Goal: Task Accomplishment & Management: Complete application form

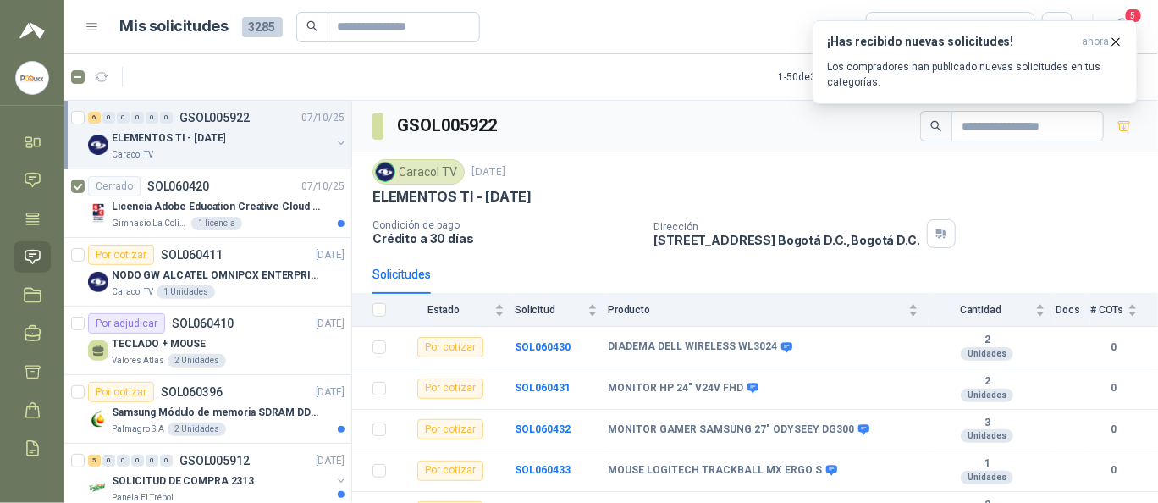
scroll to position [64, 0]
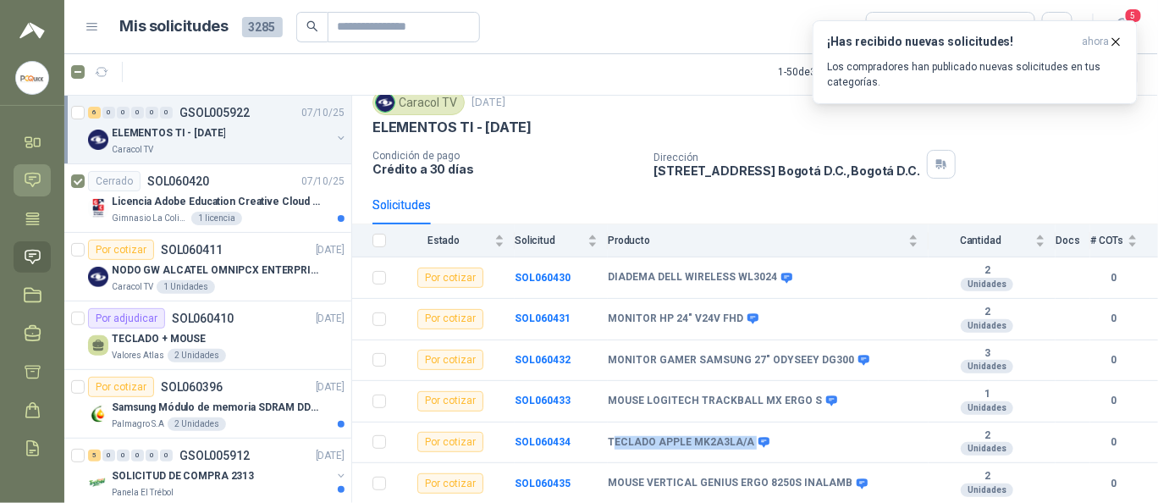
click at [33, 183] on icon at bounding box center [33, 180] width 18 height 18
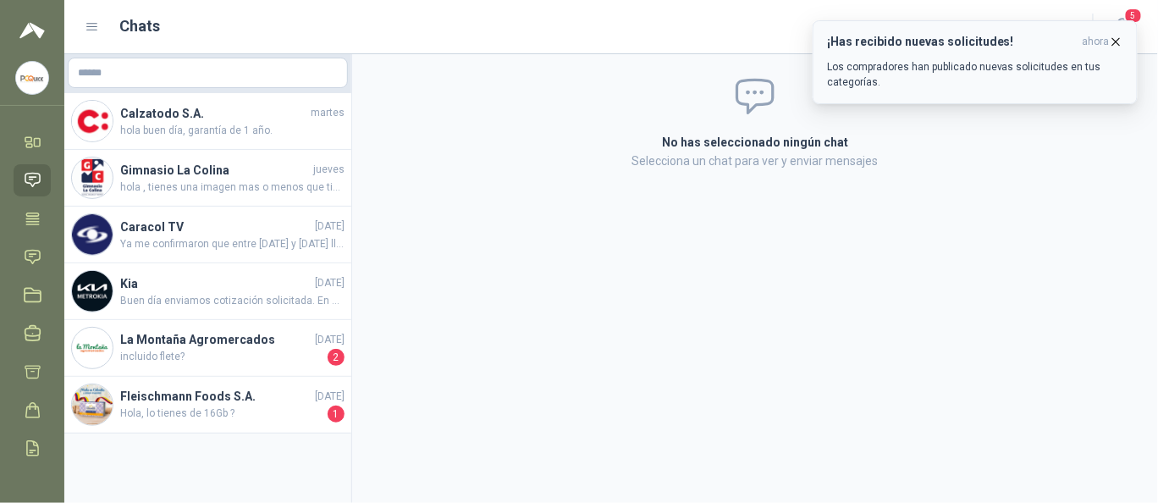
click at [1120, 41] on icon "button" at bounding box center [1116, 42] width 14 height 14
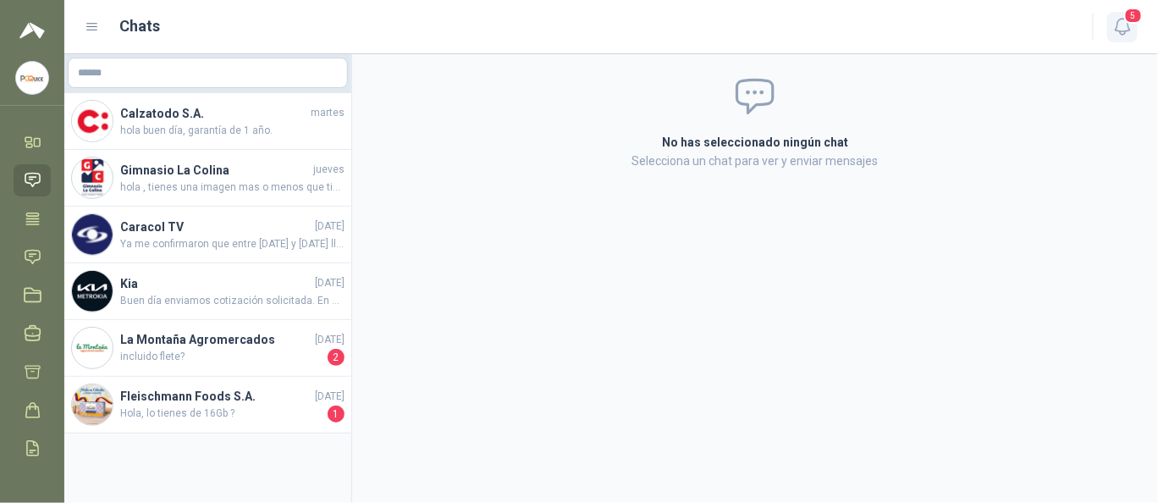
click at [1127, 30] on icon "button" at bounding box center [1122, 27] width 14 height 16
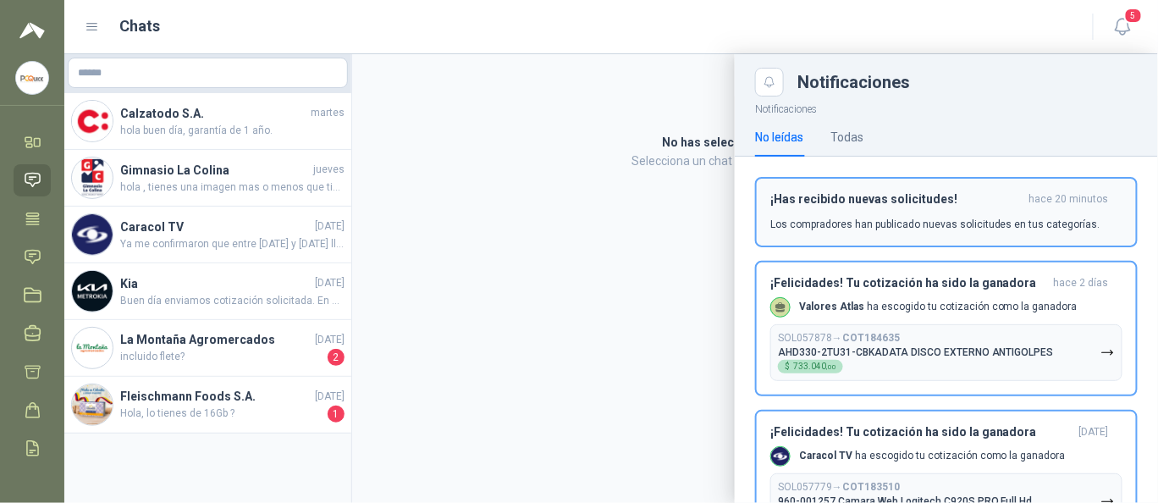
click at [896, 218] on p "Los compradores han publicado nuevas solicitudes en tus categorías." at bounding box center [936, 224] width 330 height 15
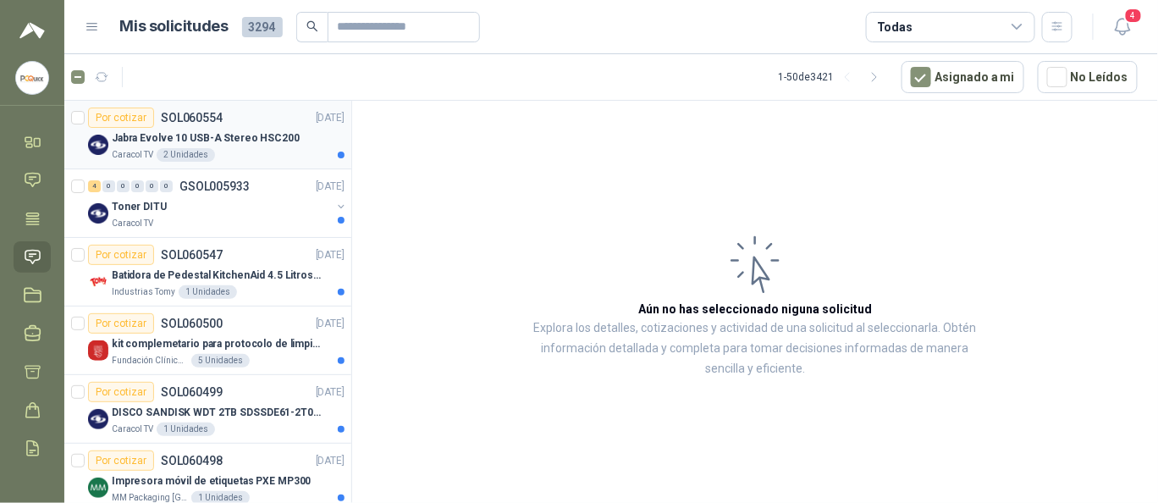
click at [202, 146] on div "Jabra Evolve 10 USB-A Stereo HSC200" at bounding box center [228, 138] width 233 height 20
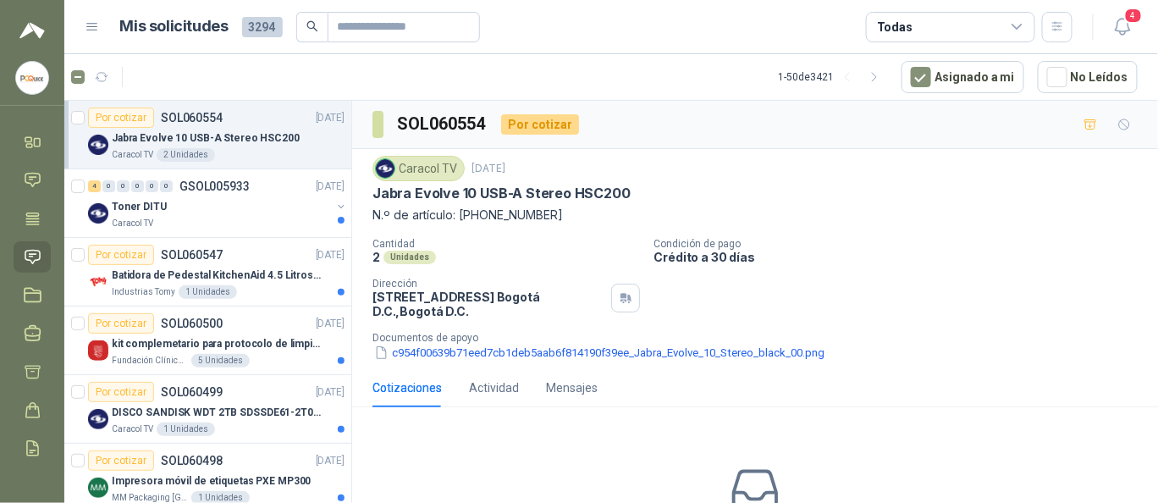
click at [373, 196] on p "Jabra Evolve 10 USB-A Stereo HSC200" at bounding box center [502, 194] width 258 height 18
drag, startPoint x: 372, startPoint y: 196, endPoint x: 428, endPoint y: 198, distance: 55.9
click at [428, 198] on p "Jabra Evolve 10 USB-A Stereo HSC200" at bounding box center [502, 194] width 258 height 18
drag, startPoint x: 484, startPoint y: 199, endPoint x: 536, endPoint y: 199, distance: 51.7
click at [536, 199] on p "Jabra Evolve 10 USB-A Stereo HSC200" at bounding box center [502, 194] width 258 height 18
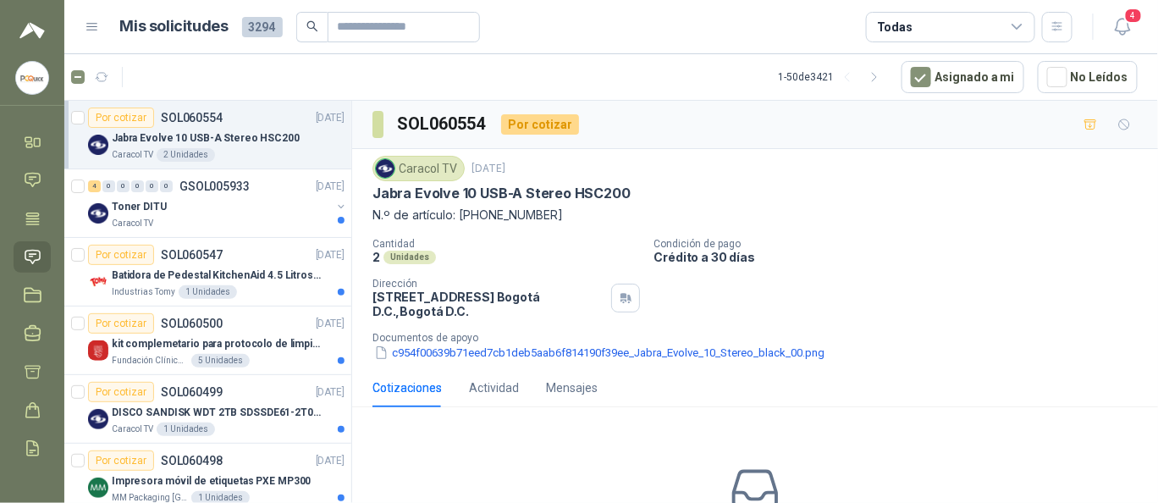
drag, startPoint x: 644, startPoint y: 191, endPoint x: 368, endPoint y: 205, distance: 276.4
click at [368, 205] on div "Caracol TV [DATE] Jabra Evolve 10 USB-A Stereo HSC200 N.º de artículo: [PHONE_N…" at bounding box center [755, 258] width 806 height 219
click at [370, 191] on div "Caracol TV [DATE] Jabra Evolve 10 USB-A Stereo HSC200 N.º de artículo: [PHONE_N…" at bounding box center [755, 258] width 806 height 219
click at [378, 191] on p "Jabra Evolve 10 USB-A Stereo HSC200" at bounding box center [502, 194] width 258 height 18
drag, startPoint x: 468, startPoint y: 191, endPoint x: 581, endPoint y: 189, distance: 112.7
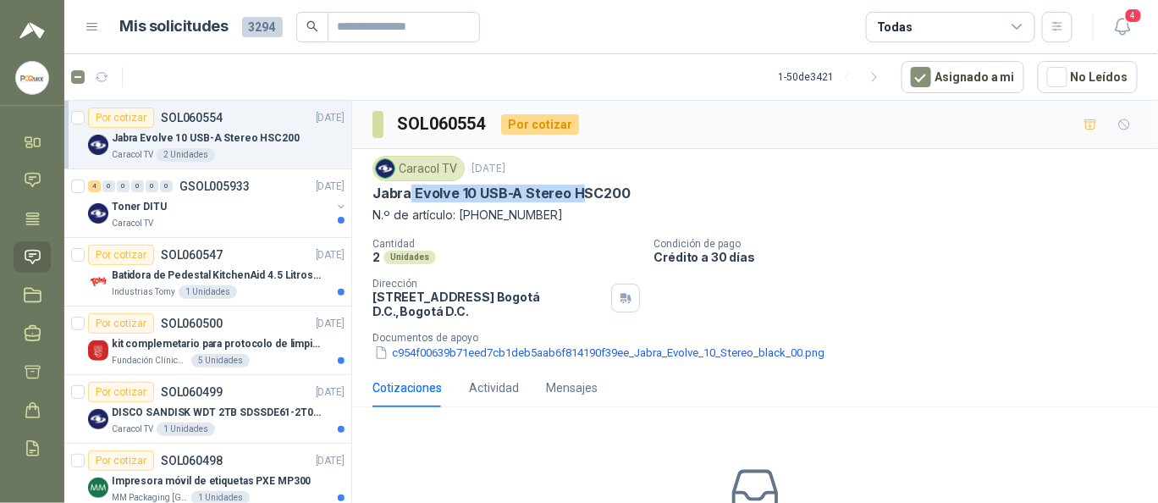
click at [581, 189] on p "Jabra Evolve 10 USB-A Stereo HSC200" at bounding box center [502, 194] width 258 height 18
click at [547, 191] on p "Jabra Evolve 10 USB-A Stereo HSC200" at bounding box center [502, 194] width 258 height 18
click at [608, 191] on p "Jabra Evolve 10 USB-A Stereo HSC200" at bounding box center [502, 194] width 258 height 18
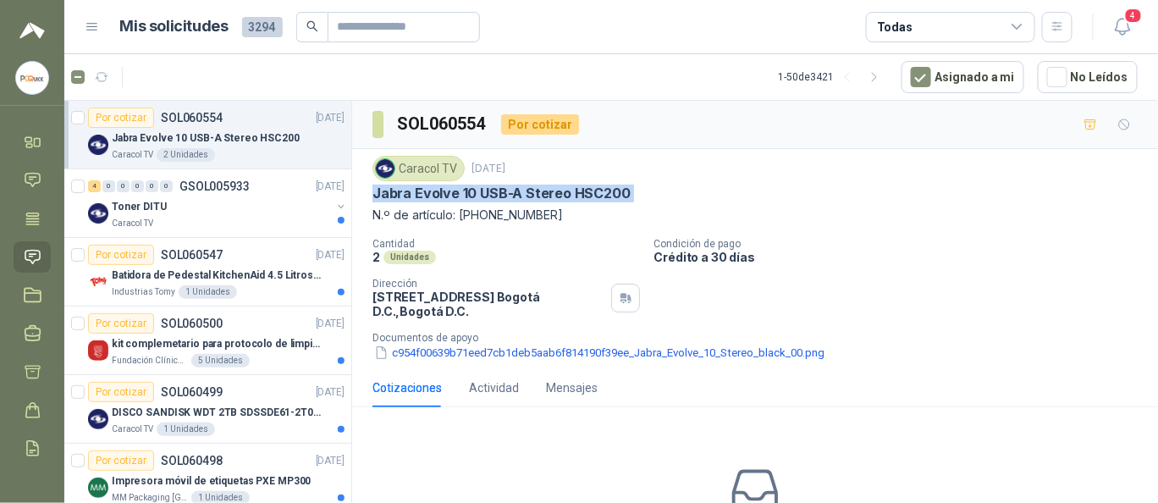
copy p "Jabra Evolve 10 USB-A Stereo HSC200"
click at [185, 217] on div "Caracol TV" at bounding box center [221, 224] width 219 height 14
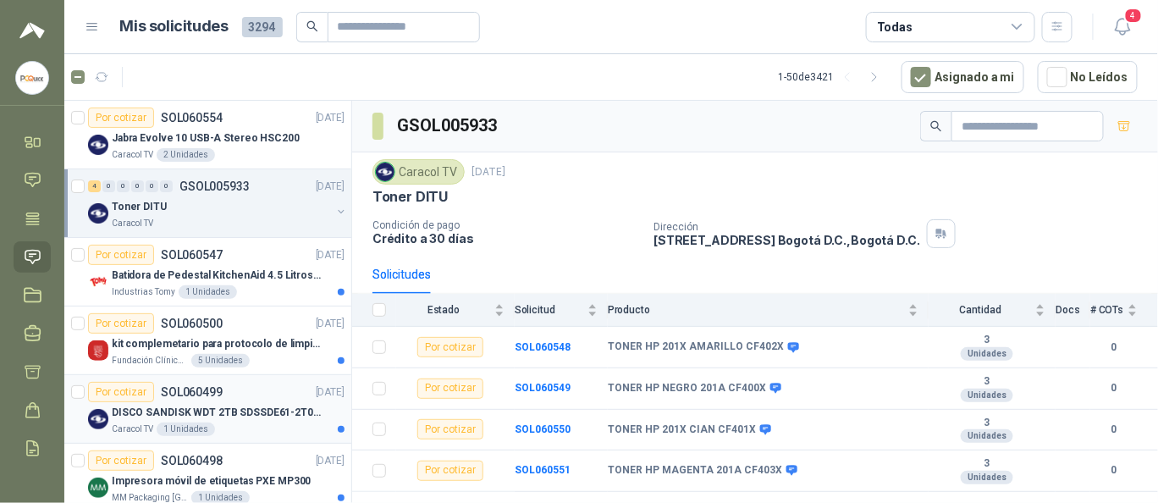
click at [243, 382] on div "Por cotizar SOL060499 [DATE]" at bounding box center [216, 392] width 257 height 20
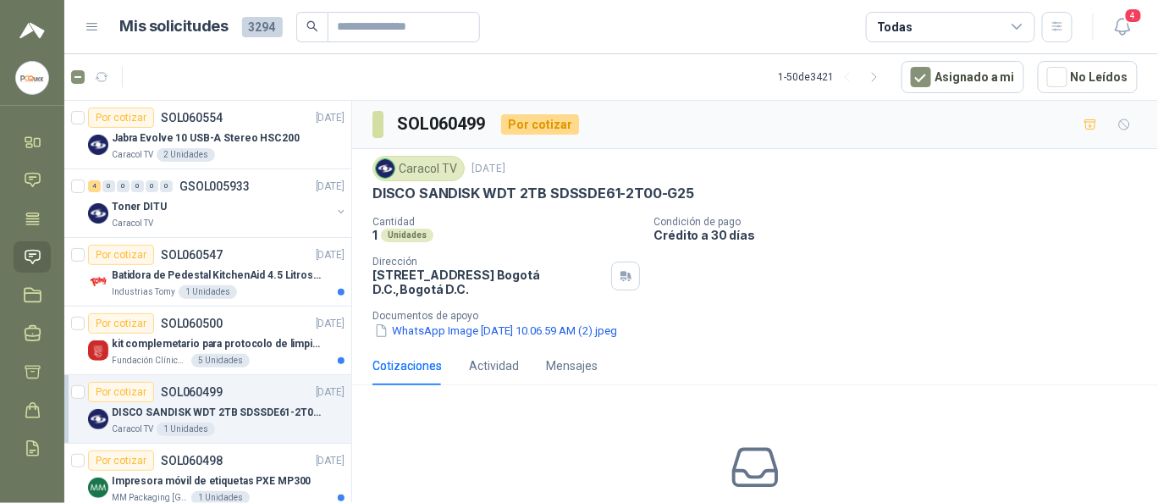
click at [243, 382] on div "Por cotizar SOL060499 [DATE]" at bounding box center [216, 392] width 257 height 20
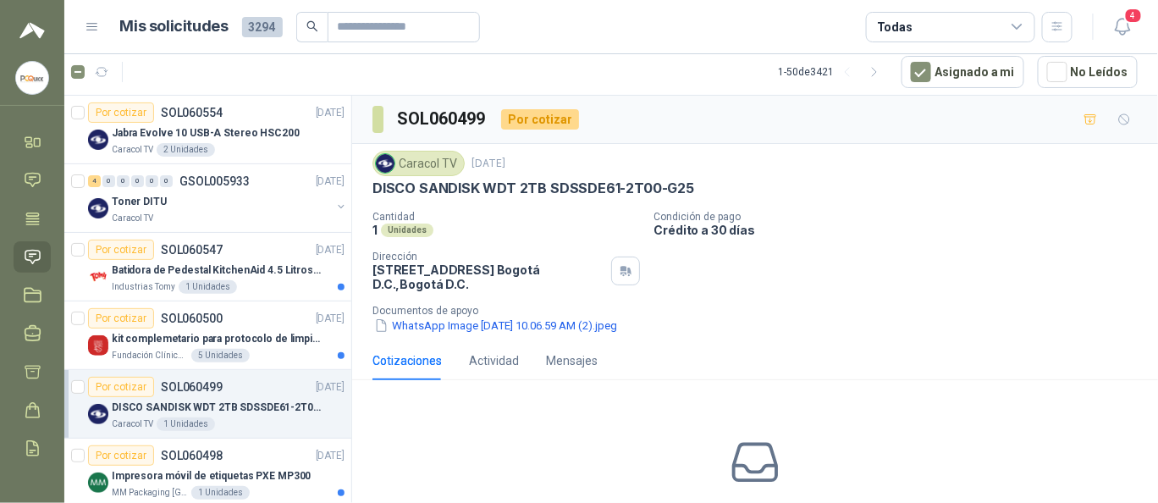
click at [370, 183] on div "Caracol TV [DATE] DISCO SANDISK WDT 2TB SDSSDE61-2T00-G25 Cantidad 1 Unidades C…" at bounding box center [755, 242] width 806 height 197
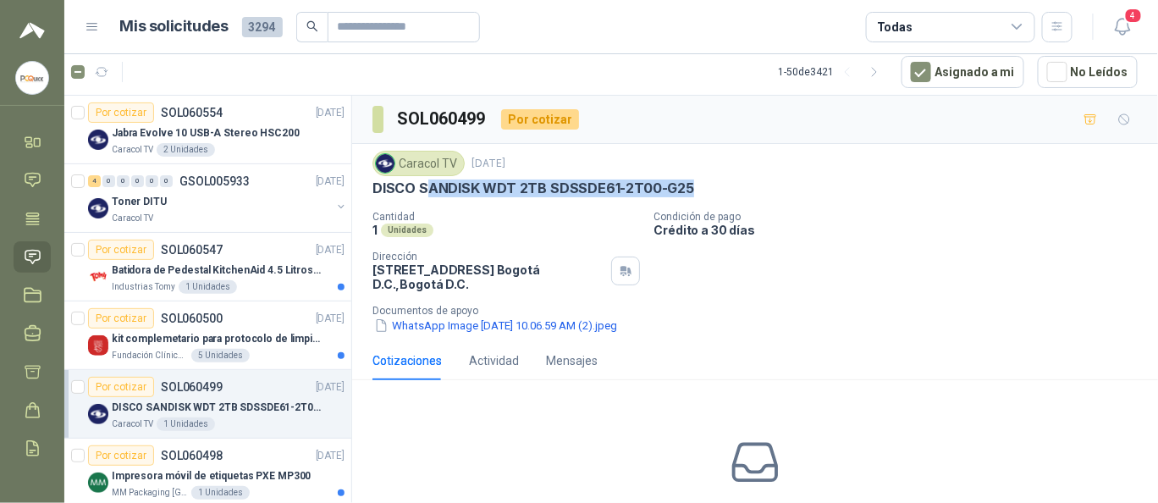
drag, startPoint x: 494, startPoint y: 184, endPoint x: 705, endPoint y: 184, distance: 211.7
click at [705, 184] on div "DISCO SANDISK WDT 2TB SDSSDE61-2T00-G25" at bounding box center [756, 189] width 766 height 18
click at [676, 184] on p "DISCO SANDISK WDT 2TB SDSSDE61-2T00-G25" at bounding box center [534, 189] width 322 height 18
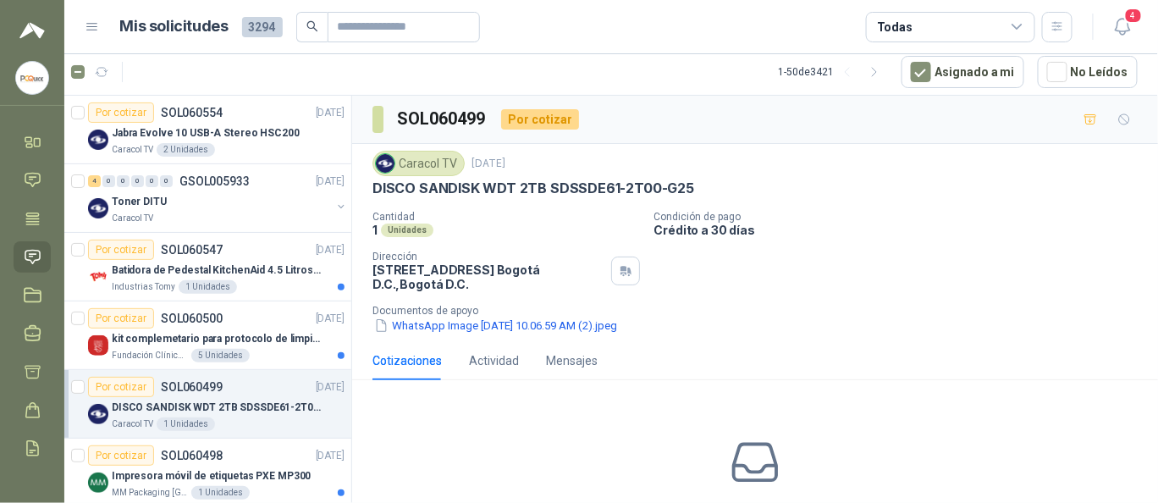
click at [676, 184] on p "DISCO SANDISK WDT 2TB SDSSDE61-2T00-G25" at bounding box center [534, 189] width 322 height 18
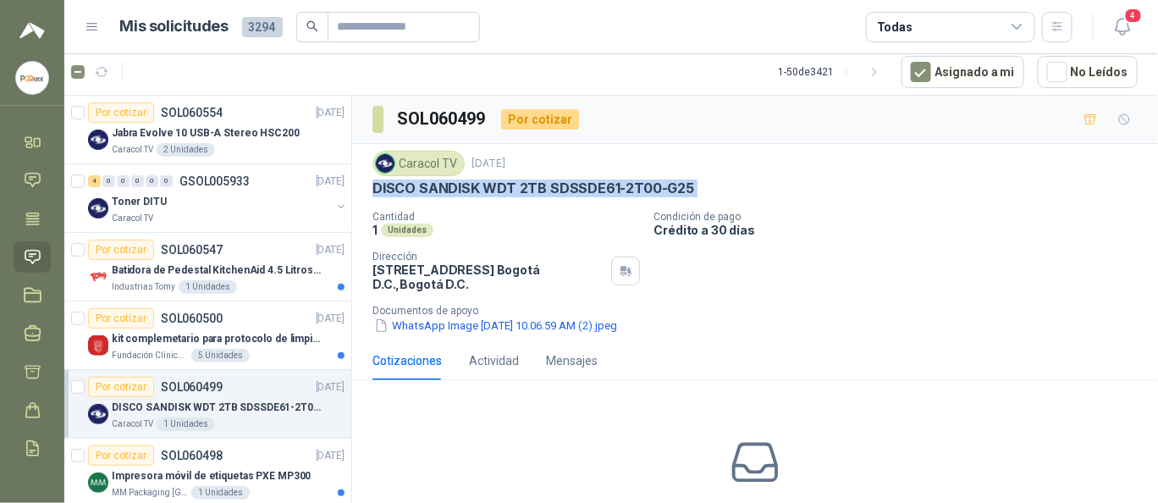
click at [676, 184] on p "DISCO SANDISK WDT 2TB SDSSDE61-2T00-G25" at bounding box center [534, 189] width 322 height 18
copy p "DISCO SANDISK WDT 2TB SDSSDE61-2T00-G25"
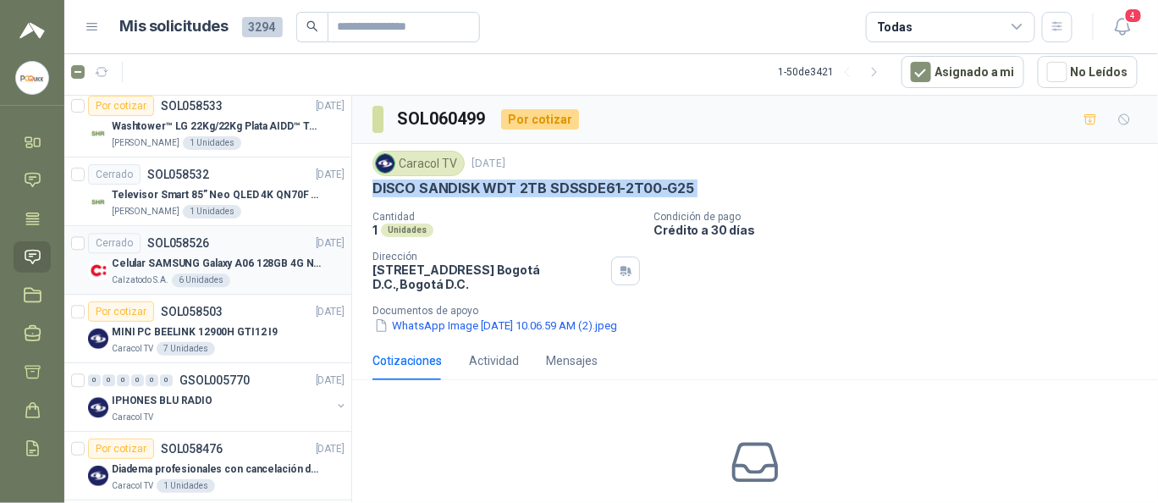
scroll to position [1354, 0]
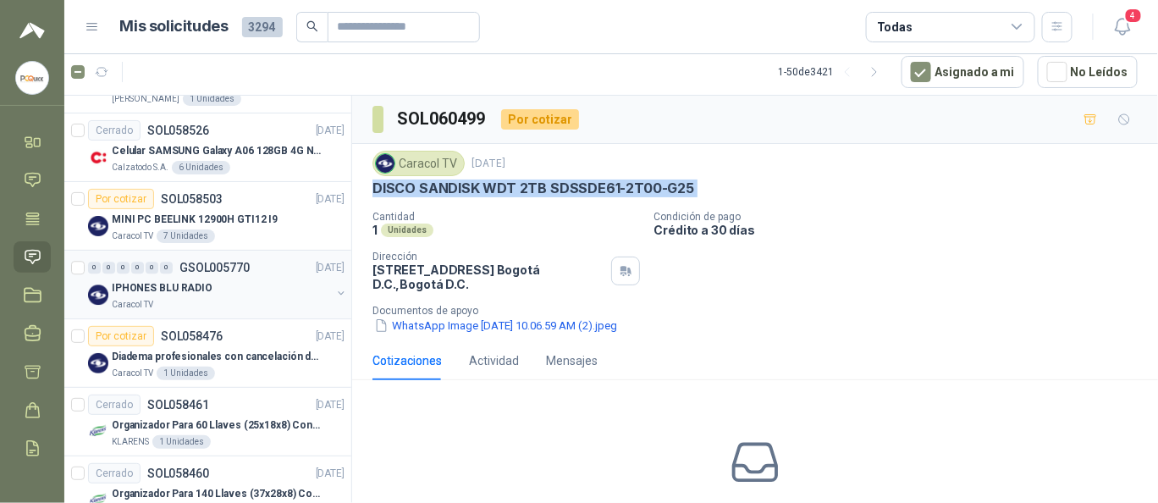
click at [229, 280] on div "IPHONES BLU RADIO" at bounding box center [221, 288] width 219 height 20
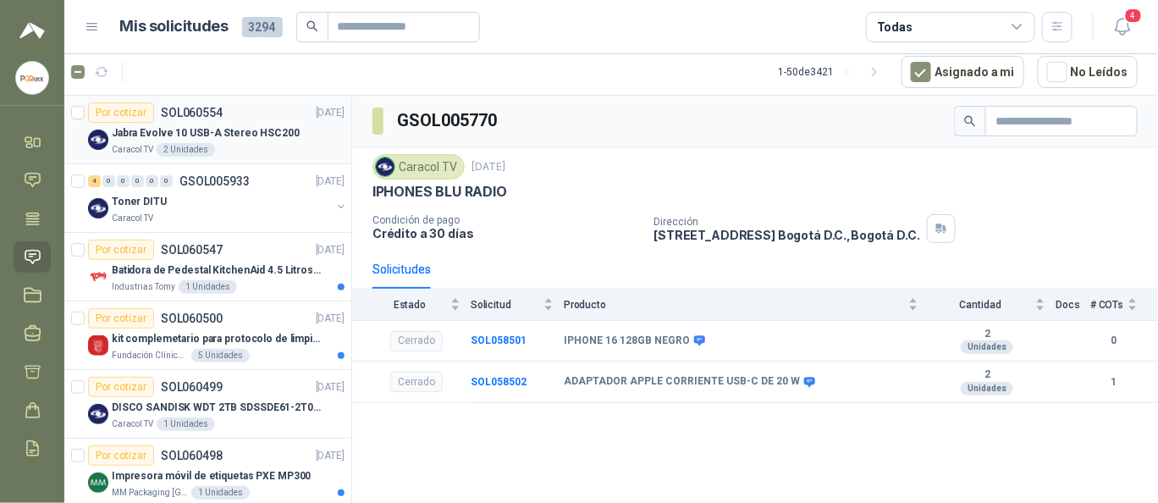
click at [236, 147] on div "Caracol TV 2 Unidades" at bounding box center [228, 150] width 233 height 14
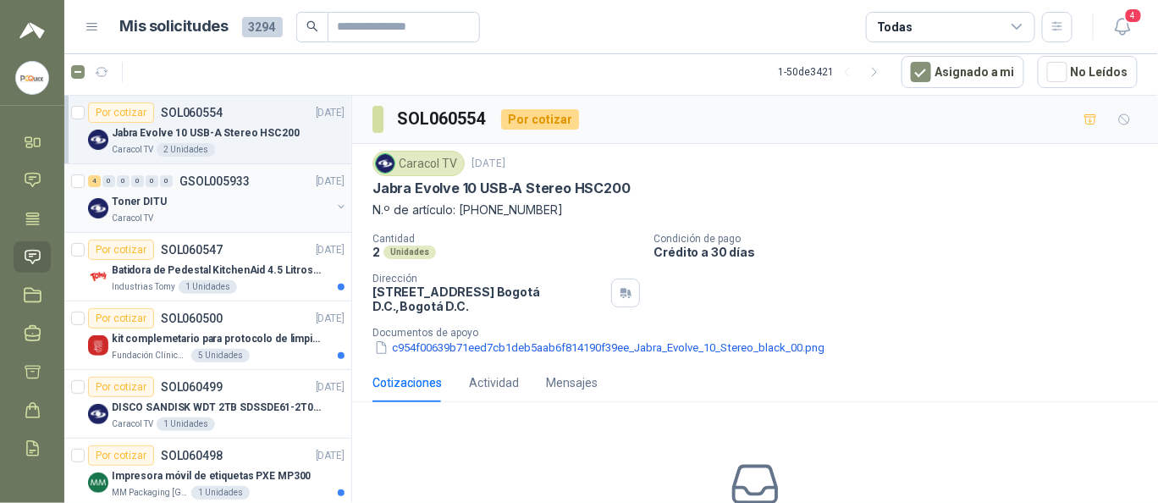
click at [222, 224] on div "4 0 0 0 0 0 GSOL005933 [DATE] Toner DITU Caracol TV" at bounding box center [207, 198] width 287 height 69
click at [226, 218] on div "Caracol TV" at bounding box center [221, 219] width 219 height 14
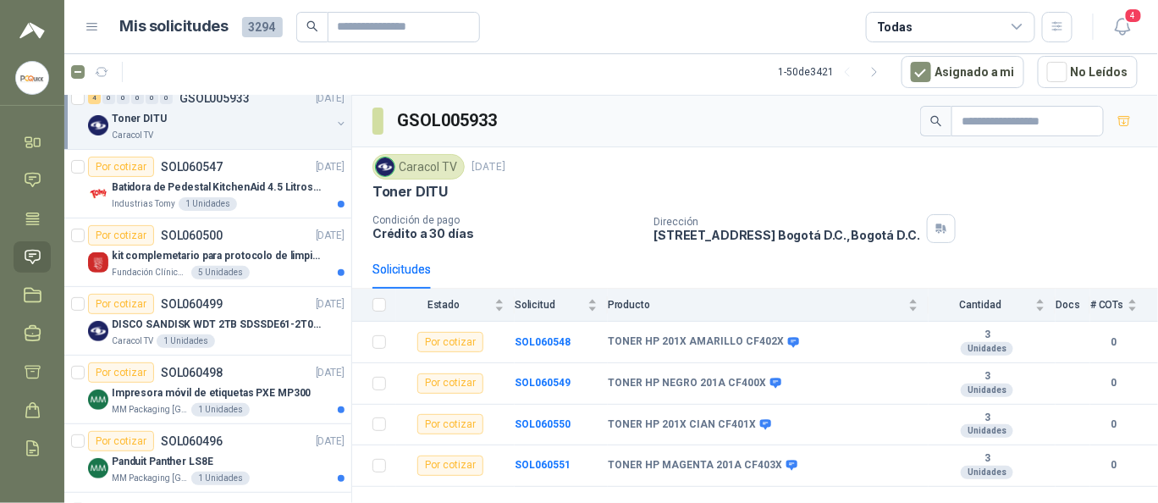
scroll to position [113, 0]
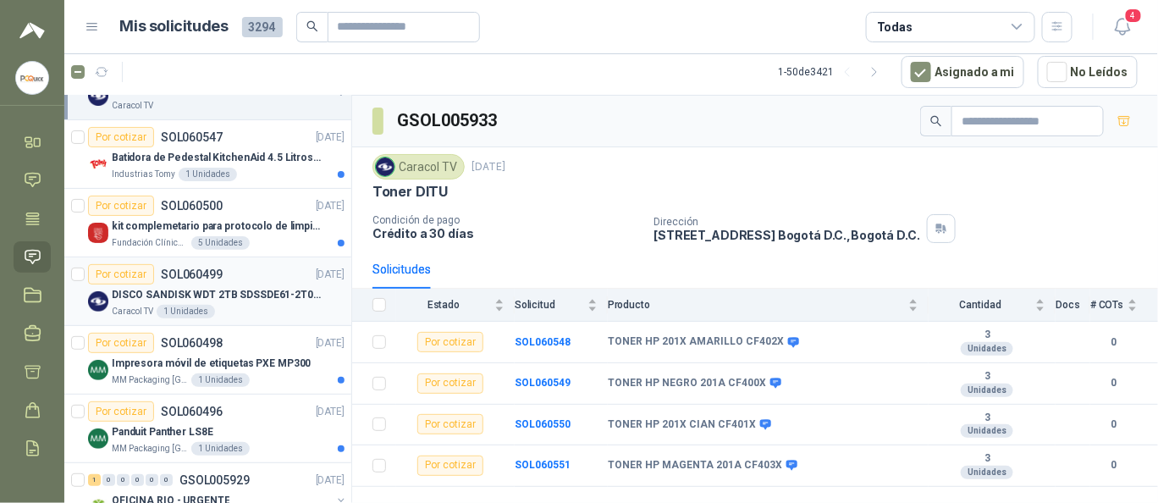
click at [228, 287] on p "DISCO SANDISK WDT 2TB SDSSDE61-2T00-G25" at bounding box center [217, 295] width 211 height 16
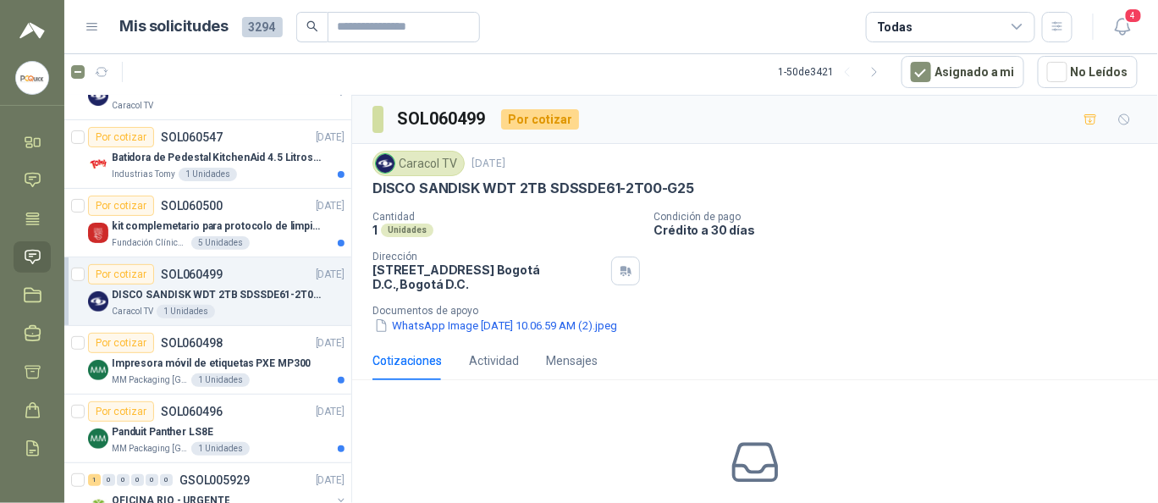
click at [509, 188] on p "DISCO SANDISK WDT 2TB SDSSDE61-2T00-G25" at bounding box center [534, 189] width 322 height 18
drag, startPoint x: 510, startPoint y: 188, endPoint x: 492, endPoint y: 188, distance: 17.8
click at [492, 188] on p "DISCO SANDISK WDT 2TB SDSSDE61-2T00-G25" at bounding box center [534, 189] width 322 height 18
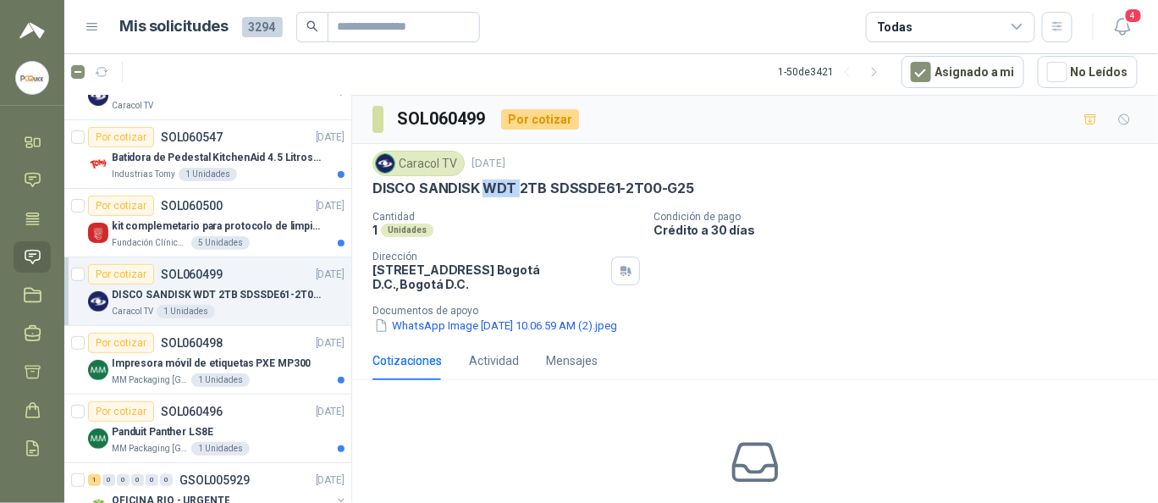
click at [492, 188] on p "DISCO SANDISK WDT 2TB SDSSDE61-2T00-G25" at bounding box center [534, 189] width 322 height 18
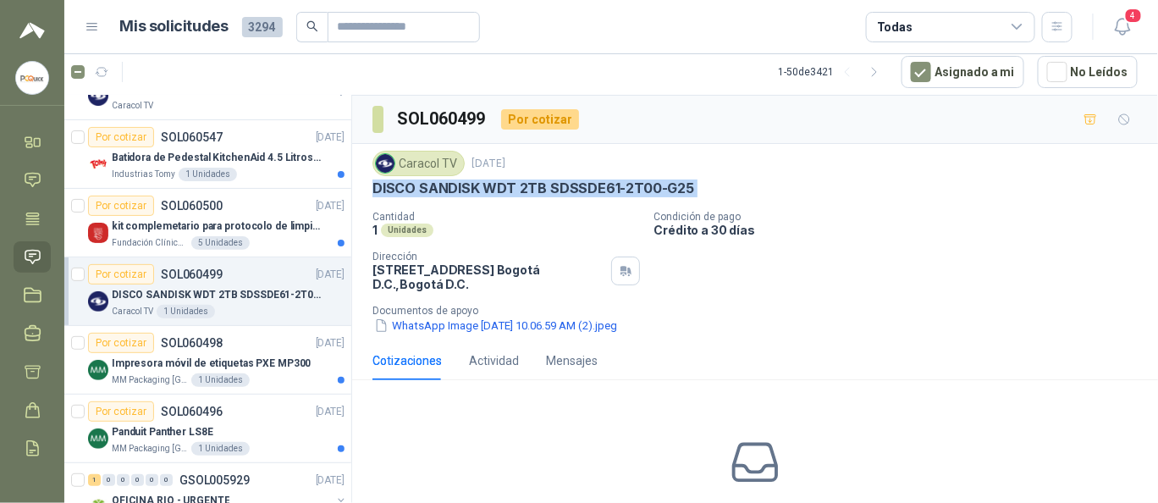
click at [492, 188] on p "DISCO SANDISK WDT 2TB SDSSDE61-2T00-G25" at bounding box center [534, 189] width 322 height 18
copy p "DISCO SANDISK WDT 2TB SDSSDE61-2T00-G25"
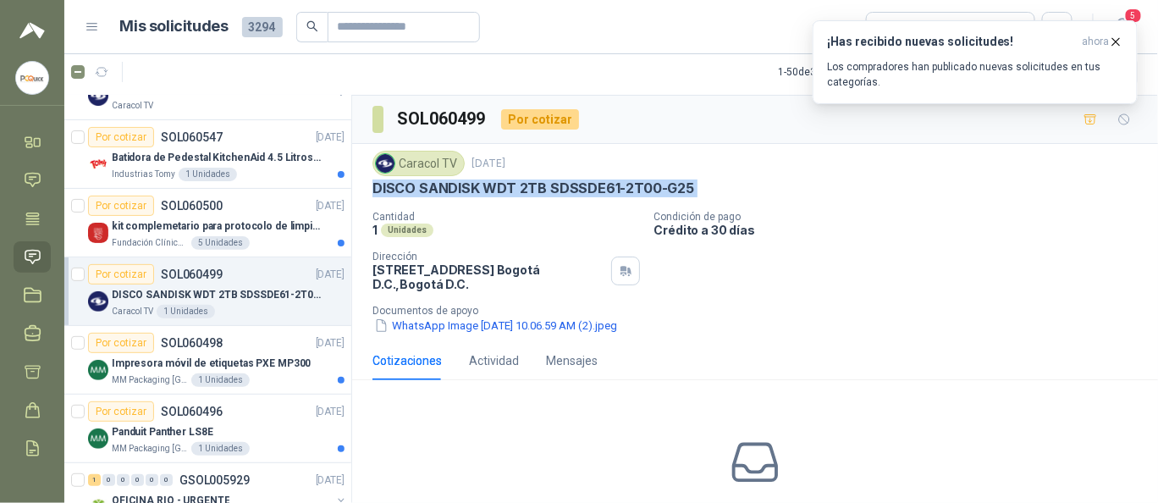
scroll to position [105, 0]
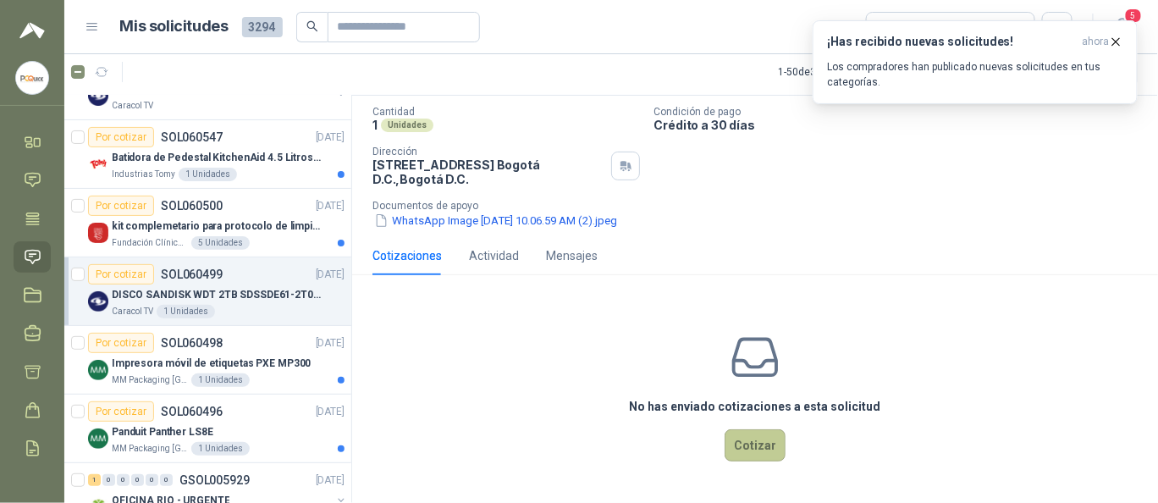
click at [747, 454] on button "Cotizar" at bounding box center [755, 445] width 61 height 32
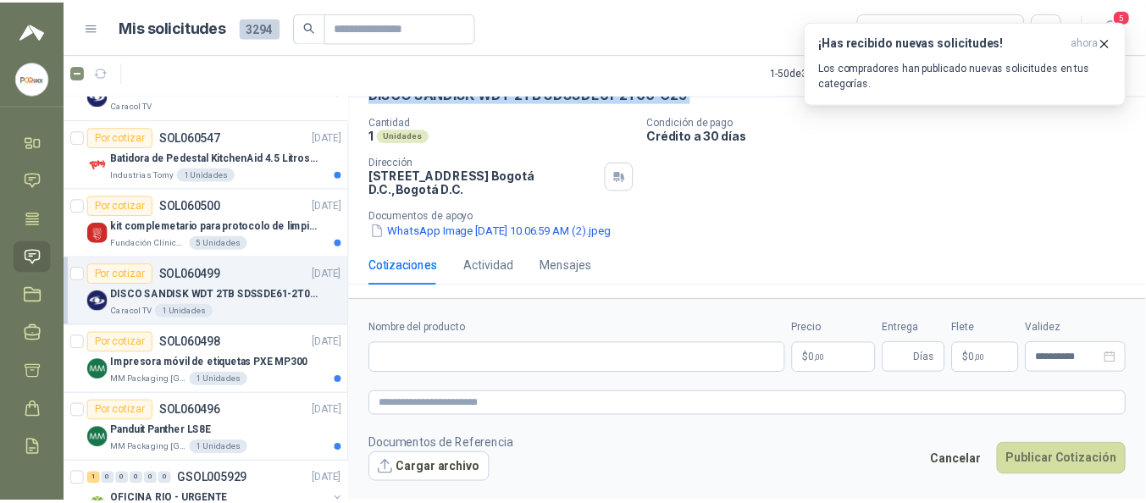
scroll to position [94, 0]
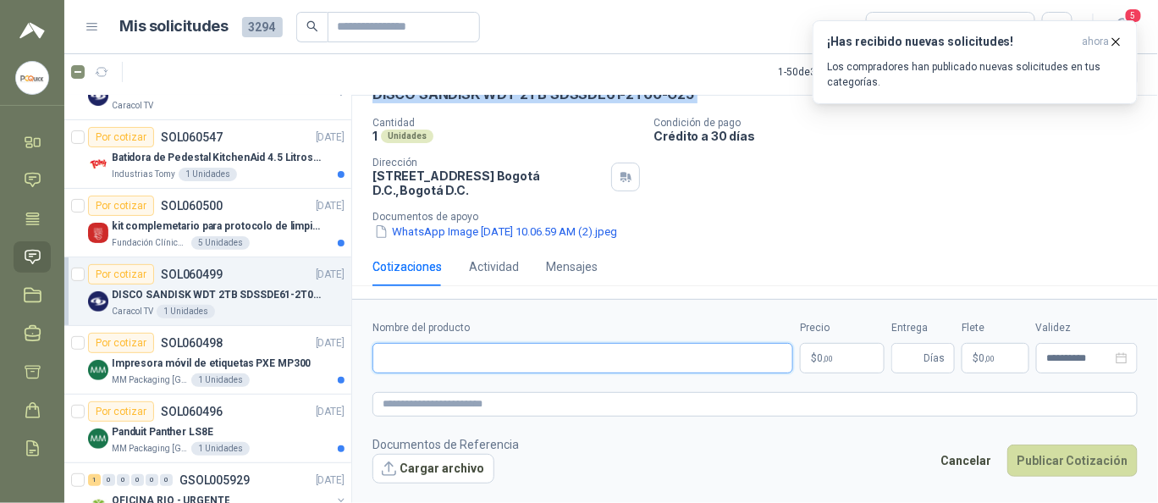
click at [587, 346] on input "Nombre del producto" at bounding box center [583, 358] width 421 height 30
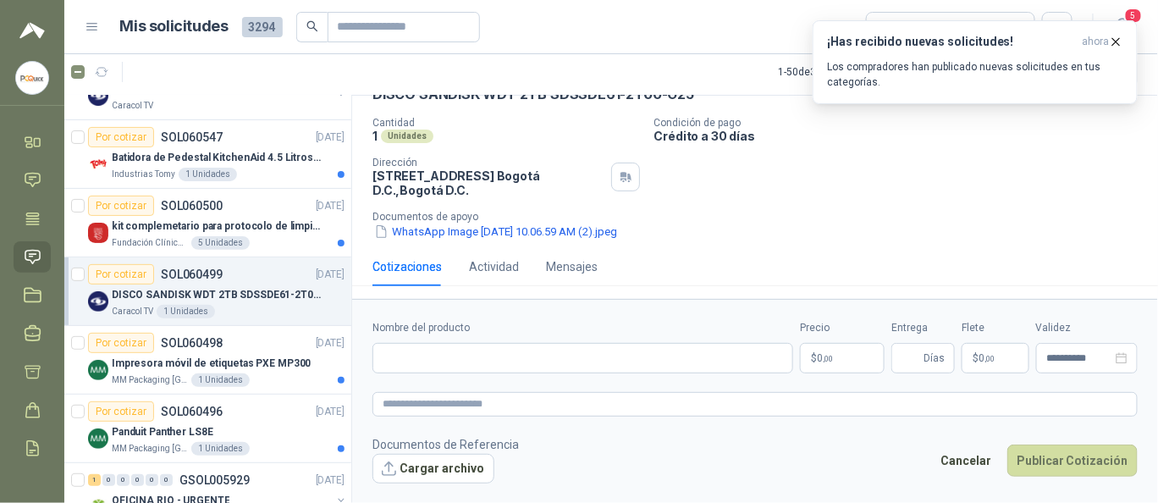
click at [826, 351] on p "$ 0 ,00" at bounding box center [842, 358] width 85 height 30
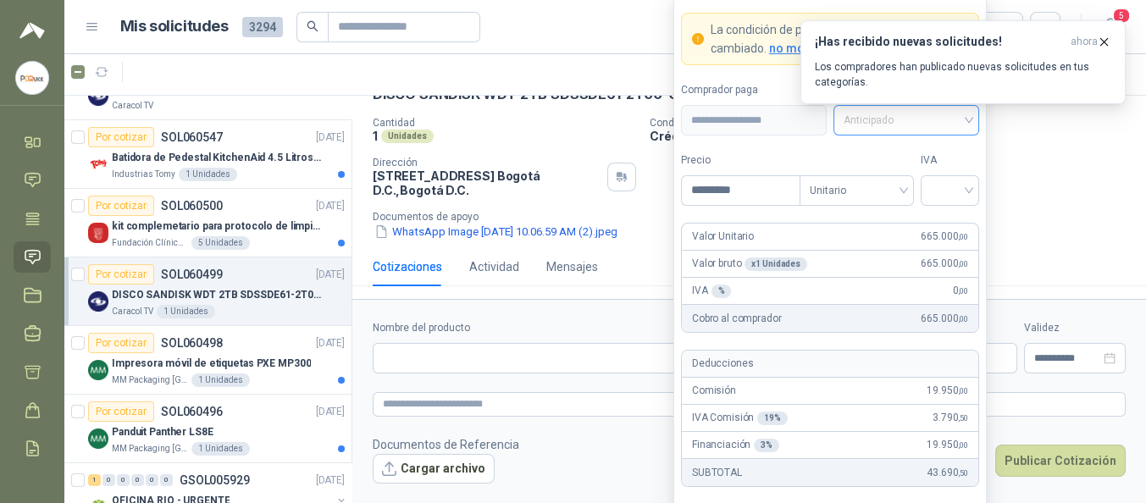
click at [866, 124] on span "Anticipado" at bounding box center [905, 120] width 125 height 25
type input "*********"
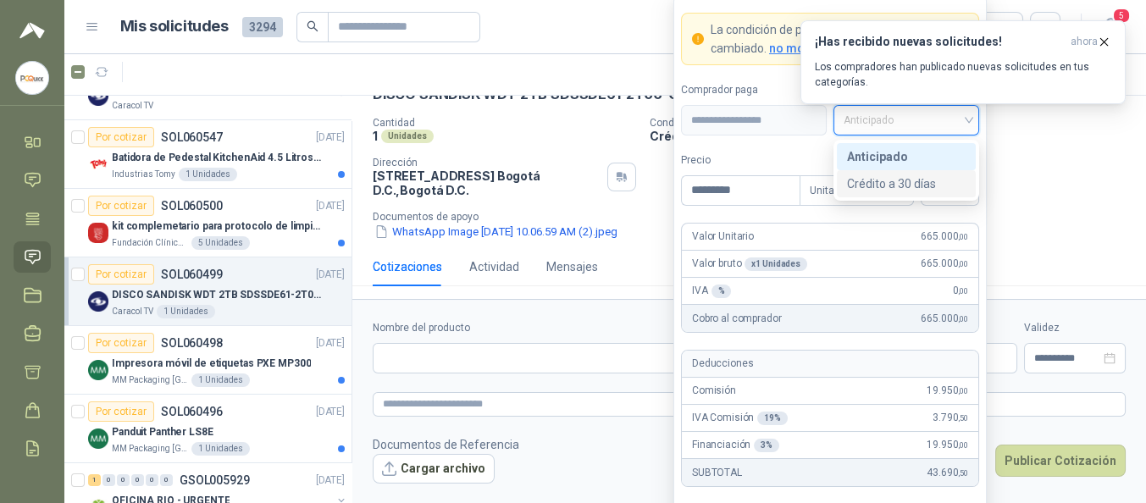
click at [887, 175] on div "Crédito a 30 días" at bounding box center [906, 183] width 119 height 19
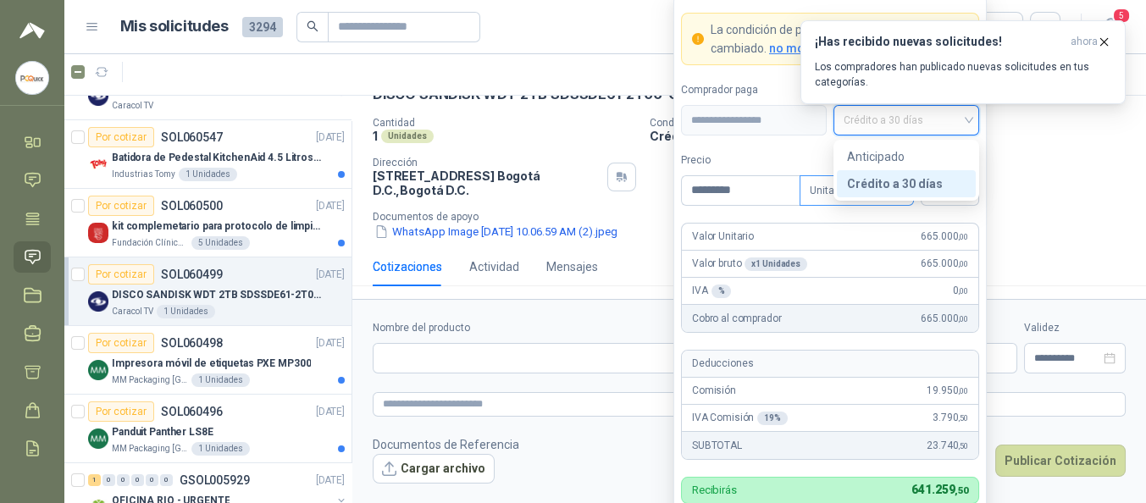
click at [826, 202] on span "Unitario" at bounding box center [857, 190] width 94 height 25
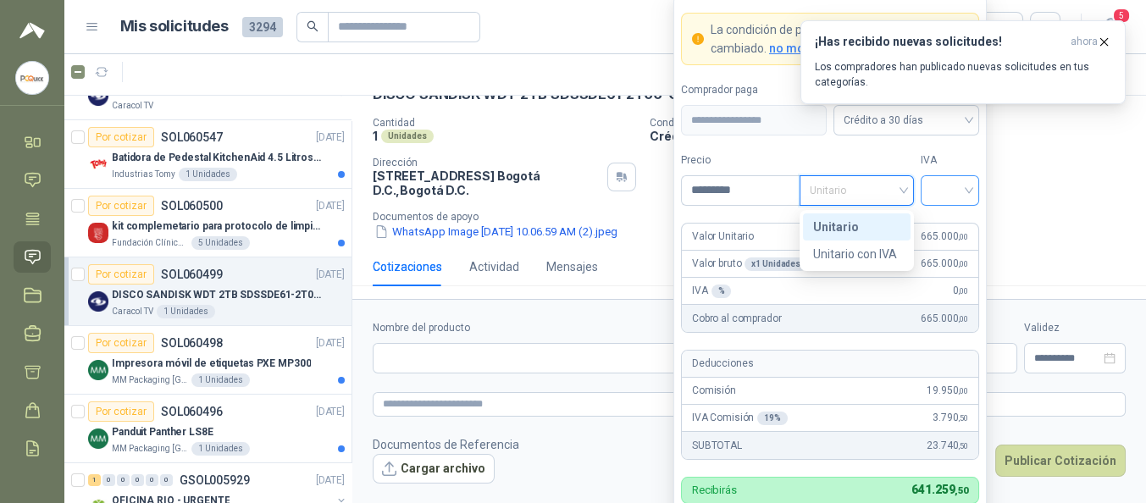
click at [942, 186] on input "search" at bounding box center [950, 188] width 38 height 25
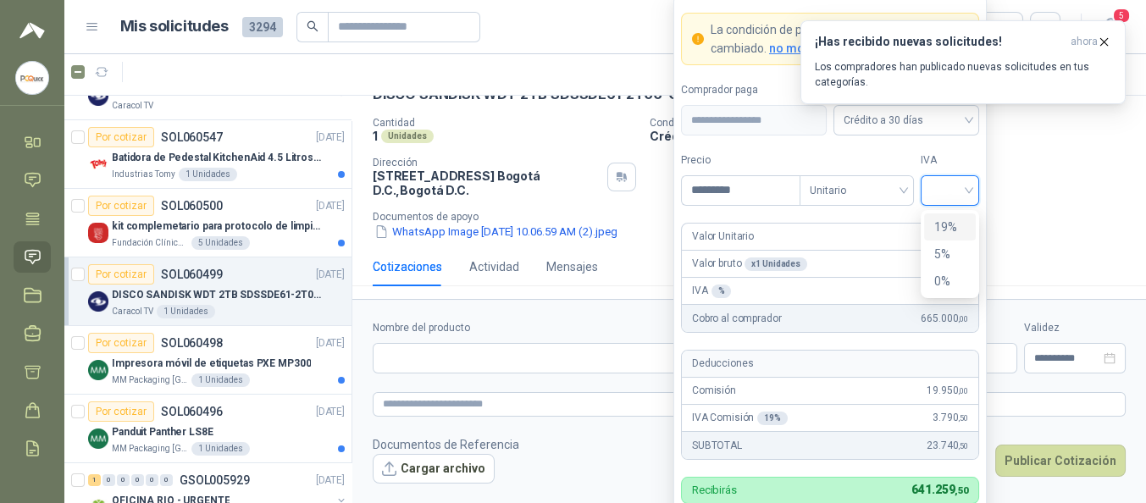
click at [959, 229] on div "19%" at bounding box center [949, 227] width 31 height 19
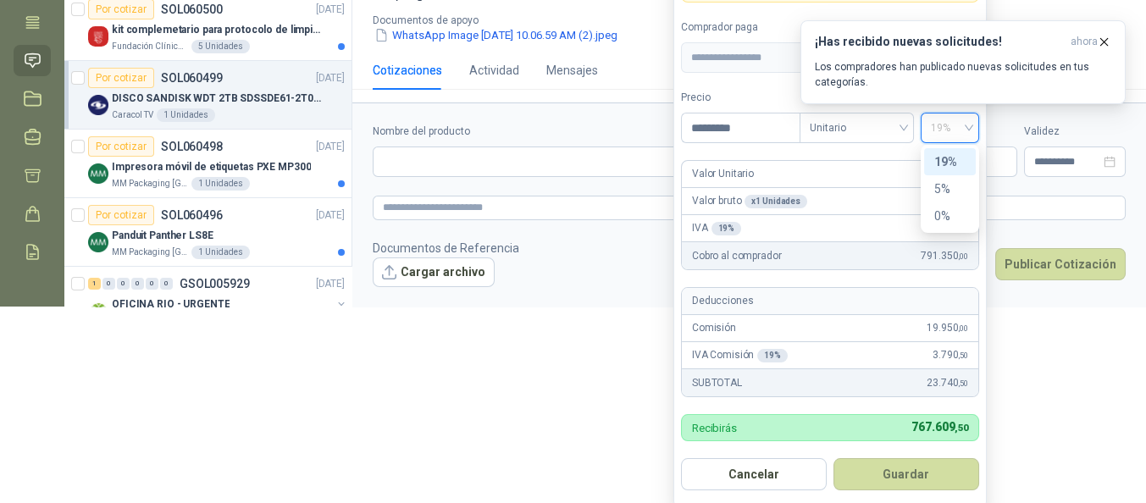
scroll to position [200, 0]
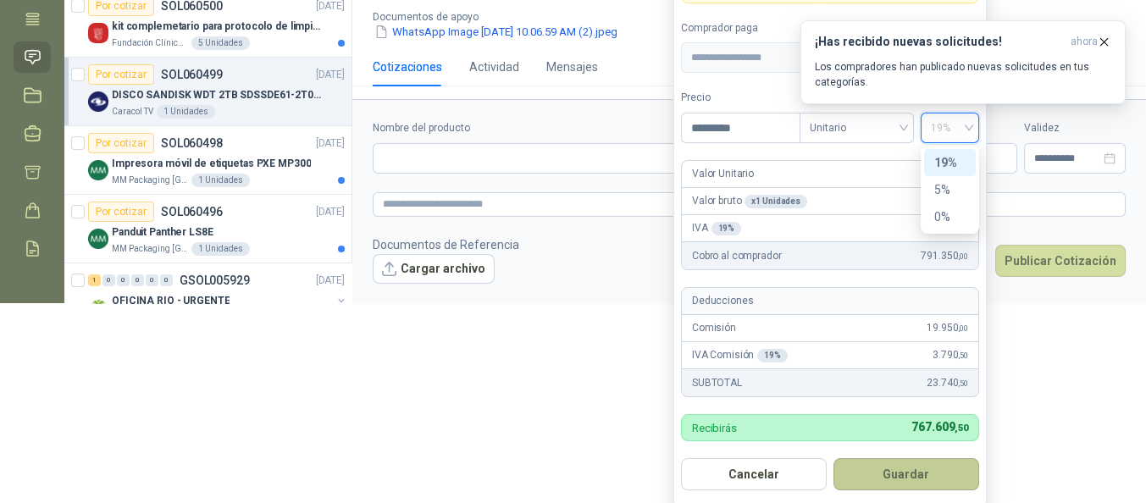
click at [863, 485] on button "Guardar" at bounding box center [906, 474] width 146 height 32
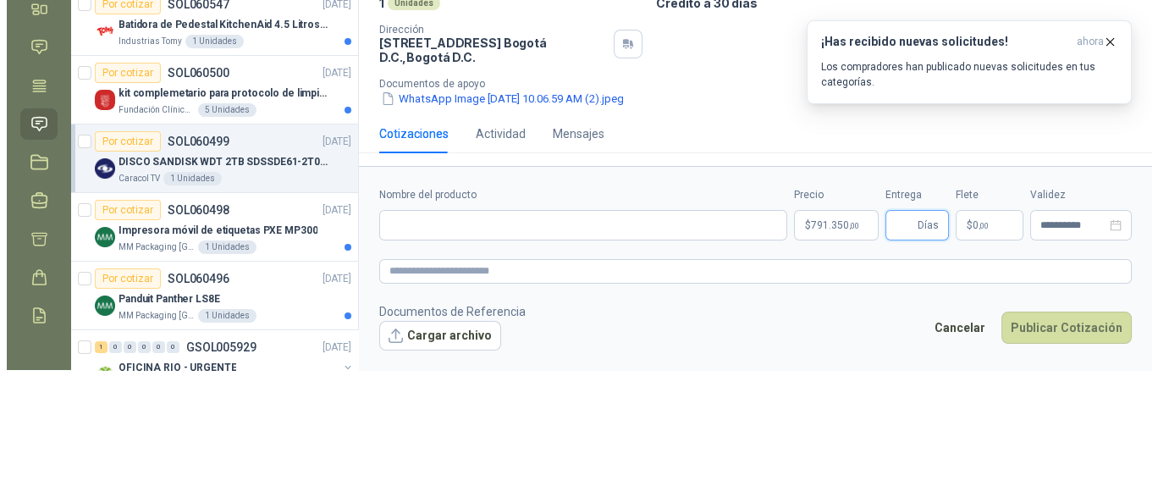
scroll to position [0, 0]
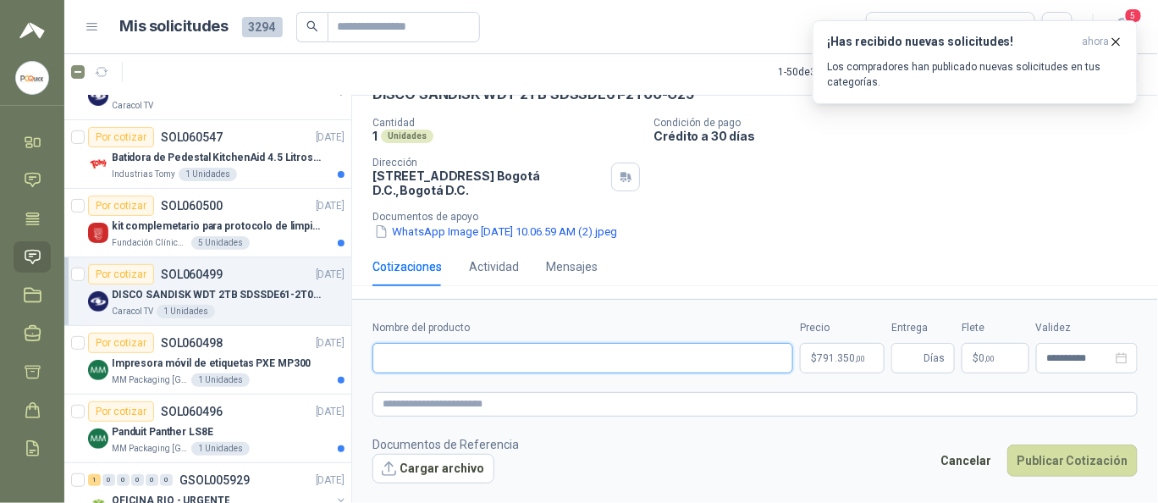
click at [439, 358] on input "Nombre del producto" at bounding box center [583, 358] width 421 height 30
paste input "**********"
type input "**********"
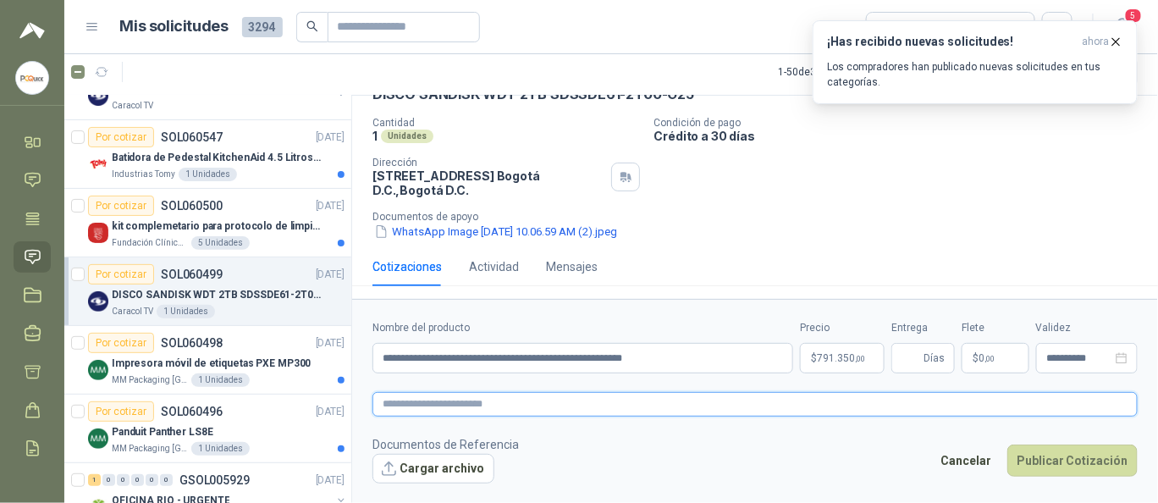
click at [500, 399] on textarea at bounding box center [756, 404] width 766 height 24
drag, startPoint x: 458, startPoint y: 406, endPoint x: 422, endPoint y: 473, distance: 76.2
click at [422, 473] on button "Cargar archivo" at bounding box center [434, 469] width 122 height 30
click at [420, 463] on button "Cargar archivo" at bounding box center [434, 469] width 122 height 30
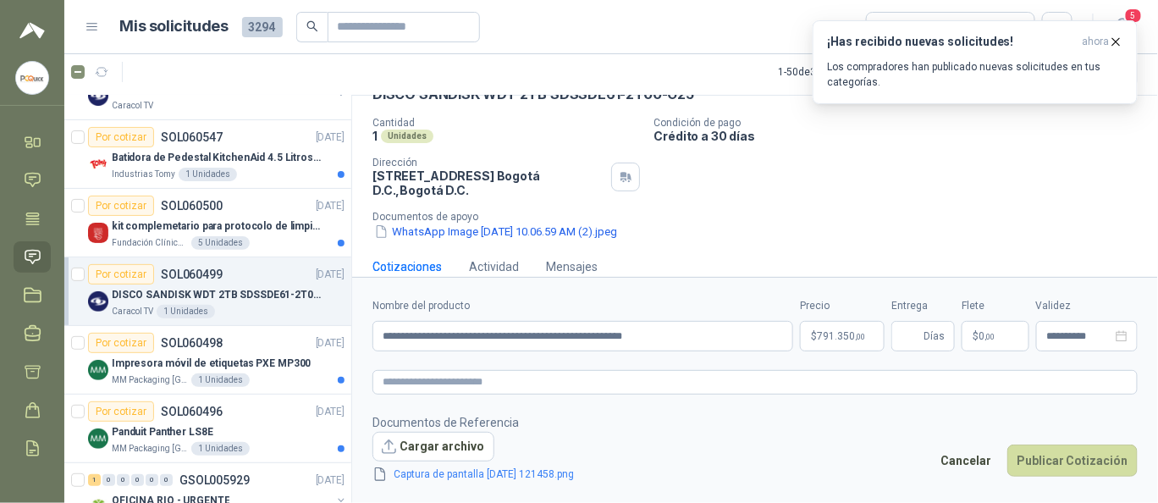
scroll to position [105, 0]
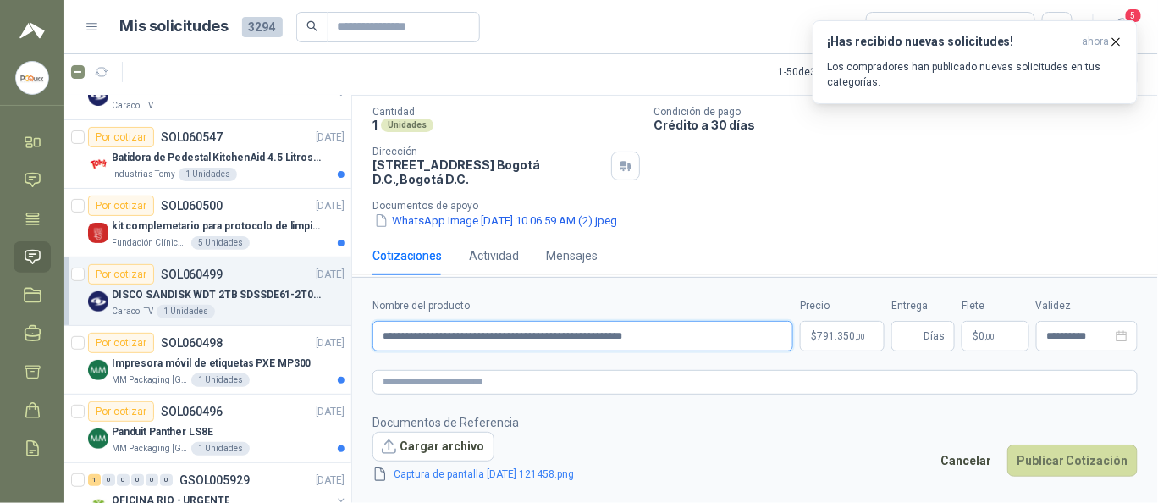
drag, startPoint x: 702, startPoint y: 331, endPoint x: 367, endPoint y: 319, distance: 335.5
click at [367, 319] on form "**********" at bounding box center [755, 390] width 806 height 227
click at [465, 381] on textarea at bounding box center [756, 382] width 766 height 24
paste textarea "**********"
type textarea "**********"
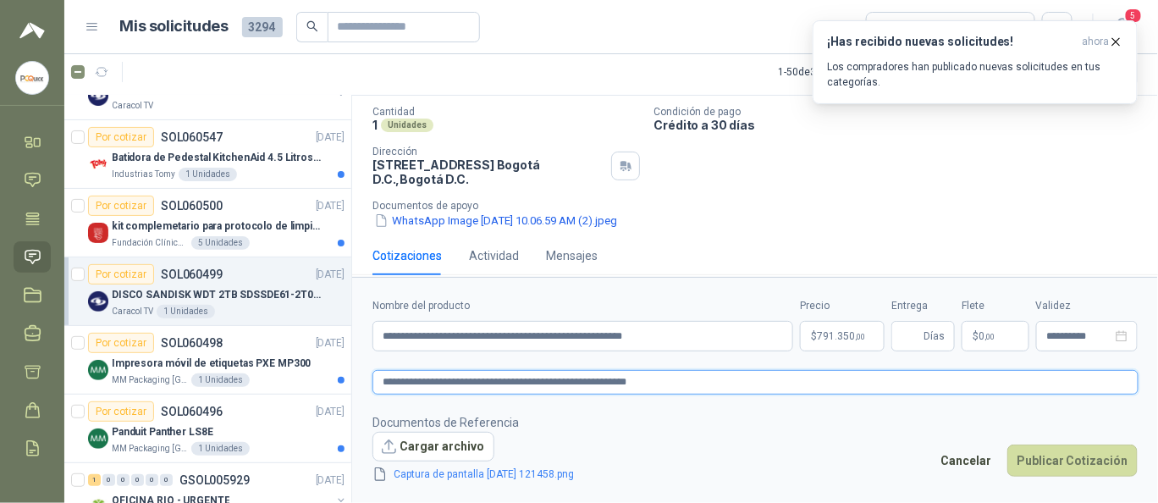
type textarea "**********"
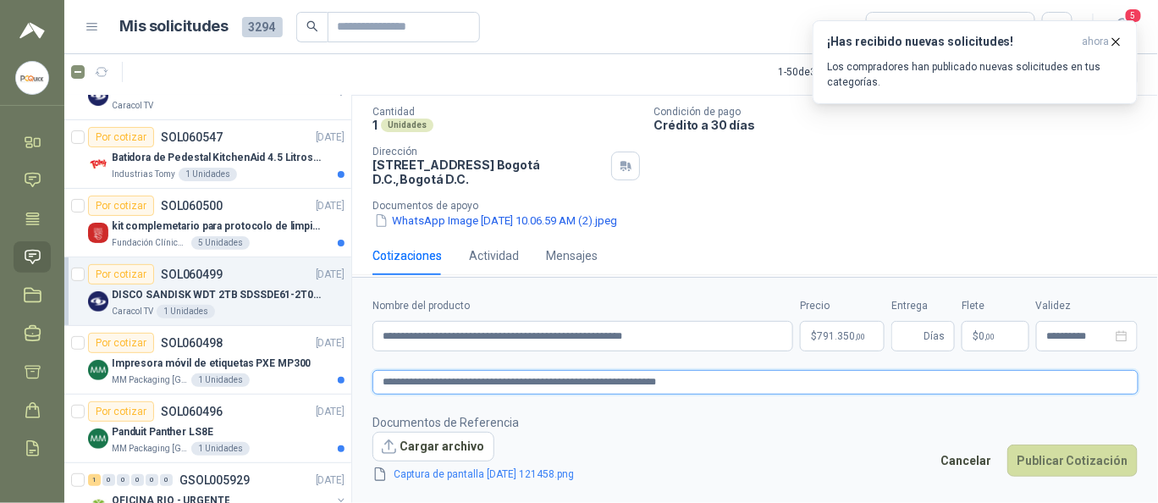
type textarea "**********"
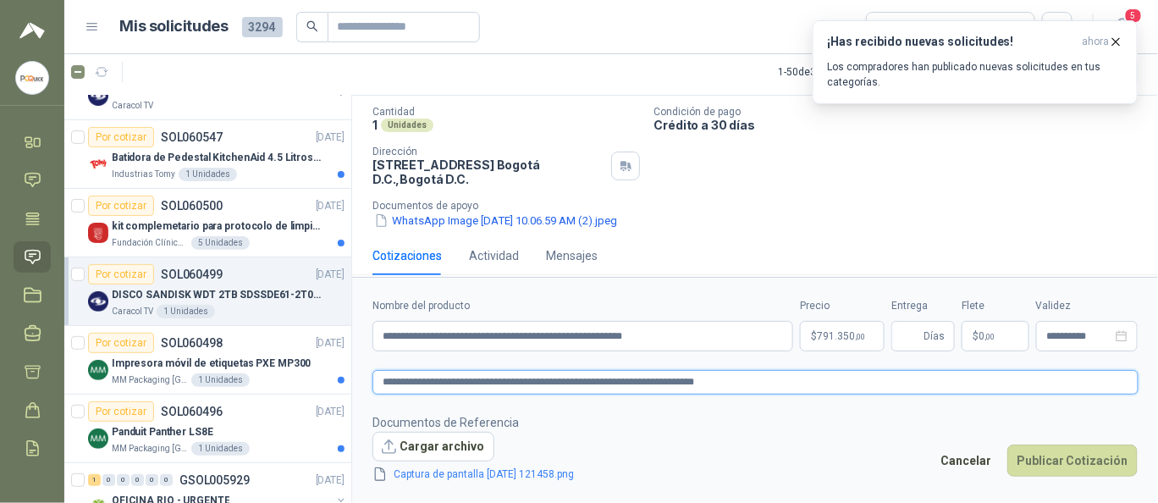
type textarea "**********"
drag, startPoint x: 741, startPoint y: 378, endPoint x: 787, endPoint y: 380, distance: 45.8
click at [787, 381] on textarea "**********" at bounding box center [756, 382] width 766 height 24
click at [787, 380] on textarea "**********" at bounding box center [756, 382] width 766 height 24
drag, startPoint x: 778, startPoint y: 376, endPoint x: 754, endPoint y: 379, distance: 24.8
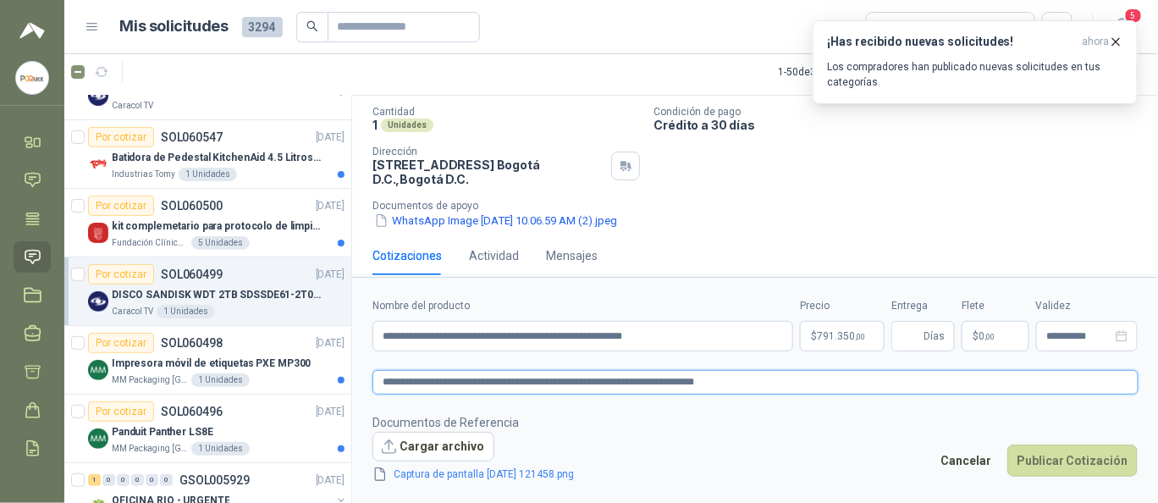
click at [755, 379] on textarea "**********" at bounding box center [756, 382] width 766 height 24
click at [742, 380] on textarea "**********" at bounding box center [756, 382] width 766 height 24
type textarea "**********"
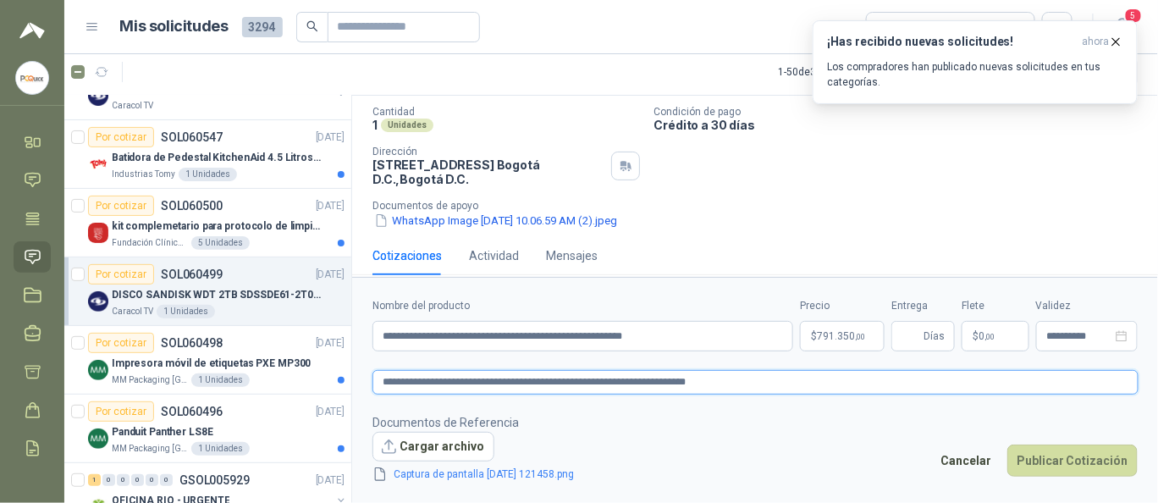
type textarea "**********"
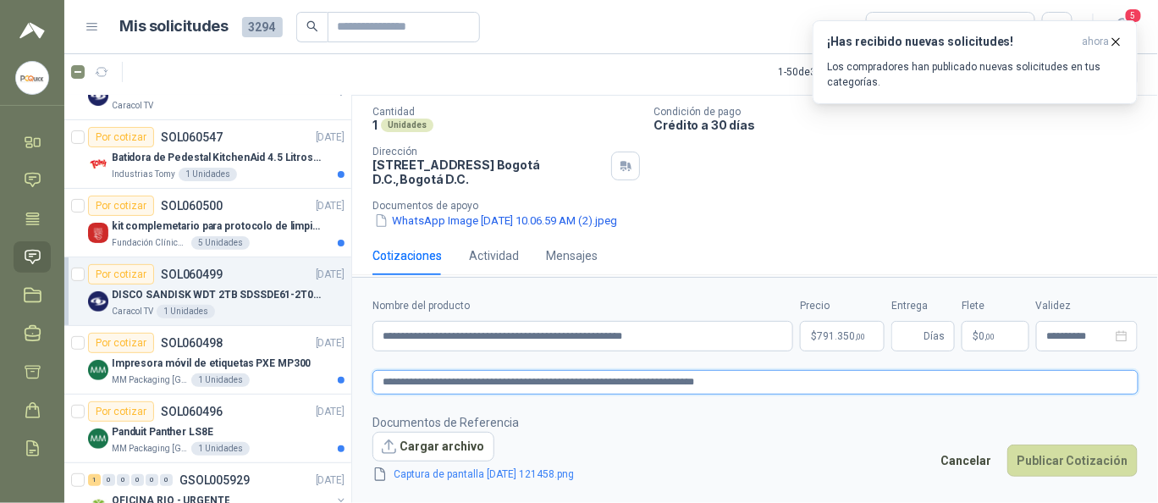
type textarea "**********"
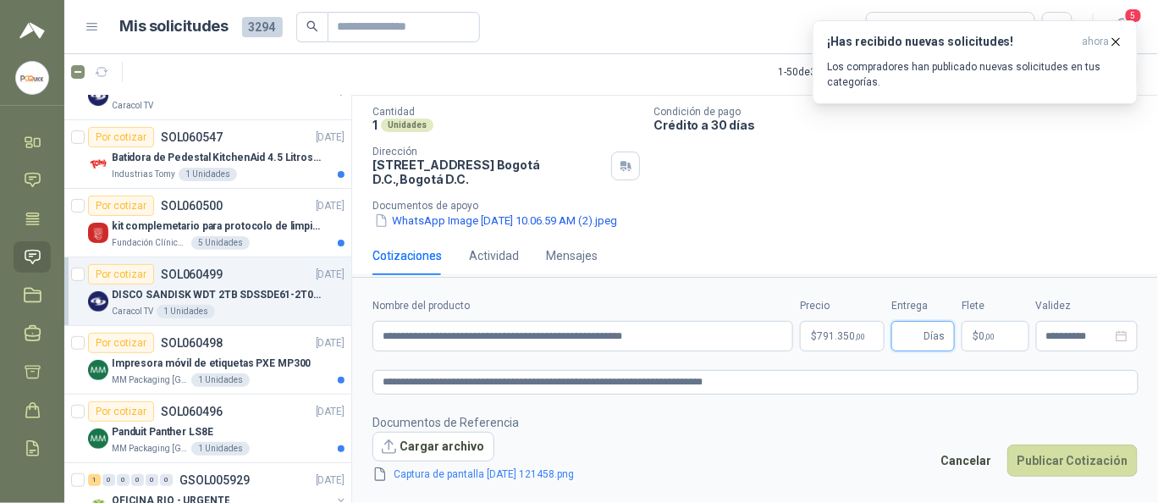
click at [919, 326] on input "Entrega" at bounding box center [911, 336] width 19 height 29
type input "*"
click at [1065, 452] on button "Publicar Cotización" at bounding box center [1073, 461] width 130 height 32
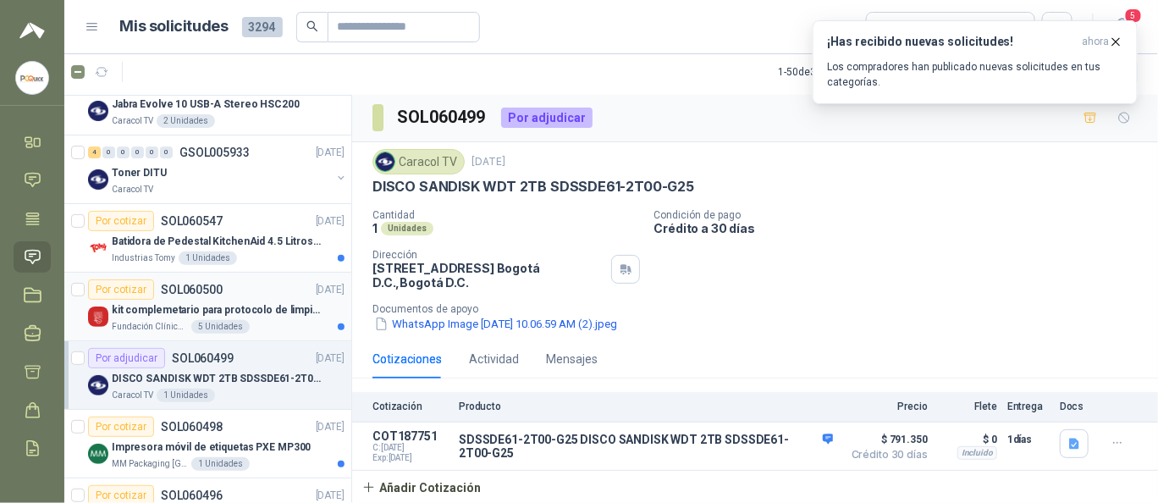
scroll to position [0, 0]
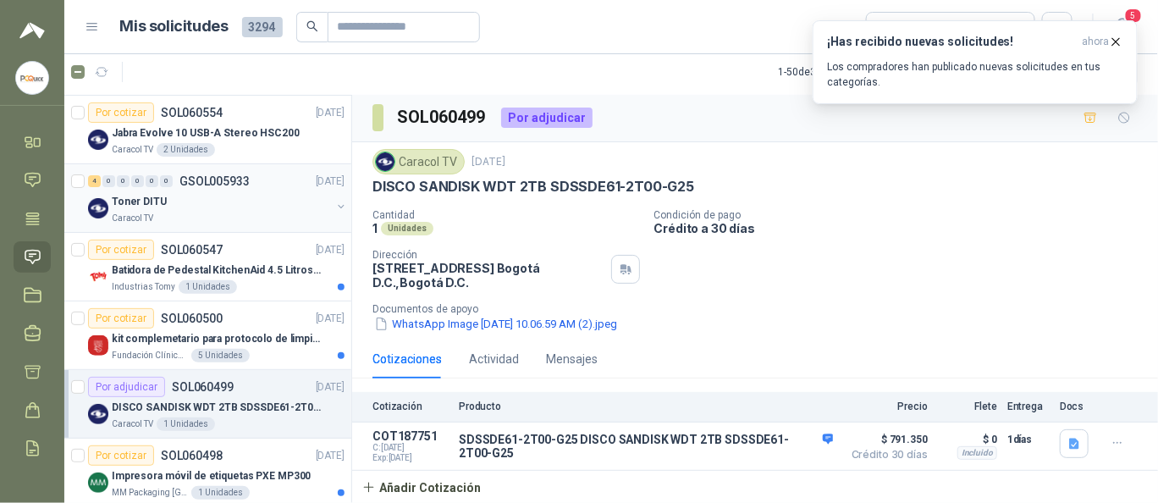
click at [195, 209] on div "Toner DITU" at bounding box center [221, 201] width 219 height 20
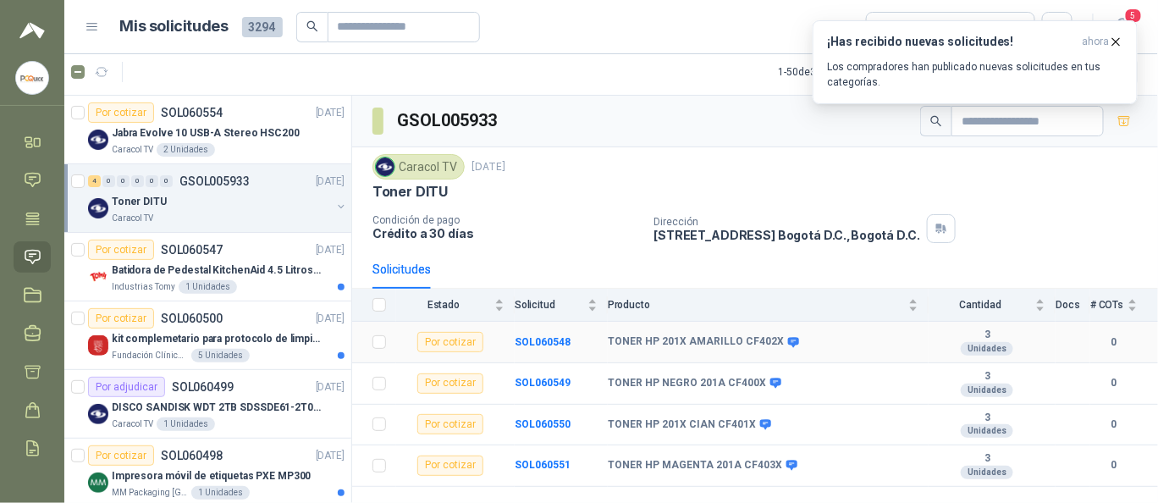
click at [452, 351] on td "Por cotizar" at bounding box center [455, 342] width 119 height 41
click at [452, 345] on div "Por cotizar" at bounding box center [450, 342] width 66 height 20
click at [456, 345] on div "Por cotizar" at bounding box center [450, 342] width 66 height 20
click at [644, 328] on td "TONER HP 201X AMARILLO CF402X" at bounding box center [768, 342] width 321 height 41
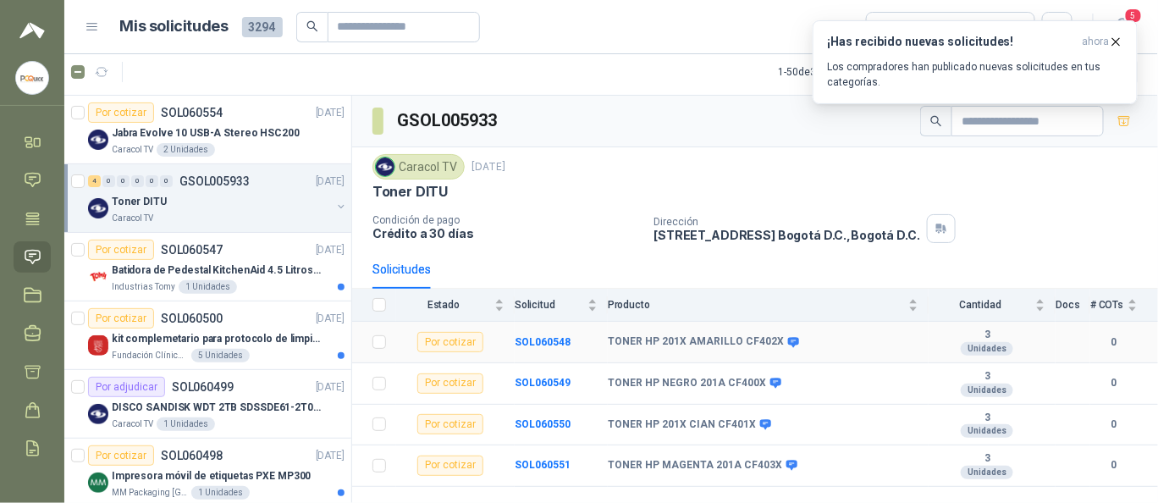
click at [630, 339] on b "TONER HP 201X AMARILLO CF402X" at bounding box center [696, 342] width 176 height 14
click at [451, 341] on div "Por cotizar" at bounding box center [450, 342] width 66 height 20
click at [538, 341] on b "SOL060548" at bounding box center [543, 342] width 56 height 12
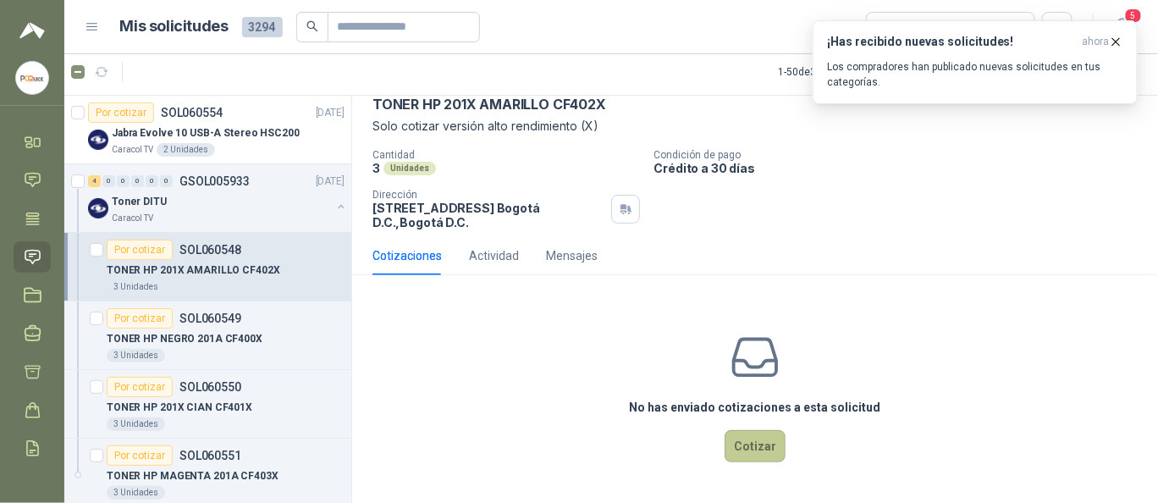
click at [752, 453] on button "Cotizar" at bounding box center [755, 446] width 61 height 32
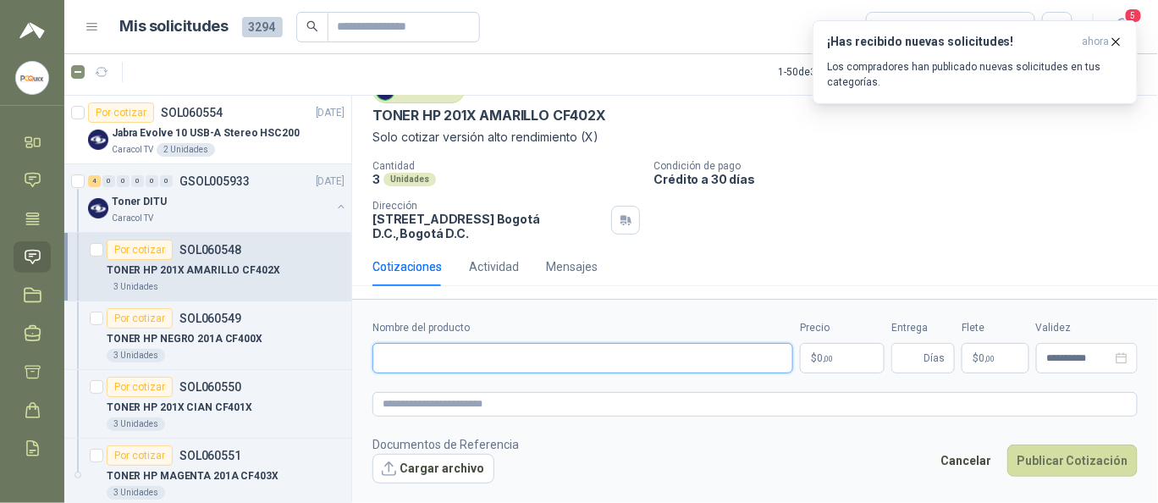
click at [479, 346] on input "Nombre del producto" at bounding box center [583, 358] width 421 height 30
click at [479, 347] on input "Nombre del producto" at bounding box center [583, 358] width 421 height 30
click at [461, 347] on input "Nombre del producto" at bounding box center [583, 358] width 421 height 30
click at [381, 124] on div "Caracol TV [DATE] TONER HP 201X AMARILLO CF402X Solo cotizar versión alto rend…" at bounding box center [756, 112] width 766 height 69
click at [379, 111] on p "TONER HP 201X AMARILLO CF402X" at bounding box center [490, 116] width 234 height 18
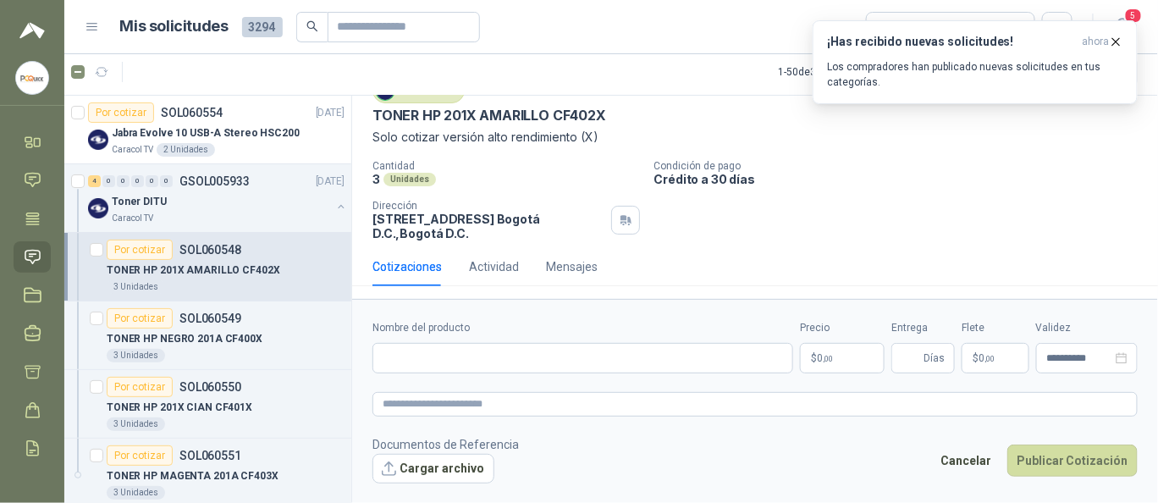
drag, startPoint x: 379, startPoint y: 111, endPoint x: 575, endPoint y: 95, distance: 196.3
click at [553, 96] on div "GSOL005933 / SOL060548 Por cotizar Caracol TV [DATE] TONER HP 201X AMARILLO CF4…" at bounding box center [755, 161] width 806 height 277
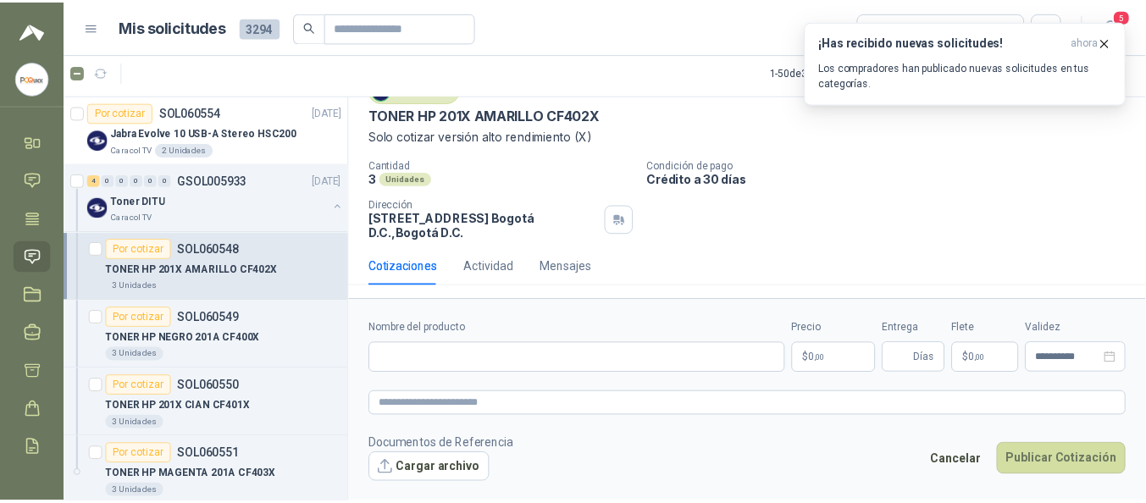
scroll to position [26, 0]
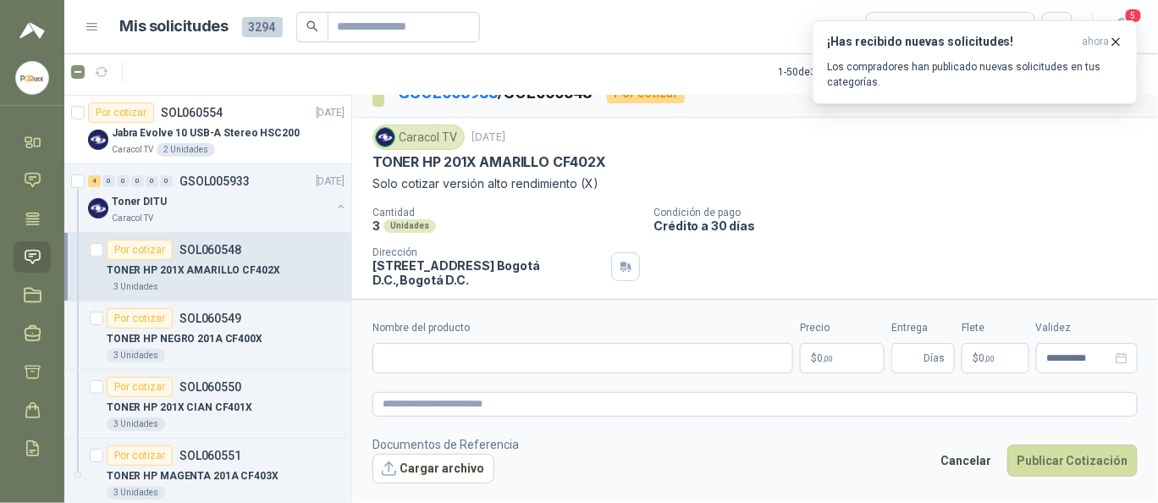
drag, startPoint x: 583, startPoint y: 149, endPoint x: 605, endPoint y: 153, distance: 21.6
click at [584, 149] on div "Caracol TV [DATE] TONER HP 201X AMARILLO CF402X Solo cotizar versión alto rend…" at bounding box center [756, 158] width 766 height 69
drag, startPoint x: 605, startPoint y: 161, endPoint x: 597, endPoint y: 162, distance: 8.5
click at [600, 162] on div "TONER HP 201X AMARILLO CF402X" at bounding box center [756, 162] width 766 height 18
drag, startPoint x: 381, startPoint y: 161, endPoint x: 616, endPoint y: 157, distance: 235.4
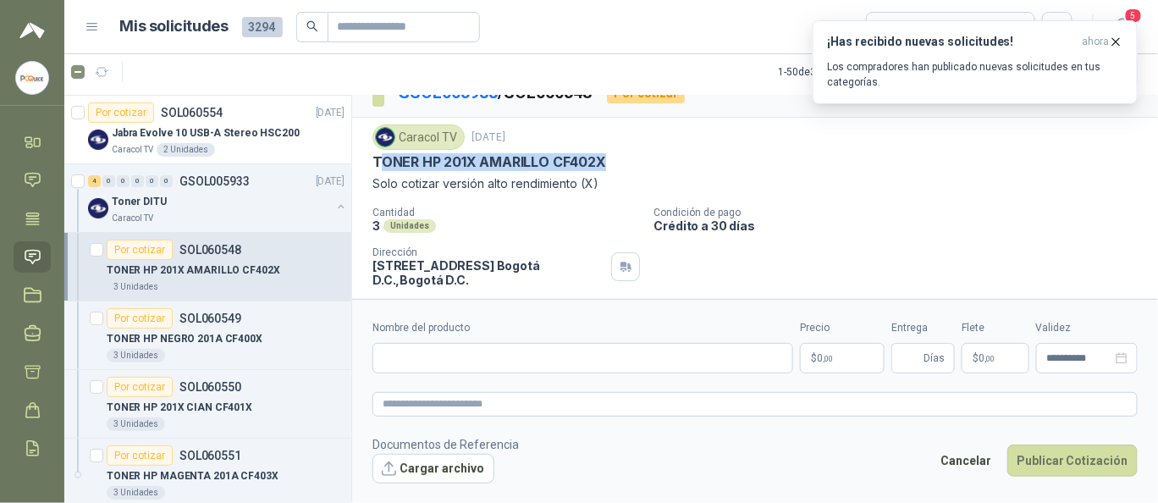
click at [616, 157] on div "TONER HP 201X AMARILLO CF402X" at bounding box center [756, 162] width 766 height 18
copy p "ONER HP 201X AMARILLO CF402X"
click at [480, 368] on input "Nombre del producto" at bounding box center [583, 358] width 421 height 30
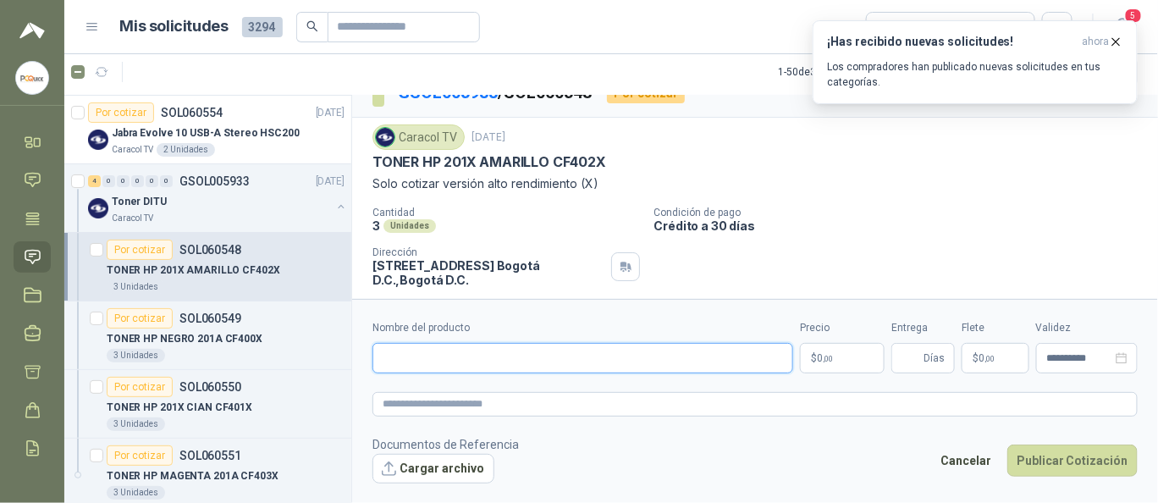
paste input "**********"
type input "**********"
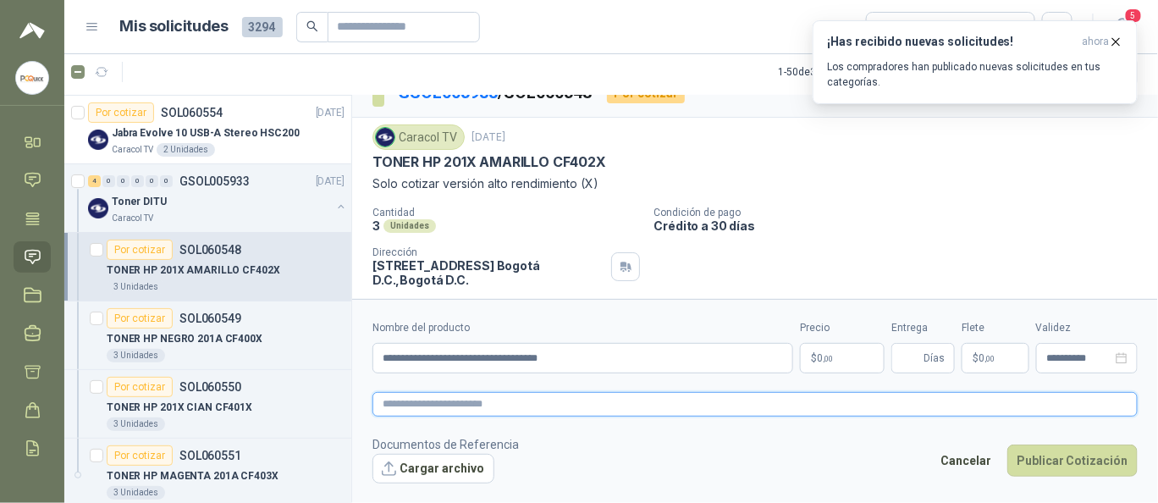
click at [462, 404] on textarea at bounding box center [756, 404] width 766 height 24
type textarea "*"
type textarea "**"
type textarea "***"
type textarea "*****"
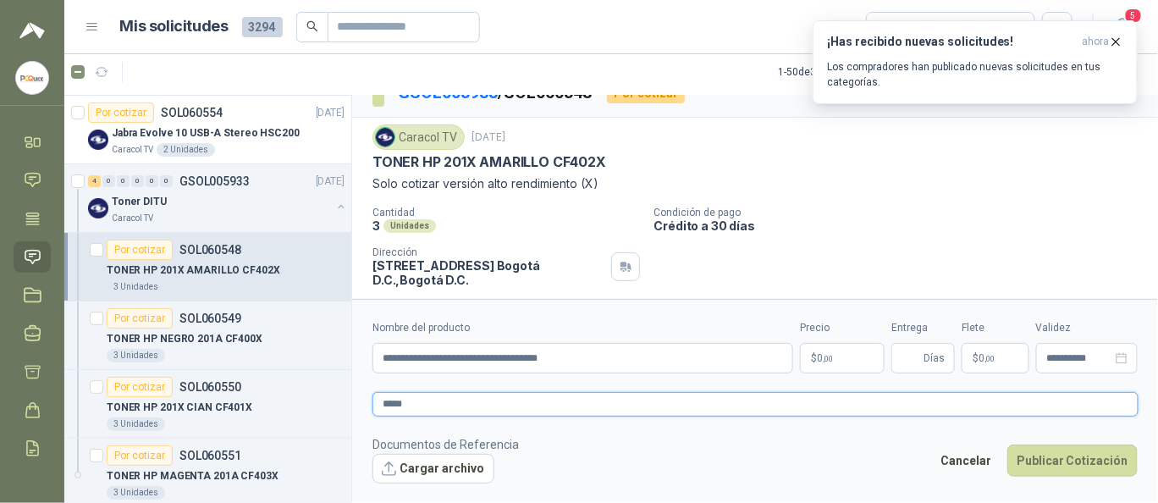
type textarea "*****"
type textarea "*******"
type textarea "********"
type textarea "**********"
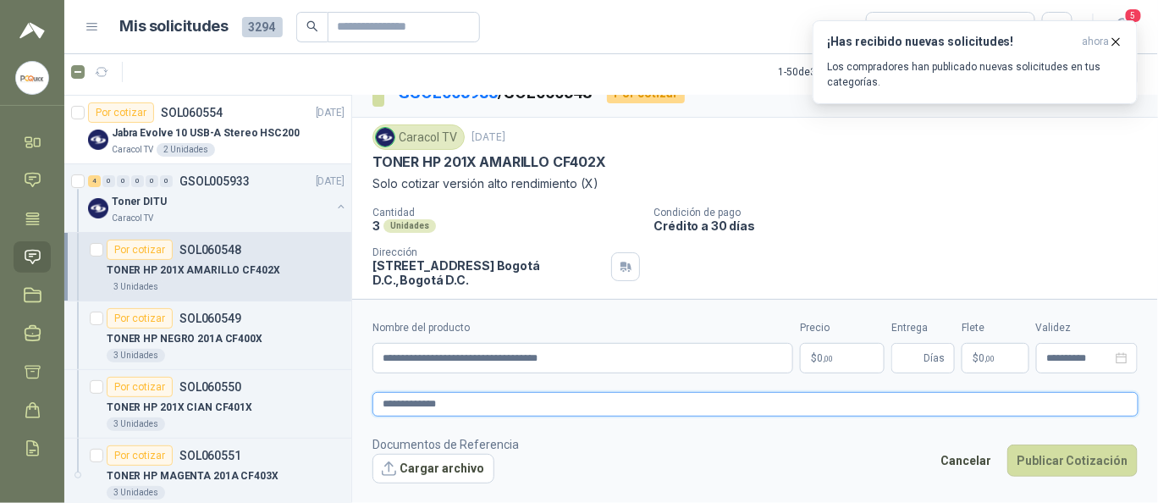
type textarea "**********"
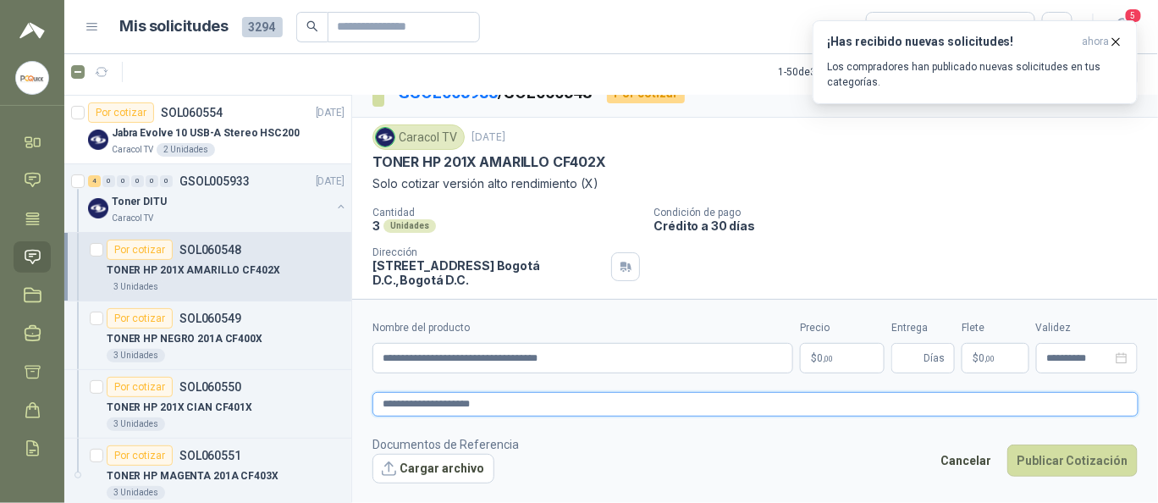
type textarea "**********"
click at [832, 353] on span "0 ,00" at bounding box center [825, 358] width 16 height 10
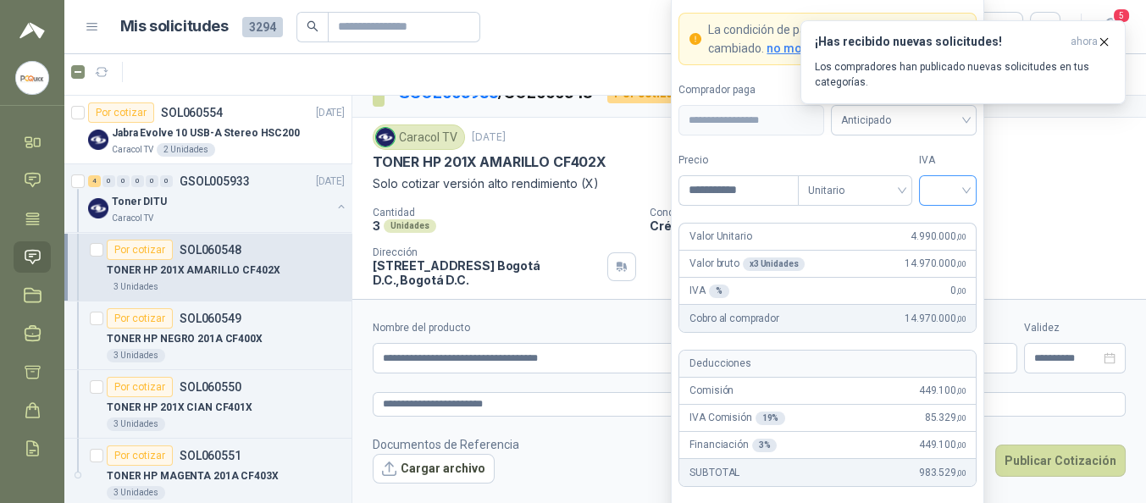
click at [948, 196] on input "search" at bounding box center [948, 188] width 38 height 25
click at [943, 224] on div "19%" at bounding box center [947, 227] width 31 height 19
click at [915, 128] on span "Anticipado" at bounding box center [903, 120] width 125 height 25
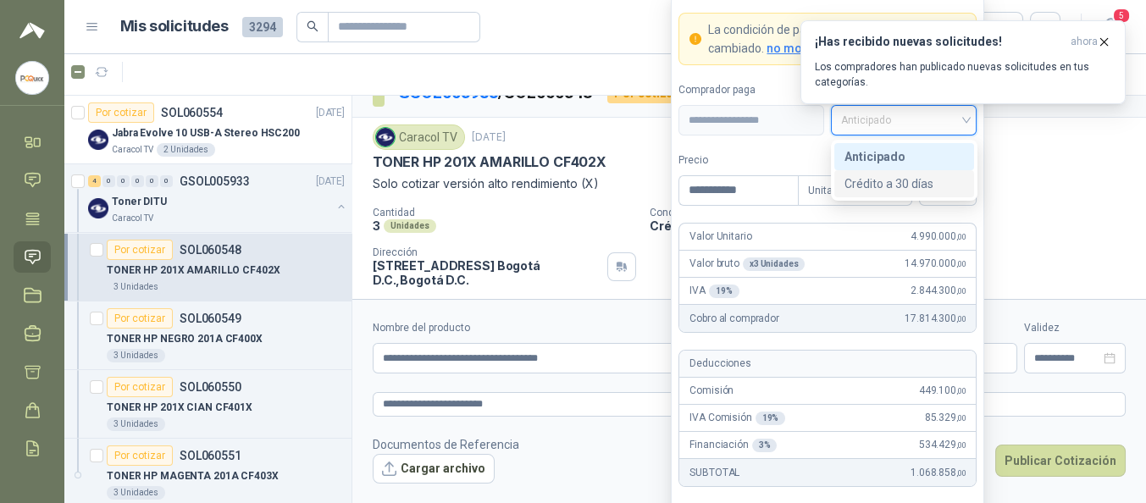
click at [909, 180] on div "Crédito a 30 días" at bounding box center [903, 183] width 119 height 19
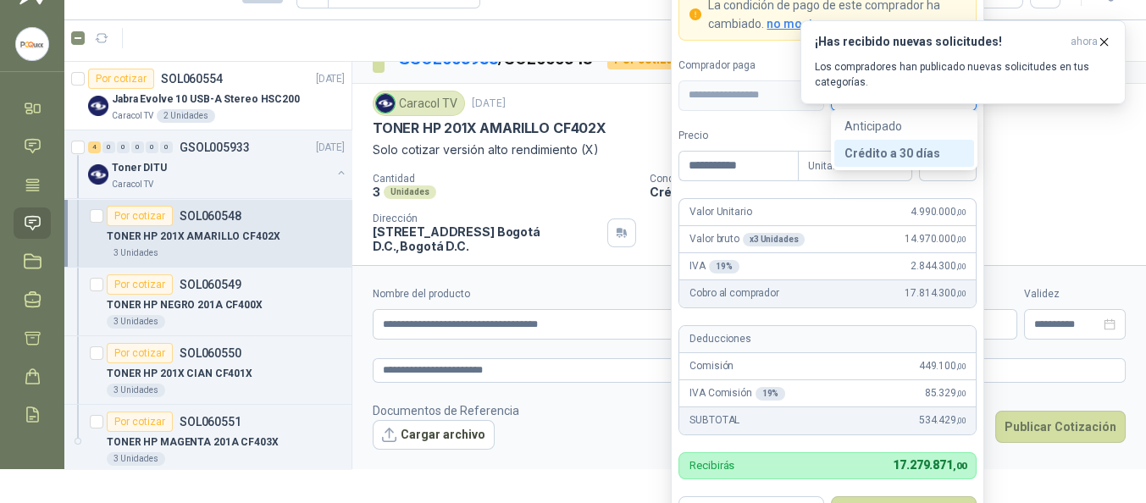
scroll to position [67, 0]
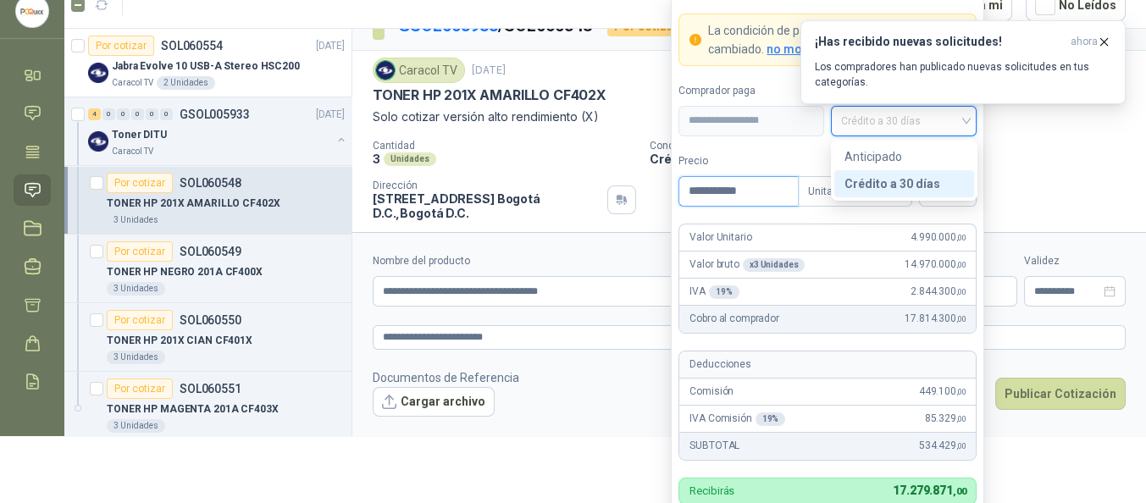
click at [766, 195] on input "**********" at bounding box center [738, 191] width 118 height 29
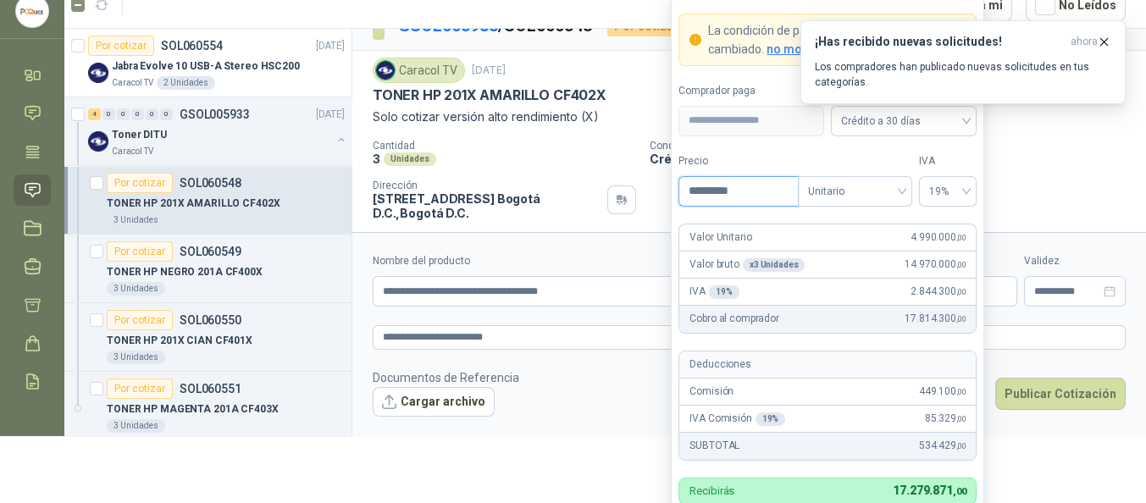
type input "*********"
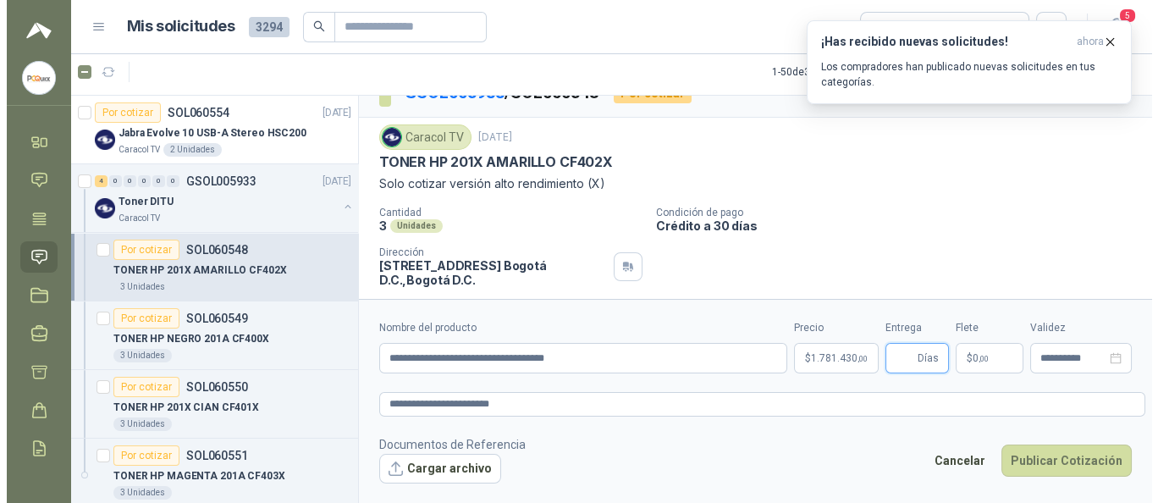
scroll to position [0, 0]
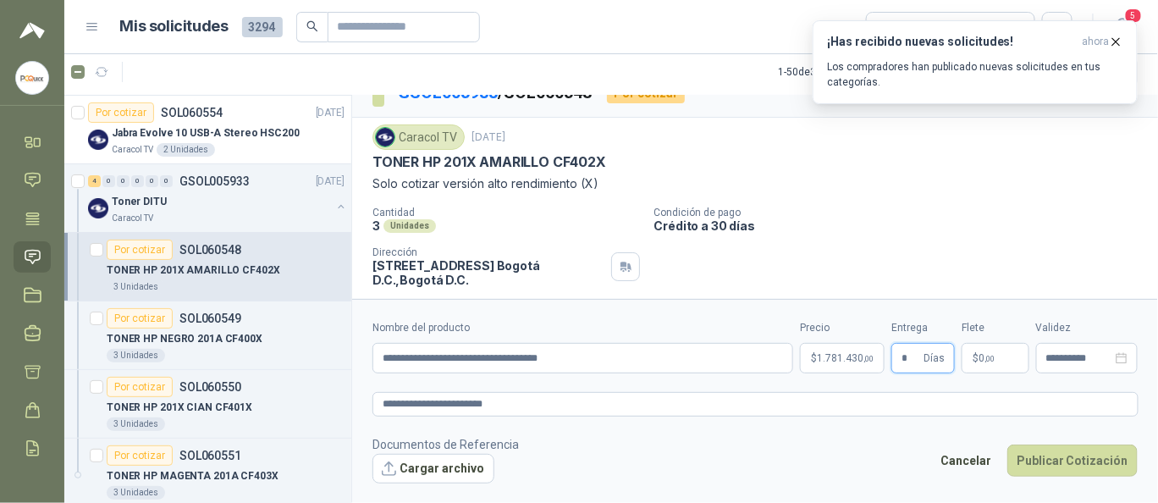
type input "*"
click at [418, 465] on button "Cargar archivo" at bounding box center [434, 469] width 122 height 30
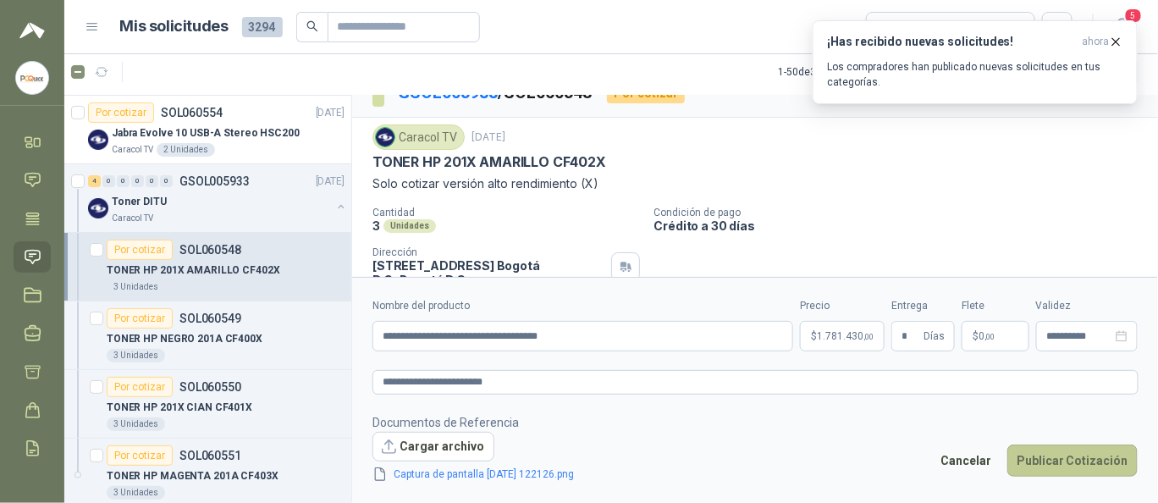
click at [1068, 461] on button "Publicar Cotización" at bounding box center [1073, 461] width 130 height 32
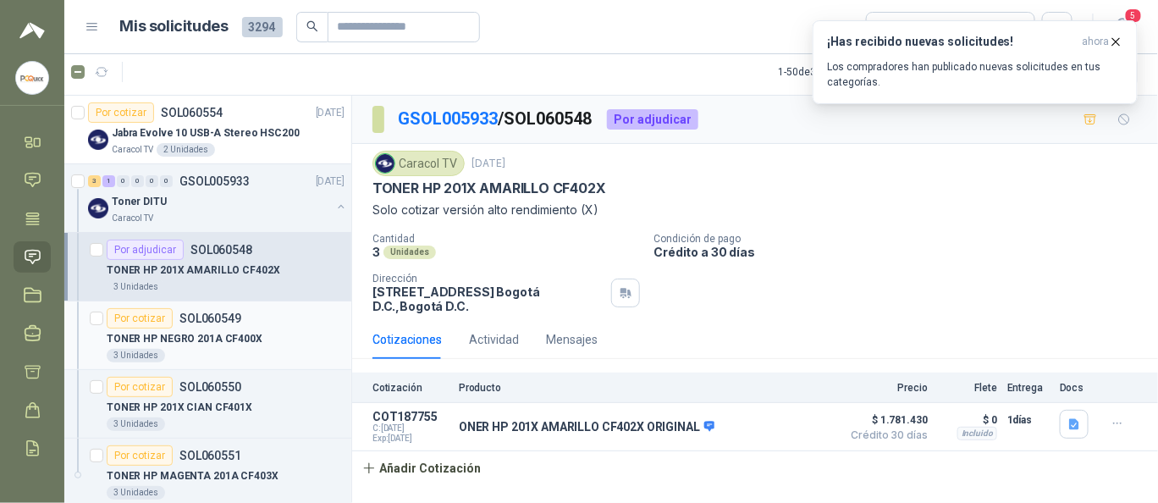
click at [153, 312] on div "Por cotizar" at bounding box center [140, 318] width 66 height 20
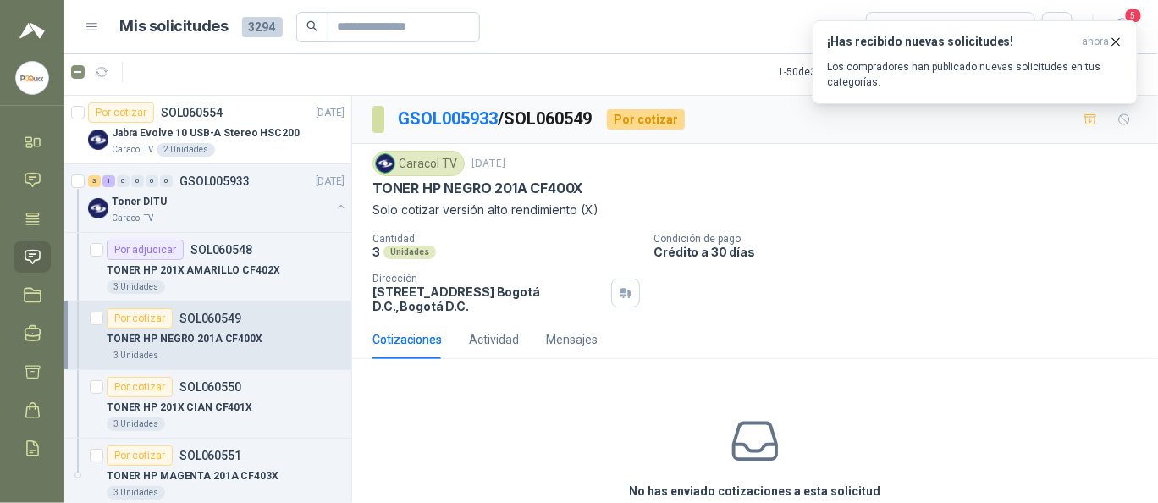
scroll to position [84, 0]
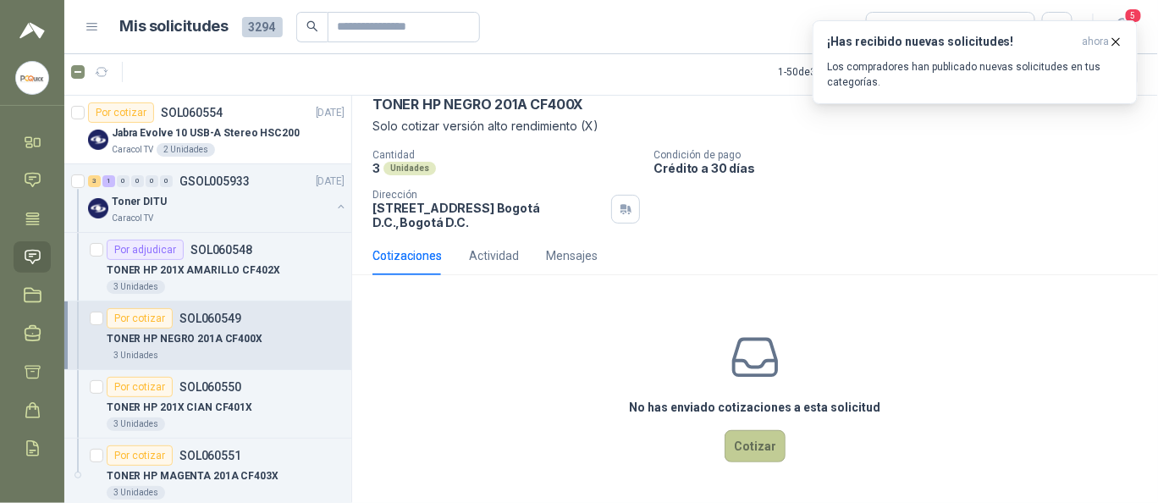
click at [772, 436] on button "Cotizar" at bounding box center [755, 446] width 61 height 32
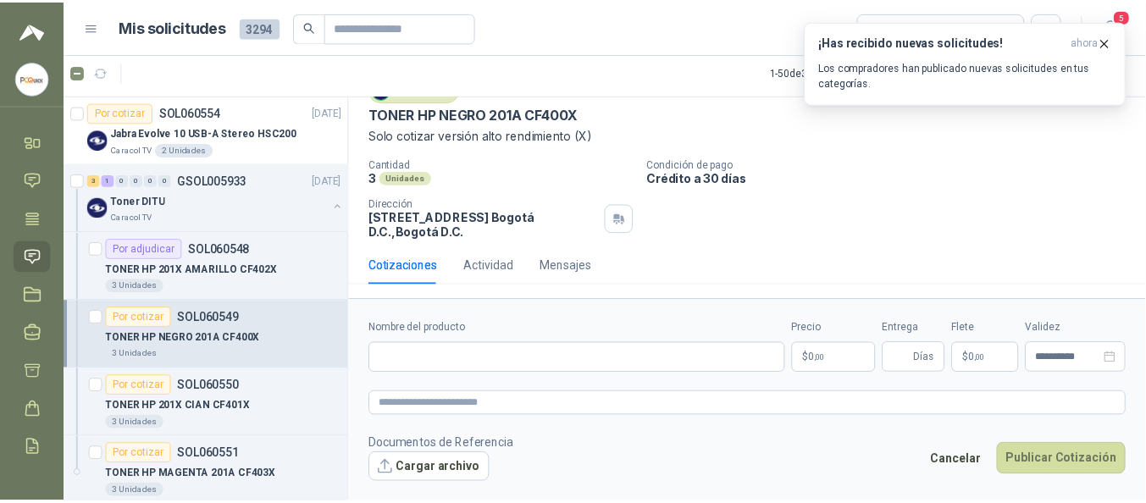
scroll to position [73, 0]
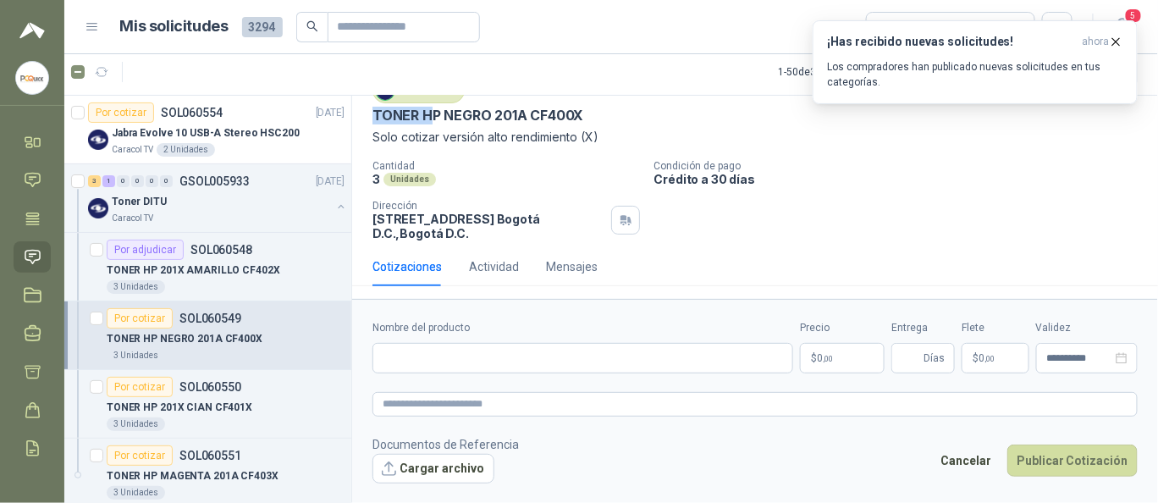
drag, startPoint x: 375, startPoint y: 113, endPoint x: 489, endPoint y: 114, distance: 114.3
click at [482, 114] on p "TONER HP NEGRO 201A CF400X" at bounding box center [478, 116] width 211 height 18
click at [590, 111] on div "TONER HP NEGRO 201A CF400X" at bounding box center [756, 116] width 766 height 18
click at [582, 111] on p "TONER HP NEGRO 201A CF400X" at bounding box center [478, 116] width 211 height 18
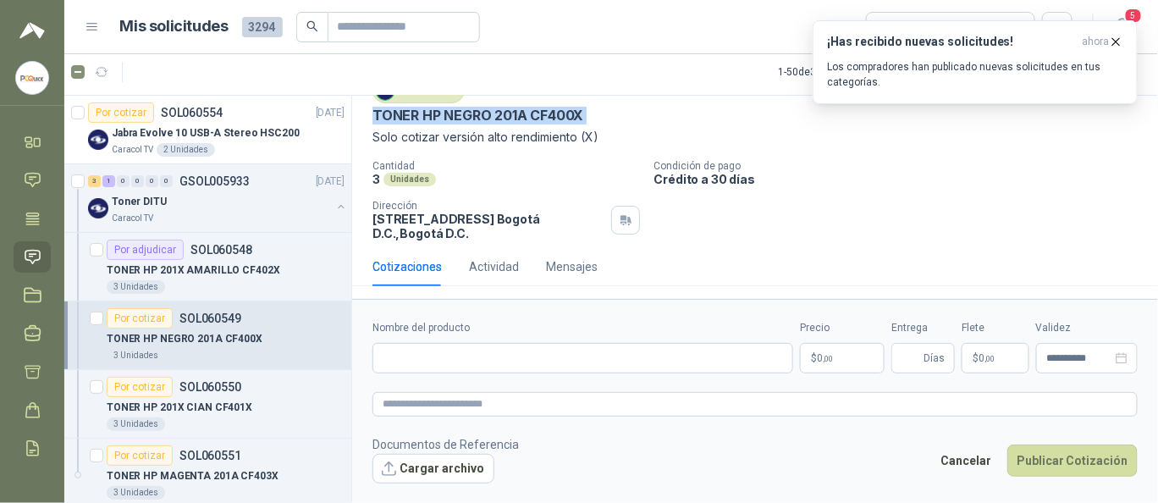
drag, startPoint x: 582, startPoint y: 111, endPoint x: 428, endPoint y: 113, distance: 154.1
click at [428, 113] on p "TONER HP NEGRO 201A CF400X" at bounding box center [478, 116] width 211 height 18
copy p "TONER HP NEGRO 201A CF400X"
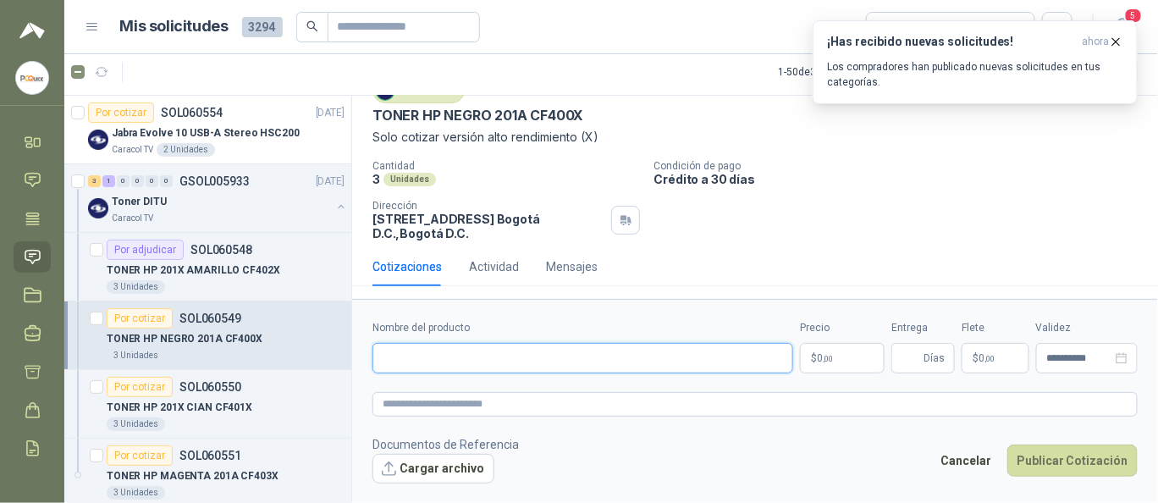
click at [439, 360] on input "Nombre del producto" at bounding box center [583, 358] width 421 height 30
paste input "**********"
type input "**********"
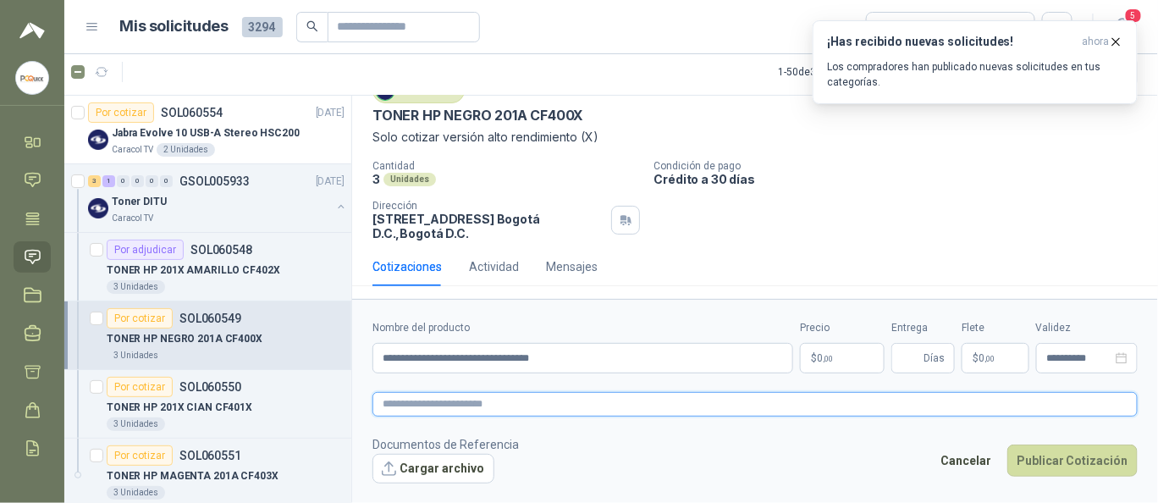
click at [489, 404] on textarea at bounding box center [756, 404] width 766 height 24
type textarea "*"
type textarea "**"
type textarea "****"
type textarea "*****"
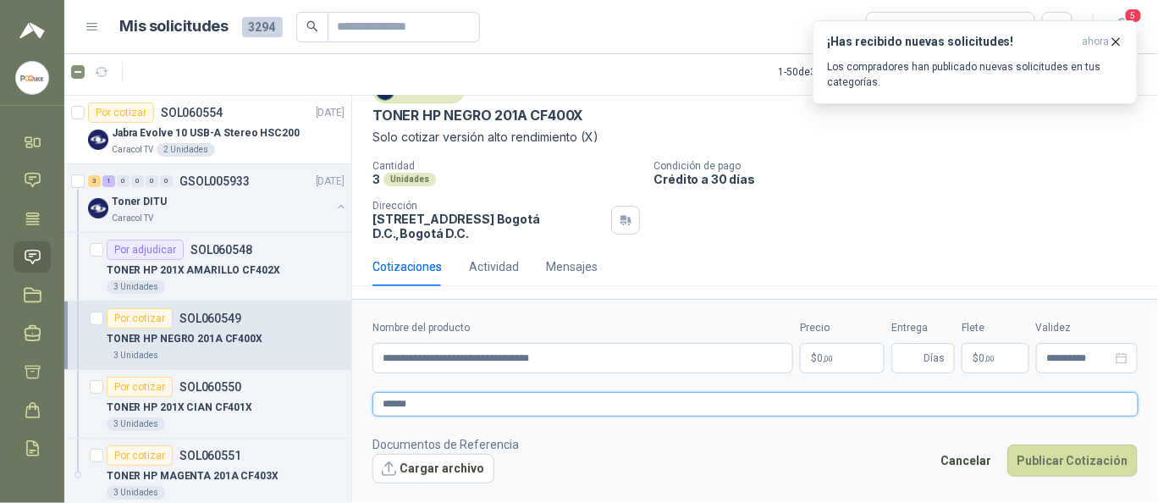
type textarea "*******"
type textarea "********"
type textarea "**********"
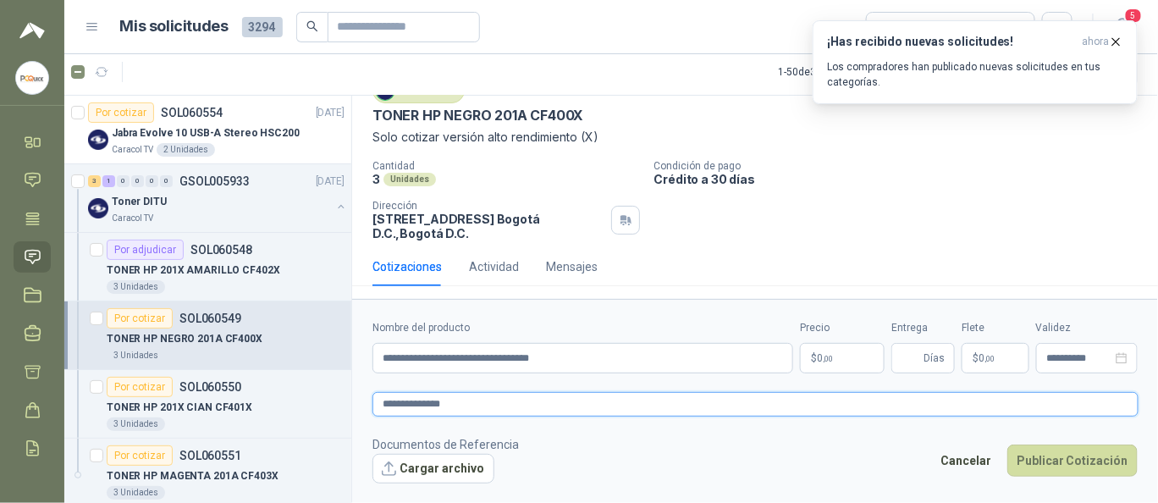
type textarea "**********"
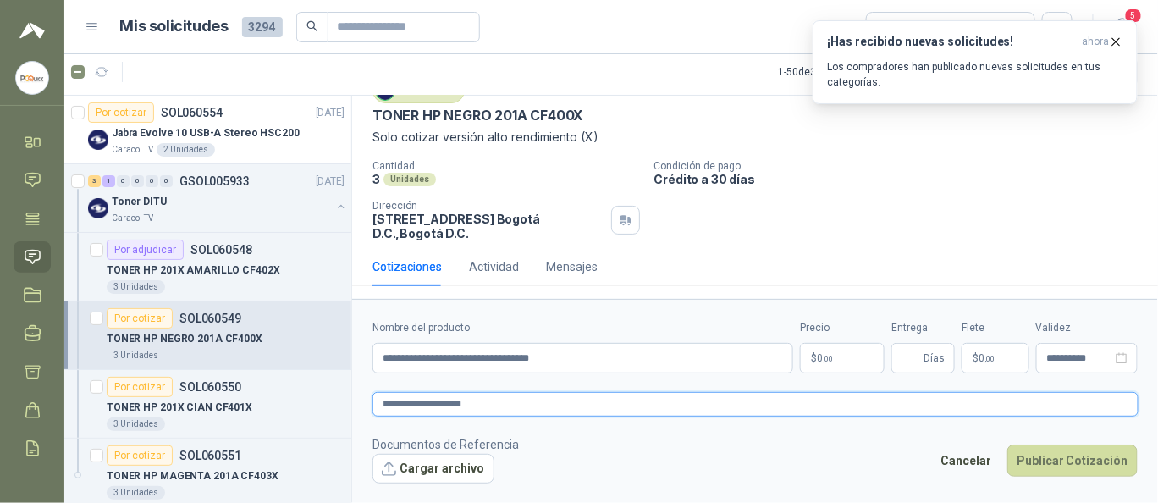
type textarea "**********"
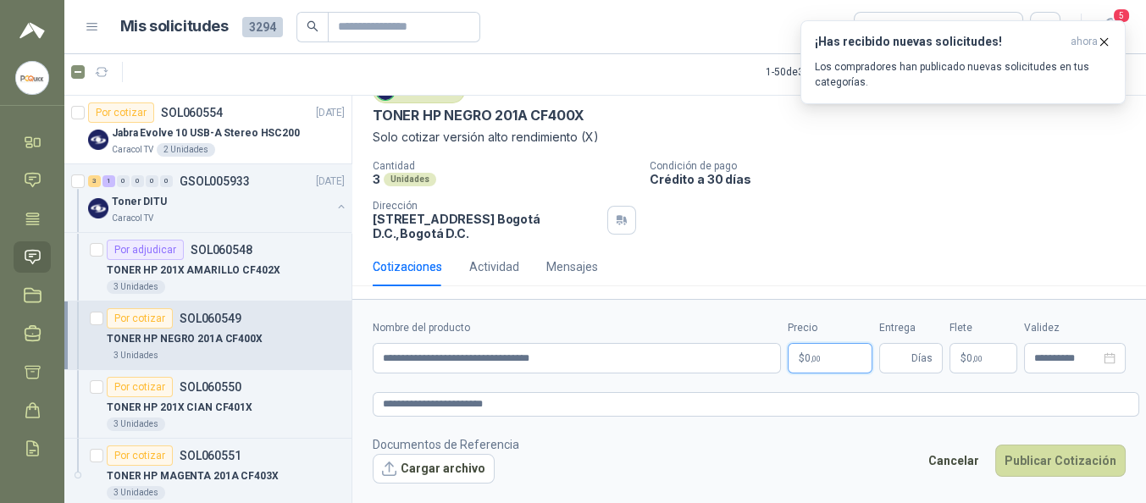
click at [829, 354] on body "[PERSON_NAME] PC QUICK Inicio Chat Tareas Solicitudes Licitaciones Negociacione…" at bounding box center [573, 251] width 1146 height 503
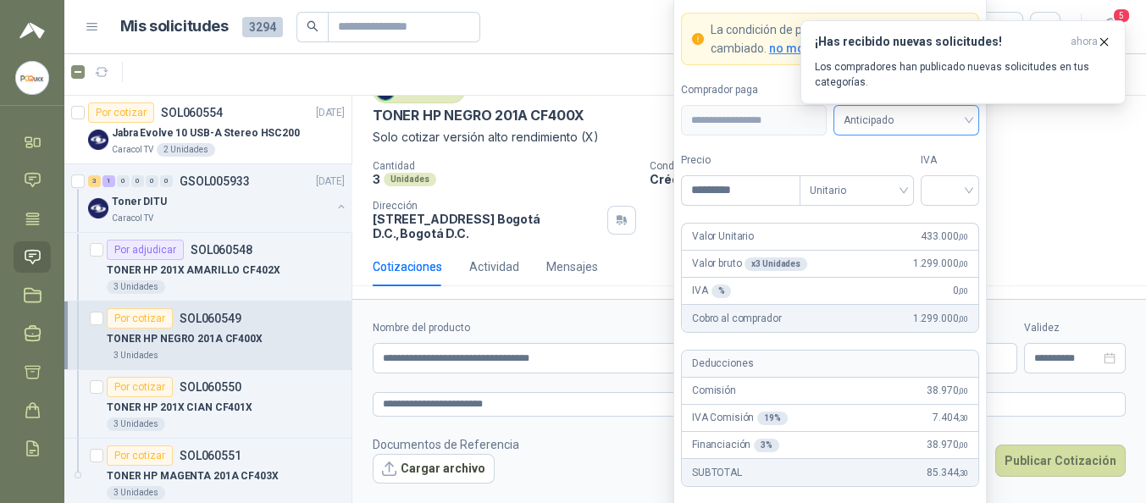
click at [901, 129] on span "Anticipado" at bounding box center [905, 120] width 125 height 25
type input "*********"
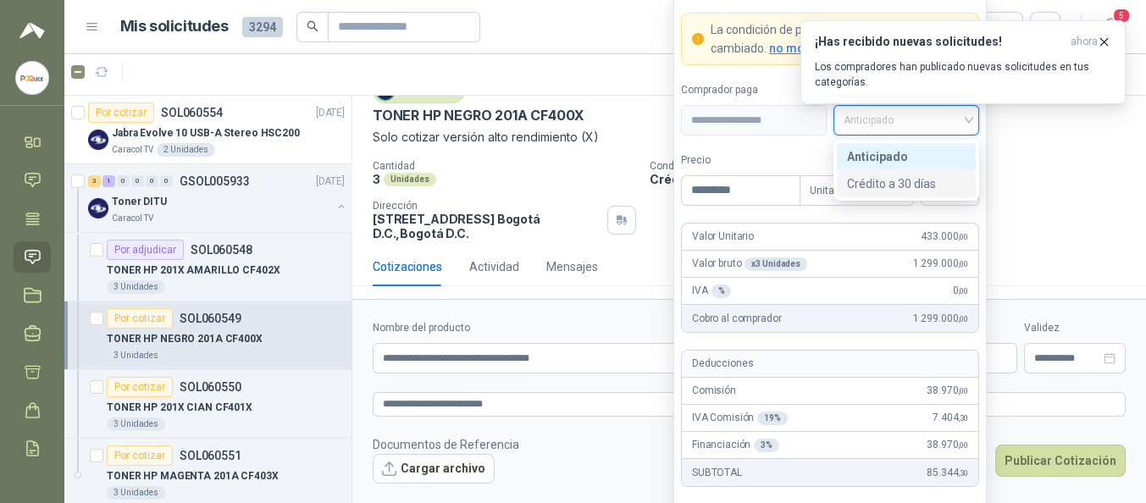
click at [895, 182] on div "Crédito a 30 días" at bounding box center [906, 183] width 119 height 19
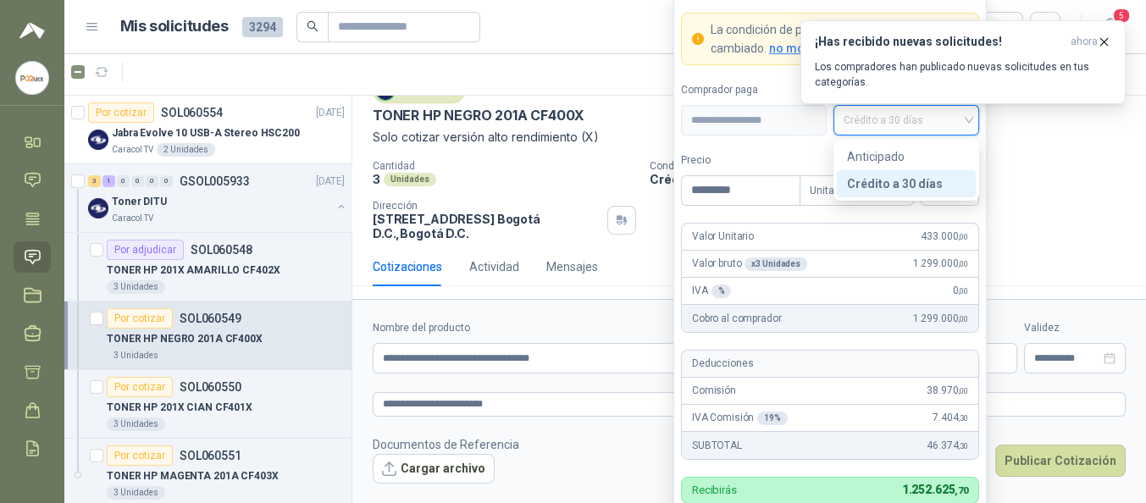
click at [793, 162] on label "Precio" at bounding box center [740, 160] width 119 height 16
click at [793, 176] on input "*********" at bounding box center [741, 190] width 118 height 29
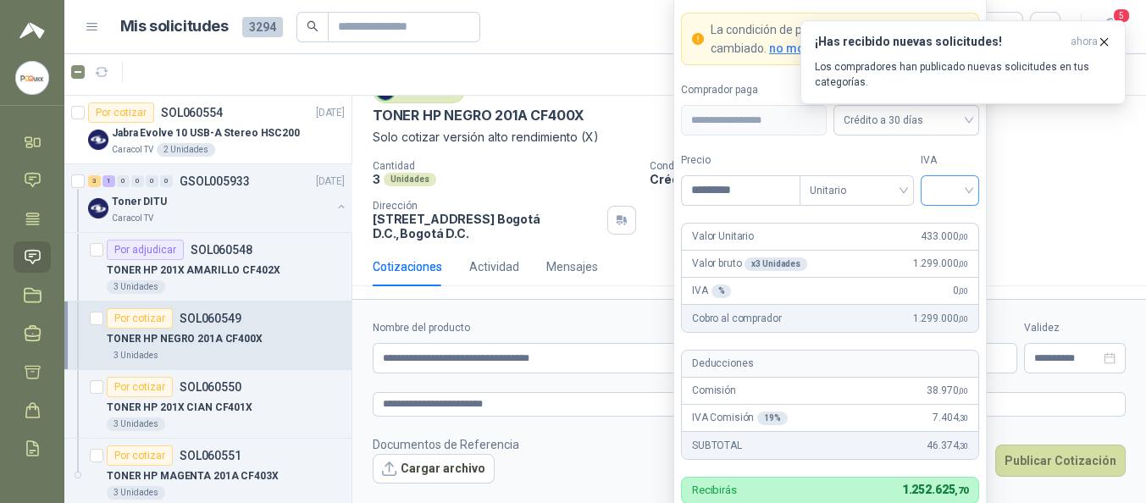
click at [958, 186] on input "search" at bounding box center [950, 188] width 38 height 25
click at [941, 235] on div "19%" at bounding box center [949, 227] width 31 height 19
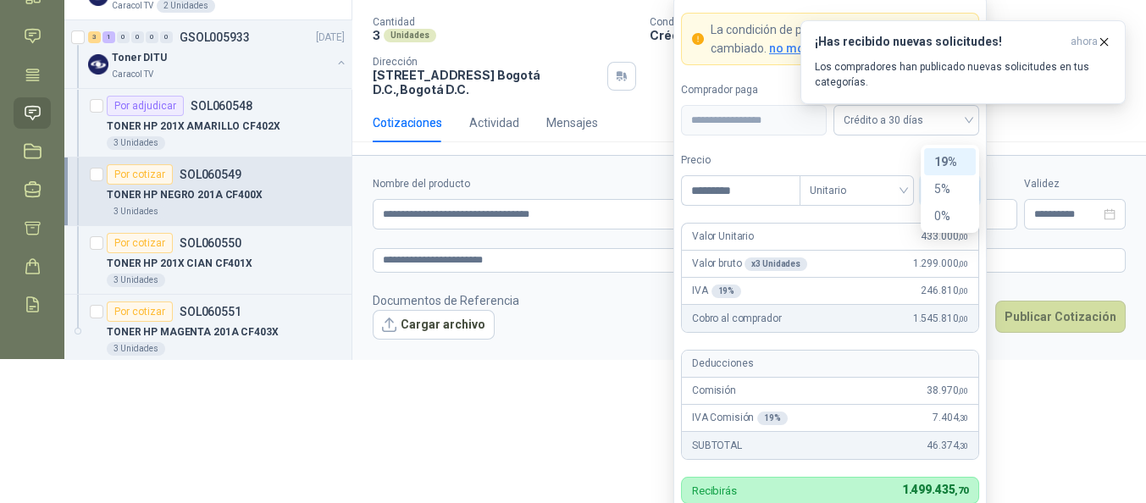
scroll to position [152, 0]
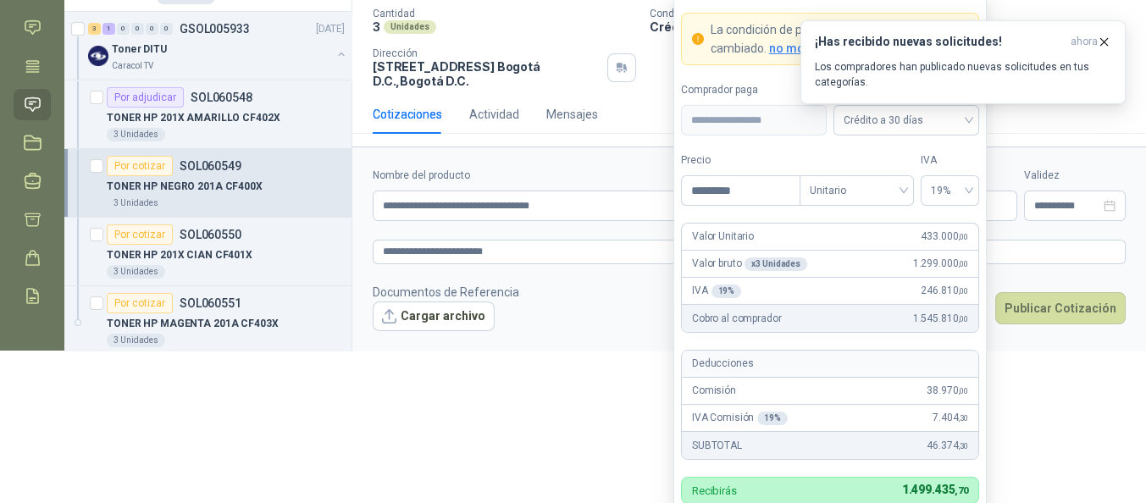
click at [801, 163] on label "Tipo" at bounding box center [856, 160] width 114 height 16
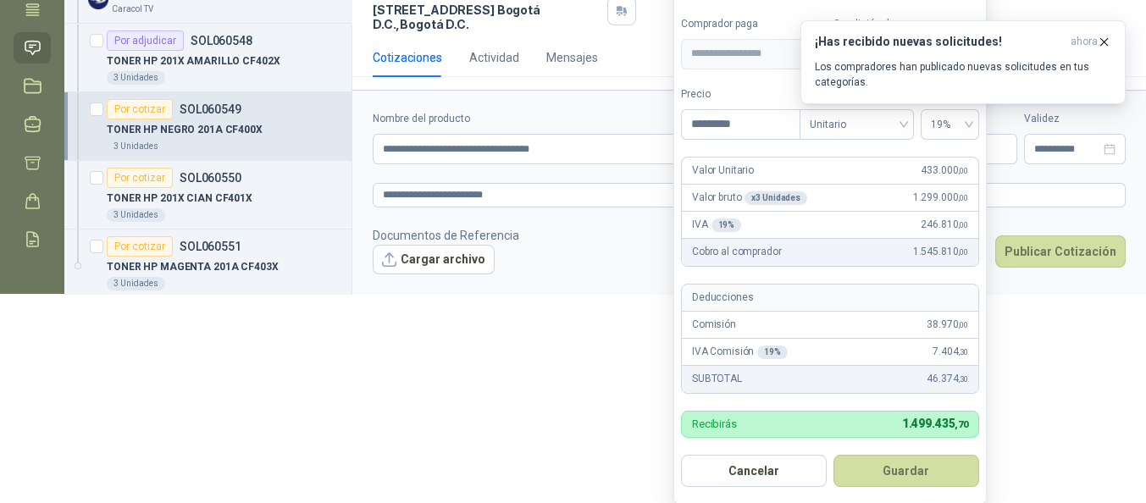
scroll to position [213, 0]
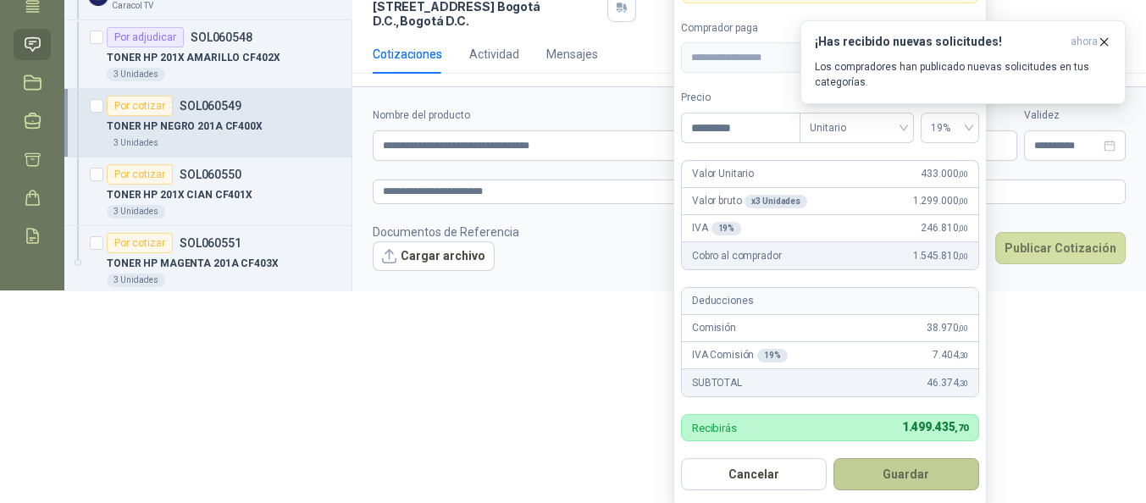
click at [935, 473] on button "Guardar" at bounding box center [906, 474] width 146 height 32
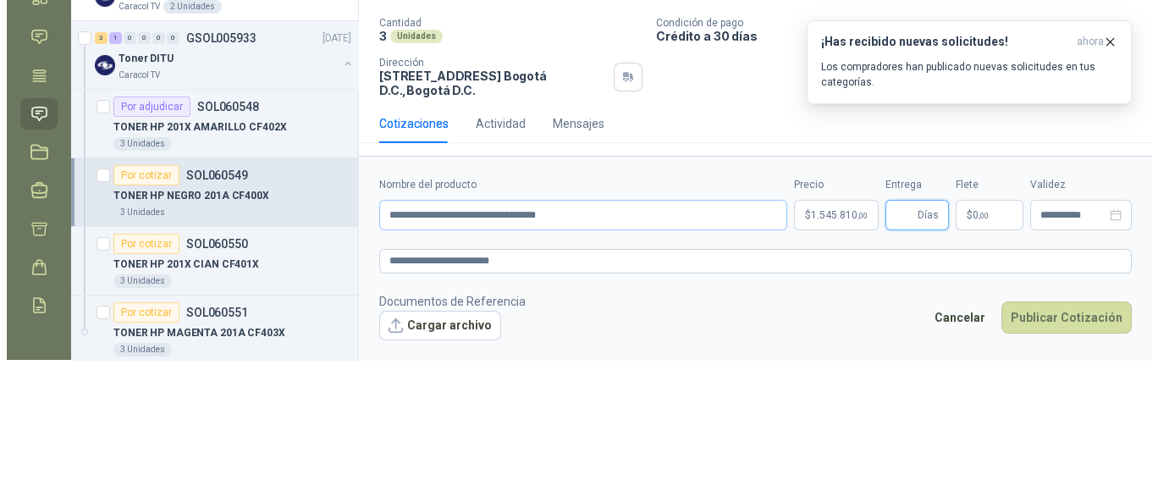
scroll to position [0, 0]
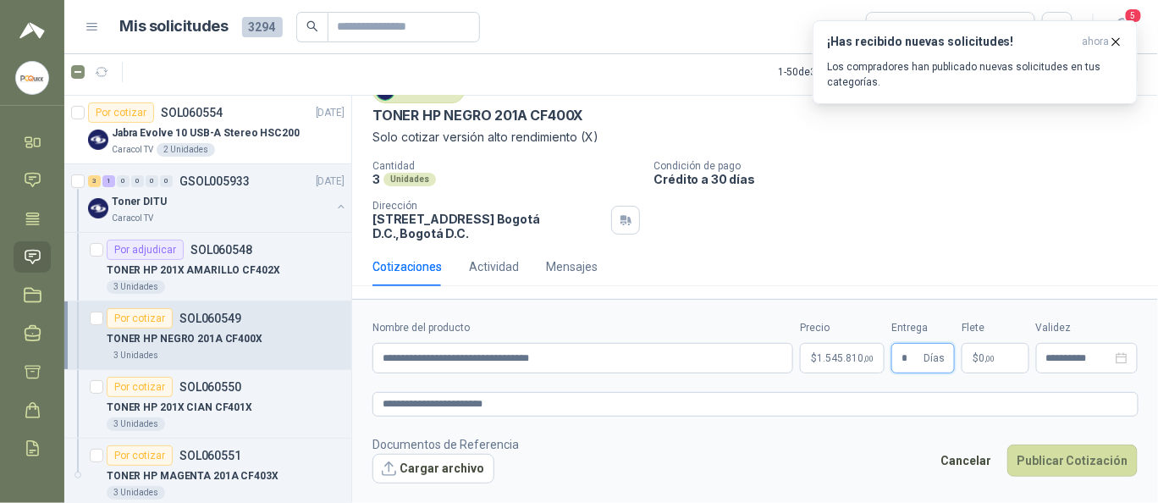
type input "*"
click at [436, 465] on button "Cargar archivo" at bounding box center [434, 469] width 122 height 30
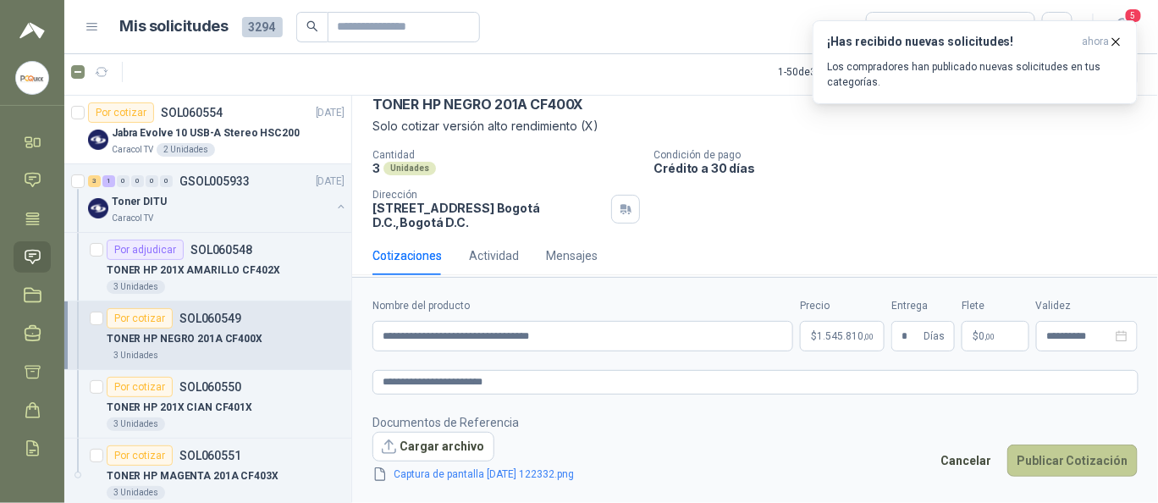
click at [1051, 461] on button "Publicar Cotización" at bounding box center [1073, 461] width 130 height 32
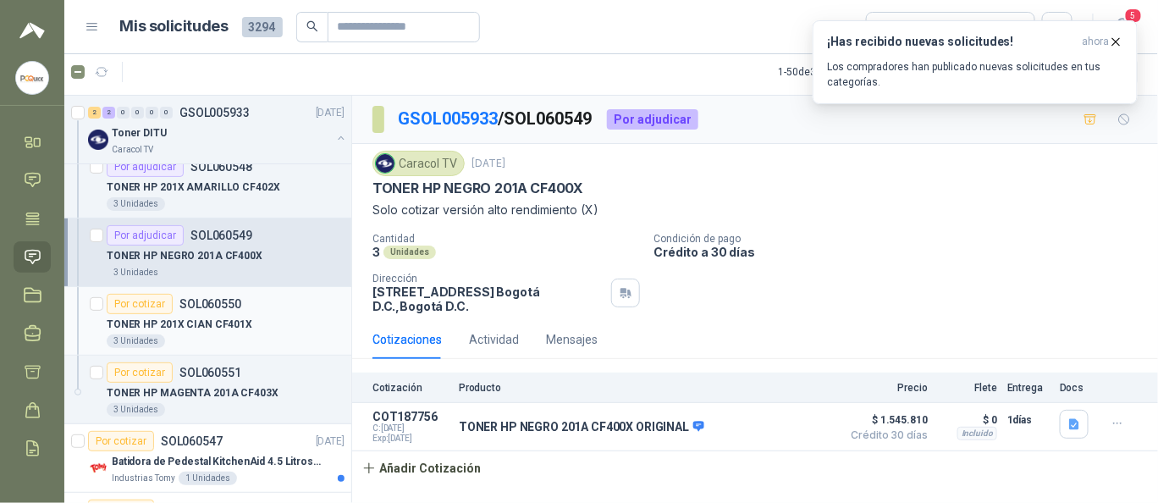
scroll to position [113, 0]
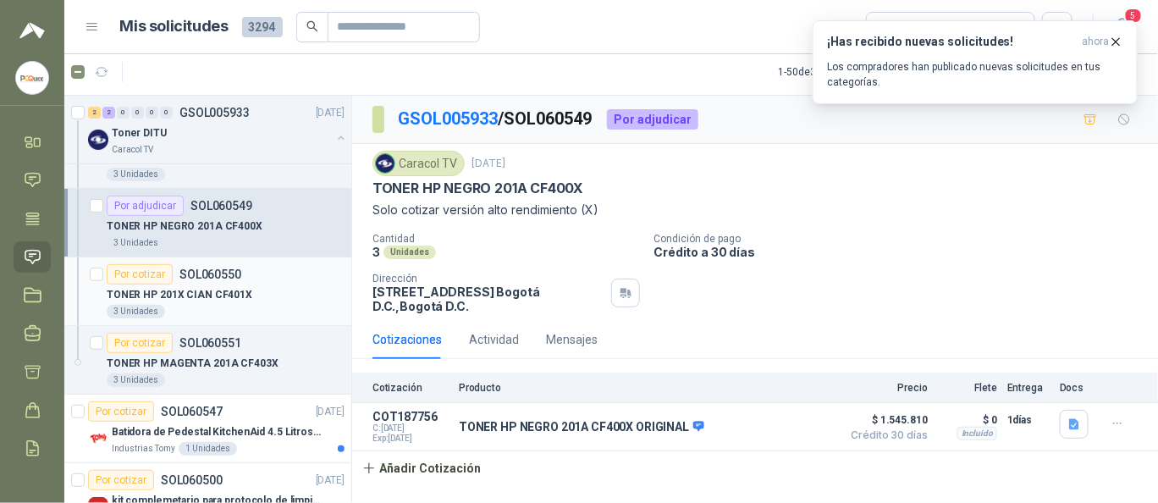
click at [138, 272] on div "Por cotizar" at bounding box center [140, 274] width 66 height 20
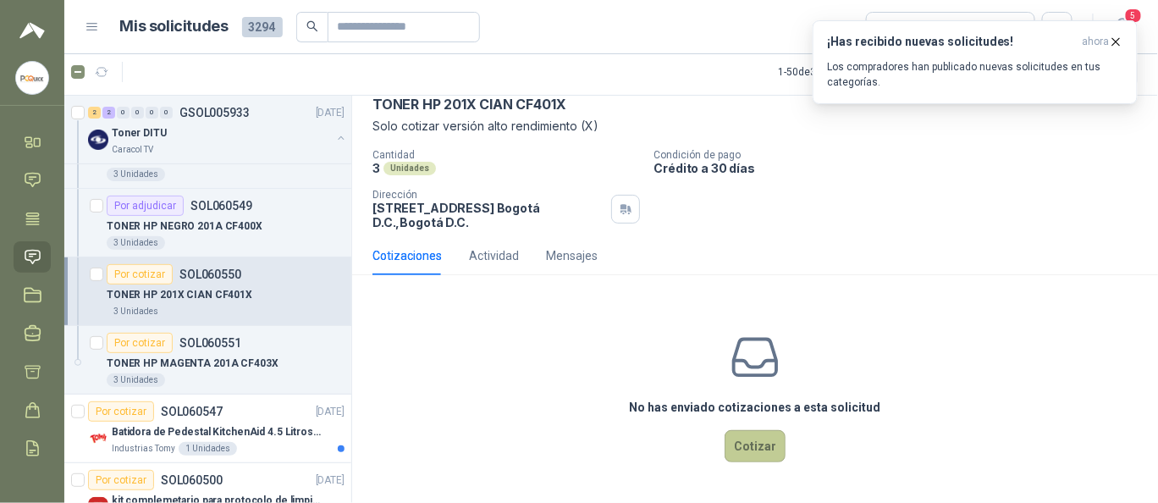
click at [734, 440] on button "Cotizar" at bounding box center [755, 446] width 61 height 32
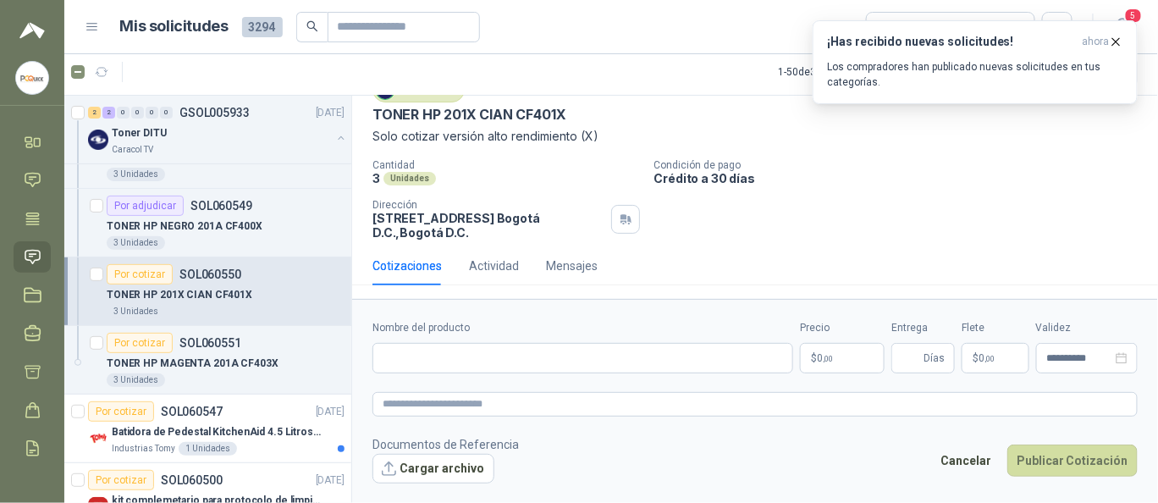
scroll to position [73, 0]
click at [454, 362] on input "Nombre del producto" at bounding box center [583, 358] width 421 height 30
click at [426, 174] on div "Unidades" at bounding box center [410, 180] width 53 height 14
click at [373, 113] on p "TONER HP 201X CIAN CF401X" at bounding box center [470, 116] width 194 height 18
drag, startPoint x: 373, startPoint y: 113, endPoint x: 561, endPoint y: 107, distance: 188.9
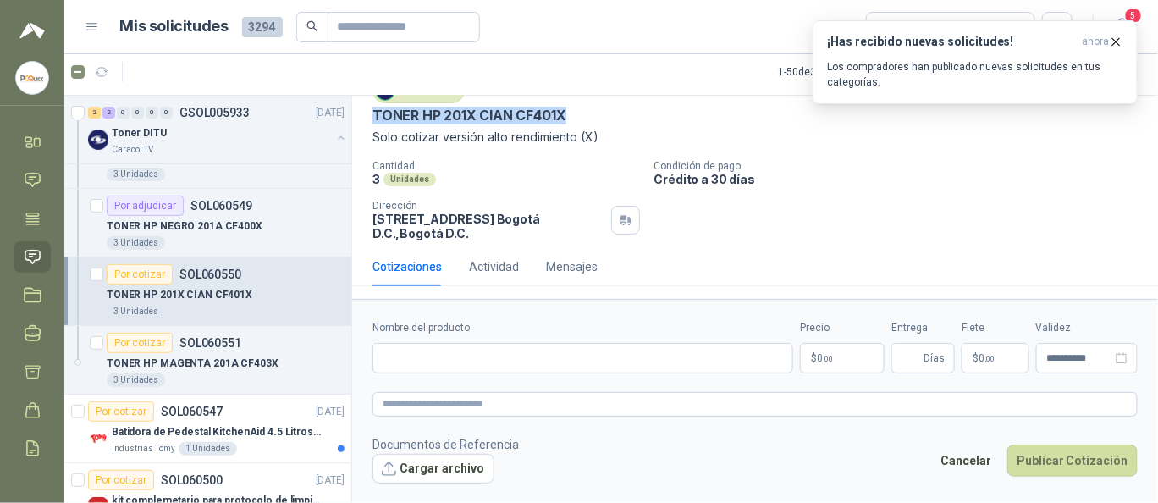
click at [561, 107] on p "TONER HP 201X CIAN CF401X" at bounding box center [470, 116] width 194 height 18
copy p "TONER HP 201X CIAN CF401X"
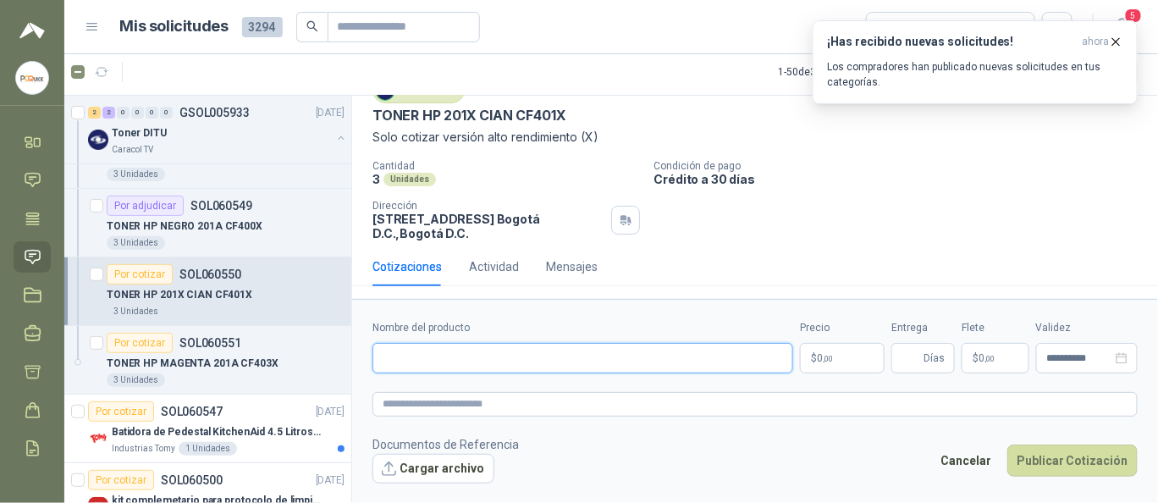
click at [433, 350] on input "Nombre del producto" at bounding box center [583, 358] width 421 height 30
paste input "**********"
type input "**********"
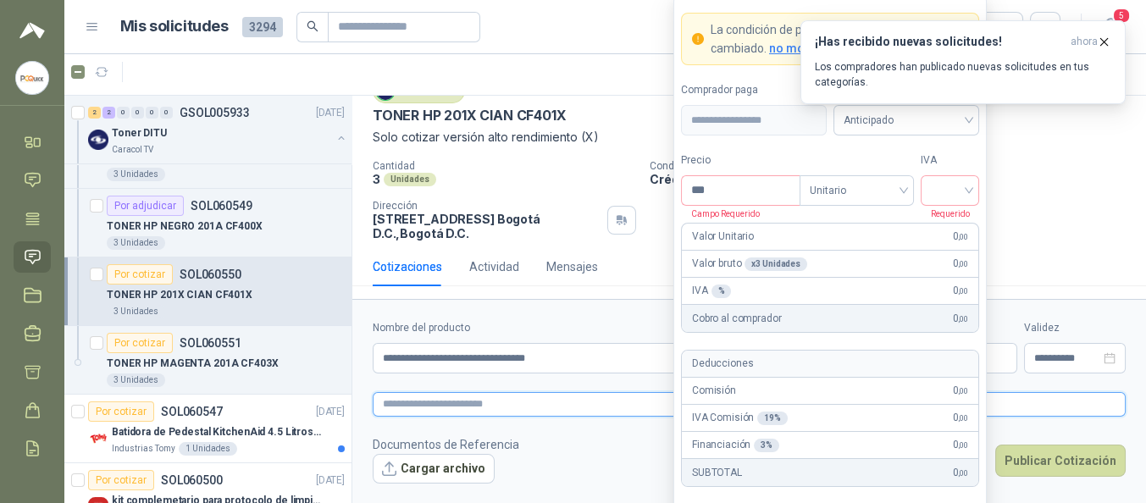
click at [456, 402] on textarea at bounding box center [749, 404] width 753 height 24
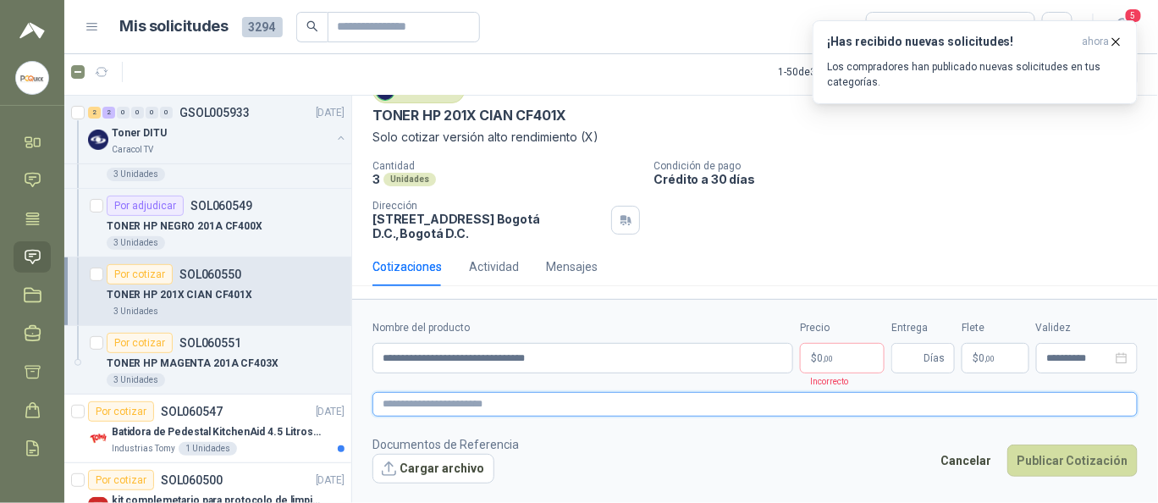
type textarea "*"
type textarea "***"
type textarea "**"
type textarea "***"
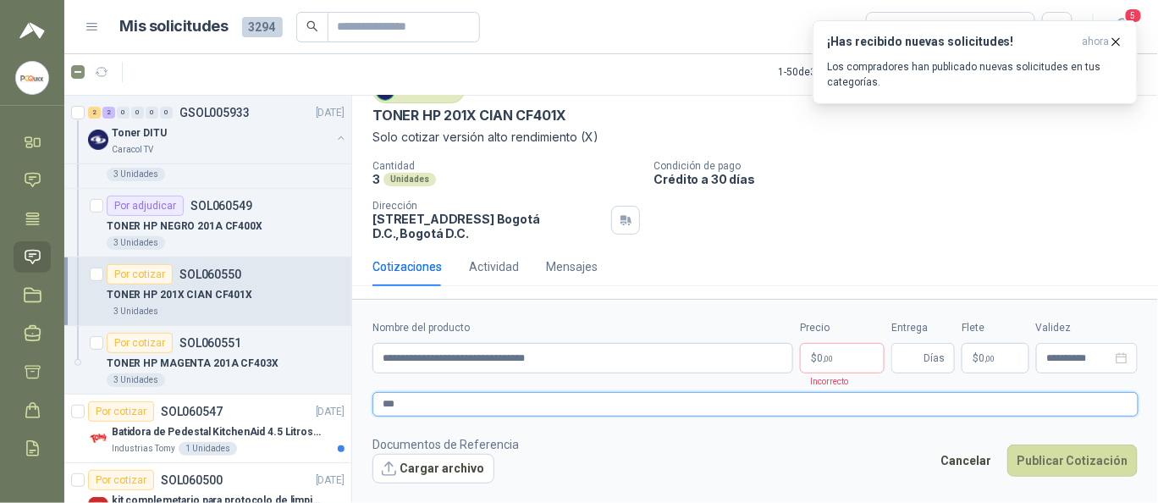
type textarea "****"
type textarea "*****"
type textarea "********"
type textarea "*********"
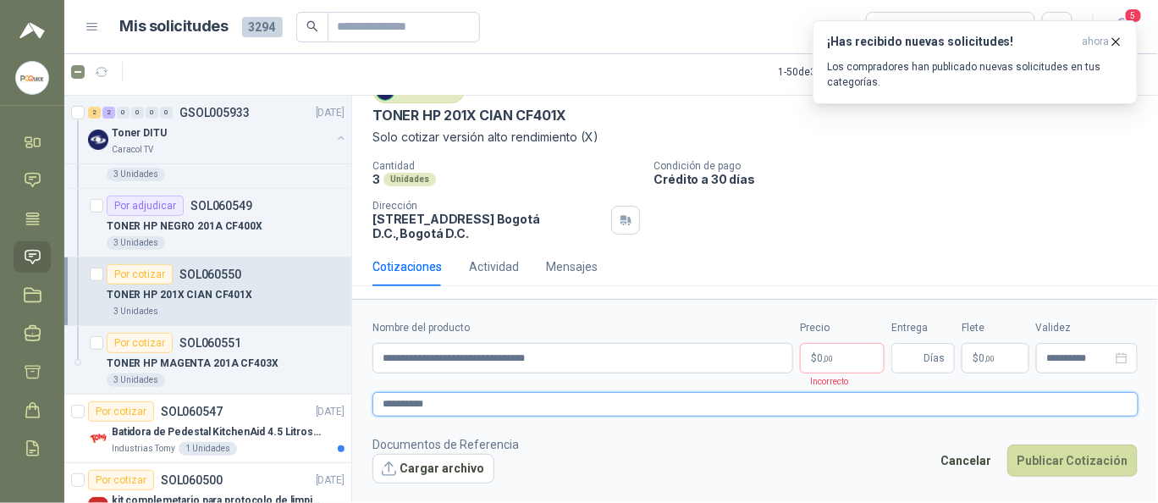
type textarea "**********"
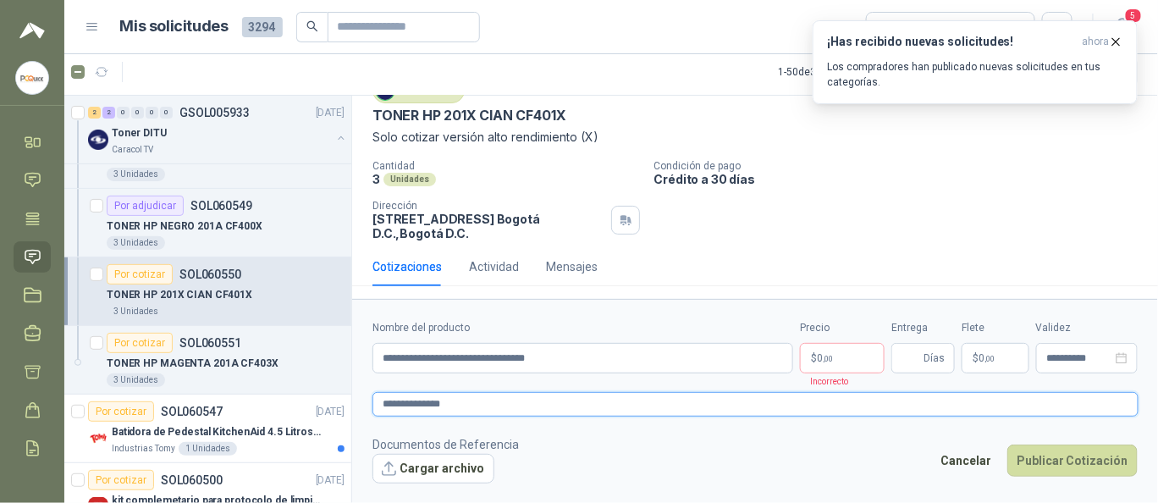
click at [422, 408] on textarea "**********" at bounding box center [756, 404] width 766 height 24
type textarea "**********"
click at [514, 412] on textarea "**********" at bounding box center [756, 404] width 766 height 24
type textarea "**********"
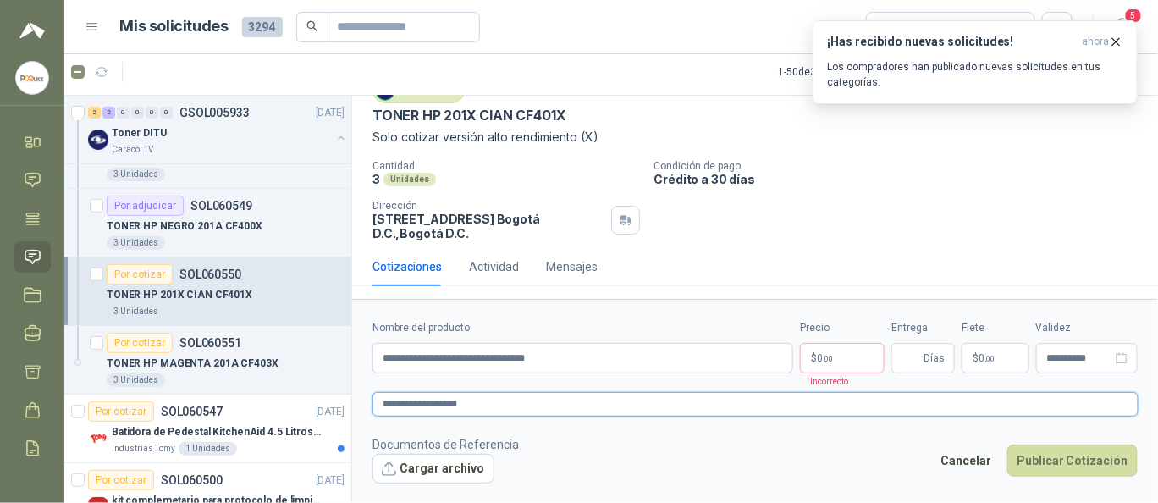
type textarea "**********"
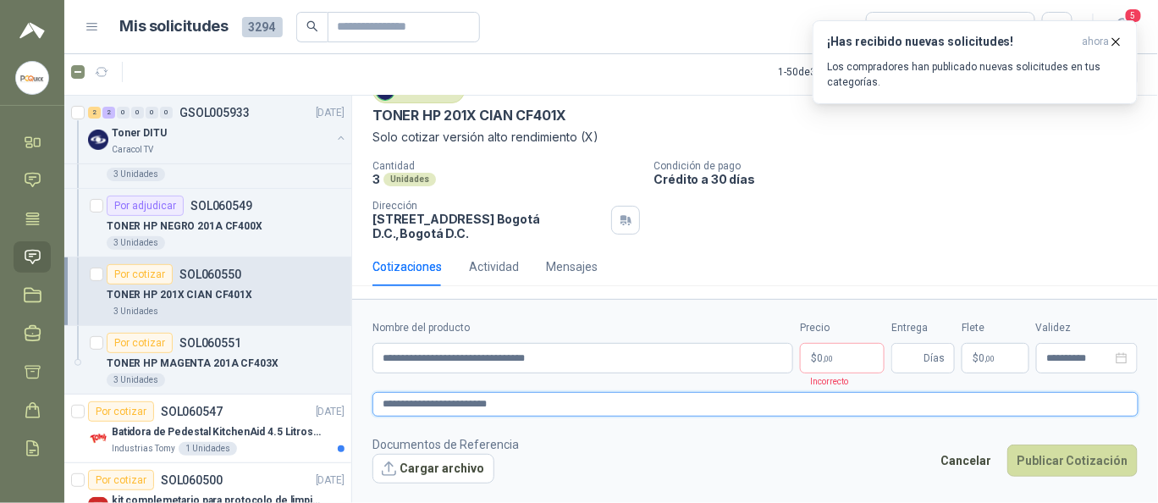
type textarea "**********"
click at [858, 367] on p "$ 0 ,00" at bounding box center [842, 358] width 85 height 30
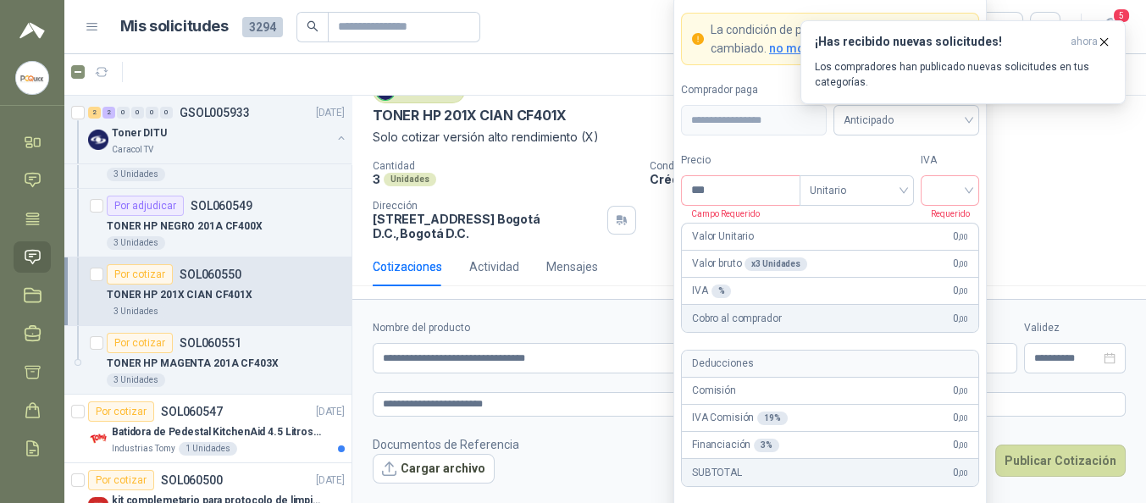
click at [495, 202] on p "Dirección" at bounding box center [487, 206] width 228 height 12
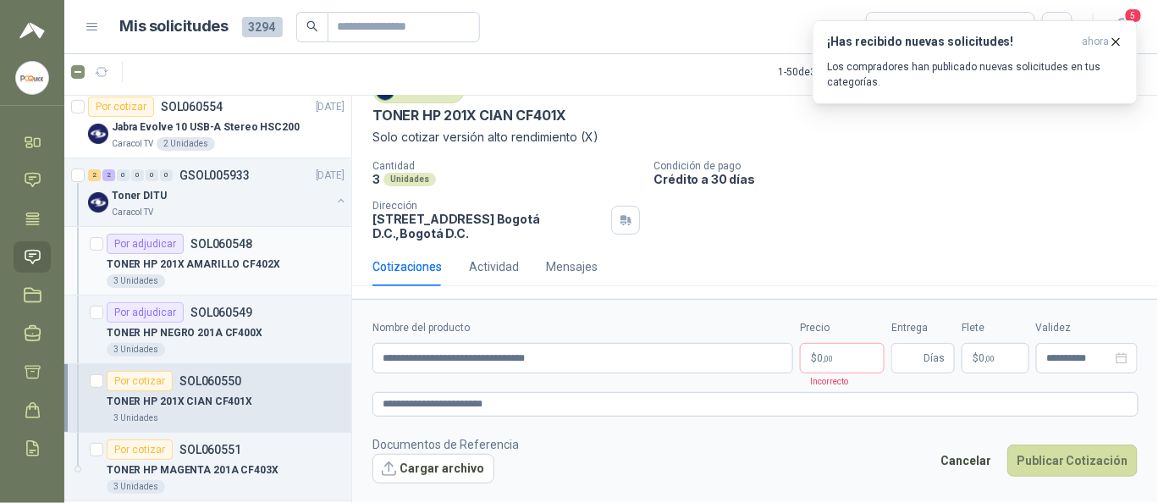
scroll to position [0, 0]
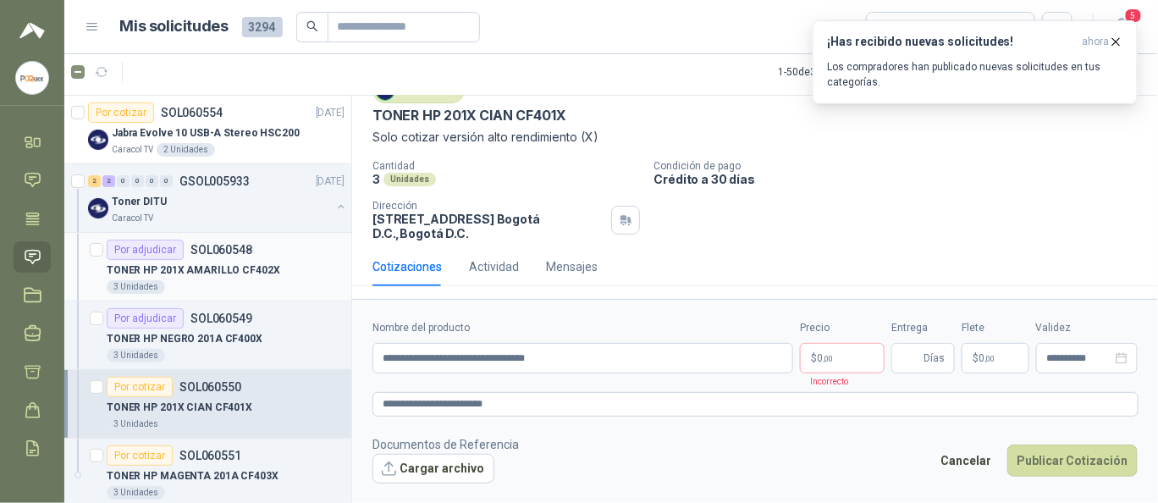
click at [218, 244] on p "SOL060548" at bounding box center [222, 250] width 62 height 12
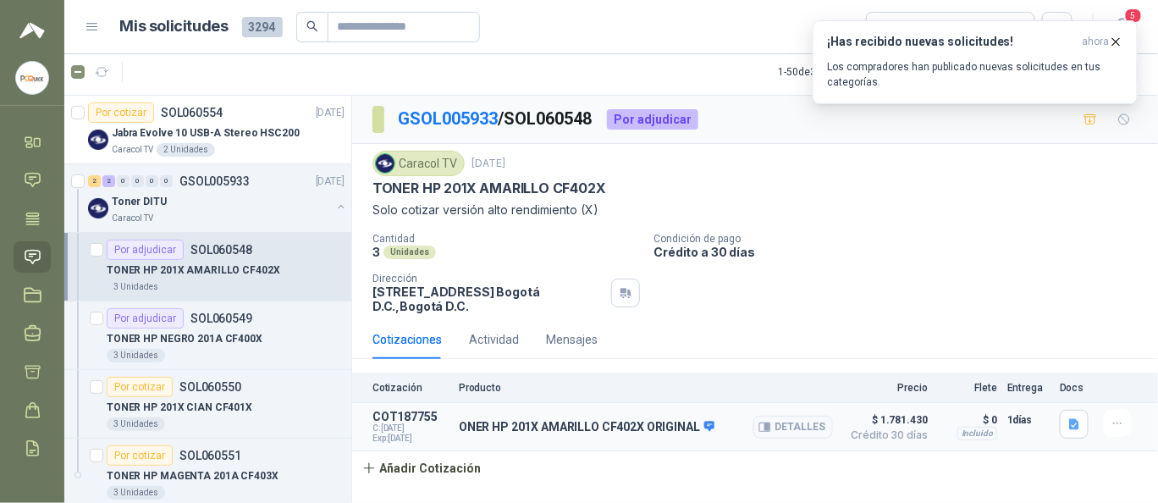
click at [644, 432] on p "ONER HP 201X AMARILLO CF402X ORIGINAL" at bounding box center [587, 427] width 256 height 15
click at [796, 413] on div "Detalles" at bounding box center [794, 427] width 80 height 34
click at [762, 423] on icon "button" at bounding box center [765, 427] width 13 height 13
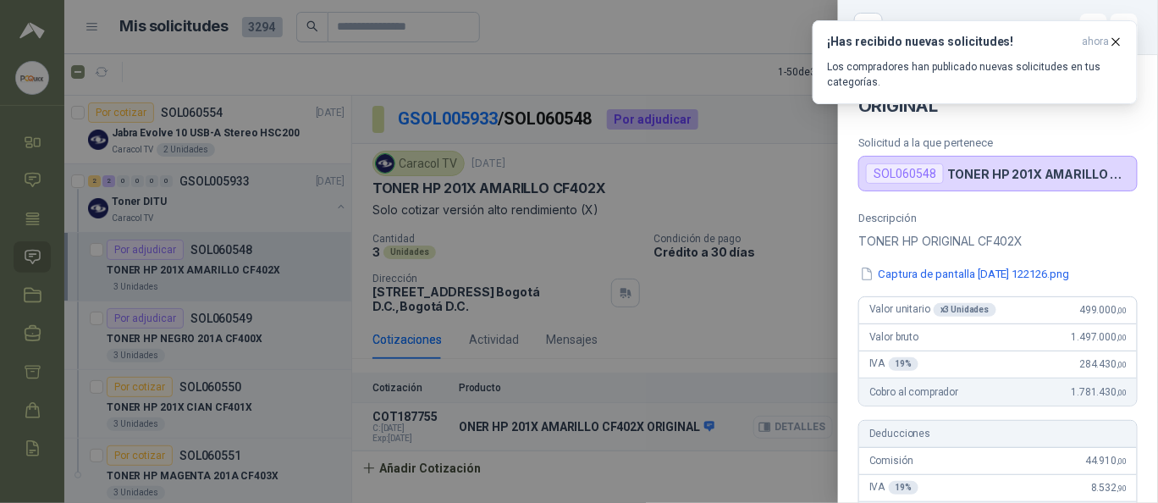
click at [774, 423] on div at bounding box center [579, 251] width 1158 height 503
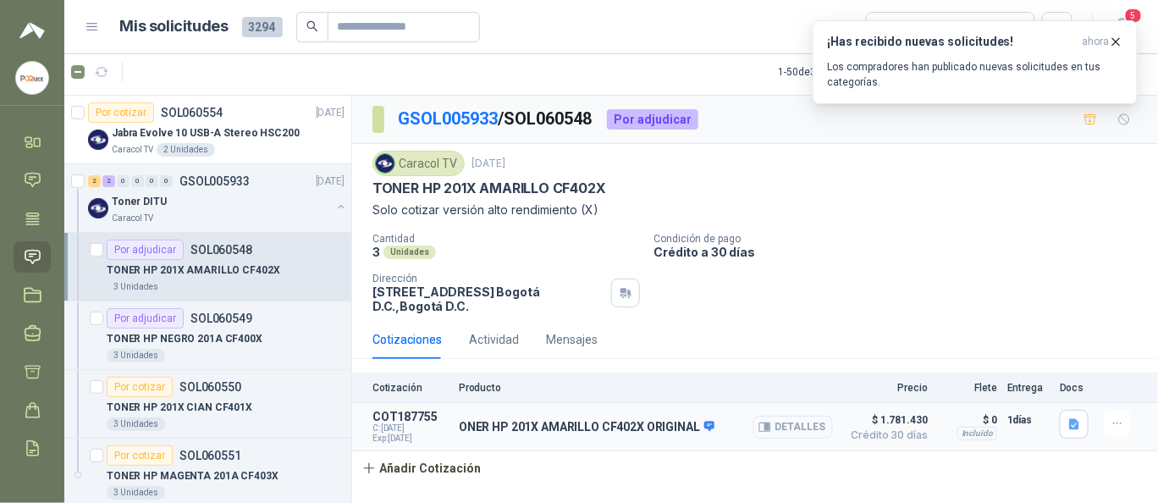
click at [771, 423] on icon "button" at bounding box center [765, 427] width 13 height 13
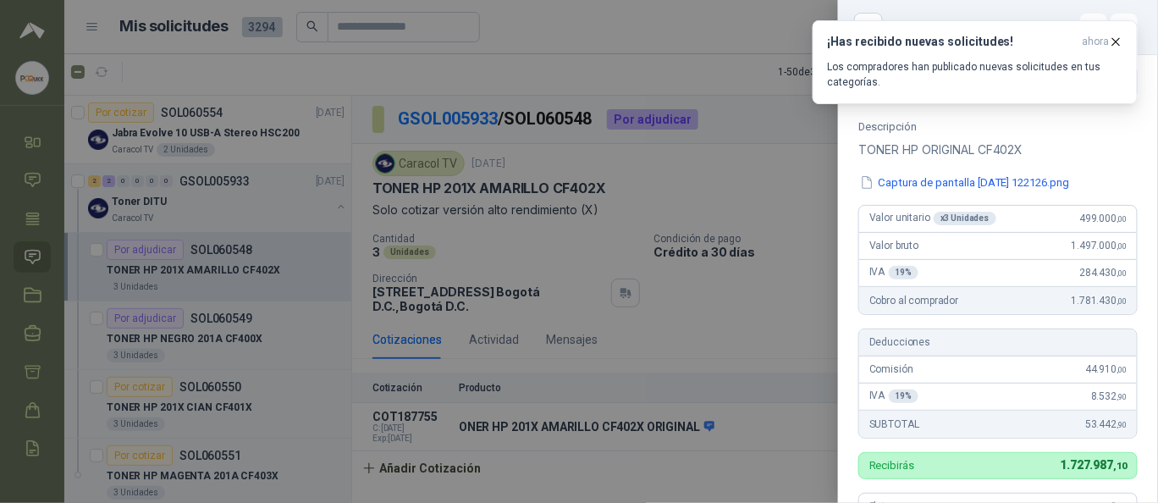
scroll to position [0, 0]
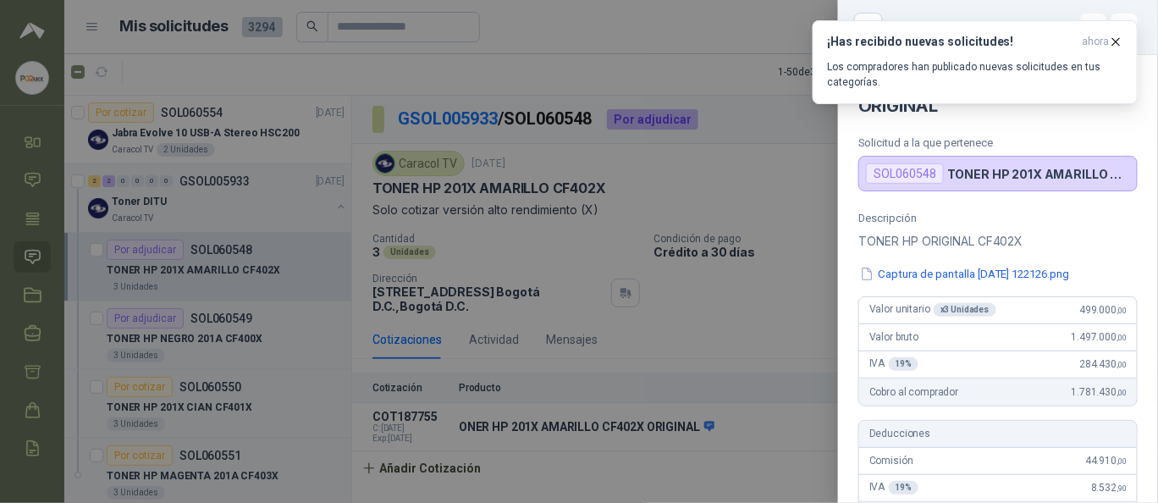
click at [251, 301] on div at bounding box center [579, 251] width 1158 height 503
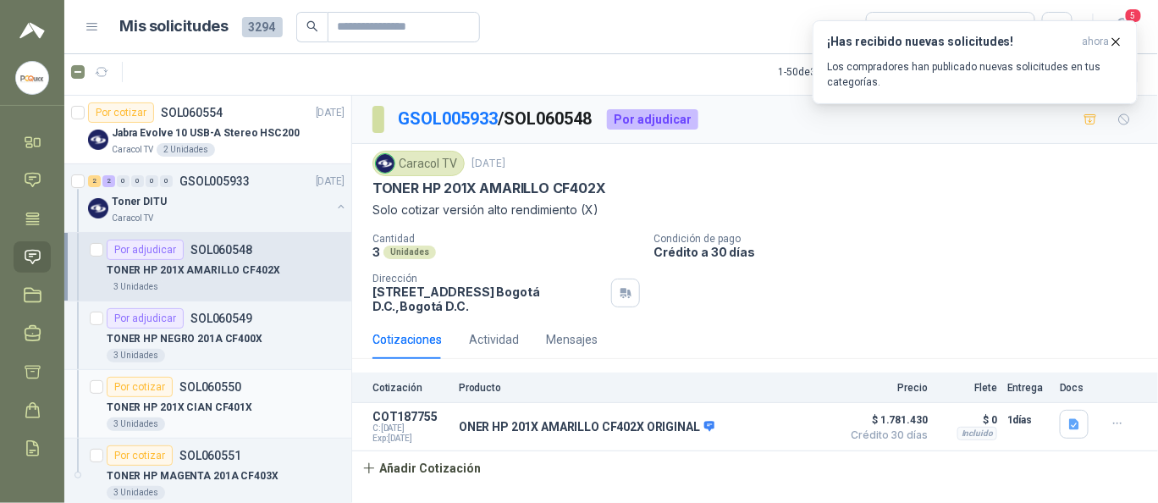
click at [270, 391] on div "Por cotizar SOL060550" at bounding box center [226, 387] width 238 height 20
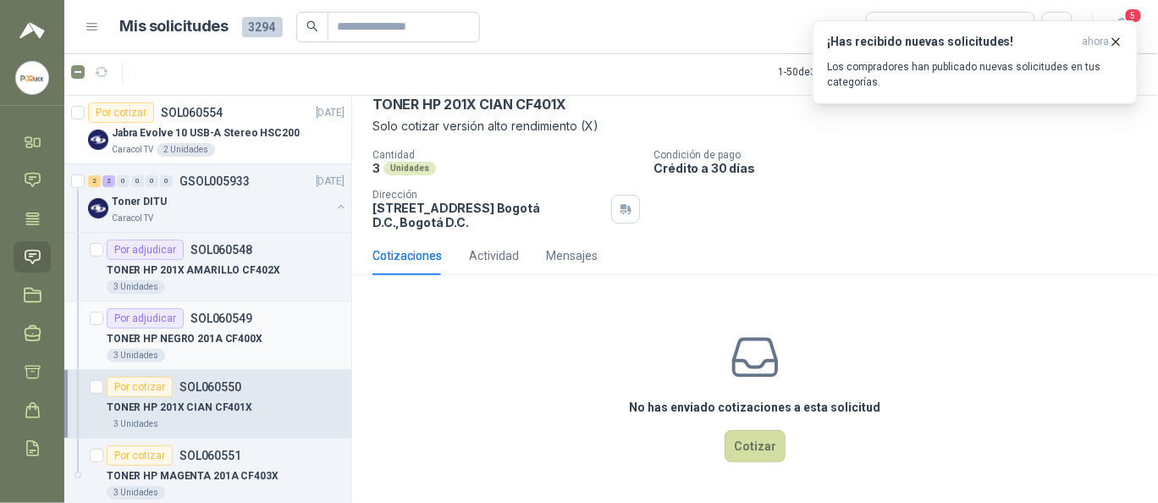
scroll to position [226, 0]
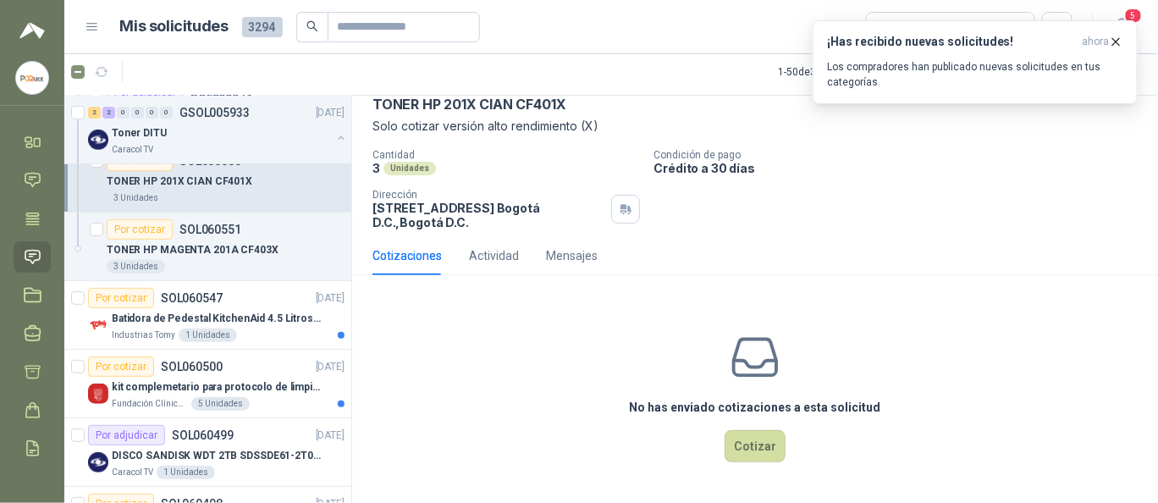
click at [768, 466] on div "No has enviado cotizaciones a esta solicitud Cotizar" at bounding box center [755, 397] width 806 height 216
click at [760, 454] on button "Cotizar" at bounding box center [755, 446] width 61 height 32
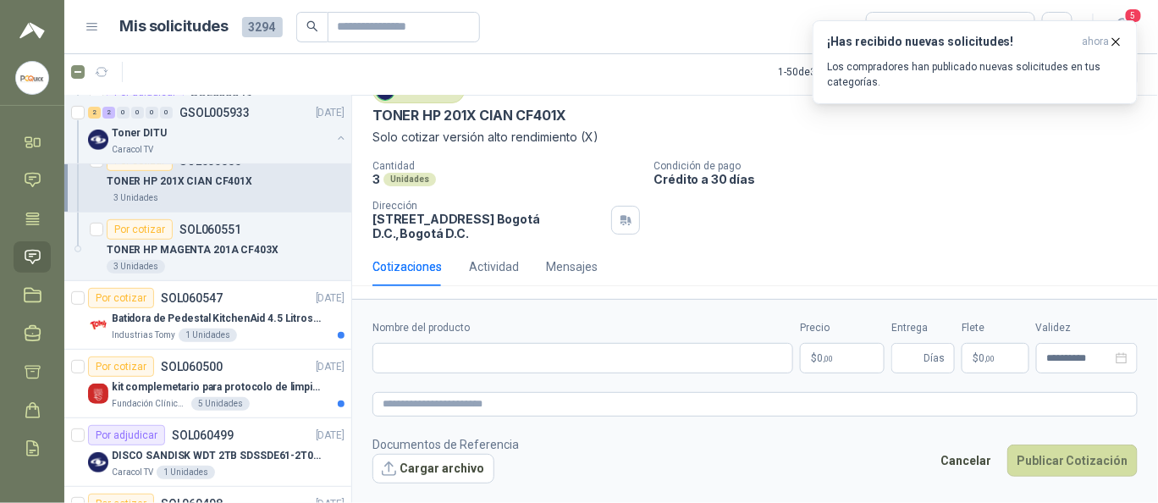
scroll to position [73, 0]
click at [451, 351] on input "Nombre del producto" at bounding box center [583, 358] width 421 height 30
click at [854, 357] on p "$ 0 ,00" at bounding box center [842, 358] width 85 height 30
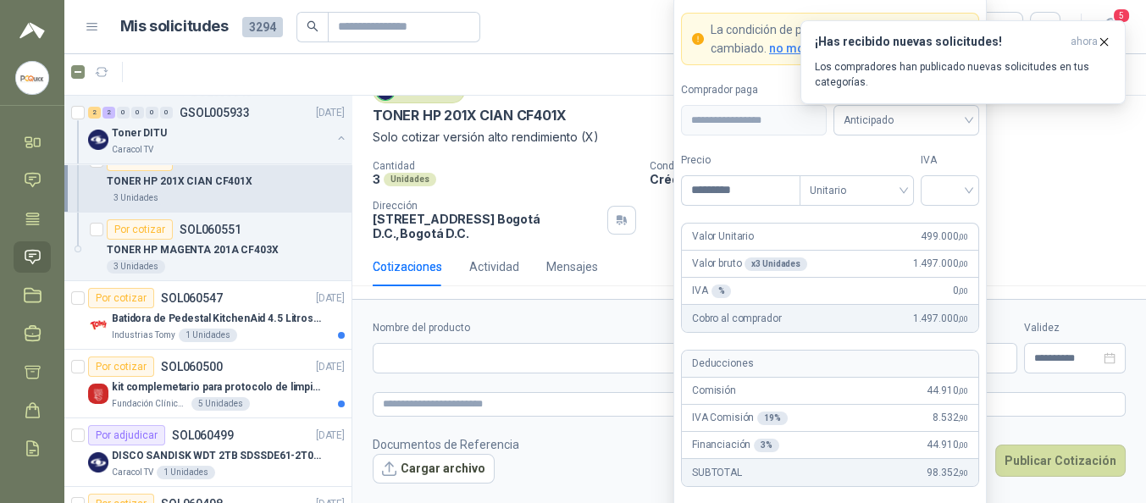
click at [956, 209] on form "**********" at bounding box center [829, 296] width 313 height 603
click at [949, 196] on input "search" at bounding box center [950, 188] width 38 height 25
click at [951, 228] on div "19%" at bounding box center [949, 227] width 31 height 19
click at [924, 132] on span "Anticipado" at bounding box center [905, 120] width 125 height 25
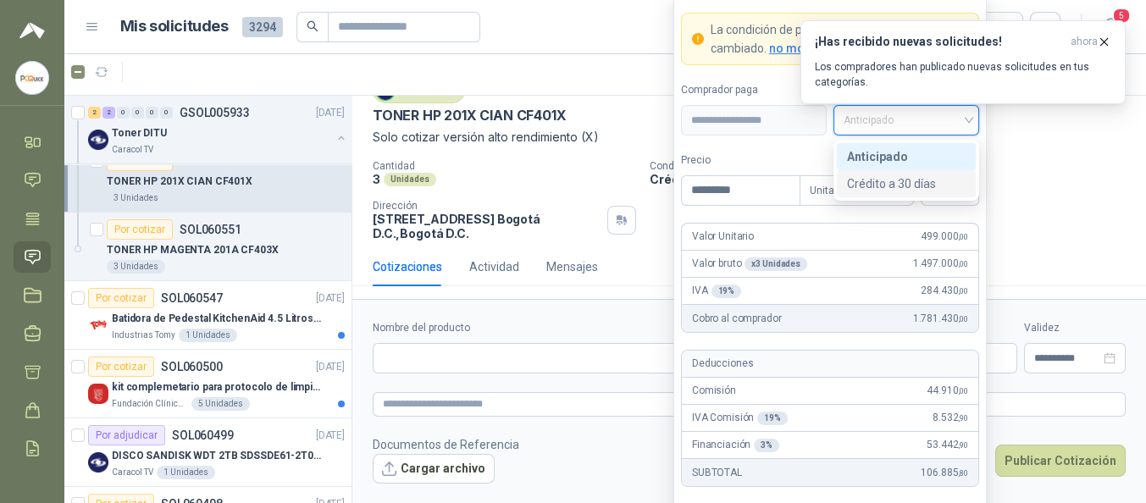
click at [913, 176] on div "Crédito a 30 días" at bounding box center [906, 183] width 119 height 19
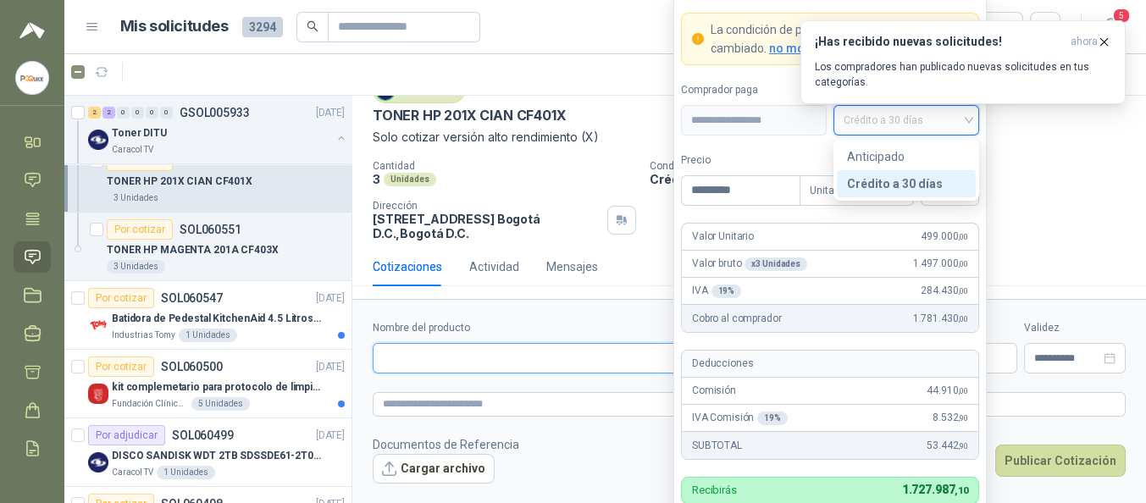
click at [425, 343] on input "Nombre del producto" at bounding box center [577, 358] width 408 height 30
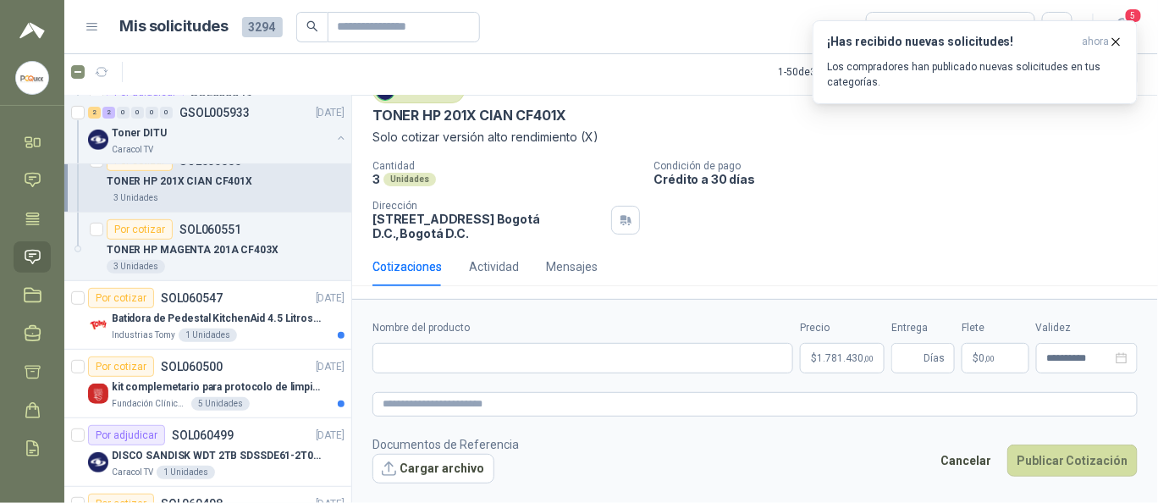
click at [390, 102] on div "Caracol TV [DATE] TONER HP 201X CIAN CF401X Solo cotizar versión alto rendimie…" at bounding box center [756, 112] width 766 height 69
click at [374, 117] on p "TONER HP 201X CIAN CF401X" at bounding box center [470, 116] width 194 height 18
copy p "TONER HP 201X CIAN CF401X"
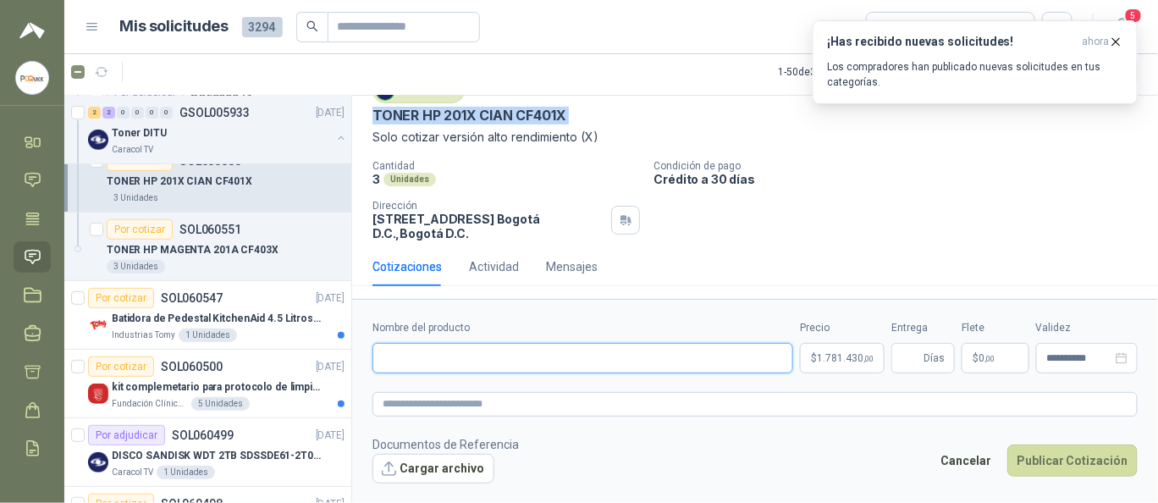
click at [428, 345] on input "Nombre del producto" at bounding box center [583, 358] width 421 height 30
paste input "**********"
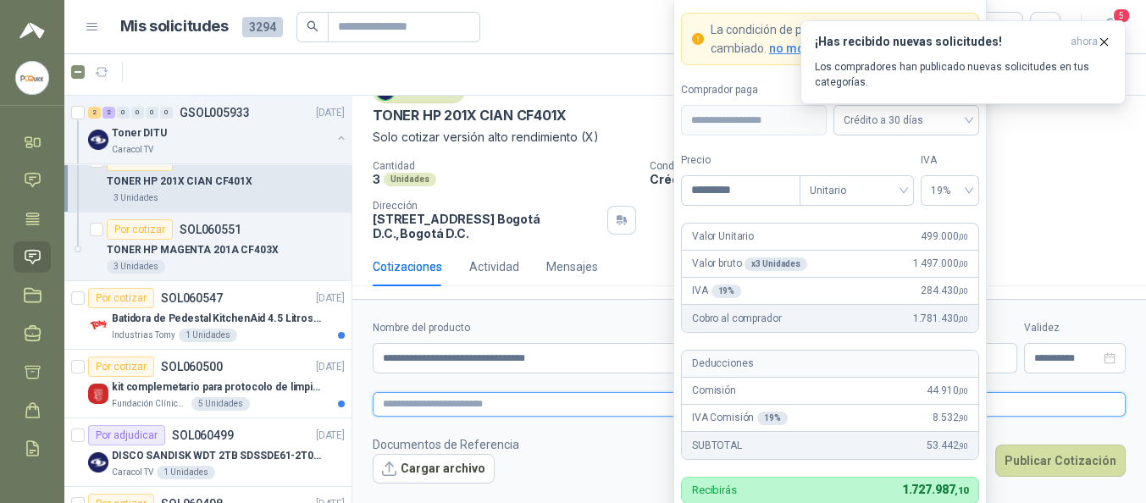
click at [443, 397] on textarea at bounding box center [749, 404] width 753 height 24
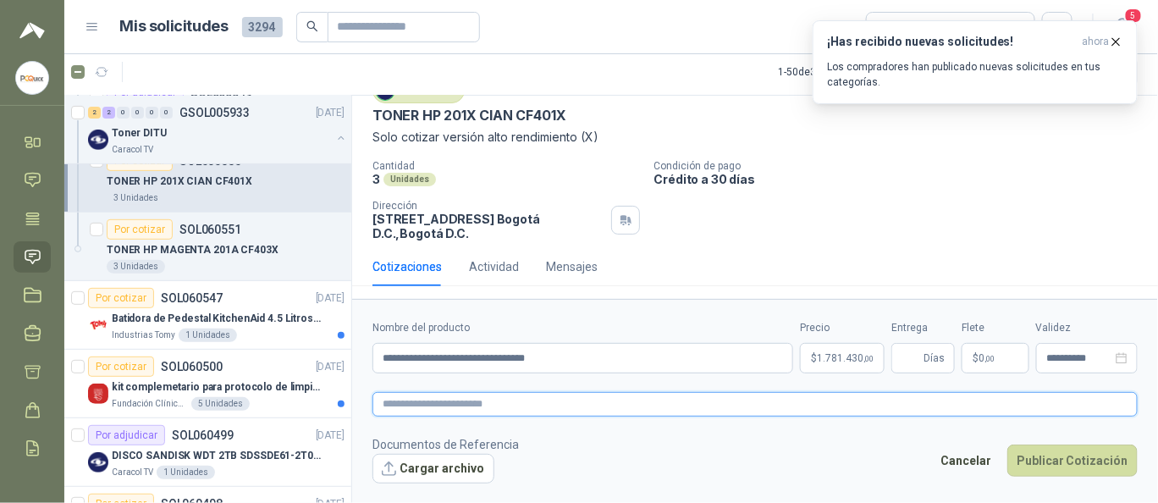
click at [443, 397] on textarea at bounding box center [756, 404] width 766 height 24
click at [456, 353] on input "**********" at bounding box center [583, 358] width 421 height 30
click at [441, 423] on form "**********" at bounding box center [755, 401] width 806 height 205
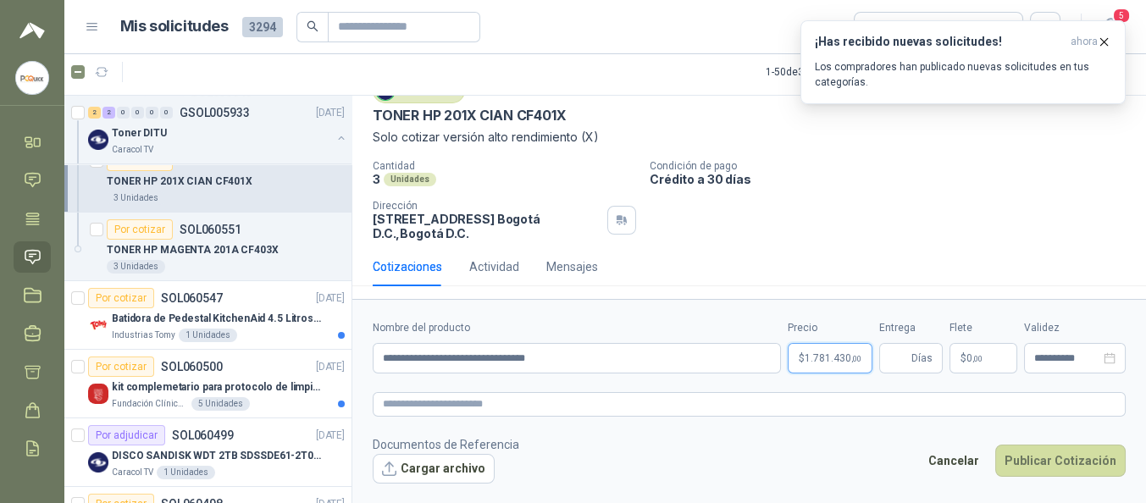
click at [843, 364] on body "[PERSON_NAME] PC QUICK Inicio Chat Tareas Solicitudes Licitaciones Negociacione…" at bounding box center [573, 251] width 1146 height 503
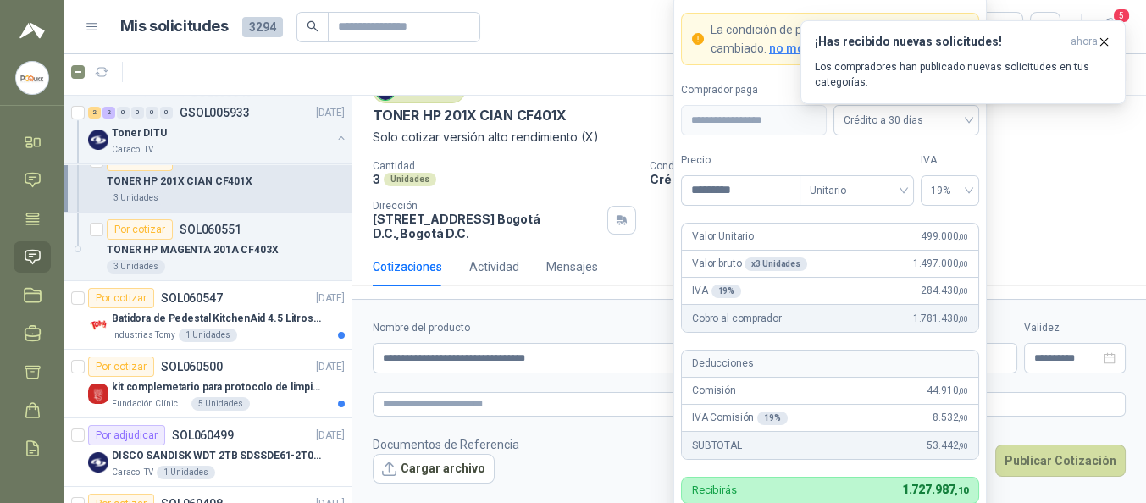
click at [612, 383] on form "**********" at bounding box center [748, 401] width 793 height 205
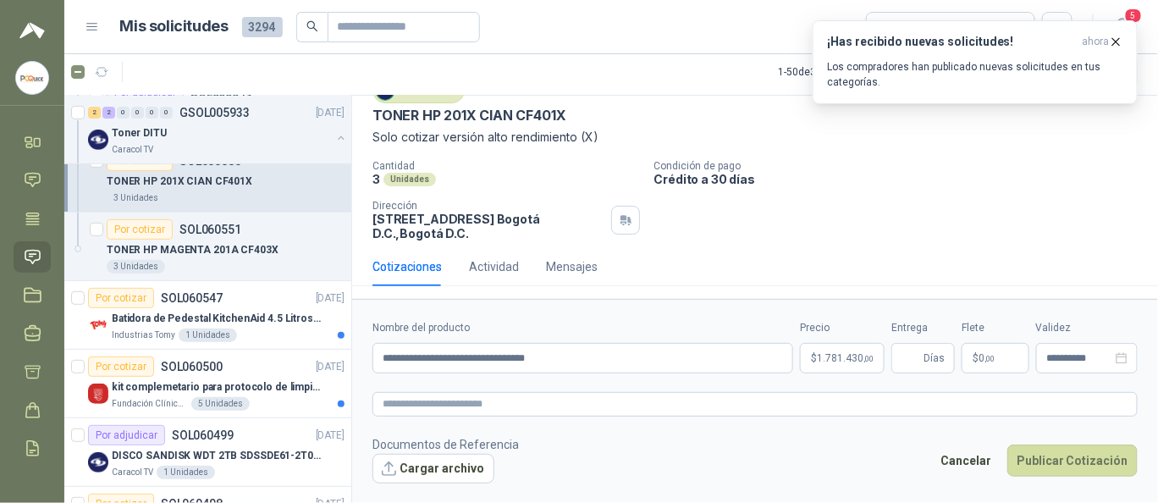
click at [532, 418] on form "**********" at bounding box center [755, 401] width 806 height 205
click at [504, 412] on textarea at bounding box center [756, 404] width 766 height 24
click at [456, 459] on button "Cargar archivo" at bounding box center [434, 469] width 122 height 30
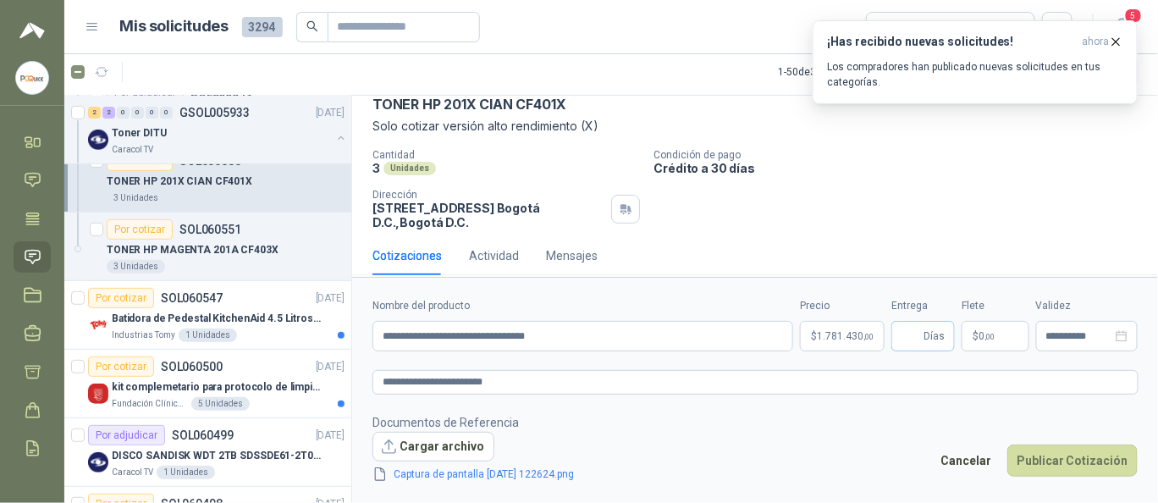
click at [931, 335] on span "Días" at bounding box center [934, 336] width 21 height 29
click at [1064, 450] on button "Publicar Cotización" at bounding box center [1073, 461] width 130 height 32
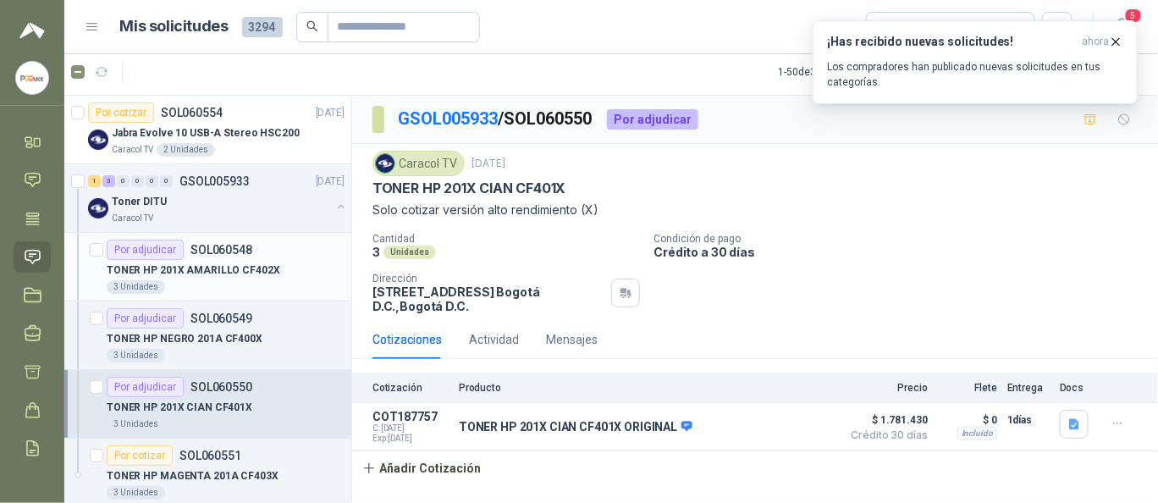
scroll to position [226, 0]
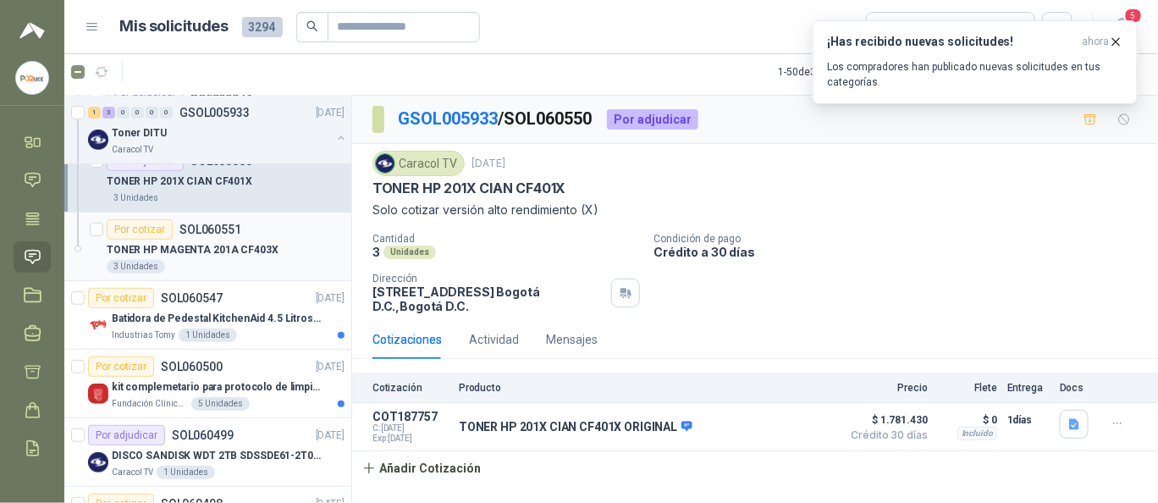
click at [226, 251] on p "TONER HP MAGENTA 201A CF403X" at bounding box center [193, 250] width 172 height 16
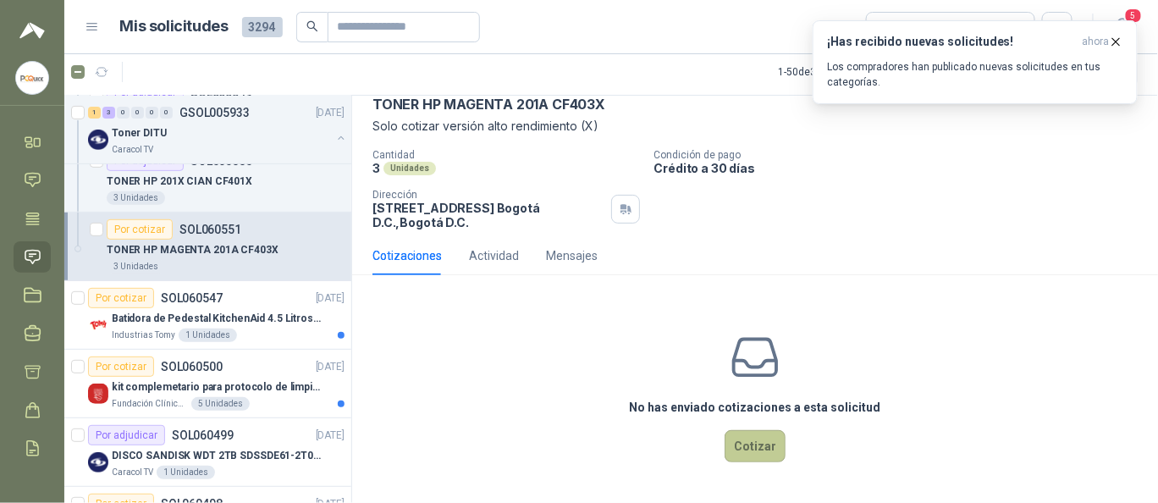
click at [738, 433] on button "Cotizar" at bounding box center [755, 446] width 61 height 32
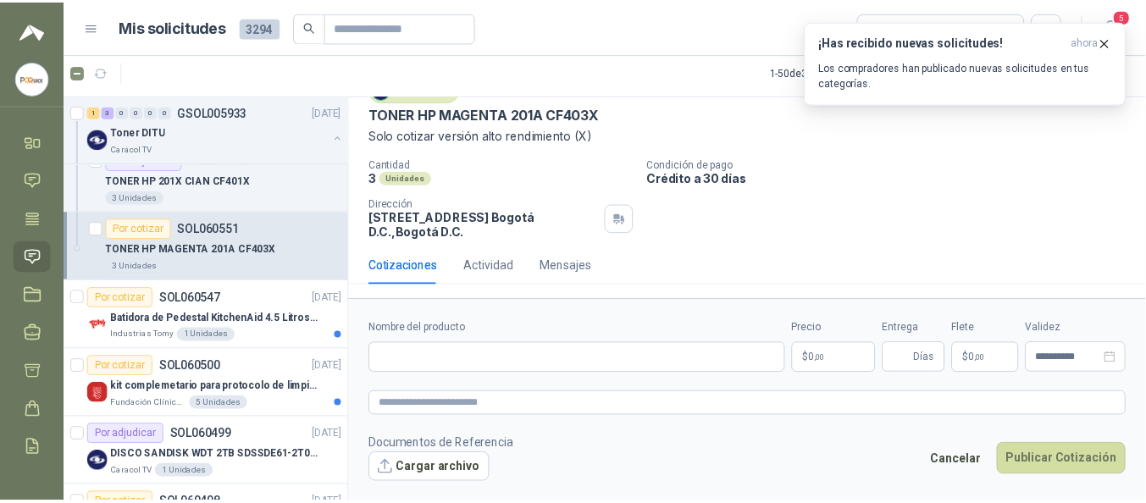
scroll to position [73, 0]
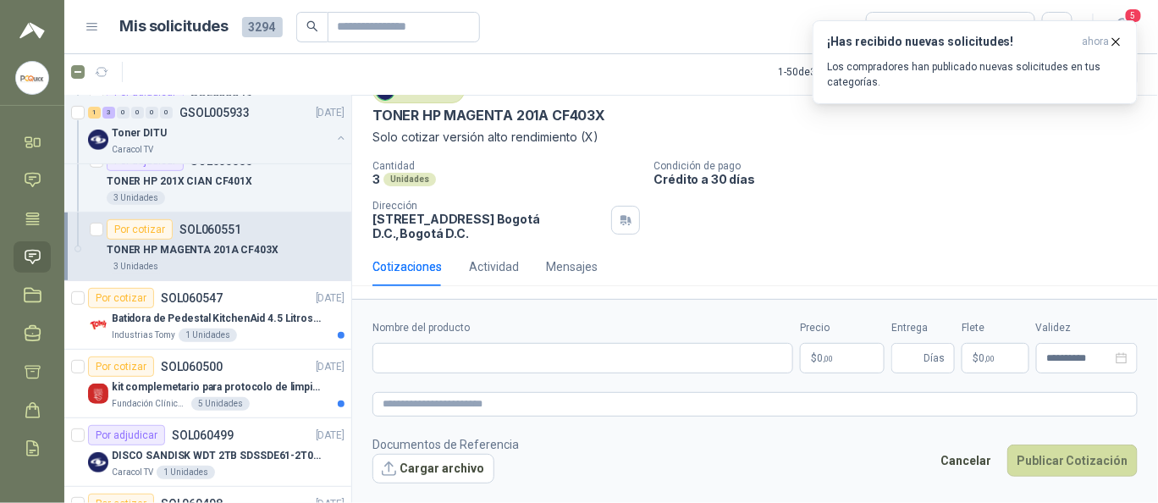
click at [374, 114] on p "TONER HP MAGENTA 201A CF403X" at bounding box center [489, 116] width 233 height 18
drag, startPoint x: 445, startPoint y: 116, endPoint x: 528, endPoint y: 116, distance: 82.1
click at [483, 116] on p "TONER HP MAGENTA 201A CF403X" at bounding box center [489, 116] width 233 height 18
click at [586, 116] on p "TONER HP MAGENTA 201A CF403X" at bounding box center [489, 116] width 233 height 18
click at [603, 116] on p "TONER HP MAGENTA 201A CF403X" at bounding box center [489, 116] width 233 height 18
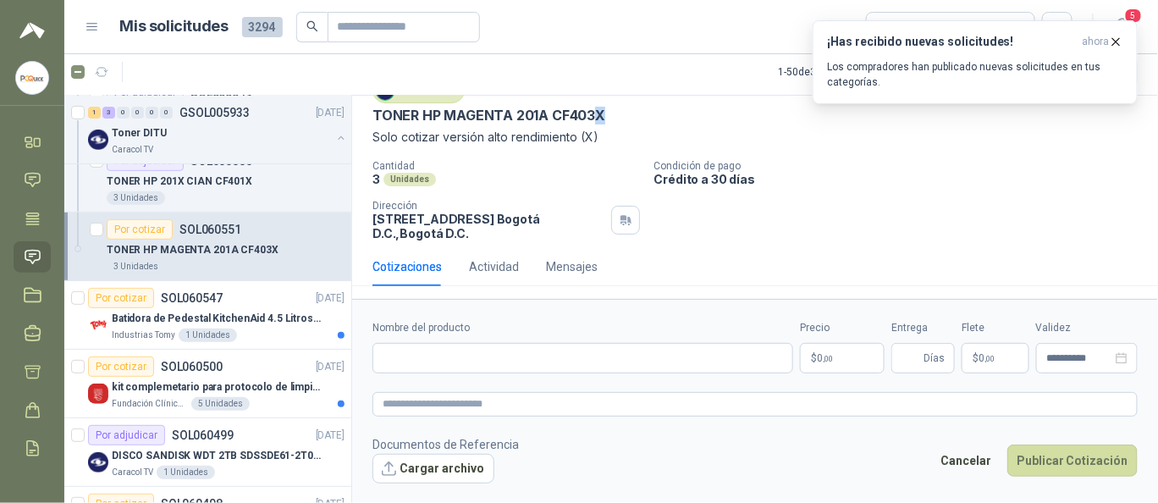
click at [606, 116] on div "TONER HP MAGENTA 201A CF403X" at bounding box center [756, 116] width 766 height 18
click at [616, 116] on div "TONER HP MAGENTA 201A CF403X" at bounding box center [756, 116] width 766 height 18
click at [607, 115] on div "TONER HP MAGENTA 201A CF403X" at bounding box center [756, 116] width 766 height 18
drag, startPoint x: 464, startPoint y: 115, endPoint x: 380, endPoint y: 122, distance: 84.1
click at [380, 122] on p "TONER HP MAGENTA 201A CF403X" at bounding box center [489, 116] width 233 height 18
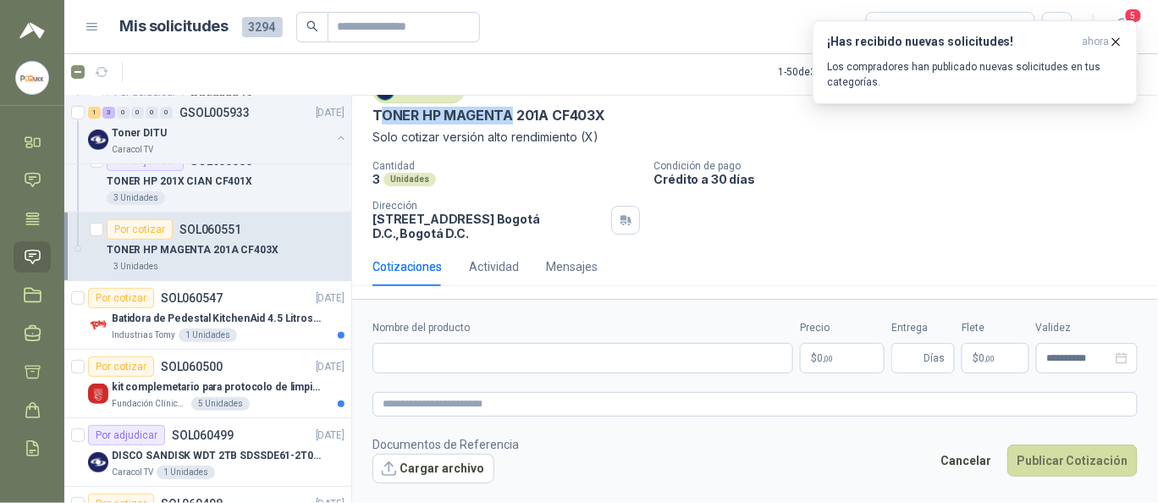
click at [379, 122] on p "TONER HP MAGENTA 201A CF403X" at bounding box center [489, 116] width 233 height 18
click at [373, 119] on p "TONER HP MAGENTA 201A CF403X" at bounding box center [489, 116] width 233 height 18
drag, startPoint x: 373, startPoint y: 120, endPoint x: 481, endPoint y: 123, distance: 108.4
click at [481, 123] on div "Caracol TV [DATE] TONER HP MAGENTA 201A CF403X Solo cotizar versión alto rendim…" at bounding box center [756, 112] width 766 height 69
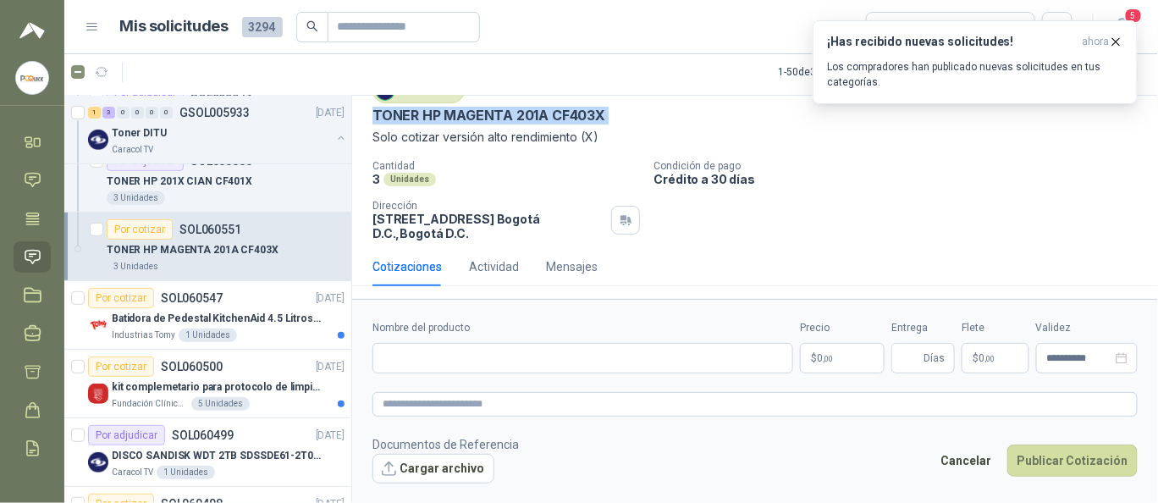
copy p "TONER HP MAGENTA 201A CF403X"
click at [465, 410] on textarea at bounding box center [756, 404] width 766 height 24
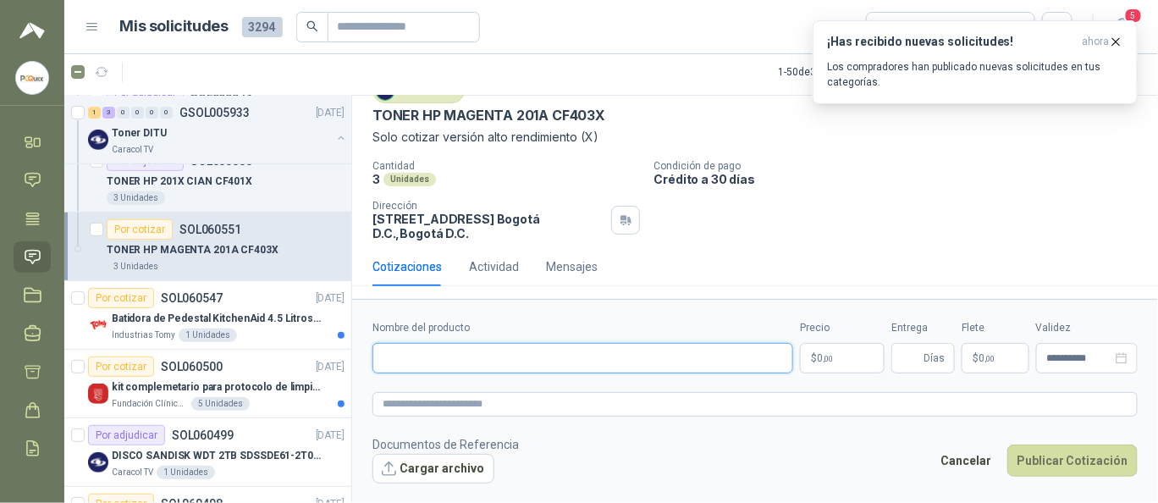
click at [430, 357] on input "Nombre del producto" at bounding box center [583, 358] width 421 height 30
paste input "**********"
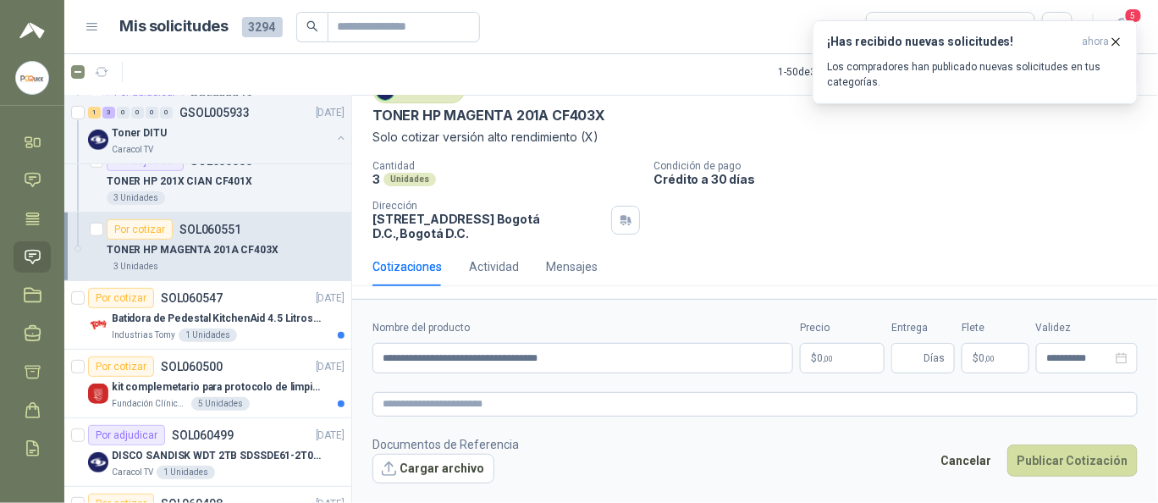
click at [403, 417] on form "**********" at bounding box center [755, 401] width 806 height 205
click at [412, 408] on textarea at bounding box center [756, 404] width 766 height 24
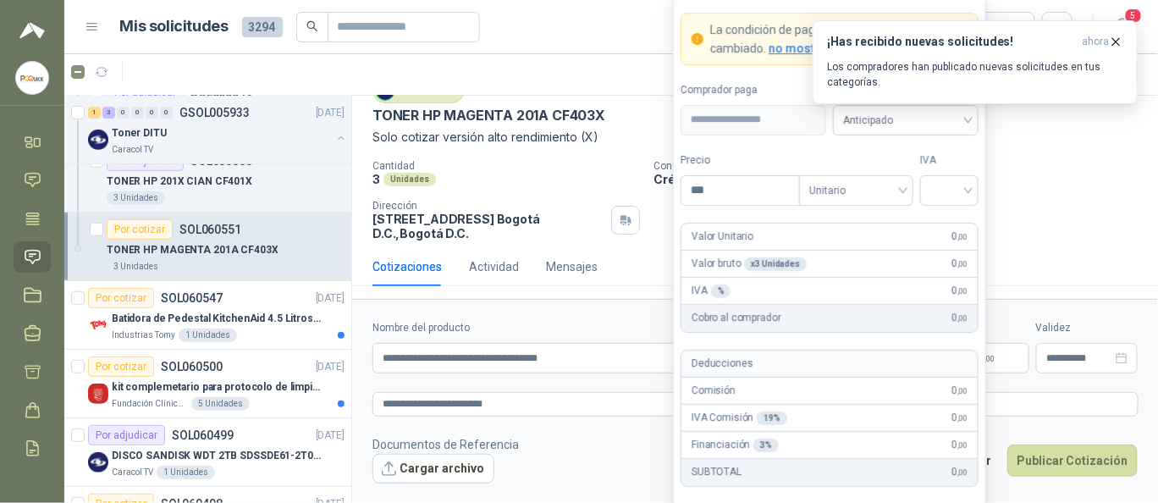
click at [810, 366] on body "[PERSON_NAME] PC QUICK Inicio Chat Tareas Solicitudes Licitaciones Negociacione…" at bounding box center [579, 251] width 1158 height 503
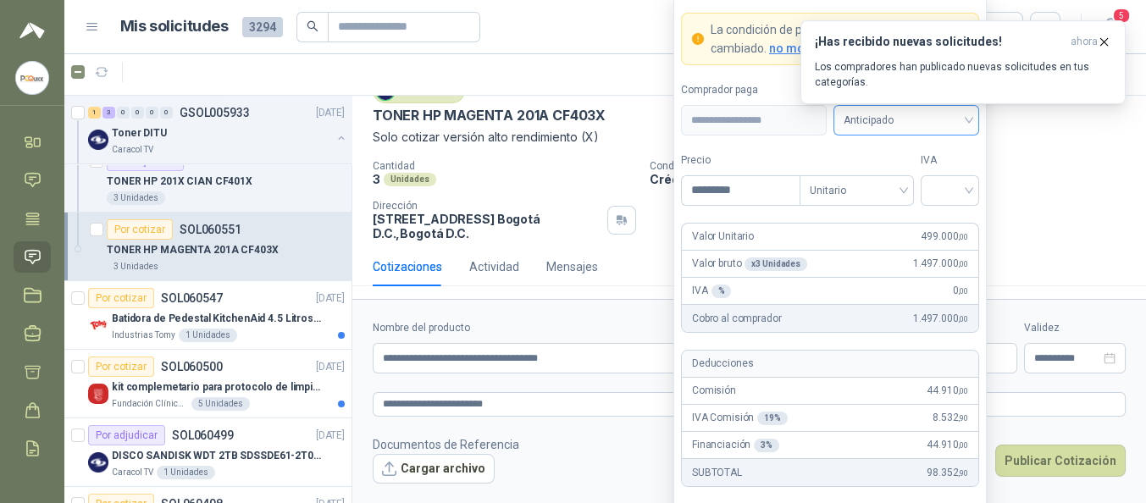
click at [900, 130] on span "Anticipado" at bounding box center [905, 120] width 125 height 25
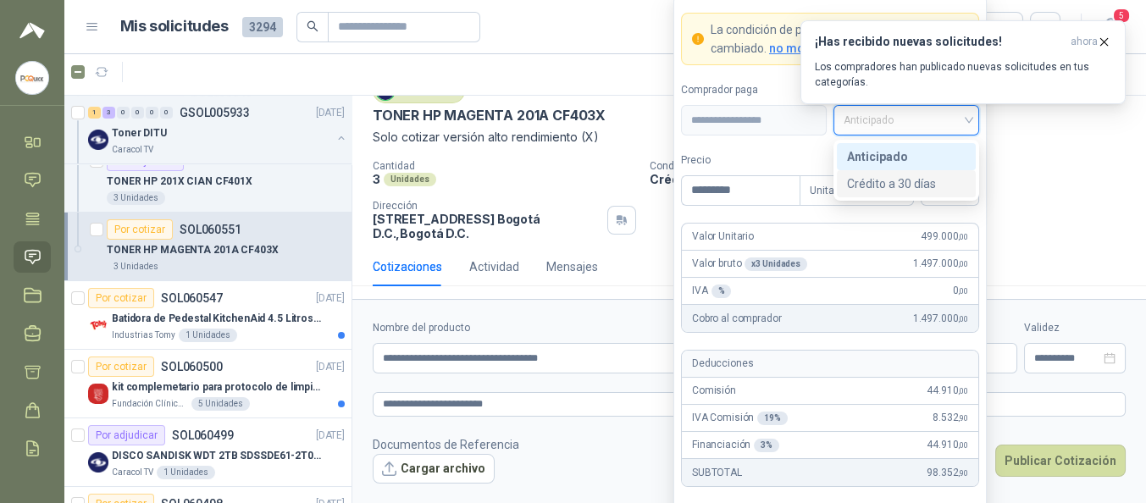
click at [919, 180] on div "Crédito a 30 días" at bounding box center [906, 183] width 119 height 19
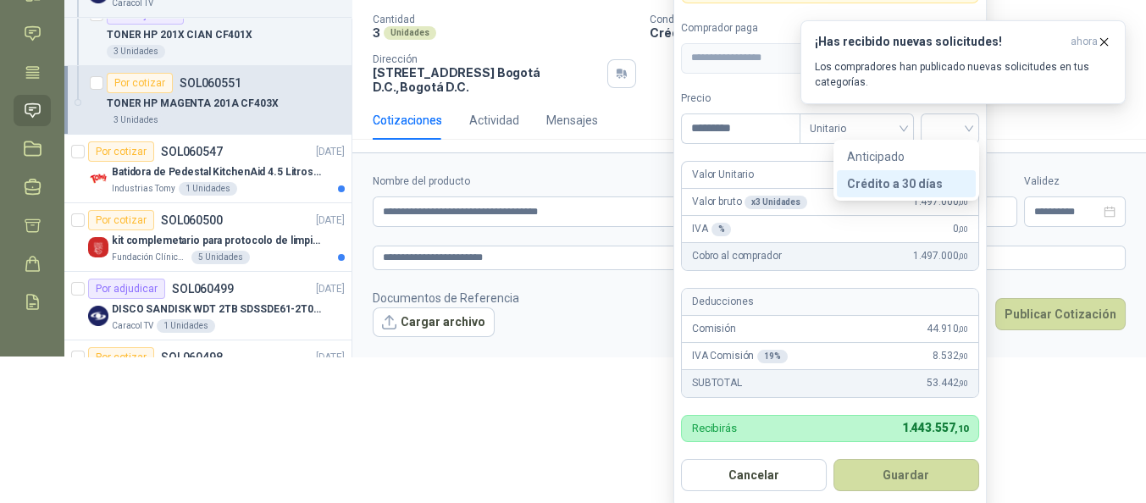
scroll to position [146, 0]
click at [909, 467] on button "Guardar" at bounding box center [906, 475] width 146 height 32
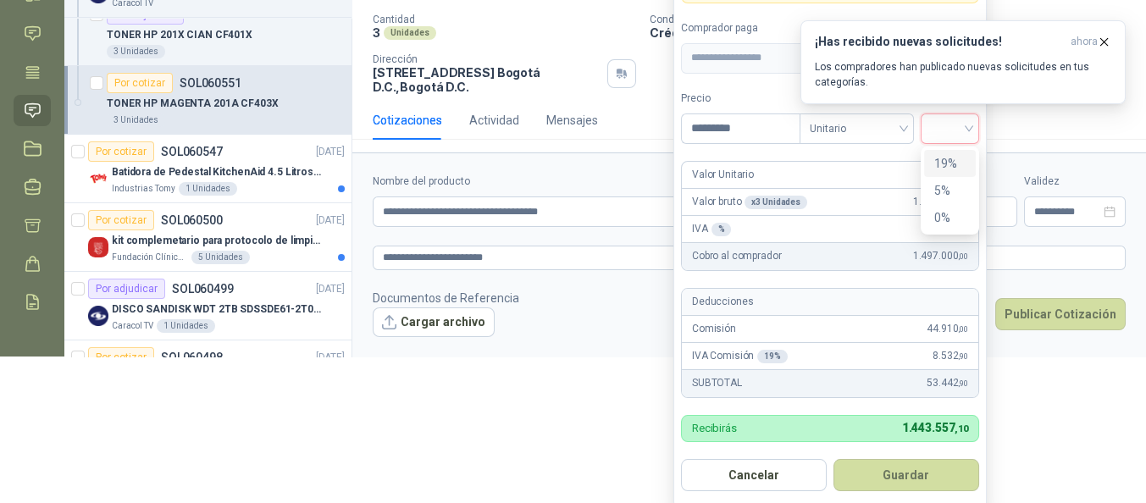
click at [957, 158] on div "19%" at bounding box center [949, 163] width 31 height 19
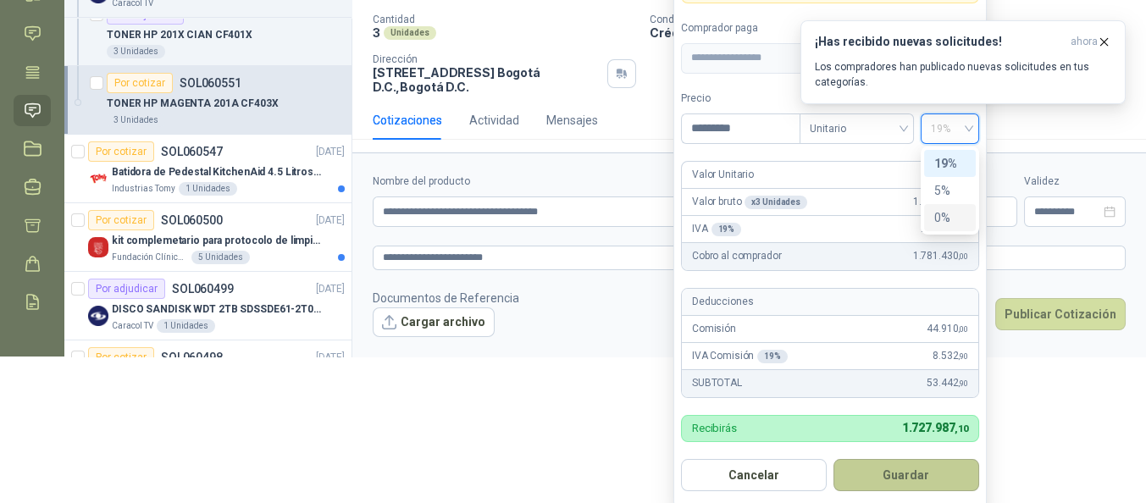
click at [921, 467] on button "Guardar" at bounding box center [906, 475] width 146 height 32
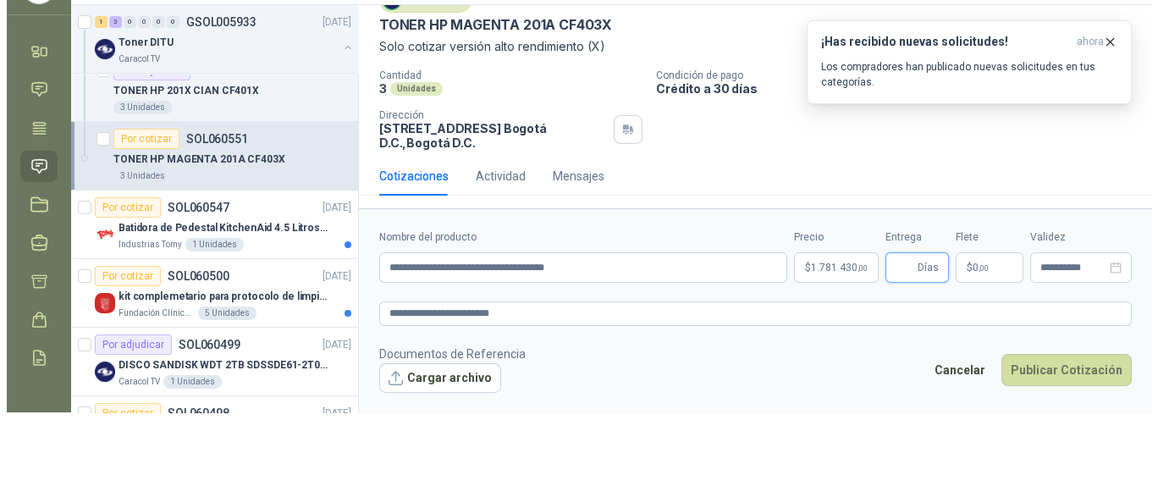
scroll to position [0, 0]
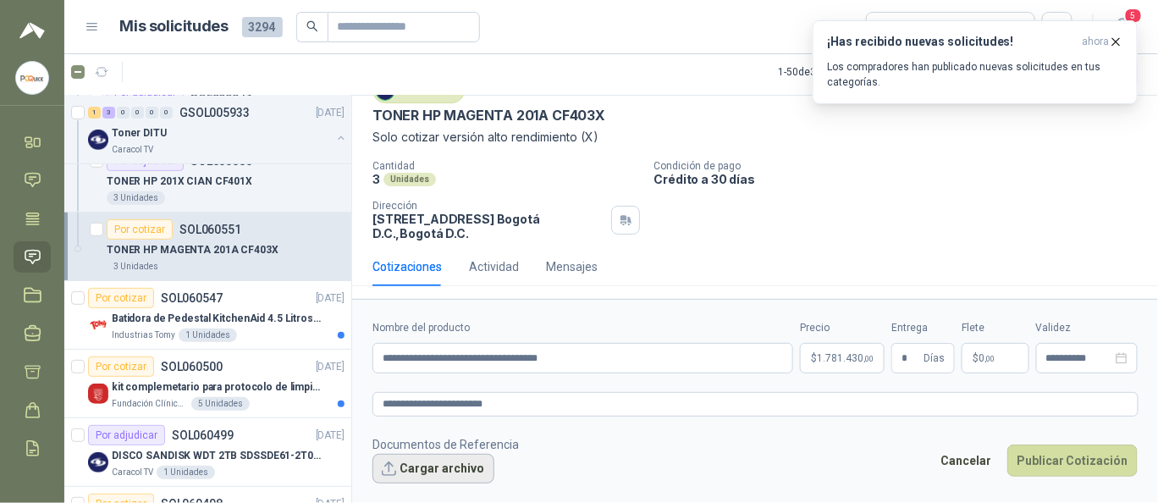
click at [455, 469] on button "Cargar archivo" at bounding box center [434, 469] width 122 height 30
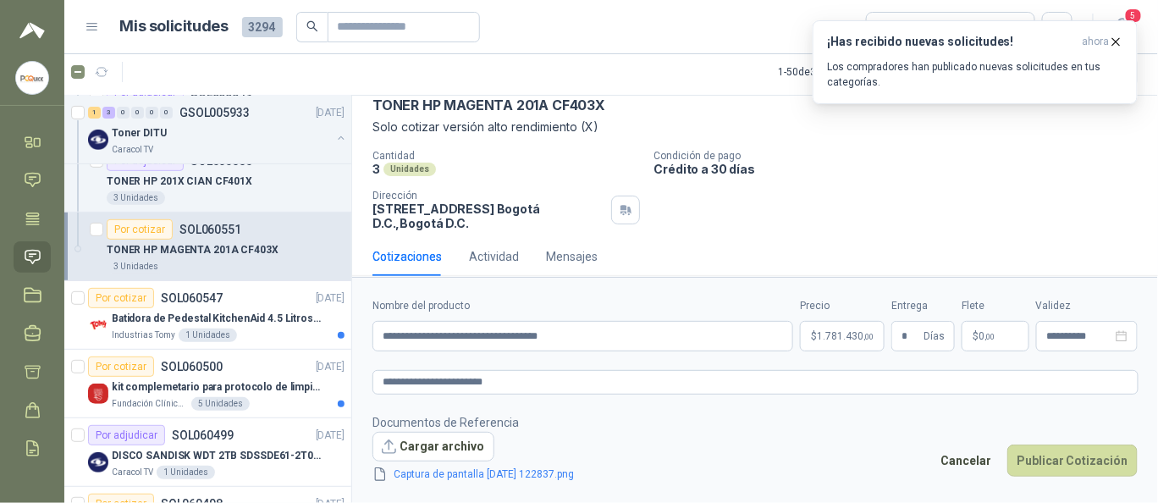
scroll to position [84, 0]
click at [1038, 452] on button "Publicar Cotización" at bounding box center [1073, 461] width 130 height 32
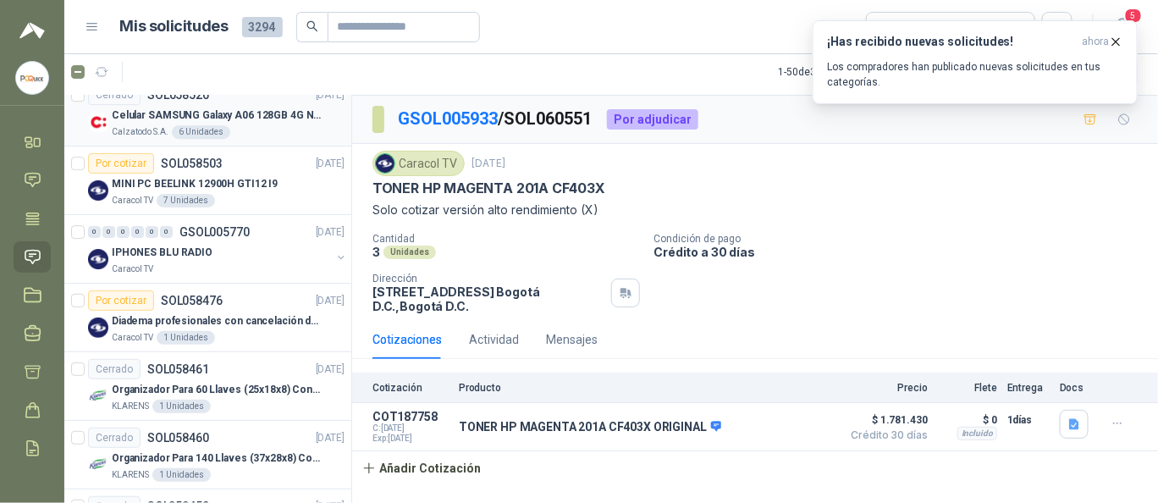
scroll to position [1694, 0]
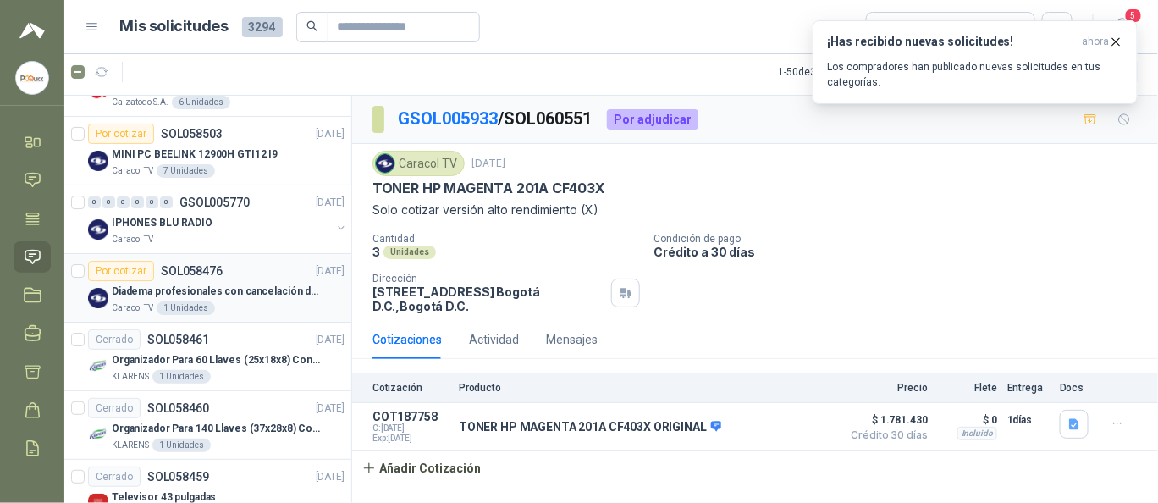
click at [209, 268] on p "SOL058476" at bounding box center [192, 271] width 62 height 12
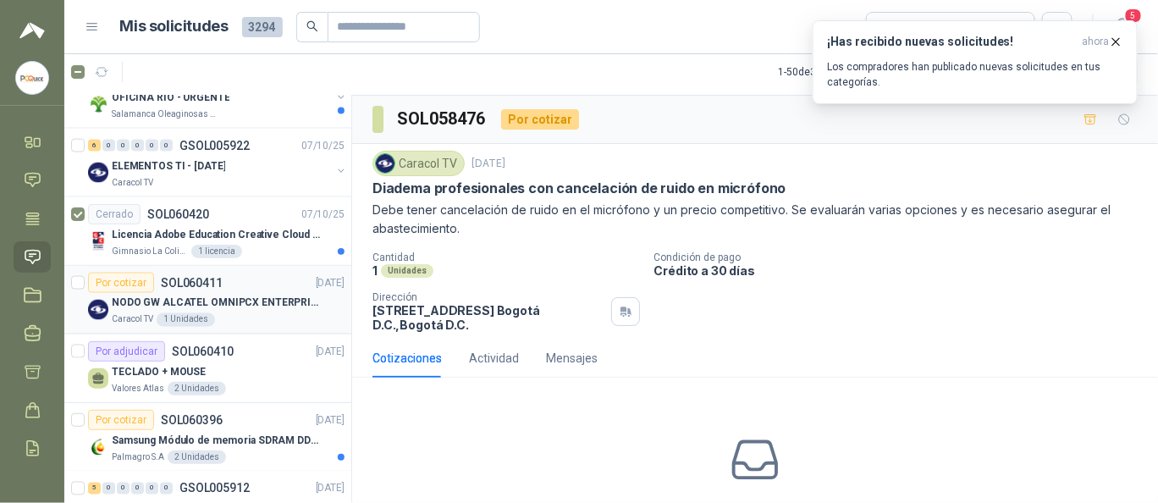
scroll to position [677, 0]
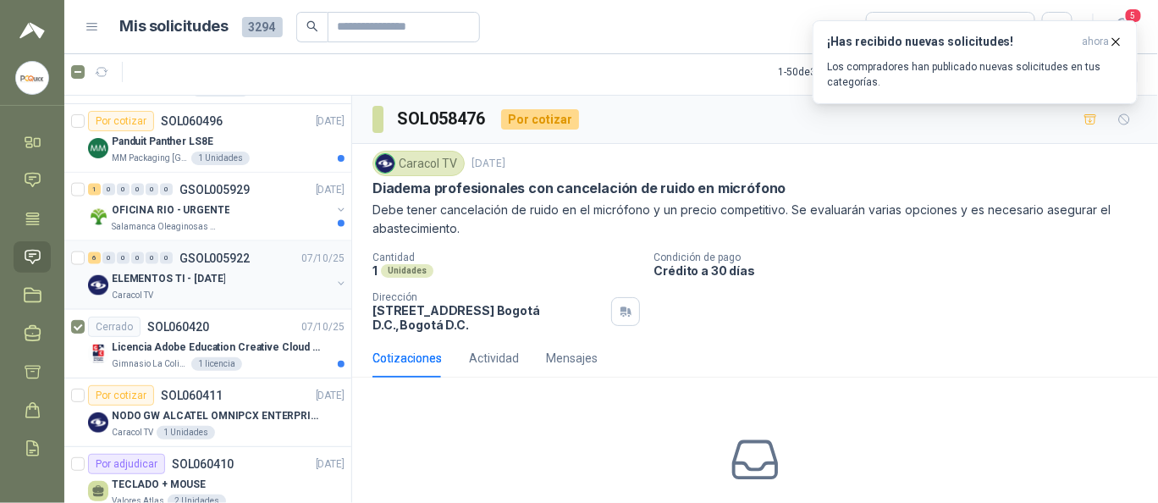
click at [197, 271] on p "ELEMENTOS TI - [DATE]" at bounding box center [168, 279] width 113 height 16
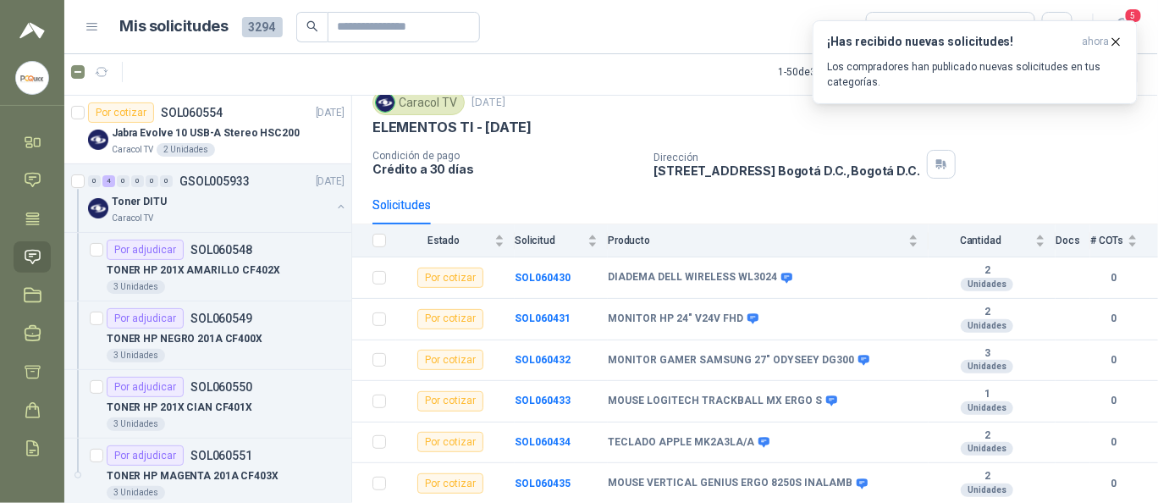
click at [740, 90] on article "1 - 50 de 3421 Asignado a mi No Leídos" at bounding box center [611, 72] width 1094 height 46
click at [1124, 44] on button "¡Has recibido nuevas solicitudes! ahora Los compradores han publicado nuevas so…" at bounding box center [975, 62] width 325 height 84
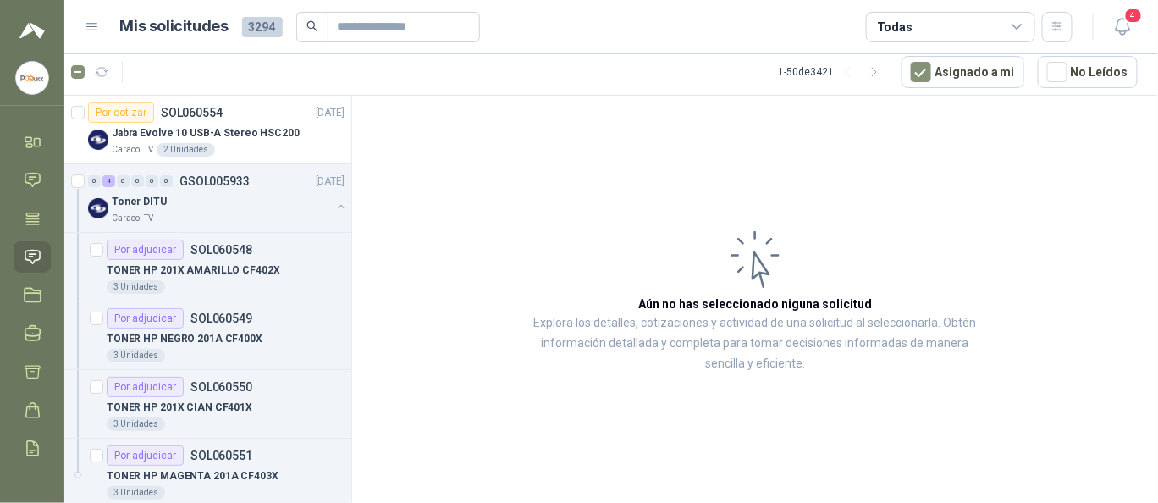
click at [941, 35] on div "Todas" at bounding box center [950, 27] width 169 height 30
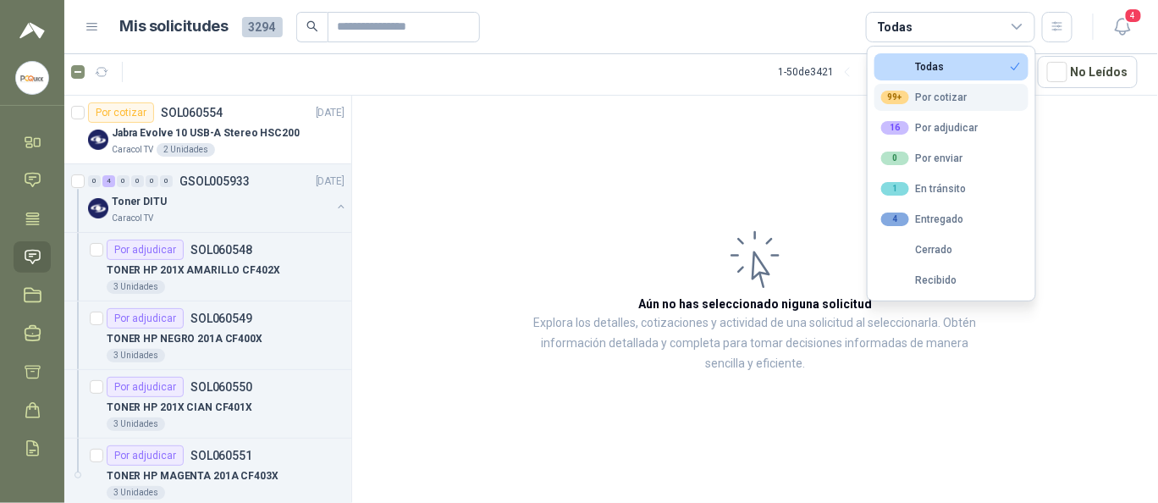
click at [958, 100] on div "99+ Por cotizar" at bounding box center [925, 98] width 86 height 14
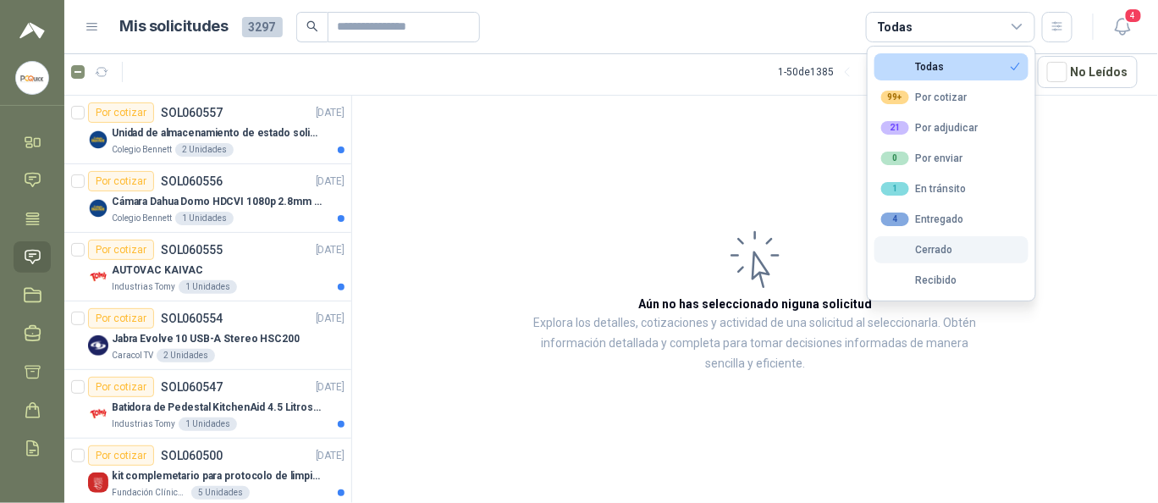
click at [927, 253] on div "Cerrado" at bounding box center [918, 250] width 72 height 12
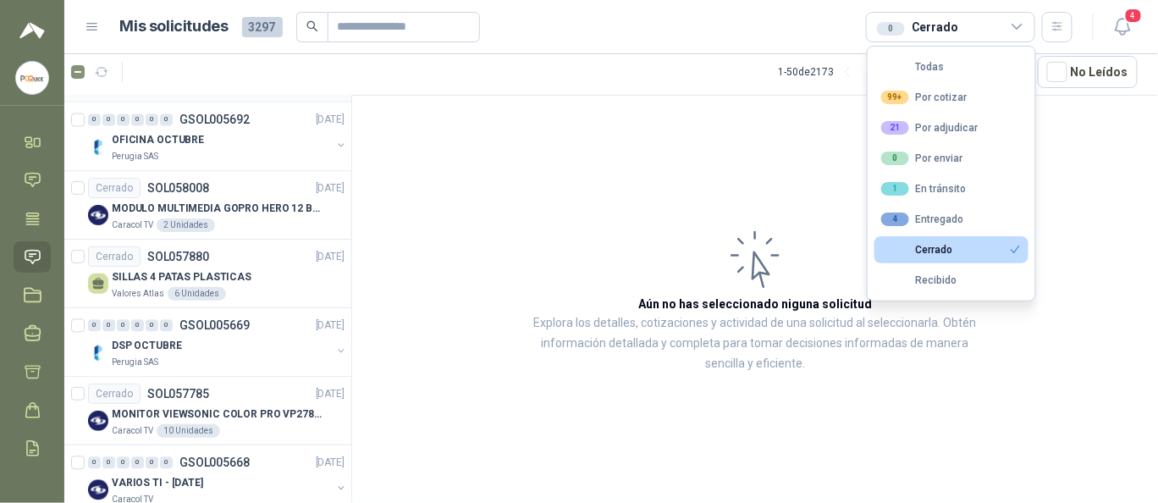
scroll to position [1129, 0]
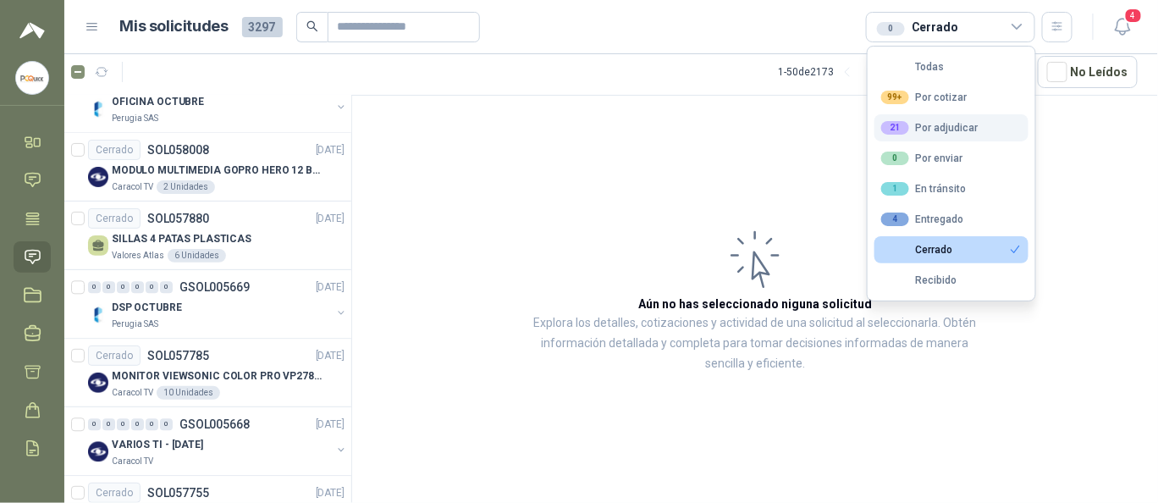
click at [940, 124] on div "21 Por adjudicar" at bounding box center [930, 128] width 97 height 14
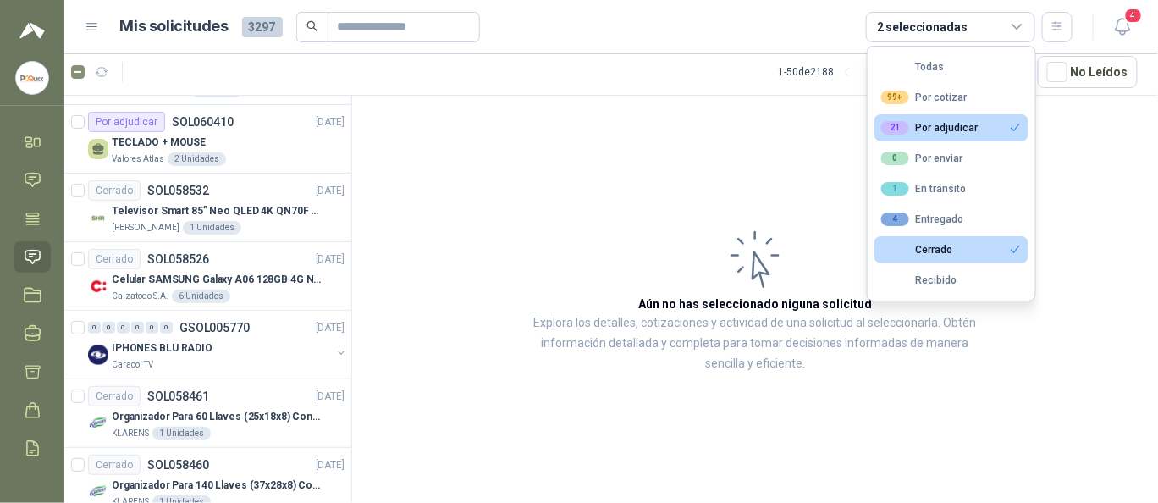
scroll to position [226, 0]
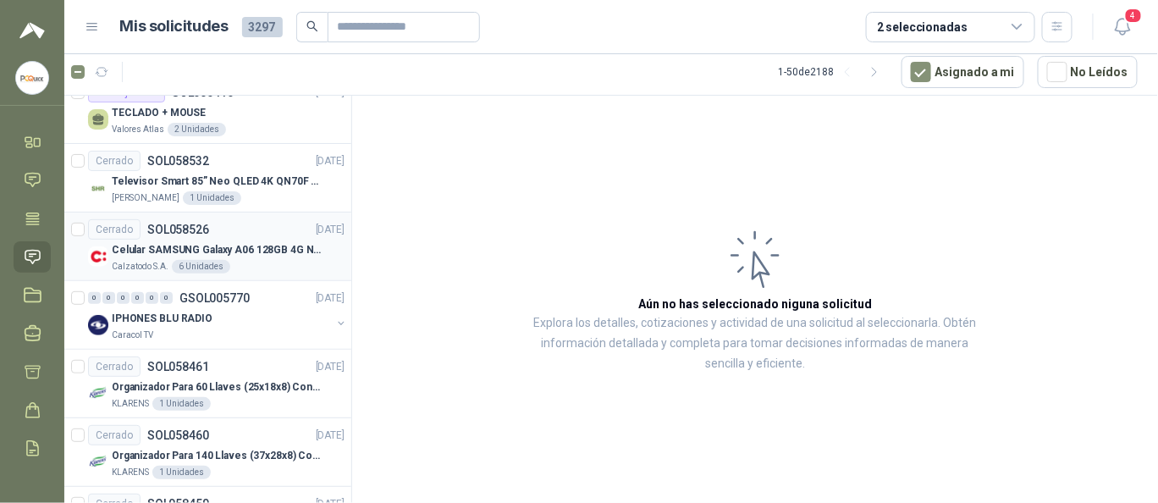
click at [175, 234] on div "Cerrado SOL058526" at bounding box center [148, 229] width 121 height 20
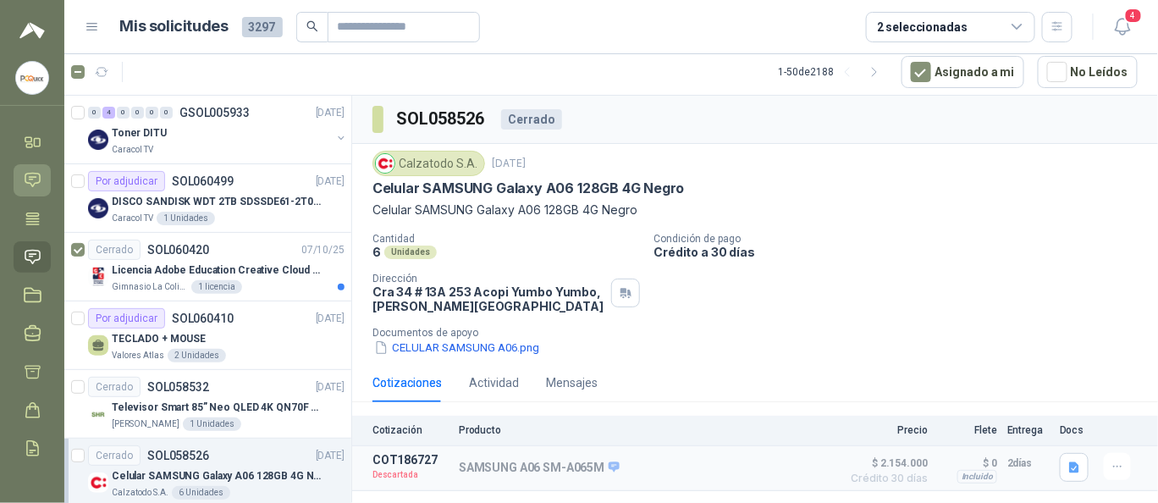
click at [36, 179] on icon at bounding box center [33, 180] width 18 height 18
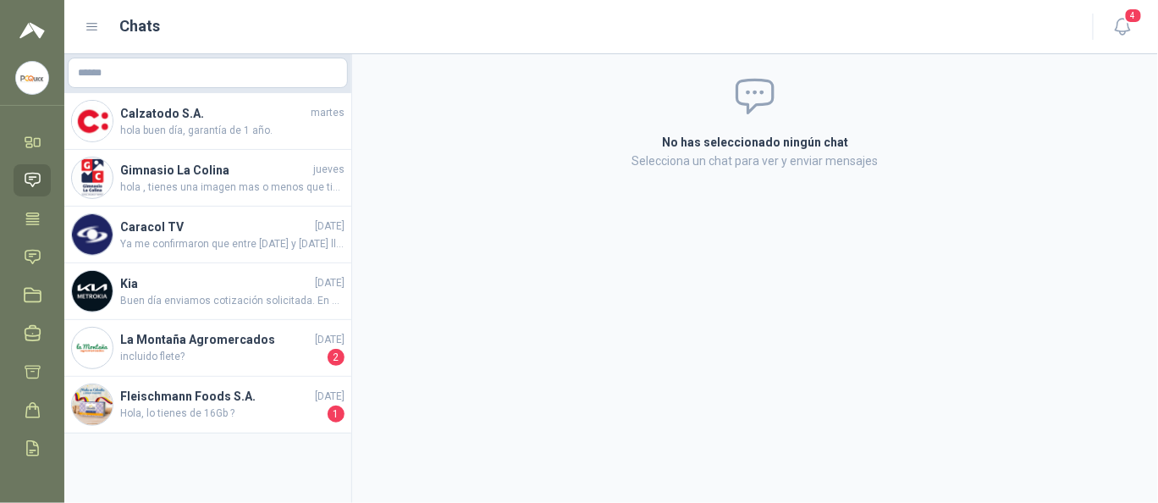
click at [39, 84] on img at bounding box center [32, 78] width 32 height 32
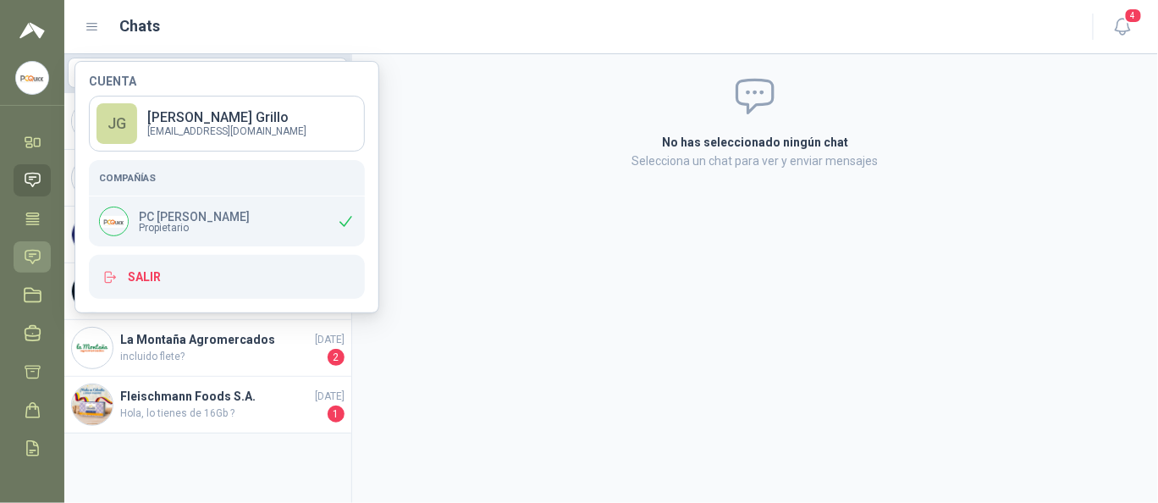
click at [32, 261] on icon at bounding box center [33, 257] width 18 height 18
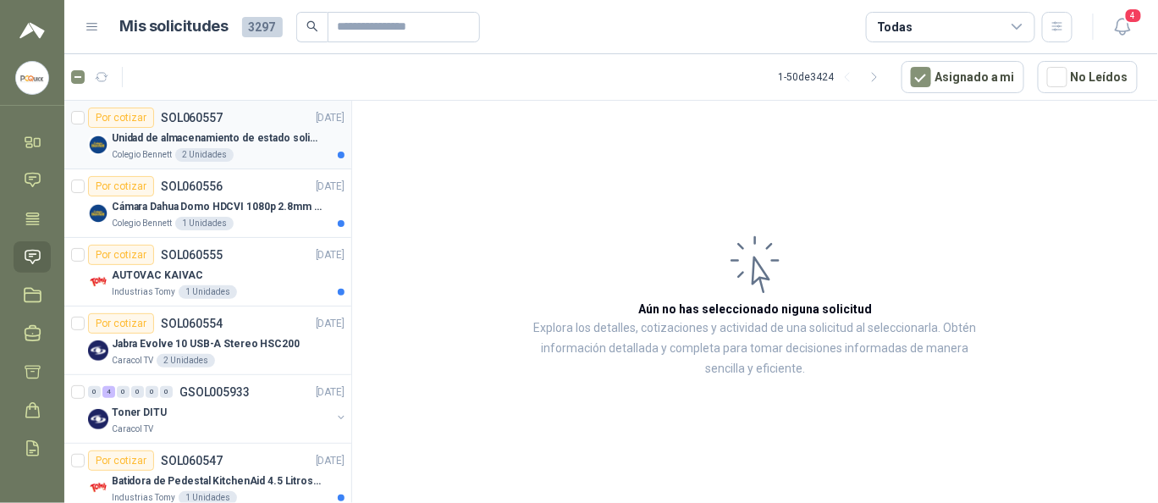
click at [183, 145] on div "Unidad de almacenamiento de estado solido Marca SK hynix [DATE] NVMe 256GB HFM2…" at bounding box center [228, 138] width 233 height 20
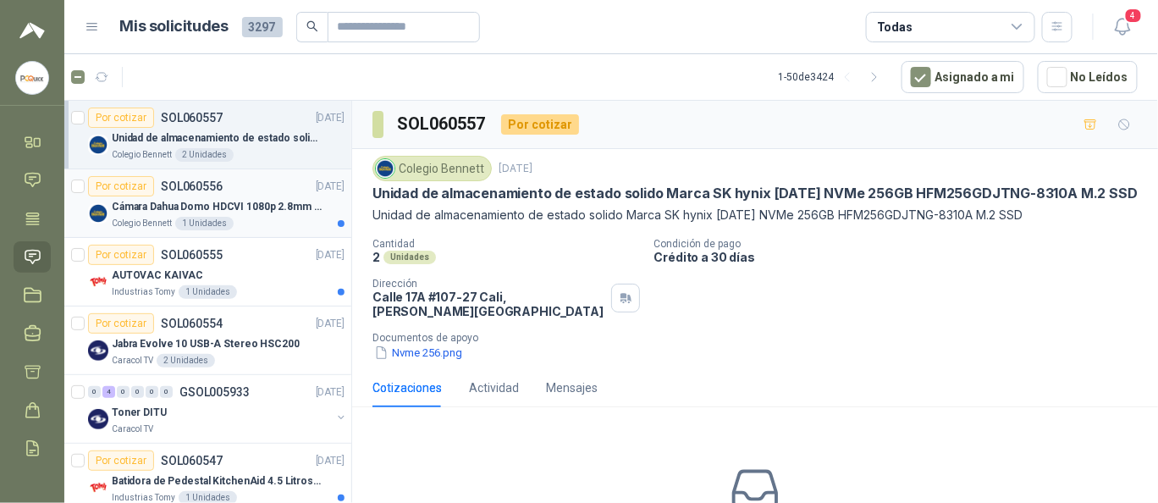
click at [196, 188] on p "SOL060556" at bounding box center [192, 186] width 62 height 12
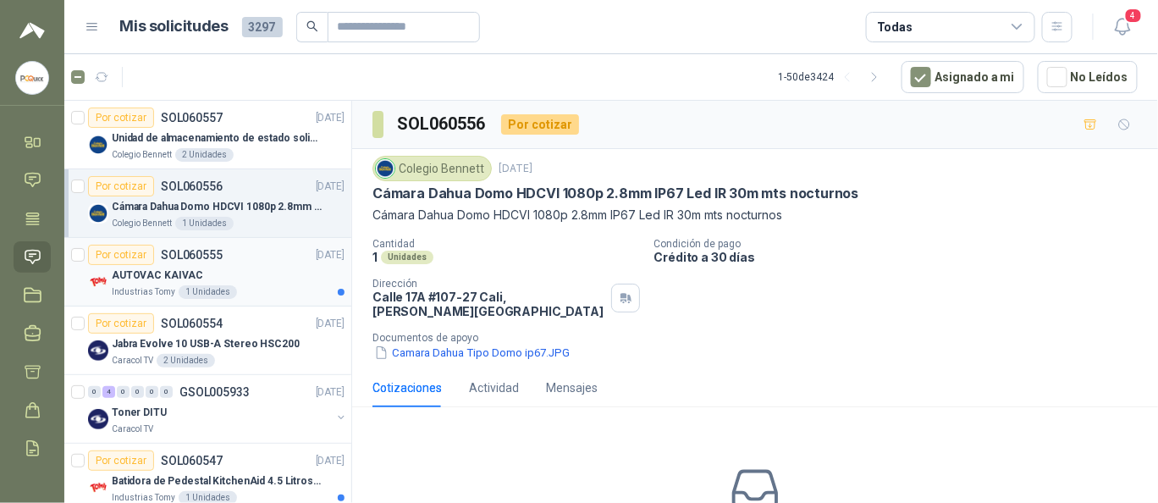
click at [211, 253] on p "SOL060555" at bounding box center [192, 255] width 62 height 12
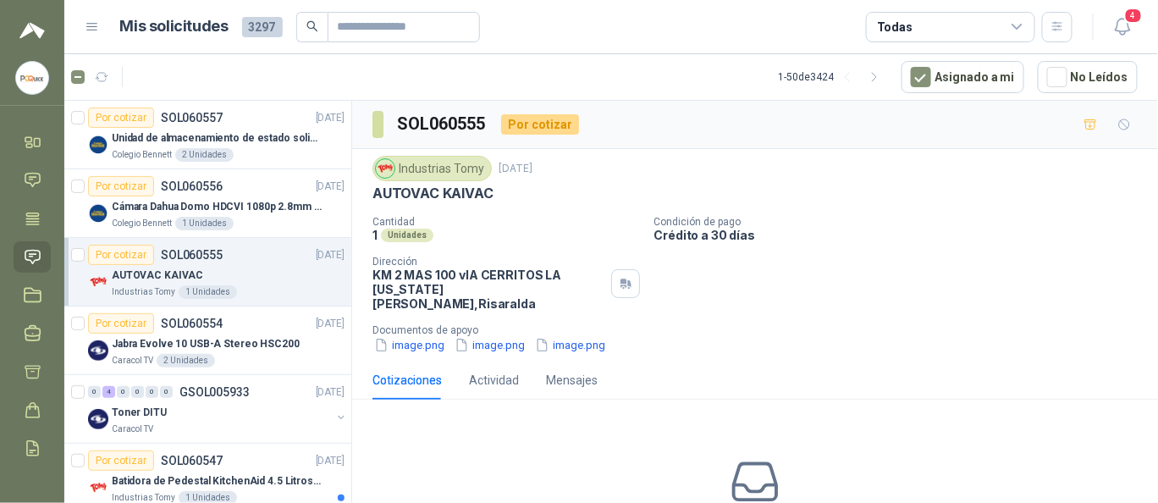
scroll to position [113, 0]
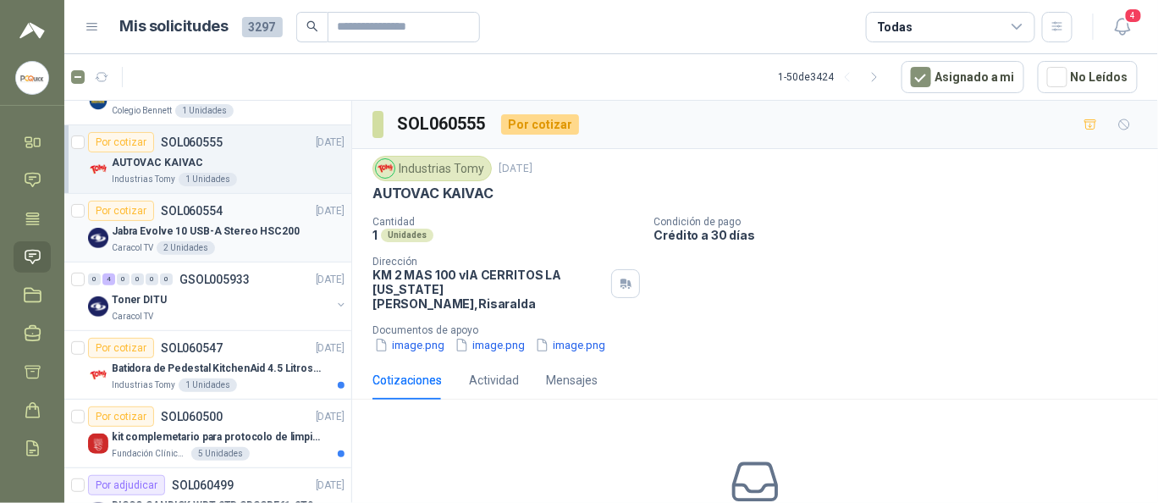
click at [204, 241] on div "2 Unidades" at bounding box center [186, 248] width 58 height 14
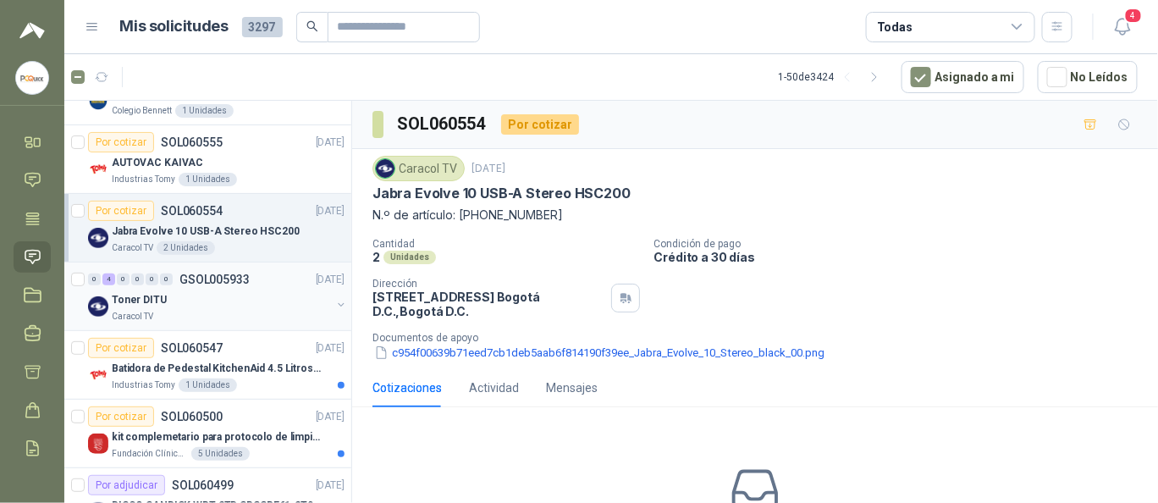
click at [198, 291] on div "Toner DITU" at bounding box center [221, 300] width 219 height 20
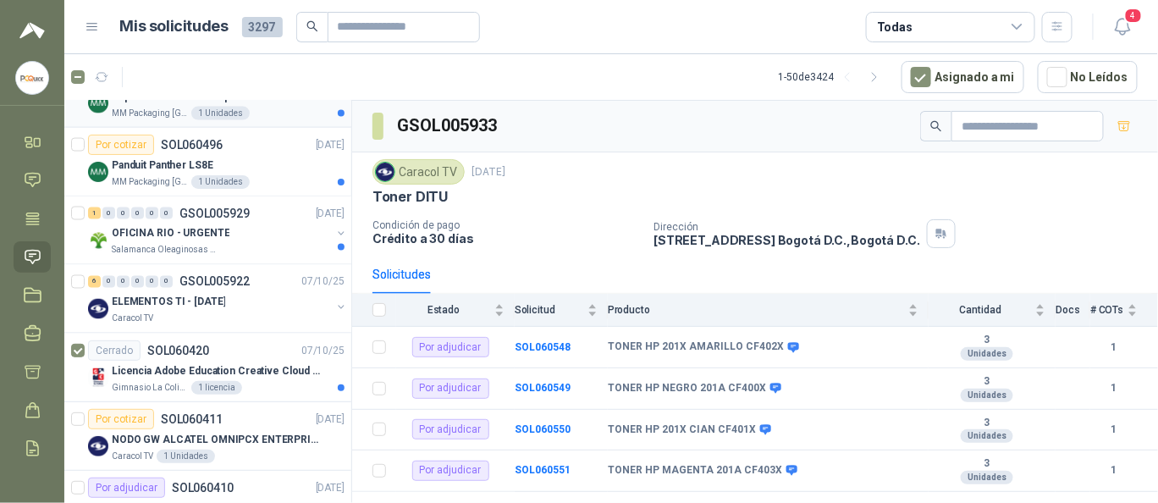
scroll to position [903, 0]
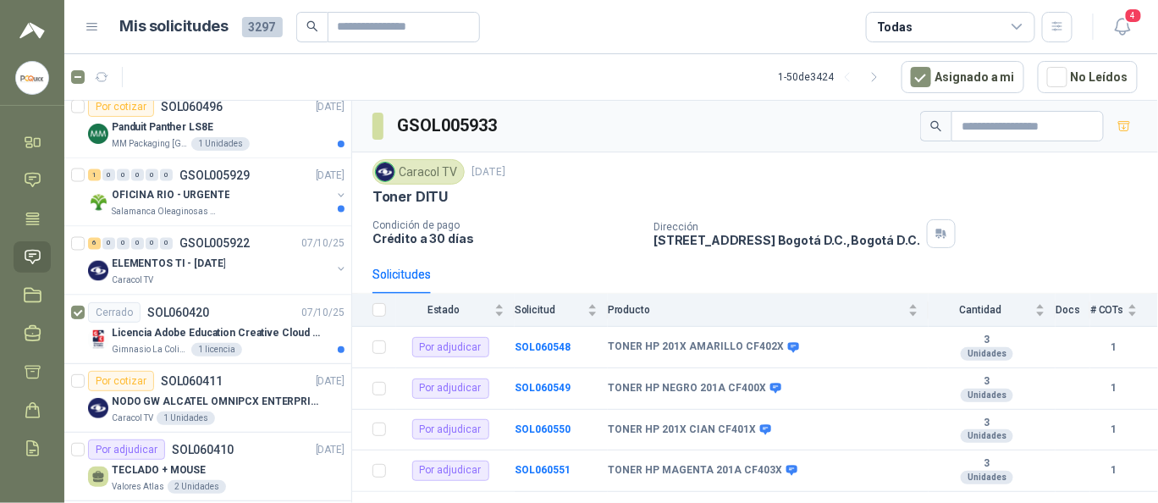
click at [201, 246] on div "6 0 0 0 0 0 GSOL005922 [DATE]" at bounding box center [218, 244] width 260 height 20
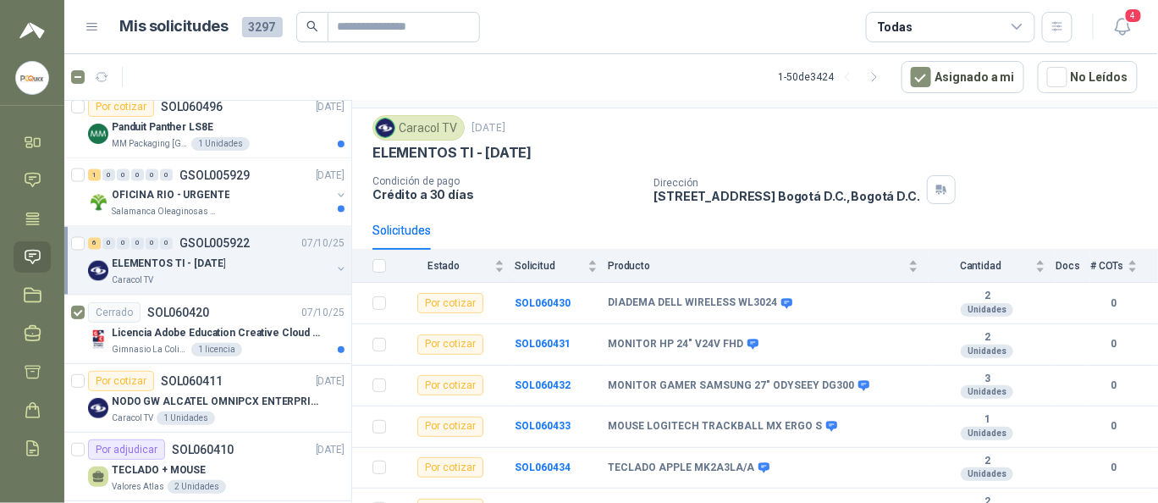
scroll to position [64, 0]
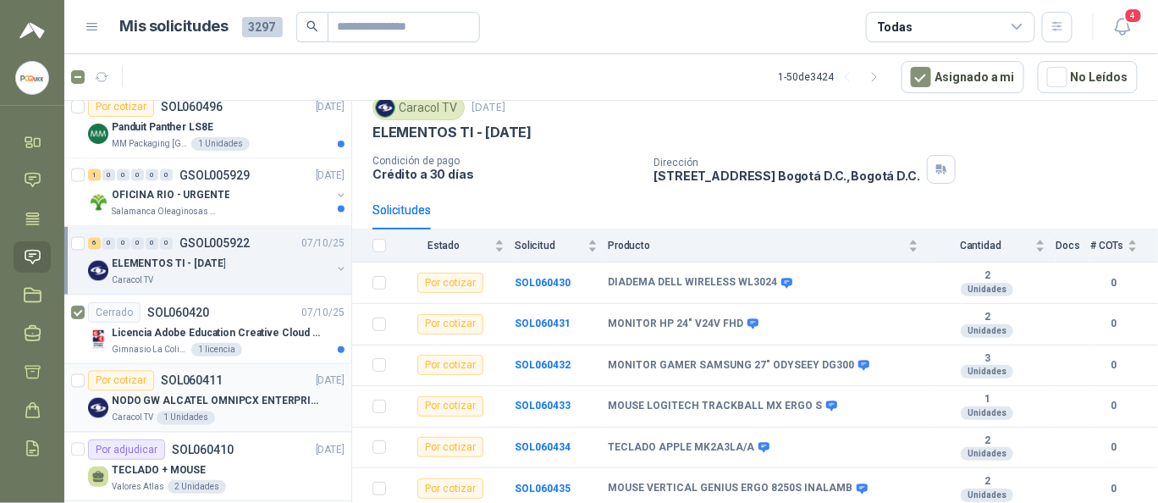
click at [201, 394] on p "NODO GW ALCATEL OMNIPCX ENTERPRISE SIP" at bounding box center [217, 402] width 211 height 16
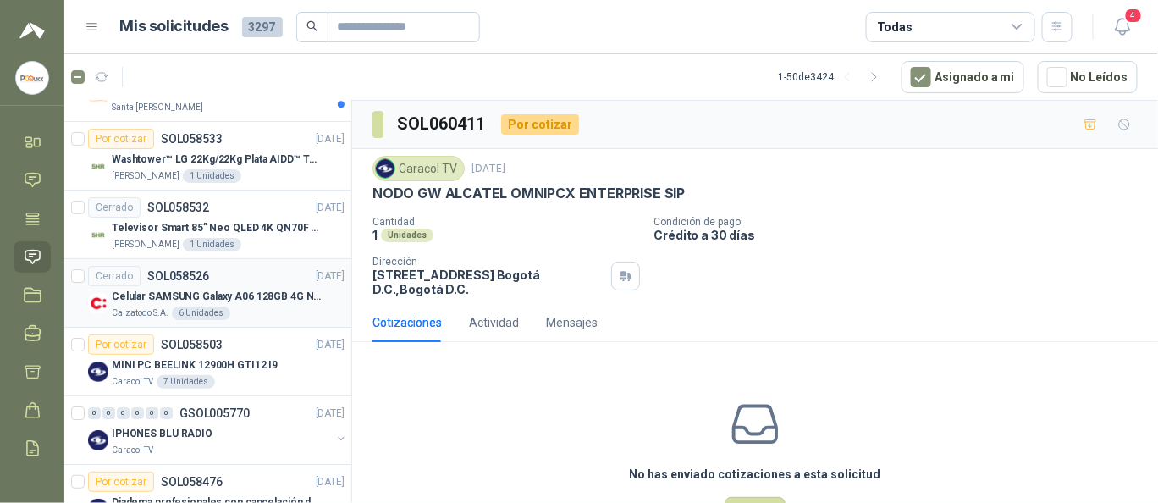
scroll to position [1806, 0]
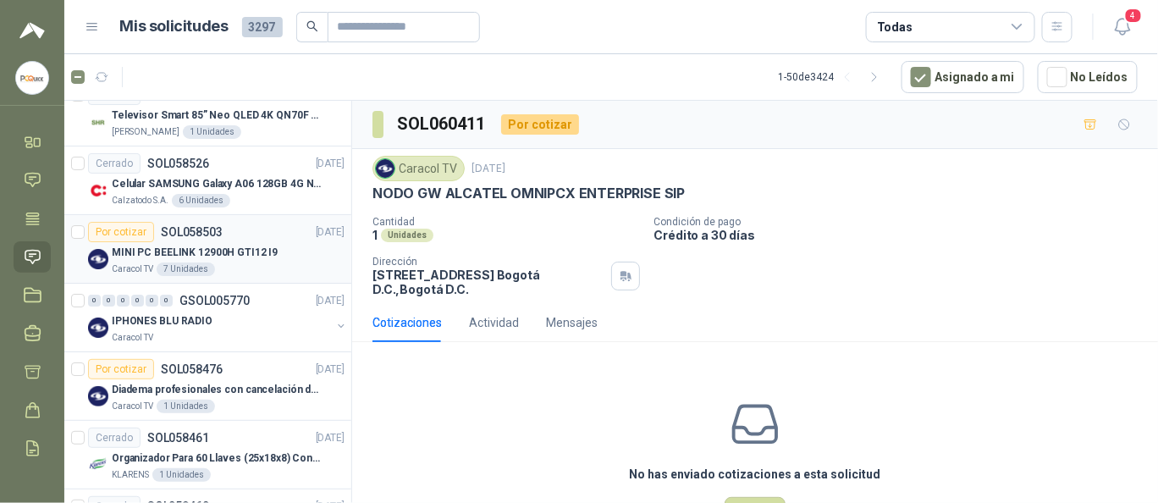
click at [158, 266] on div "7 Unidades" at bounding box center [186, 270] width 58 height 14
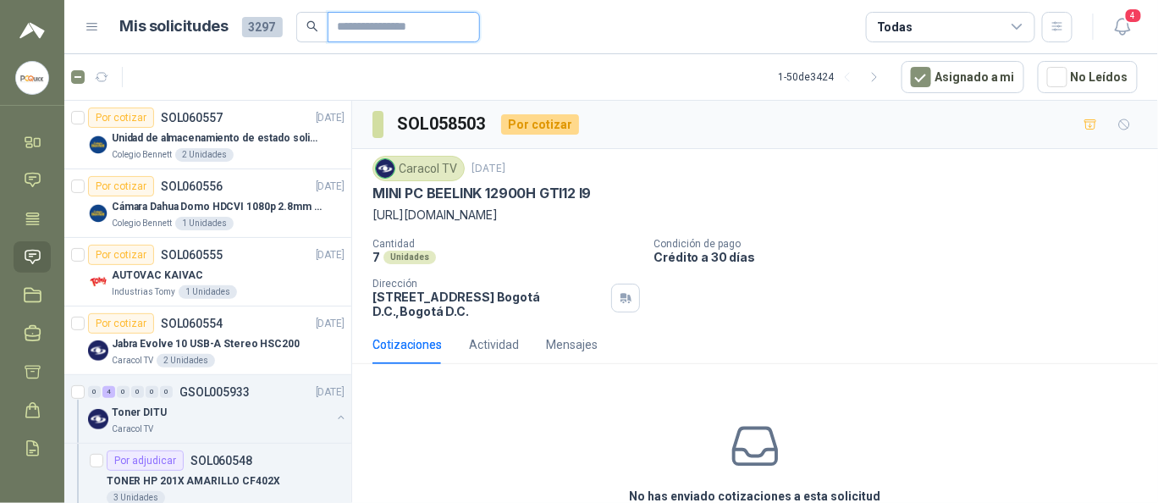
click at [369, 16] on input "text" at bounding box center [397, 27] width 119 height 29
paste input "*********"
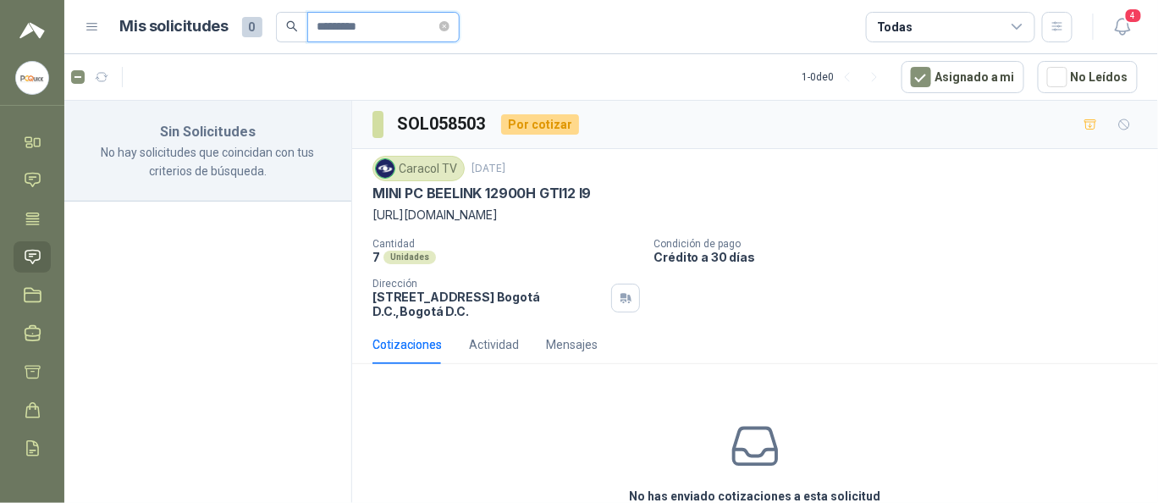
scroll to position [84, 0]
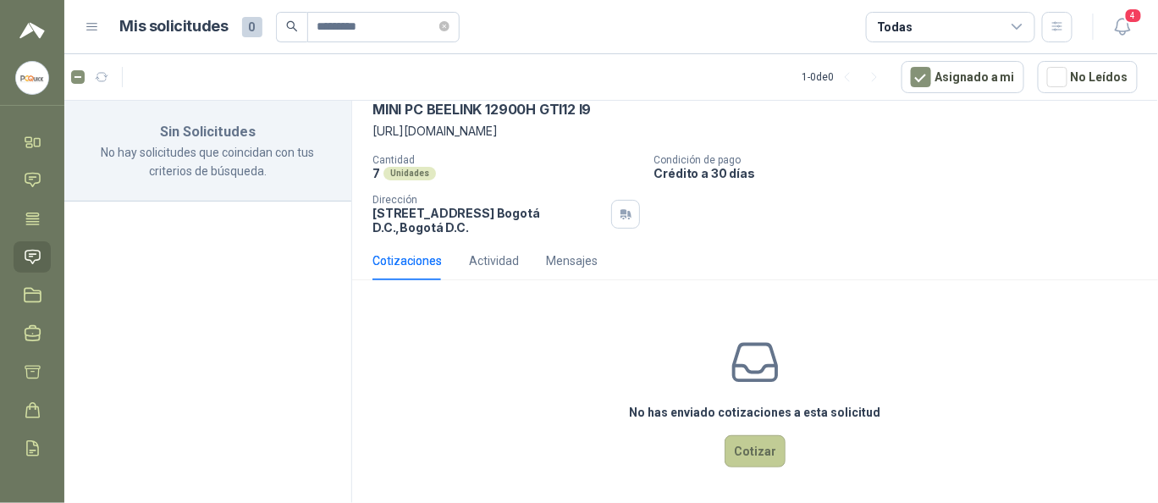
click at [743, 462] on button "Cotizar" at bounding box center [755, 451] width 61 height 32
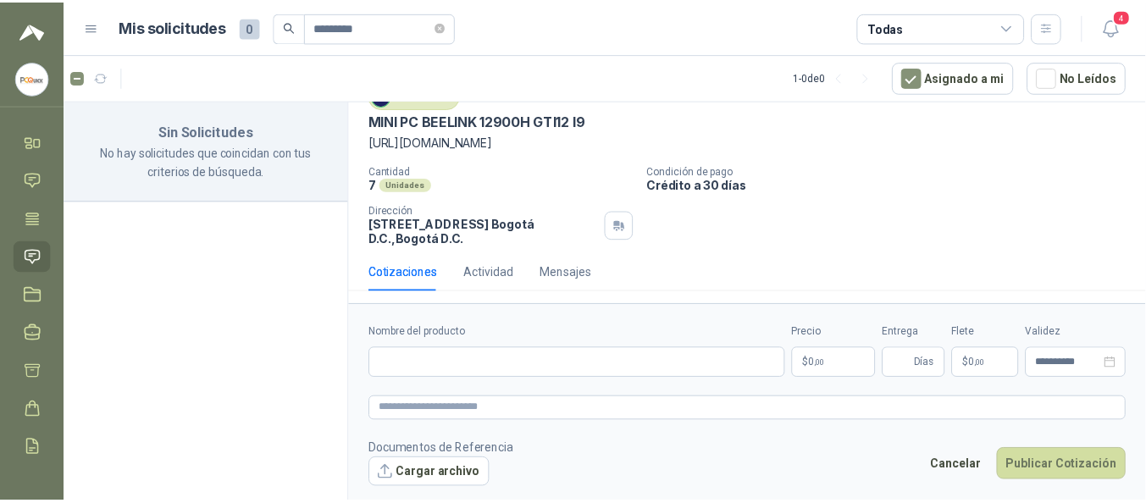
scroll to position [73, 0]
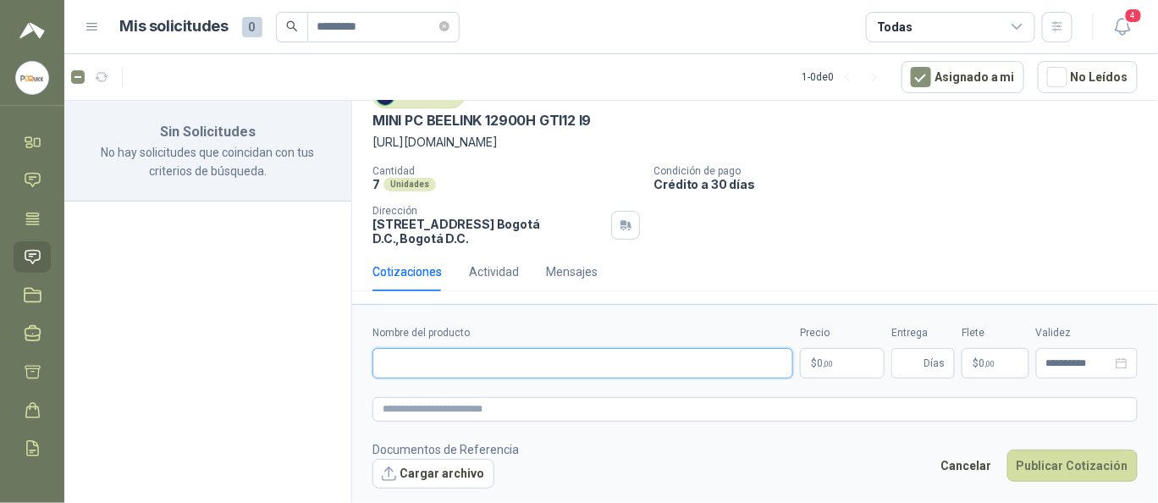
paste input "**********"
click at [385, 365] on input "**********" at bounding box center [583, 363] width 421 height 30
click at [826, 356] on body "**********" at bounding box center [579, 251] width 1158 height 503
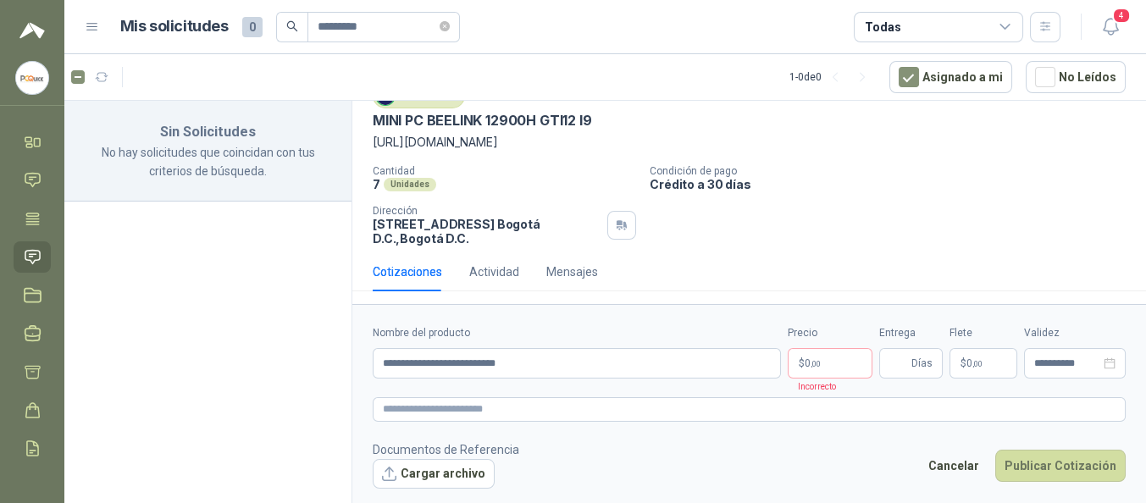
click at [600, 328] on label "Nombre del producto" at bounding box center [577, 333] width 408 height 16
click at [600, 348] on input "**********" at bounding box center [577, 363] width 408 height 30
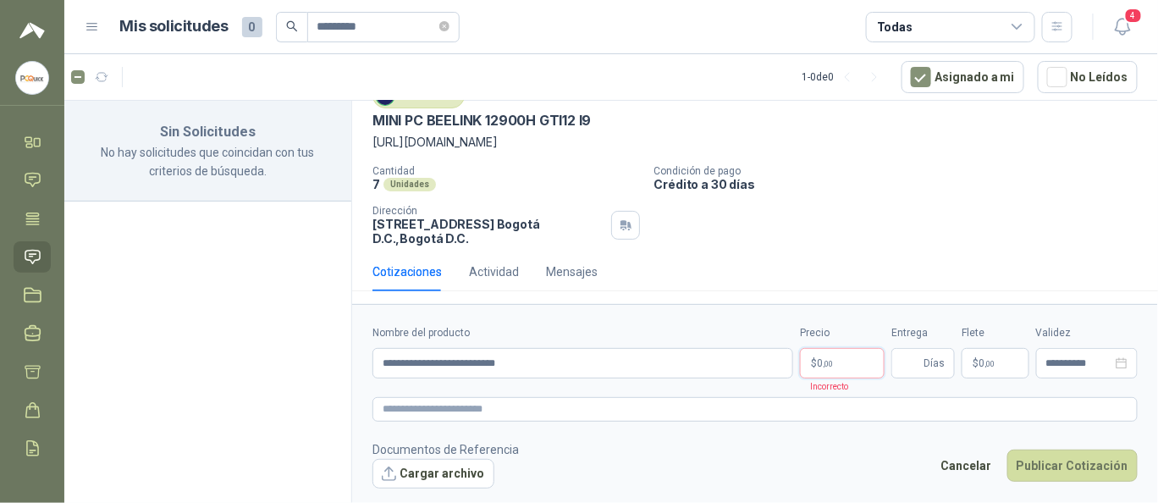
click at [821, 356] on p "$ 0 ,00" at bounding box center [842, 363] width 85 height 30
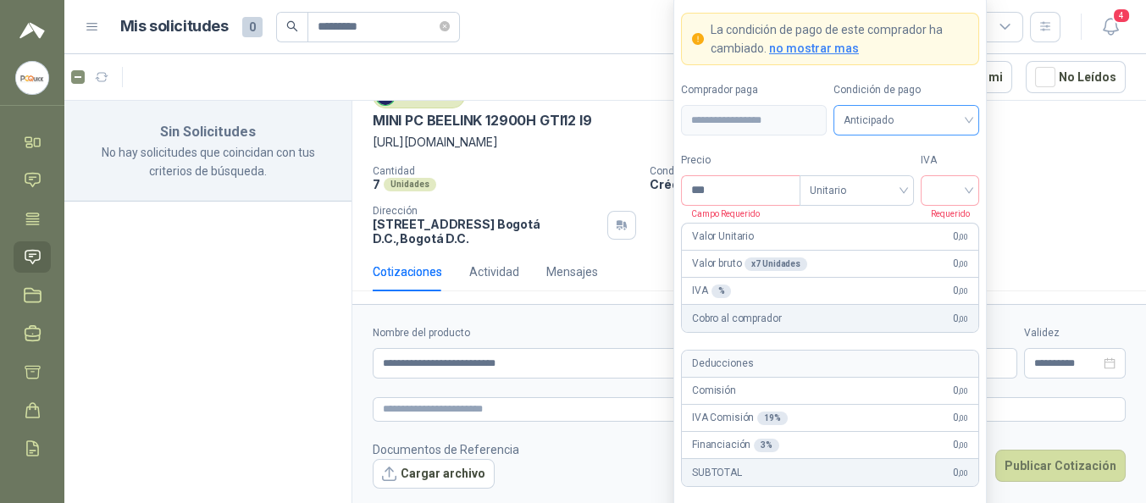
click at [913, 125] on span "Anticipado" at bounding box center [905, 120] width 125 height 25
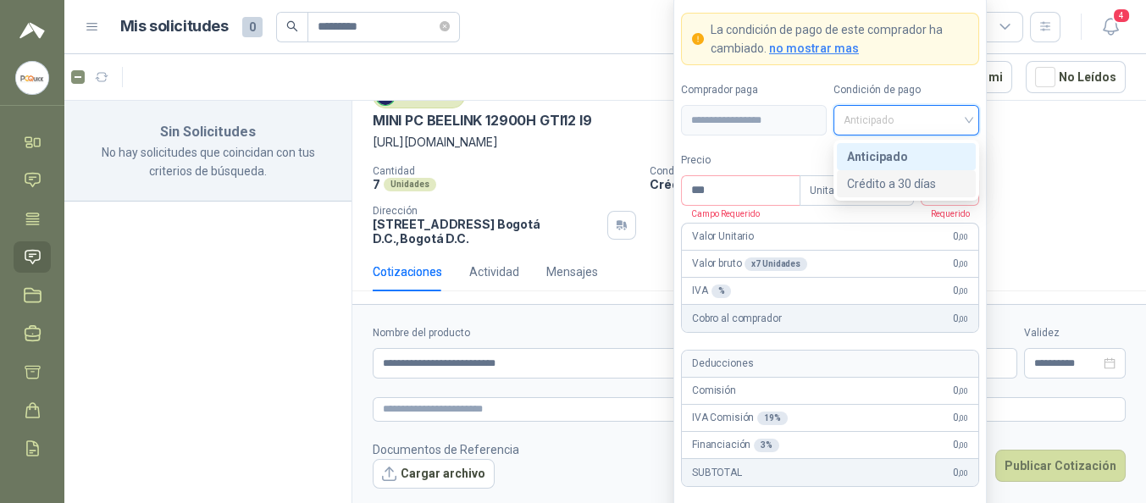
click at [918, 177] on div "Crédito a 30 días" at bounding box center [906, 183] width 119 height 19
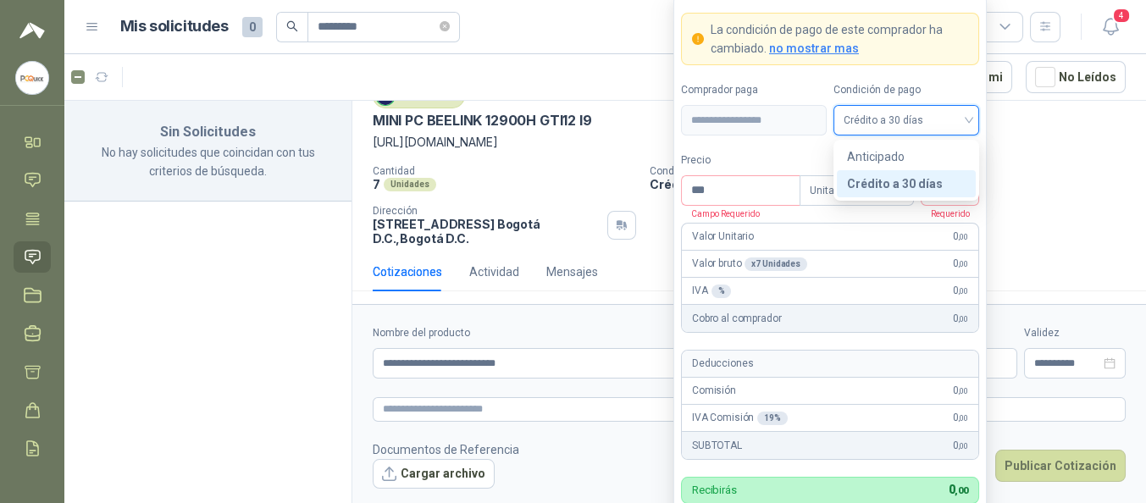
click at [756, 209] on p "Campo Requerido" at bounding box center [720, 213] width 79 height 15
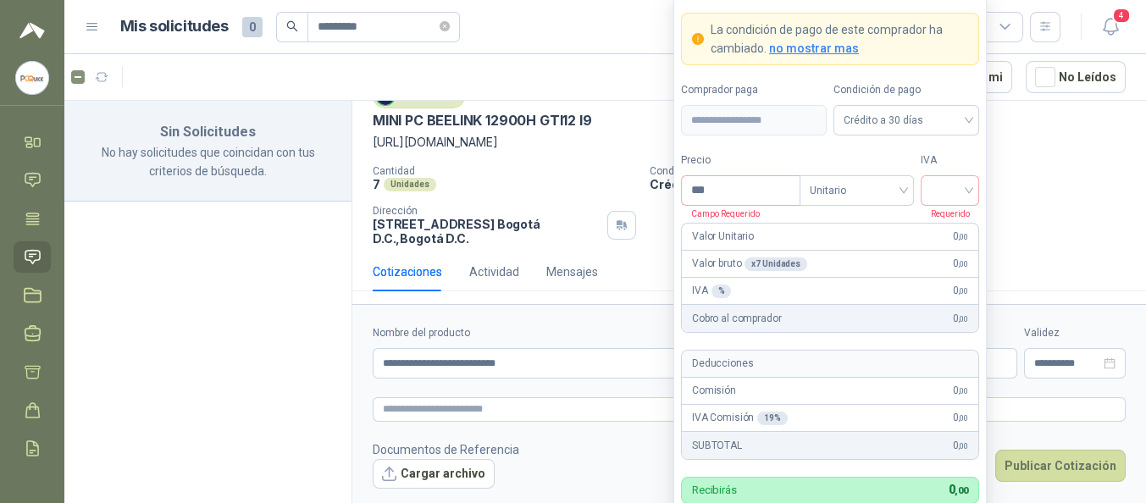
click at [752, 207] on p "Campo Requerido" at bounding box center [720, 213] width 79 height 15
click at [746, 205] on div "Precio *** Campo Requerido" at bounding box center [740, 178] width 119 height 53
click at [741, 201] on input "***" at bounding box center [741, 190] width 118 height 29
click at [948, 194] on input "search" at bounding box center [948, 188] width 38 height 25
click at [954, 230] on div "19%" at bounding box center [947, 227] width 31 height 19
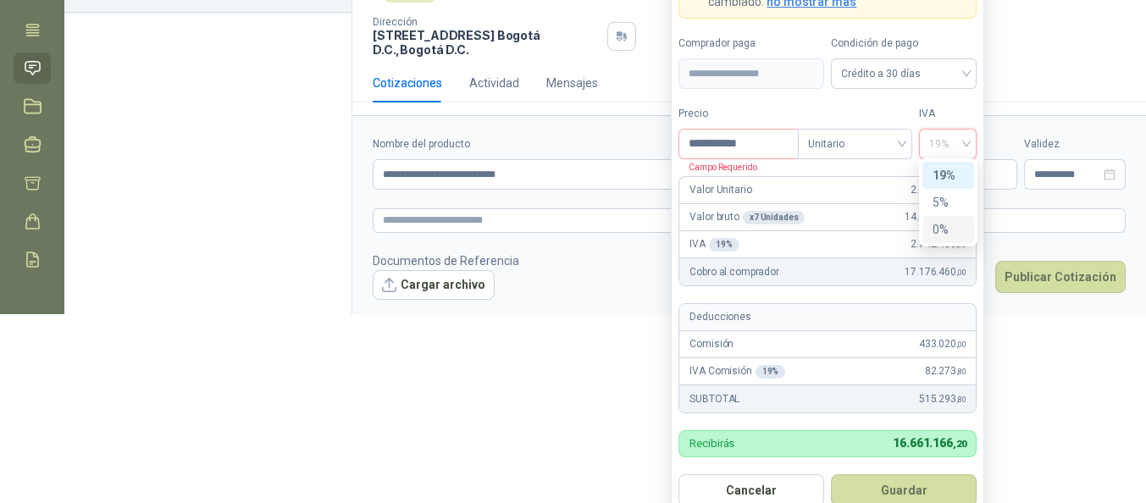
scroll to position [212, 0]
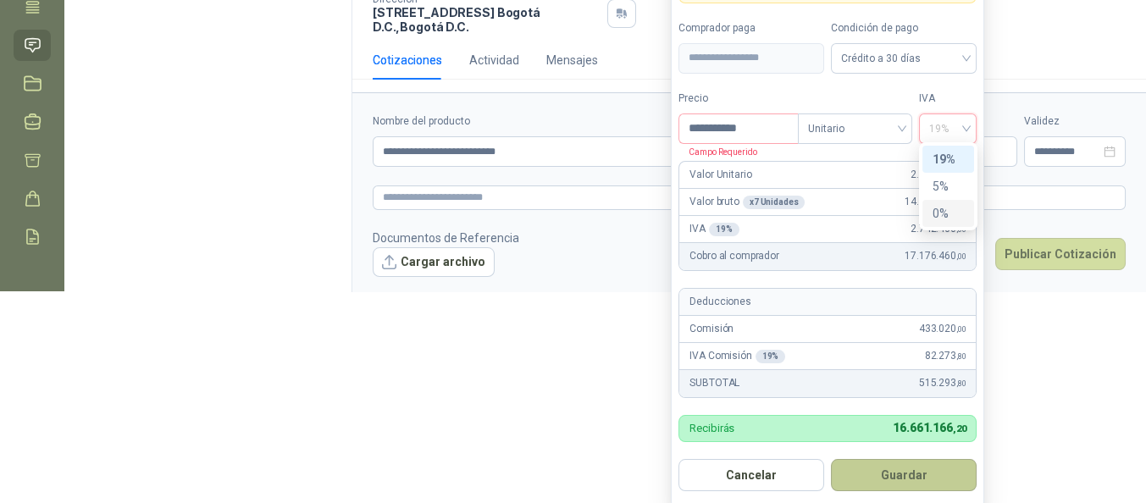
click at [898, 462] on button "Guardar" at bounding box center [904, 475] width 146 height 32
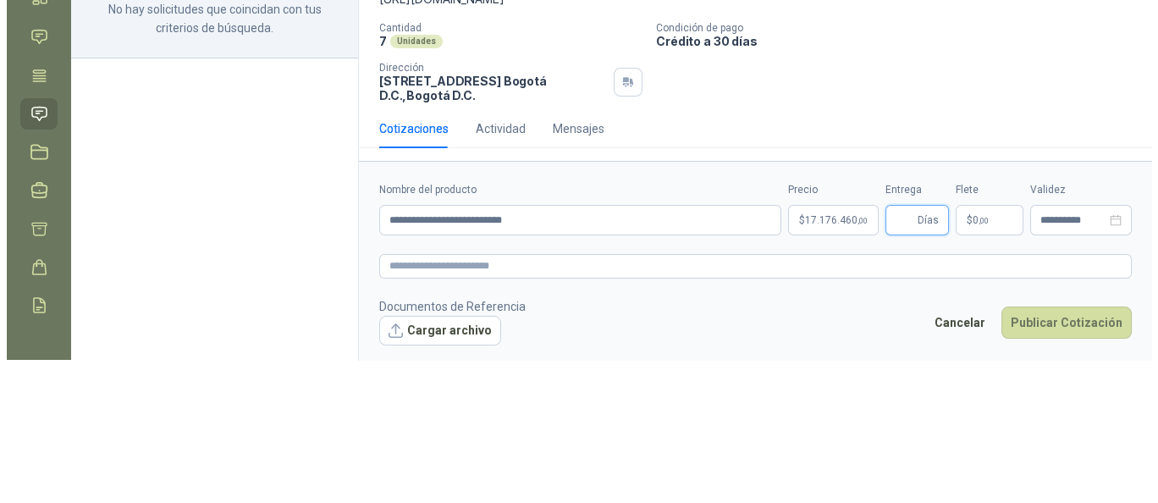
scroll to position [0, 0]
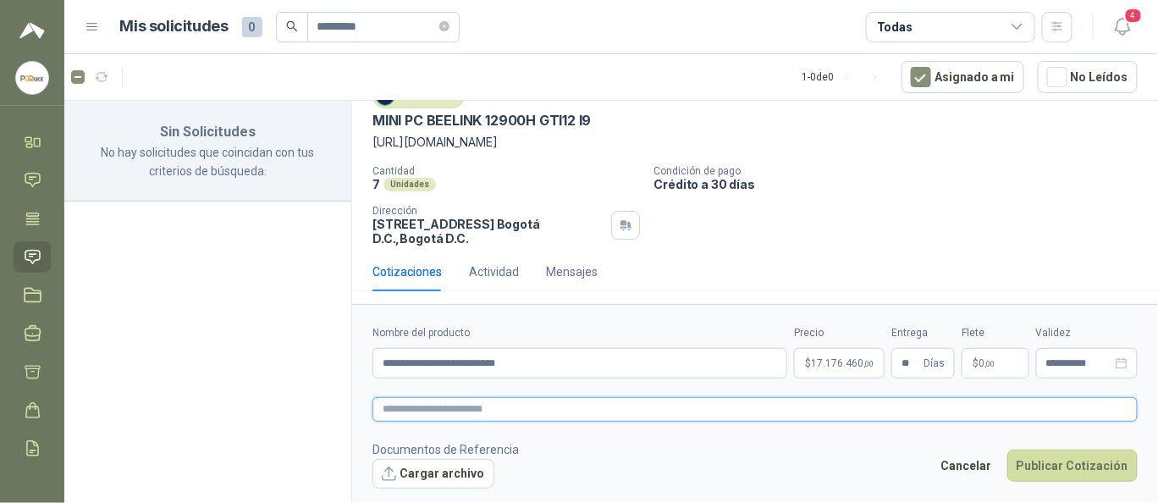
click at [569, 418] on textarea at bounding box center [756, 409] width 766 height 24
paste textarea "**********"
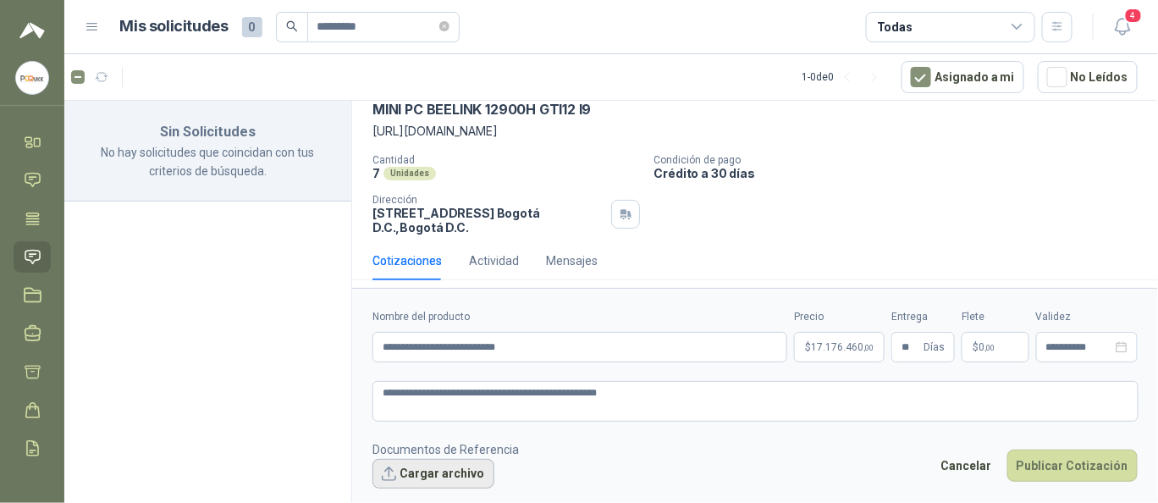
click at [437, 471] on button "Cargar archivo" at bounding box center [434, 474] width 122 height 30
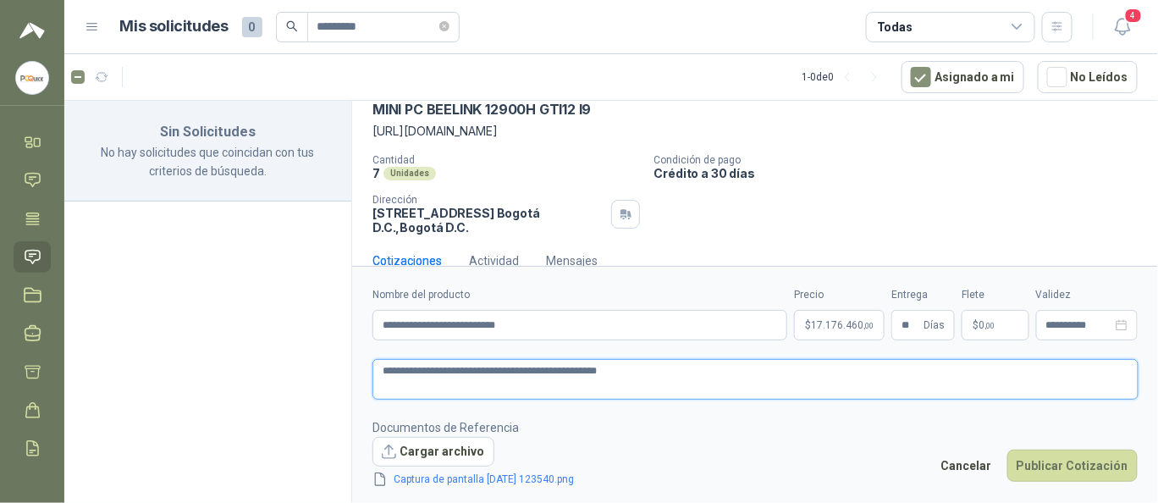
click at [654, 379] on textarea "**********" at bounding box center [756, 379] width 766 height 40
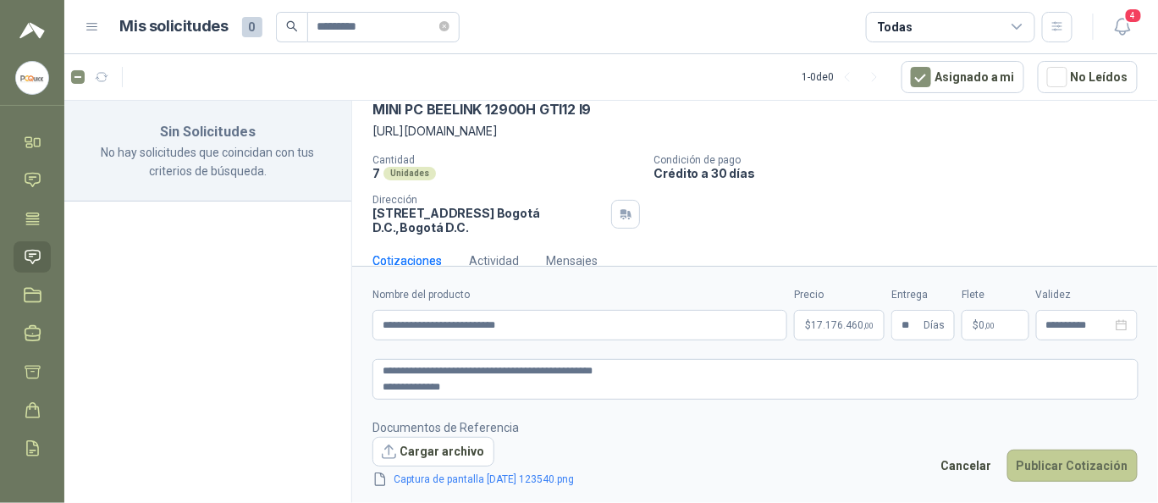
click at [1088, 452] on button "Publicar Cotización" at bounding box center [1073, 466] width 130 height 32
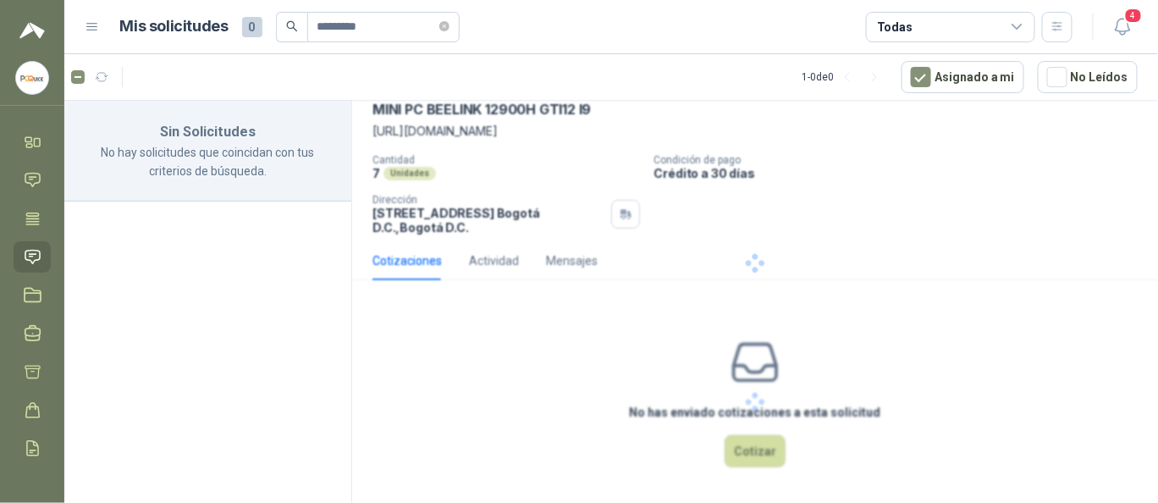
scroll to position [0, 0]
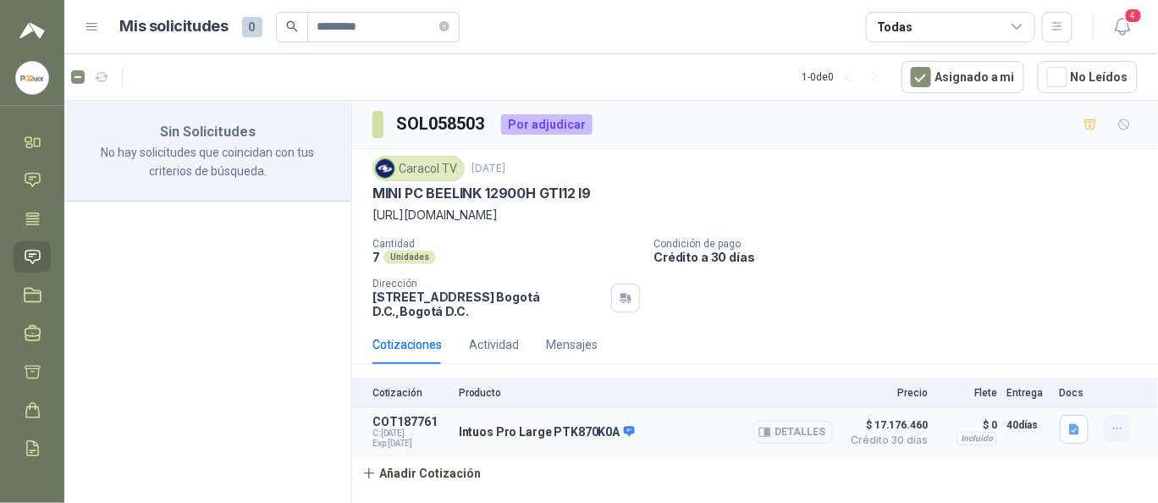
click at [1115, 429] on icon "button" at bounding box center [1118, 429] width 14 height 14
click at [1058, 391] on button "Eliminar" at bounding box center [1083, 390] width 135 height 27
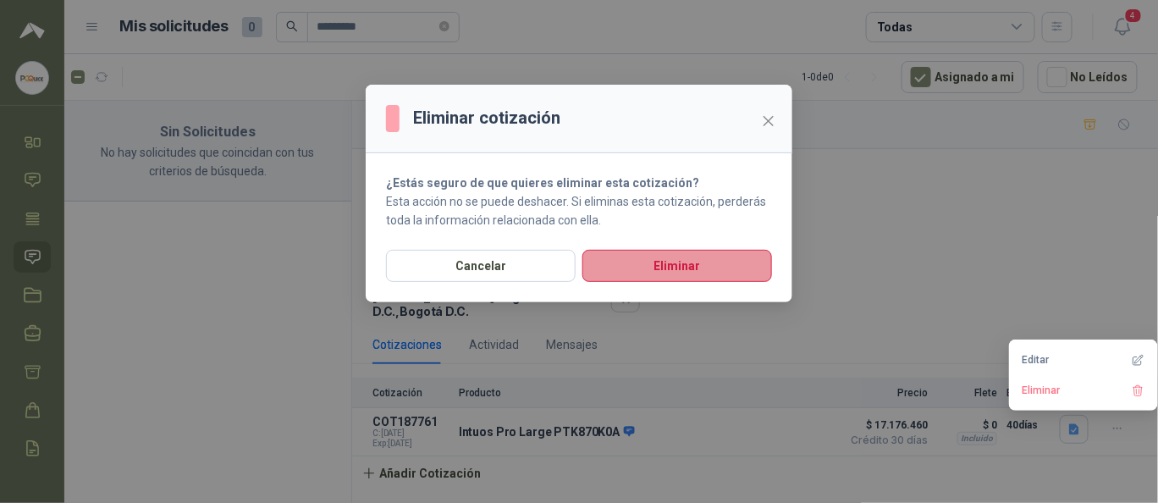
click at [619, 251] on button "Eliminar" at bounding box center [678, 266] width 190 height 32
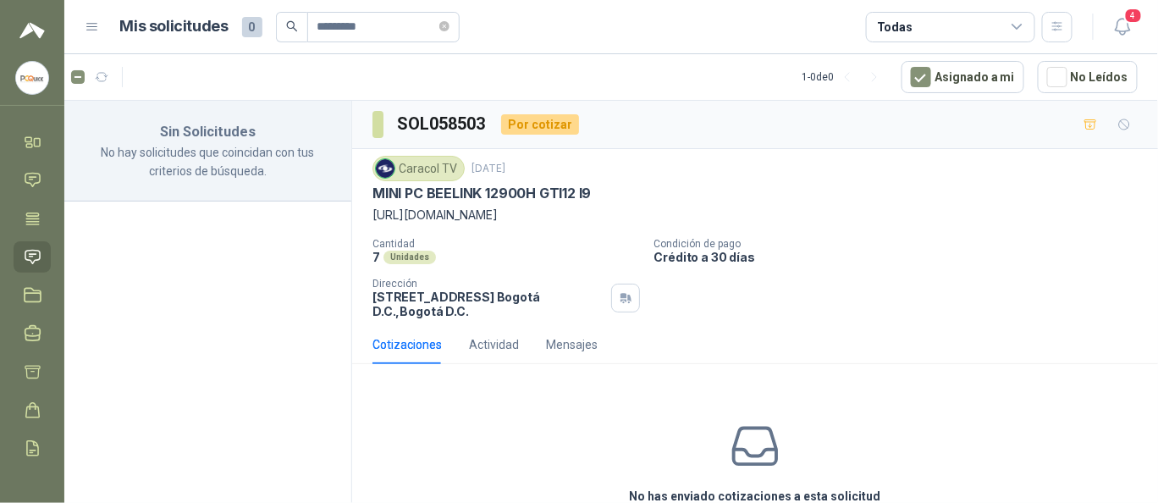
scroll to position [84, 0]
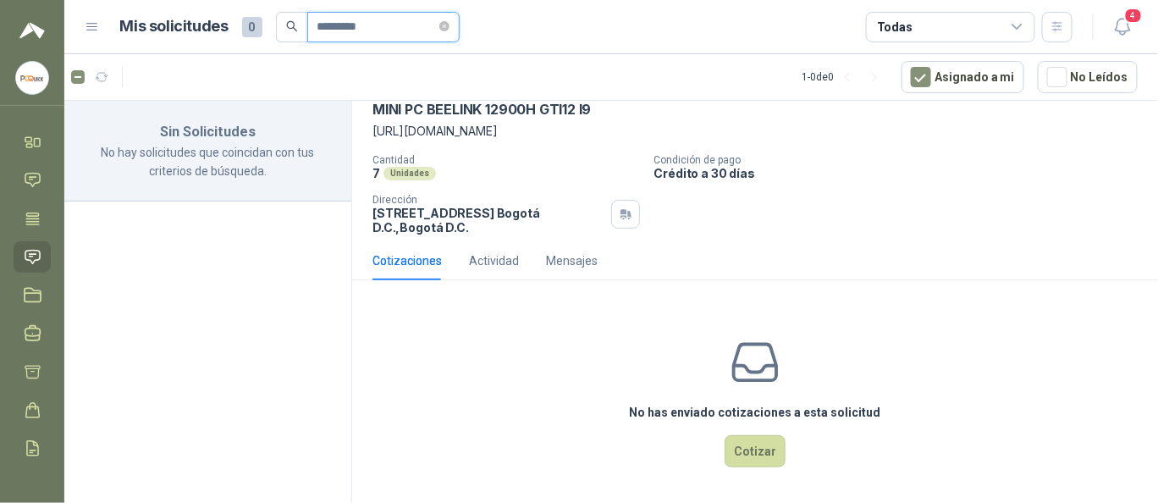
click at [429, 31] on input "*********" at bounding box center [377, 27] width 119 height 29
click at [409, 33] on input "*********" at bounding box center [377, 27] width 119 height 29
click at [209, 47] on header "Mis solicitudes 0 ********* Todas 4" at bounding box center [611, 27] width 1094 height 54
click at [186, 51] on header "Mis solicitudes 0 ********* Todas 4" at bounding box center [611, 27] width 1094 height 54
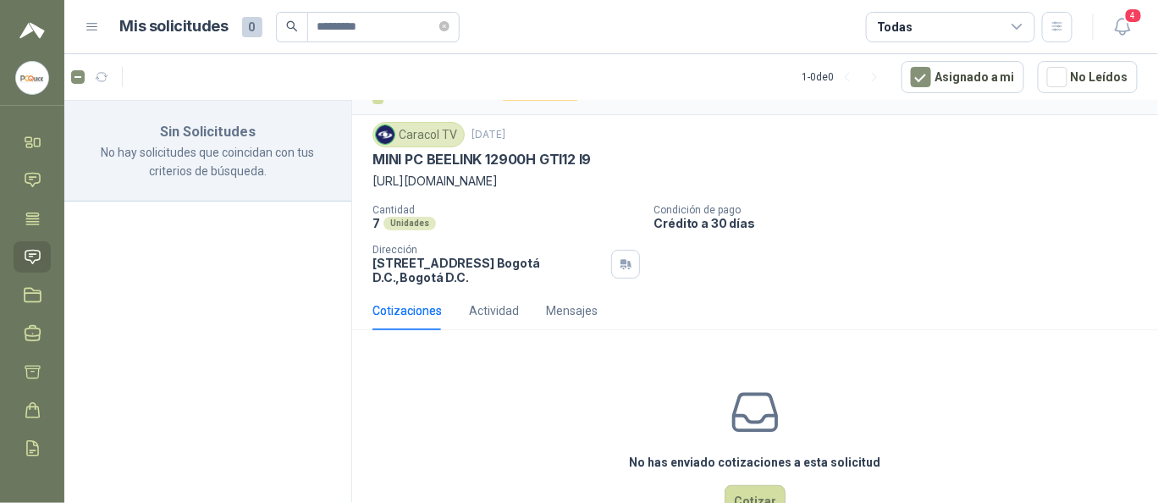
scroll to position [0, 0]
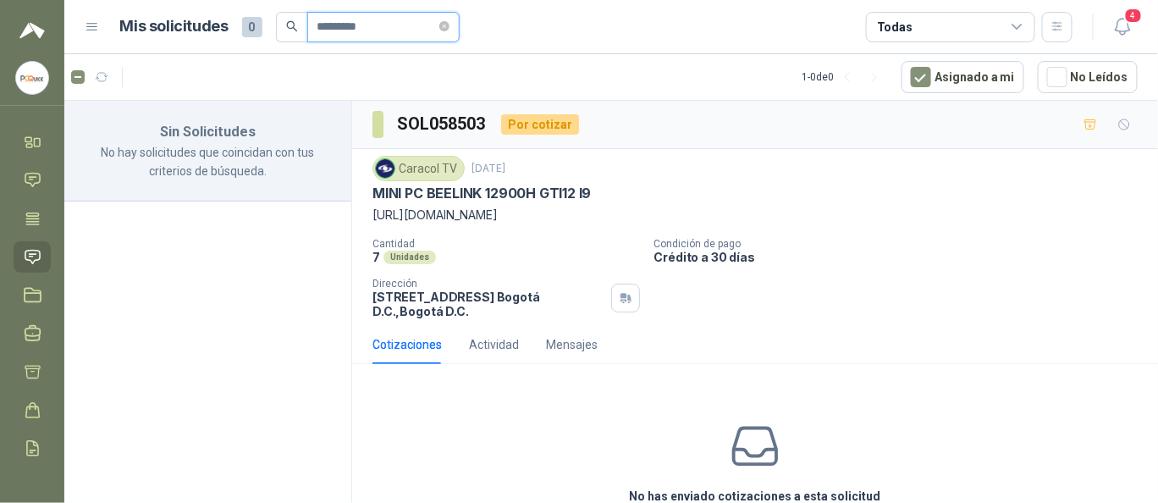
click at [387, 24] on input "*********" at bounding box center [377, 27] width 119 height 29
click at [345, 31] on input "*********" at bounding box center [377, 27] width 119 height 29
click at [348, 31] on input "*********" at bounding box center [377, 27] width 119 height 29
click at [26, 180] on icon at bounding box center [33, 180] width 18 height 18
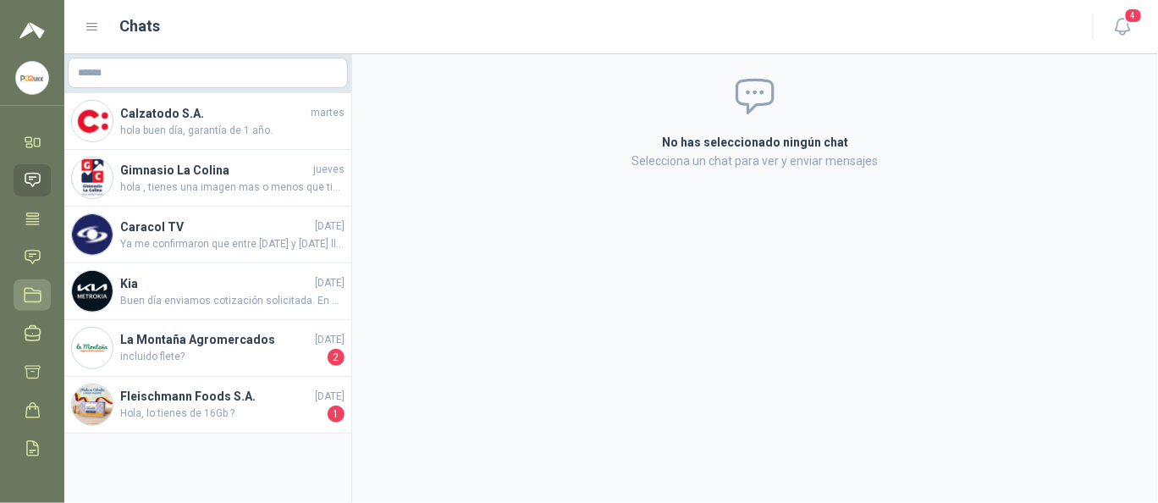
click at [35, 287] on icon at bounding box center [33, 295] width 18 height 18
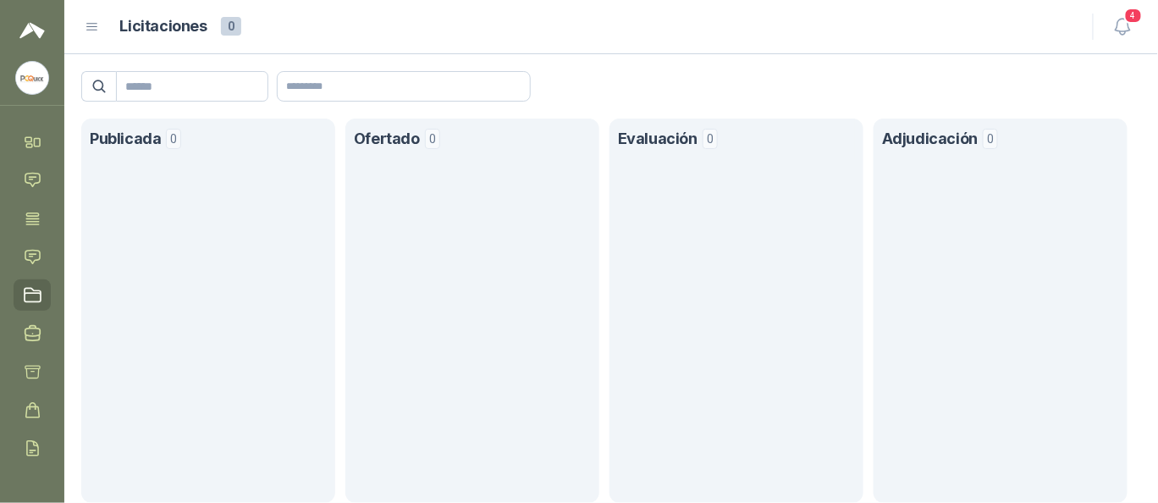
click at [1125, 7] on header "Licitaciones 0 4" at bounding box center [611, 27] width 1094 height 54
click at [1124, 18] on icon "button" at bounding box center [1123, 26] width 21 height 21
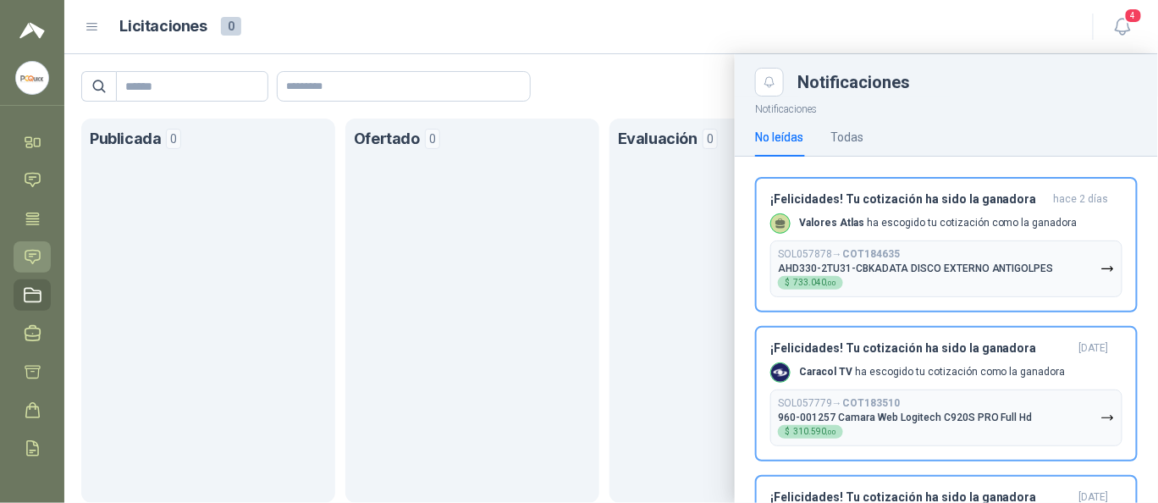
click at [28, 254] on icon at bounding box center [33, 257] width 18 height 18
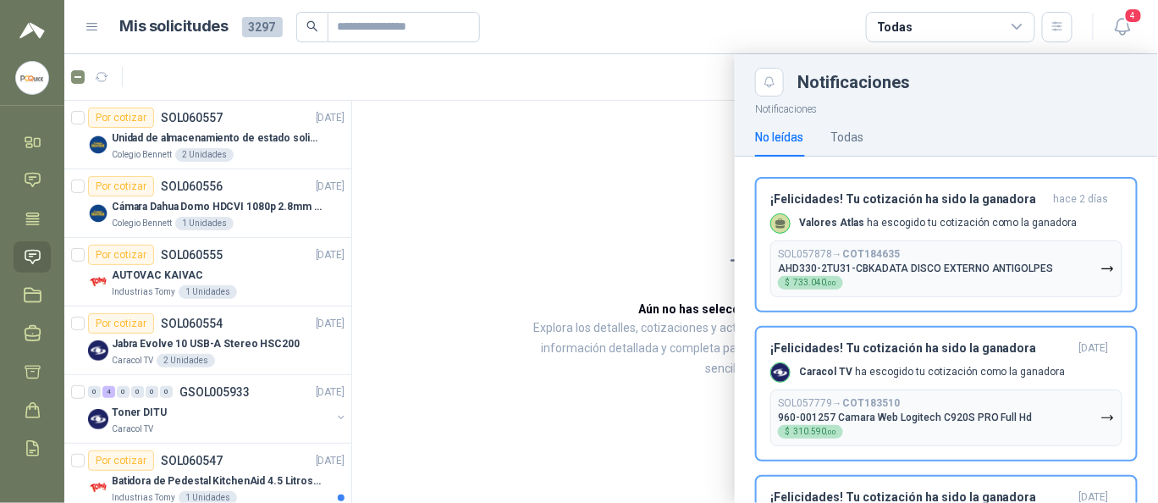
click at [188, 244] on div at bounding box center [611, 278] width 1094 height 449
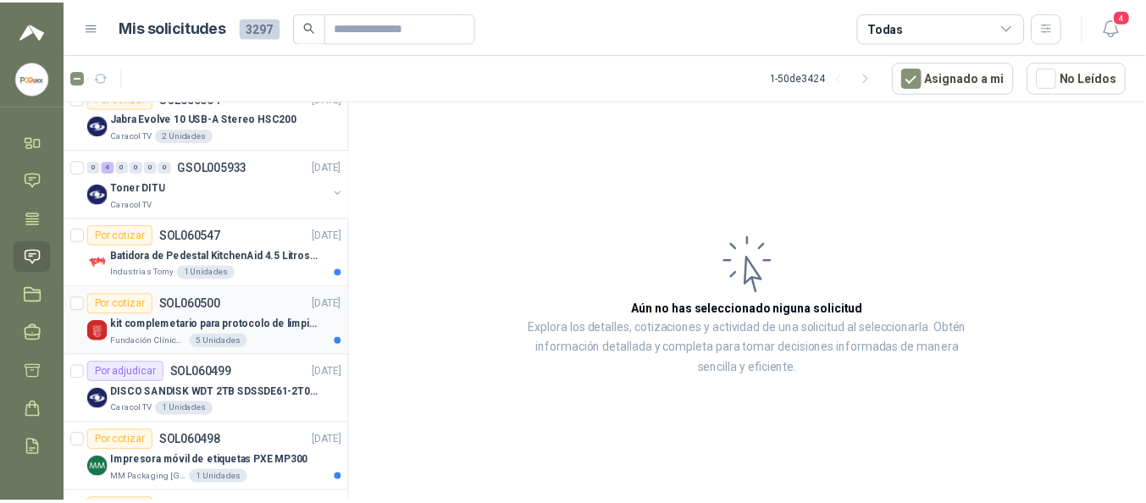
scroll to position [226, 0]
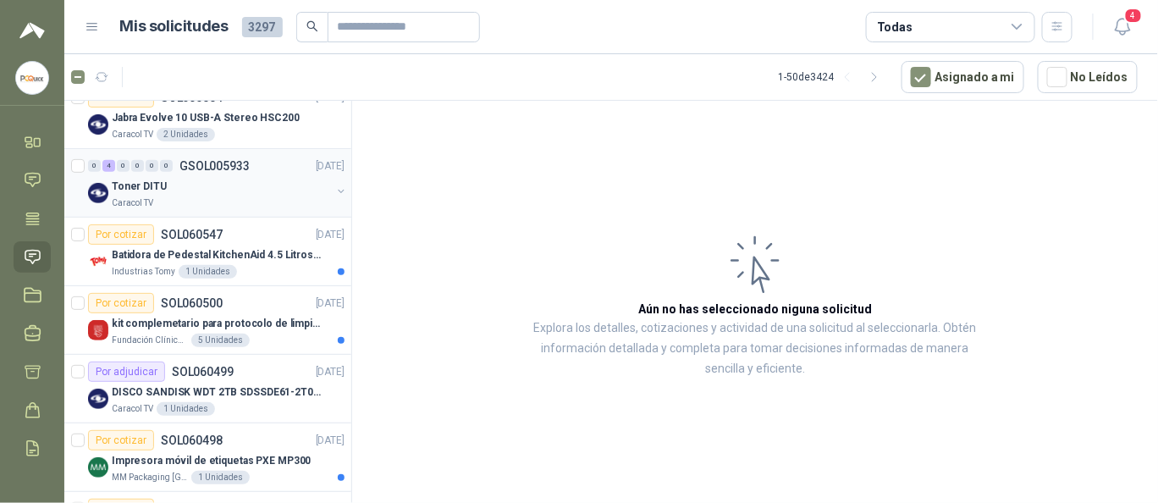
click at [180, 202] on div "Caracol TV" at bounding box center [221, 203] width 219 height 14
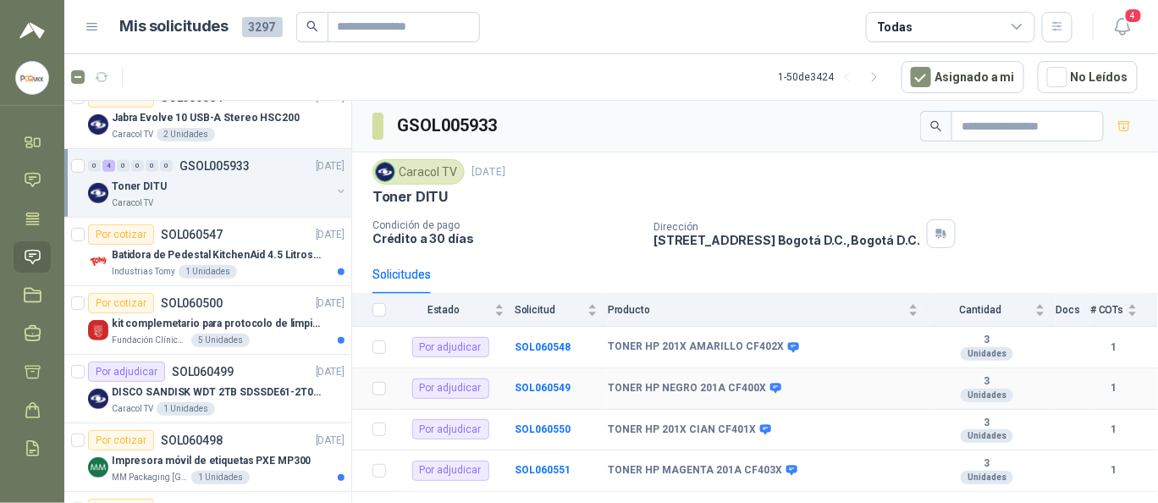
click at [453, 385] on div "Por adjudicar" at bounding box center [450, 389] width 77 height 20
click at [745, 384] on b "TONER HP NEGRO 201A CF400X" at bounding box center [687, 389] width 158 height 14
click at [543, 389] on b "SOL060549" at bounding box center [543, 388] width 56 height 12
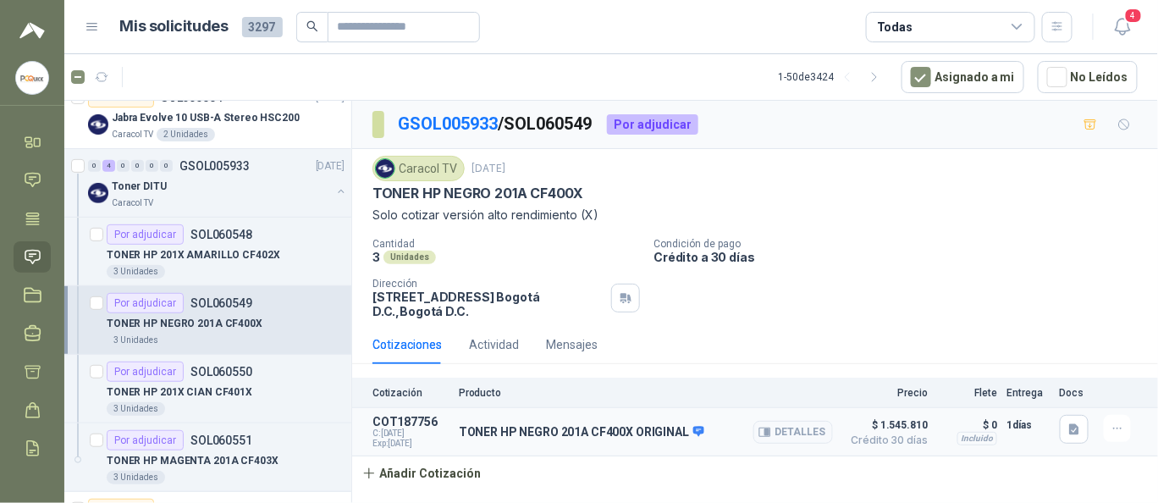
click at [1132, 412] on article "COT187756 C: [DATE] Exp: [DATE] TONER HP NEGRO 201A CF400X ORIGINAL Detalles $ …" at bounding box center [755, 432] width 806 height 48
click at [1128, 423] on button "button" at bounding box center [1117, 428] width 27 height 27
click at [1032, 364] on button "Editar" at bounding box center [1083, 359] width 135 height 27
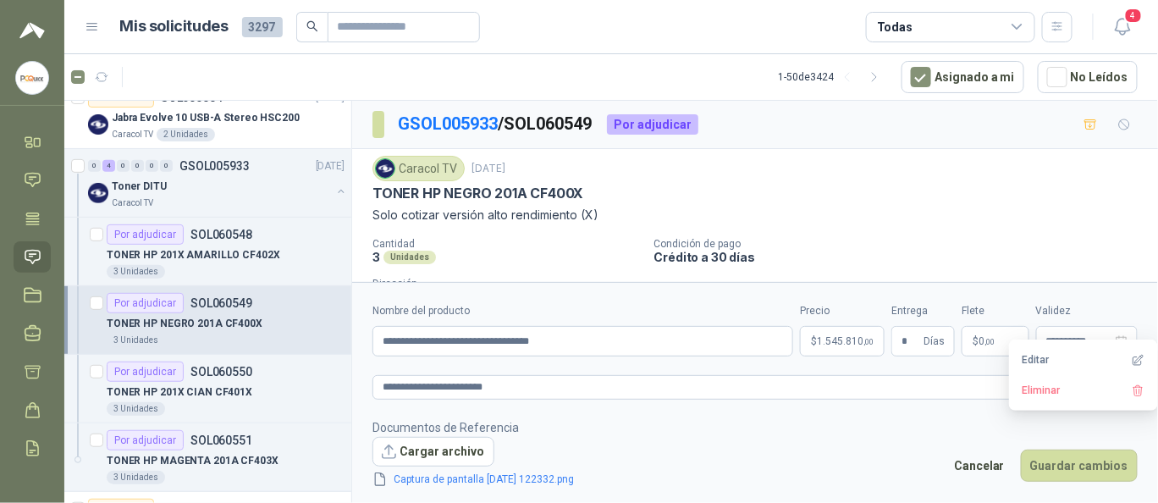
click at [844, 341] on span "1.545.810 ,00" at bounding box center [845, 341] width 57 height 10
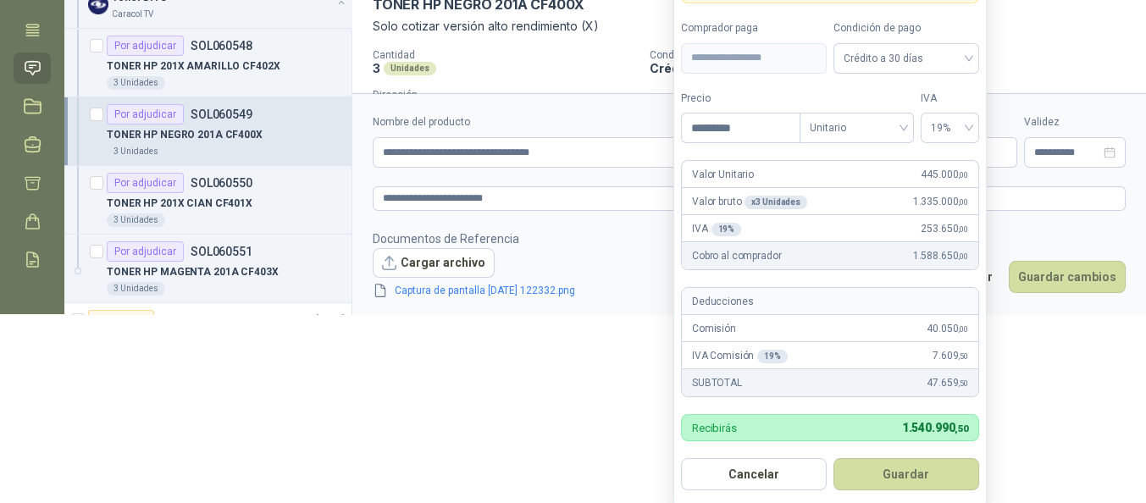
scroll to position [190, 0]
click at [907, 463] on button "Guardar" at bounding box center [906, 474] width 146 height 32
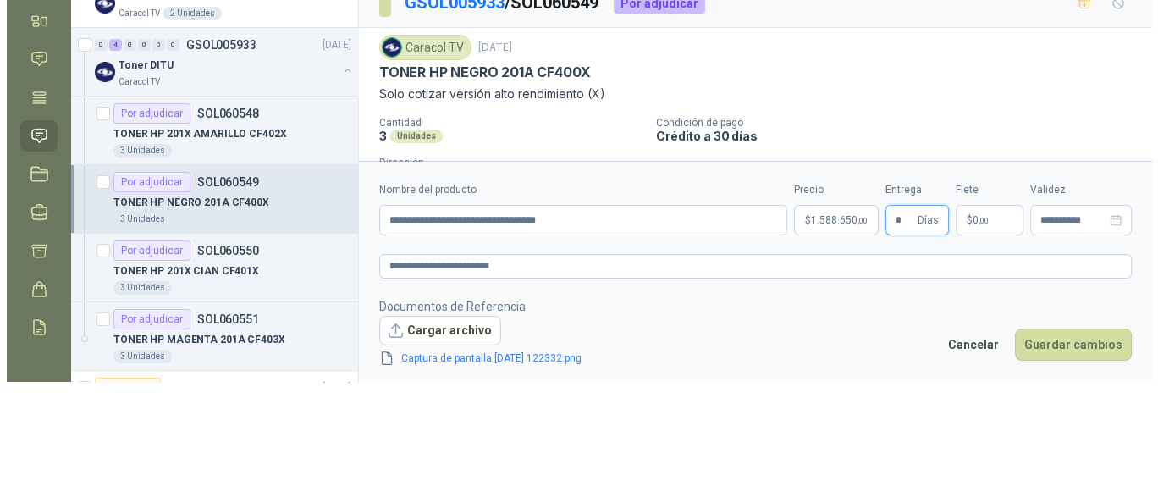
scroll to position [0, 0]
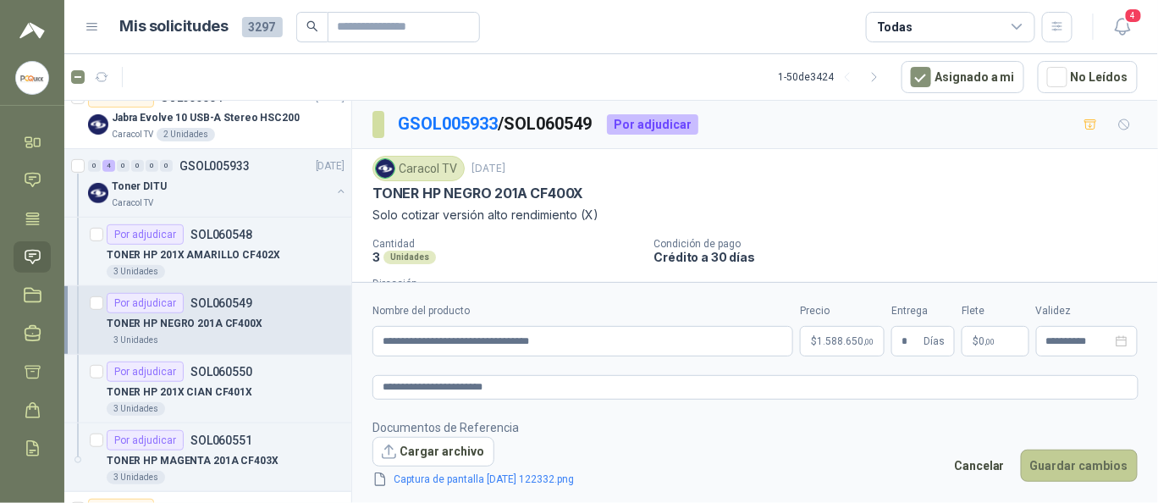
click at [1072, 461] on button "Guardar cambios" at bounding box center [1079, 466] width 117 height 32
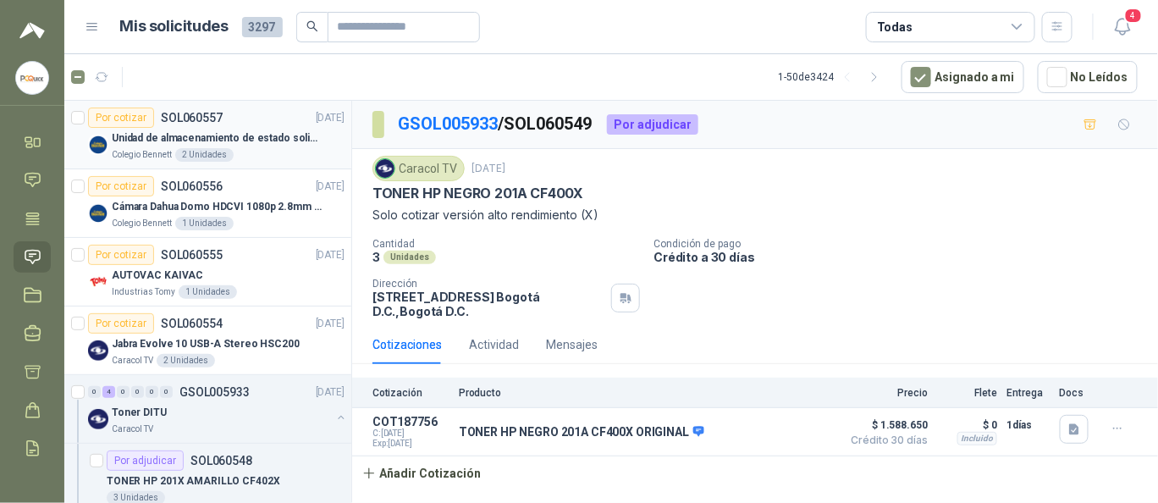
click at [175, 130] on p "Unidad de almacenamiento de estado solido Marca SK hynix [DATE] NVMe 256GB HFM2…" at bounding box center [217, 138] width 211 height 16
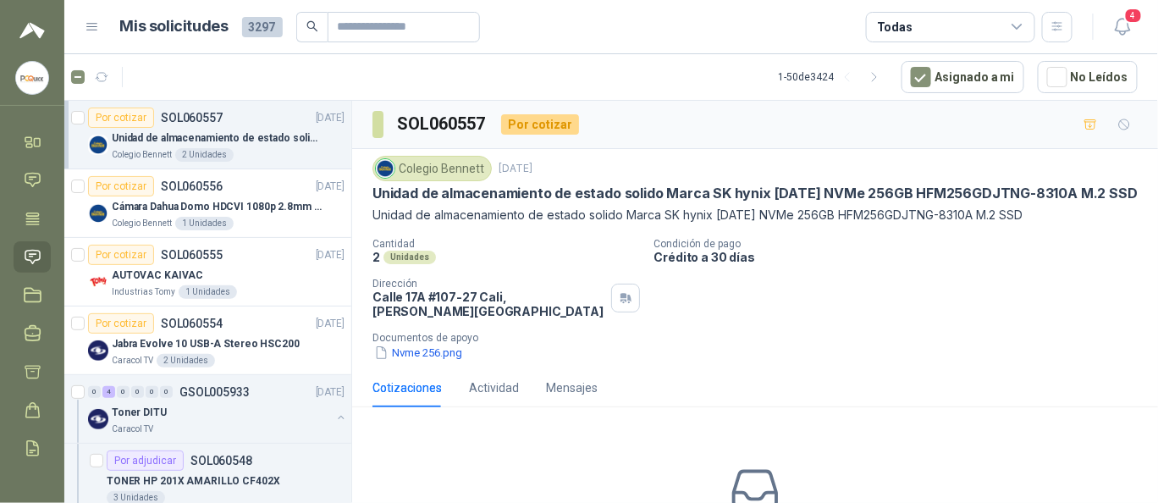
click at [386, 191] on p "Unidad de almacenamiento de estado solido Marca SK hynix [DATE] NVMe 256GB HFM2…" at bounding box center [756, 194] width 766 height 18
click at [383, 181] on div "Colegio [PERSON_NAME] [DATE] Unidad de almacenamiento de estado solido Marca SK…" at bounding box center [756, 190] width 766 height 69
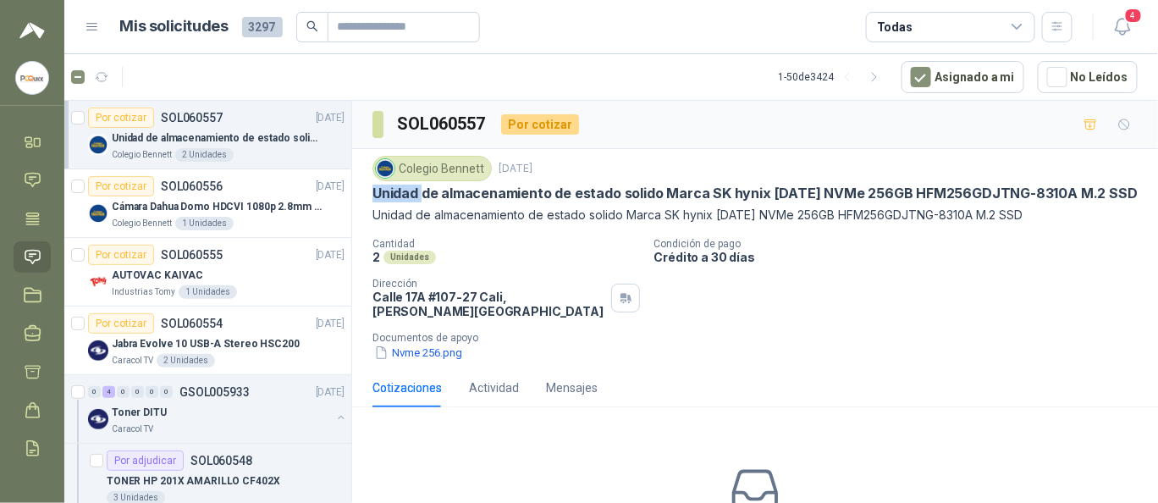
click at [383, 181] on div "Colegio [PERSON_NAME] [DATE] Unidad de almacenamiento de estado solido Marca SK…" at bounding box center [756, 190] width 766 height 69
click at [1090, 191] on p "Unidad de almacenamiento de estado solido Marca SK hynix [DATE] NVMe 256GB HFM2…" at bounding box center [756, 194] width 766 height 18
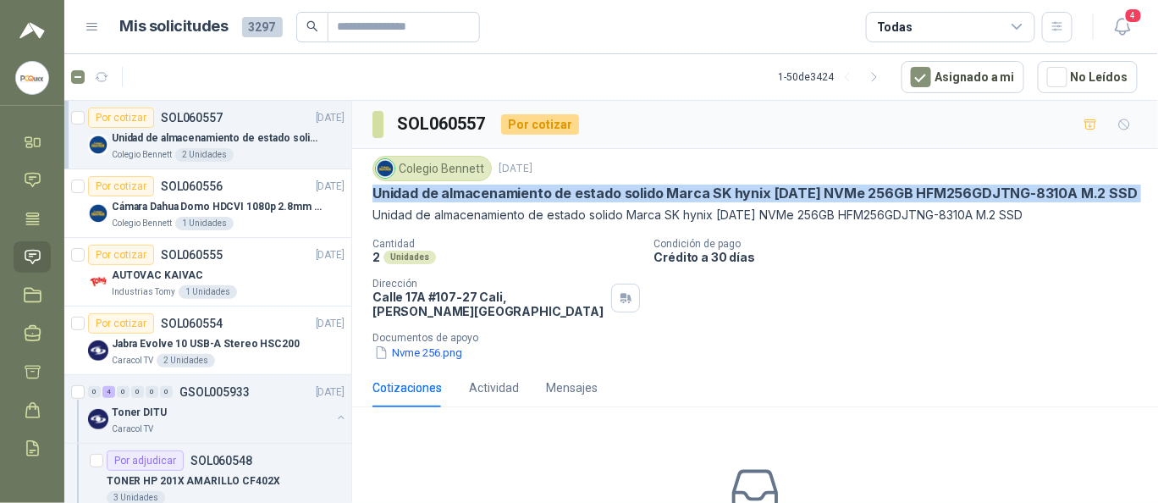
click at [1090, 191] on p "Unidad de almacenamiento de estado solido Marca SK hynix [DATE] NVMe 256GB HFM2…" at bounding box center [756, 194] width 766 height 18
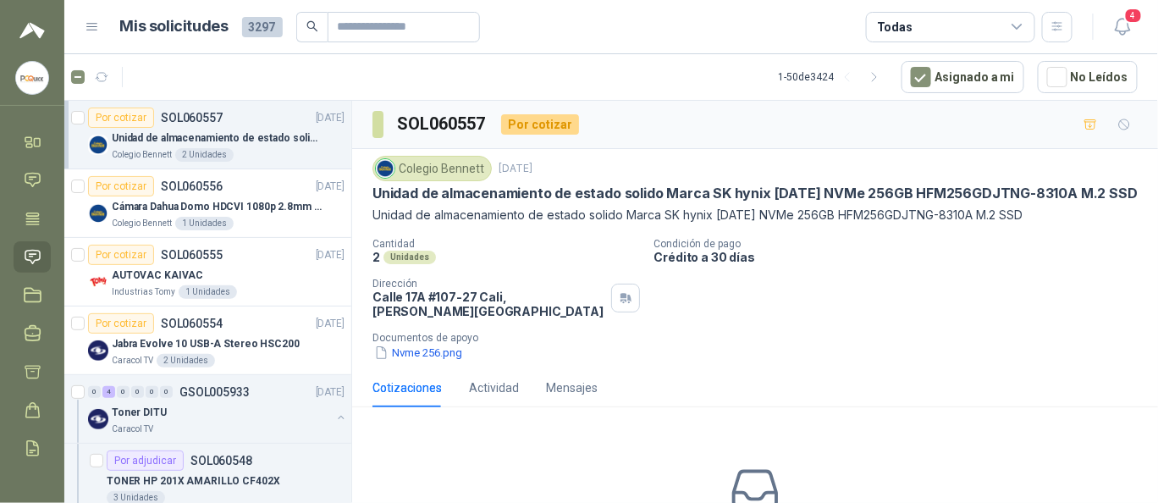
click at [417, 213] on p "Unidad de almacenamiento de estado solido Marca SK hynix [DATE] NVMe 256GB HFM2…" at bounding box center [756, 215] width 766 height 19
drag, startPoint x: 374, startPoint y: 209, endPoint x: 511, endPoint y: 215, distance: 136.5
click at [493, 215] on p "Unidad de almacenamiento de estado solido Marca SK hynix [DATE] NVMe 256GB HFM2…" at bounding box center [756, 215] width 766 height 19
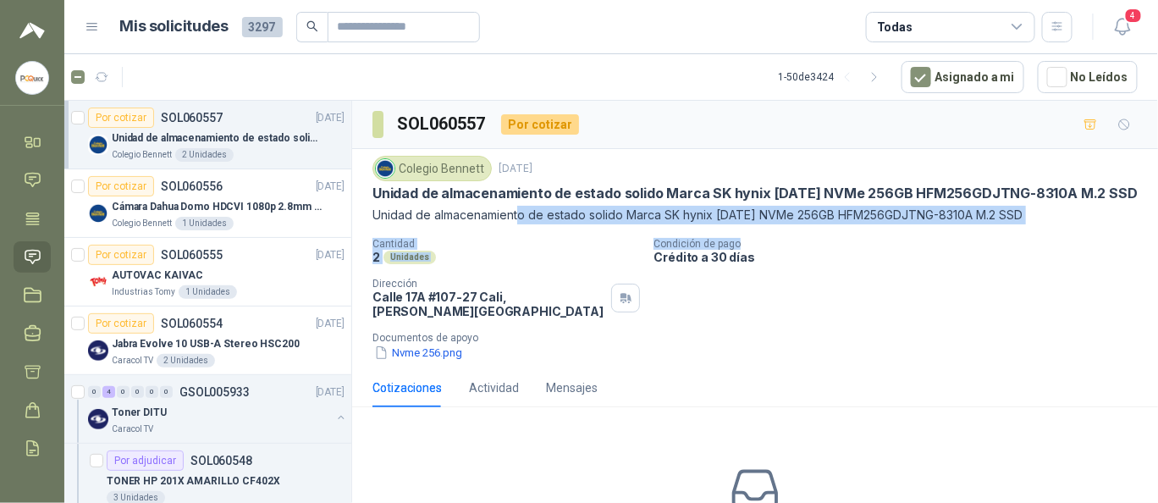
drag, startPoint x: 619, startPoint y: 226, endPoint x: 714, endPoint y: 227, distance: 94.8
click at [998, 235] on div "Colegio [PERSON_NAME] [DATE] Unidad de almacenamiento de estado solido Marca SK…" at bounding box center [756, 259] width 766 height 206
click at [496, 230] on div "Colegio [PERSON_NAME] [DATE] Unidad de almacenamiento de estado solido Marca SK…" at bounding box center [756, 259] width 766 height 206
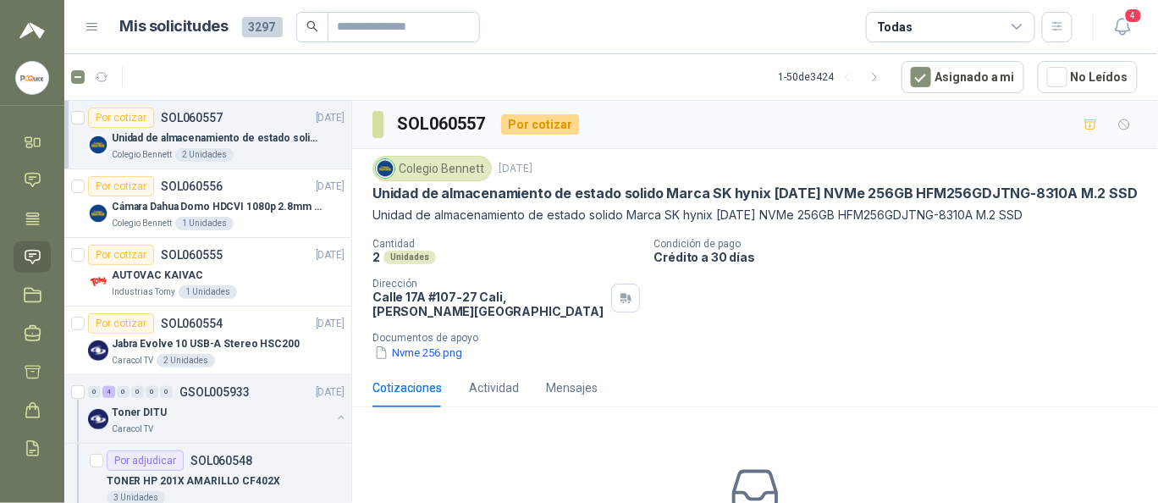
drag, startPoint x: 452, startPoint y: 257, endPoint x: 360, endPoint y: 257, distance: 92.3
click at [384, 258] on div "2 Unidades" at bounding box center [507, 257] width 268 height 14
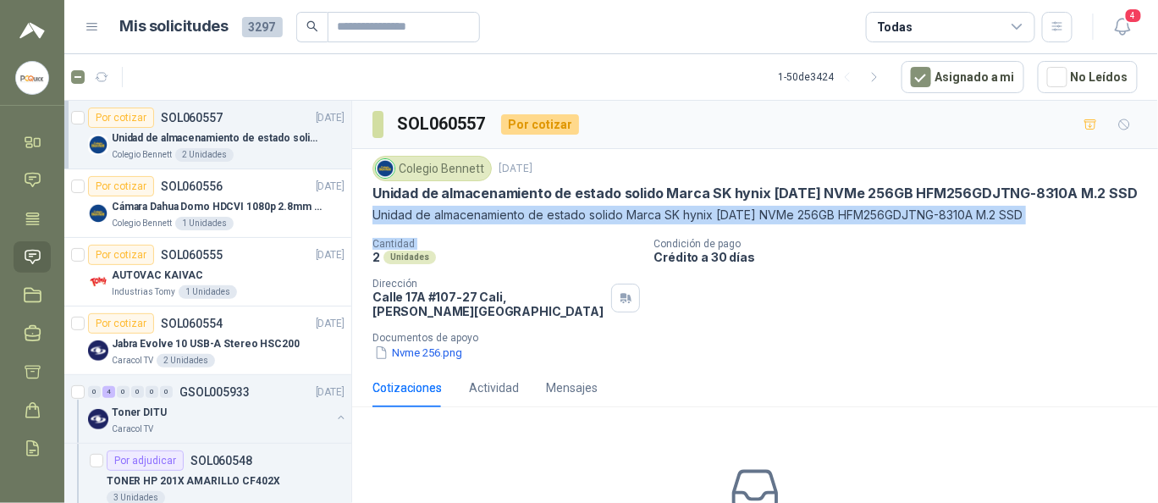
drag, startPoint x: 360, startPoint y: 257, endPoint x: 377, endPoint y: 218, distance: 43.3
click at [377, 218] on div "Colegio [PERSON_NAME] [DATE] Unidad de almacenamiento de estado solido Marca SK…" at bounding box center [755, 258] width 806 height 219
copy div "Unidad de almacenamiento de estado solido Marca SK hynix [DATE] NVMe 256GB HFM2…"
click at [274, 206] on p "Cámara Dahua Domo HDCVI 1080p 2.8mm IP67 Led IR 30m mts nocturnos" at bounding box center [217, 207] width 211 height 16
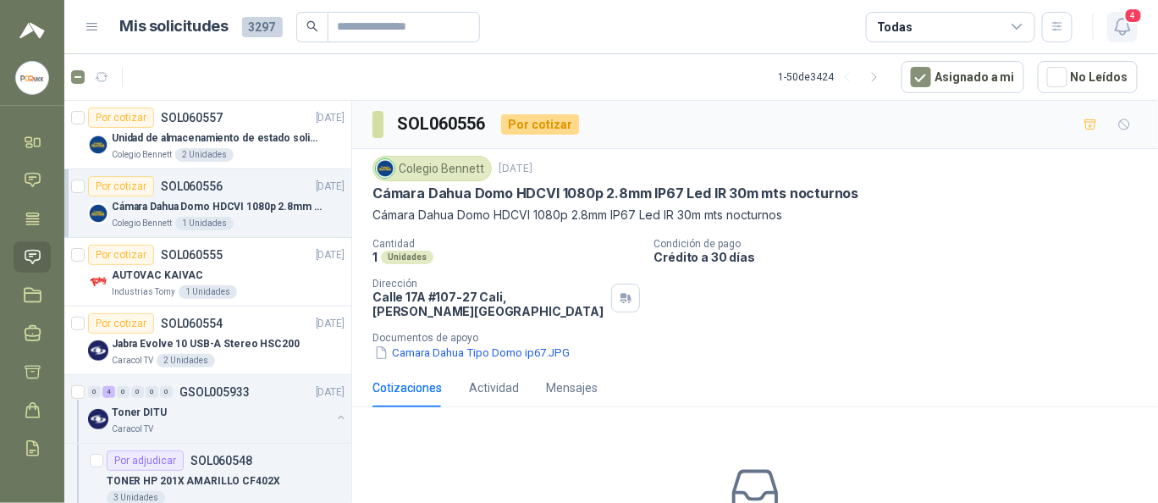
click at [1131, 20] on span "4" at bounding box center [1134, 16] width 19 height 16
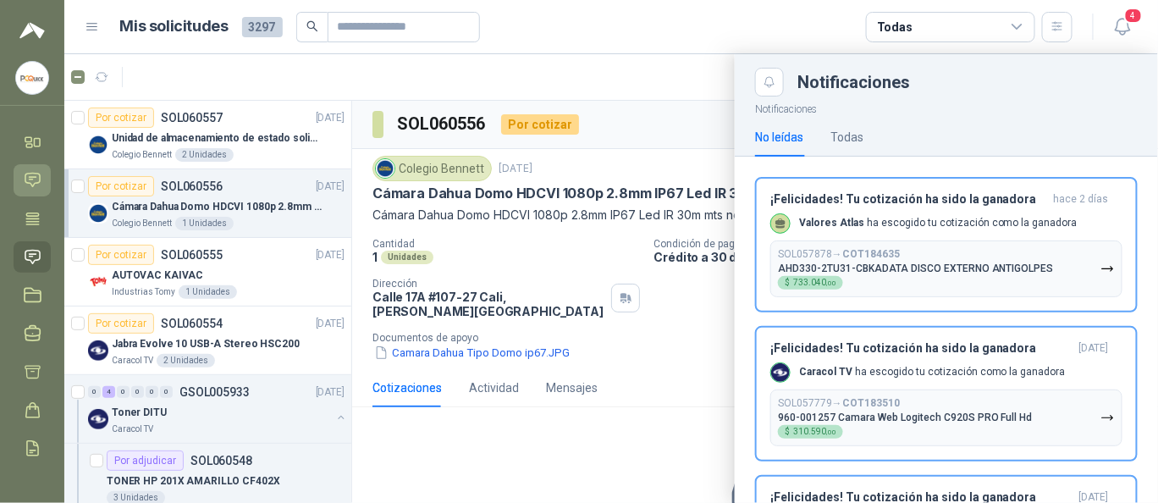
click at [39, 182] on icon at bounding box center [32, 181] width 14 height 14
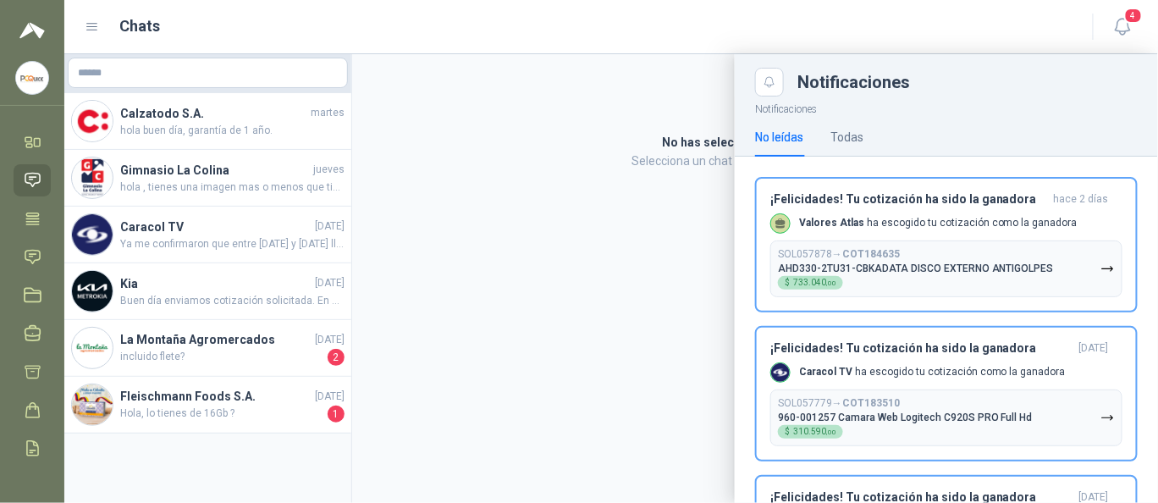
click at [36, 172] on icon at bounding box center [33, 180] width 18 height 18
click at [24, 249] on icon at bounding box center [33, 257] width 18 height 18
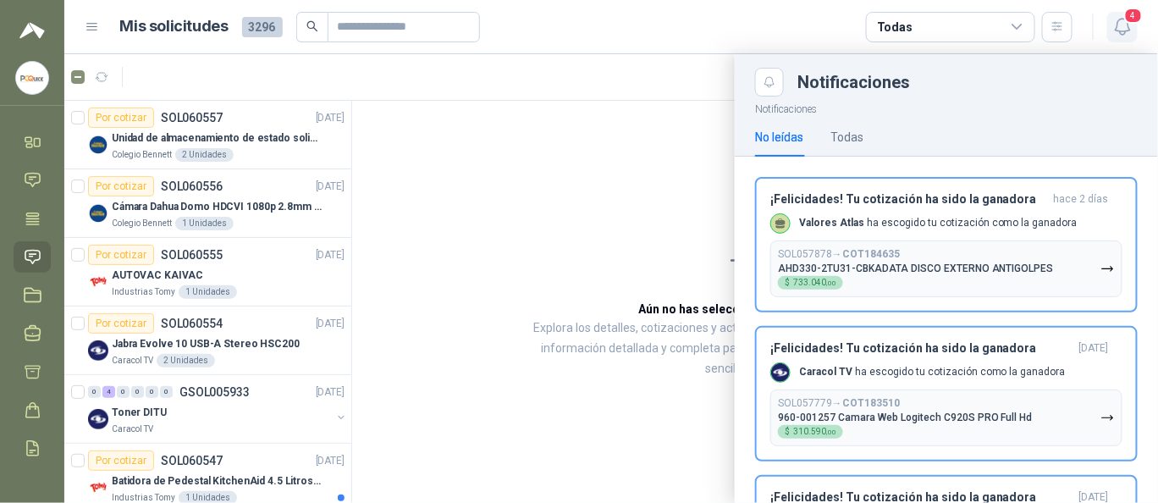
click at [1123, 23] on icon "button" at bounding box center [1123, 26] width 21 height 21
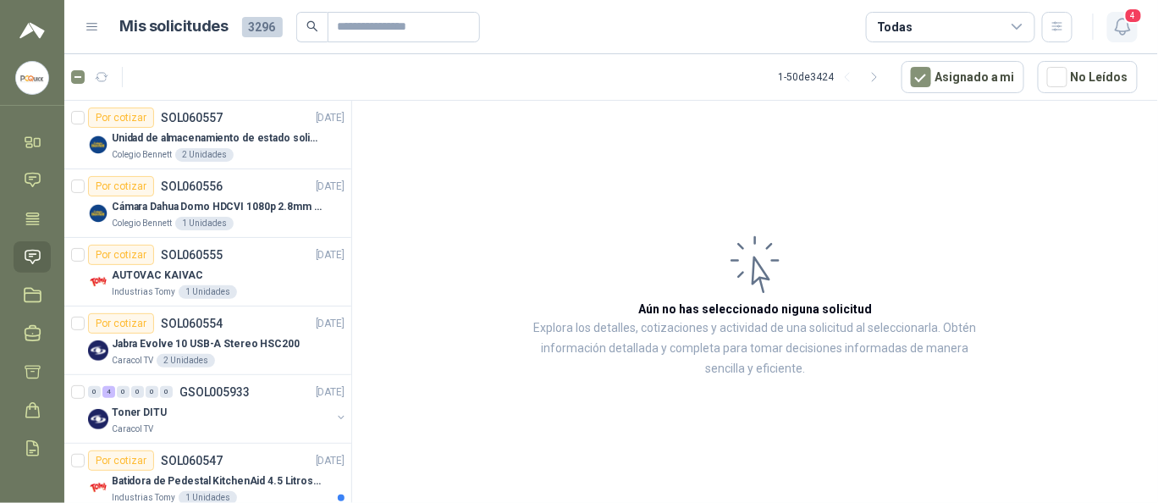
click at [1130, 20] on span "4" at bounding box center [1134, 16] width 19 height 16
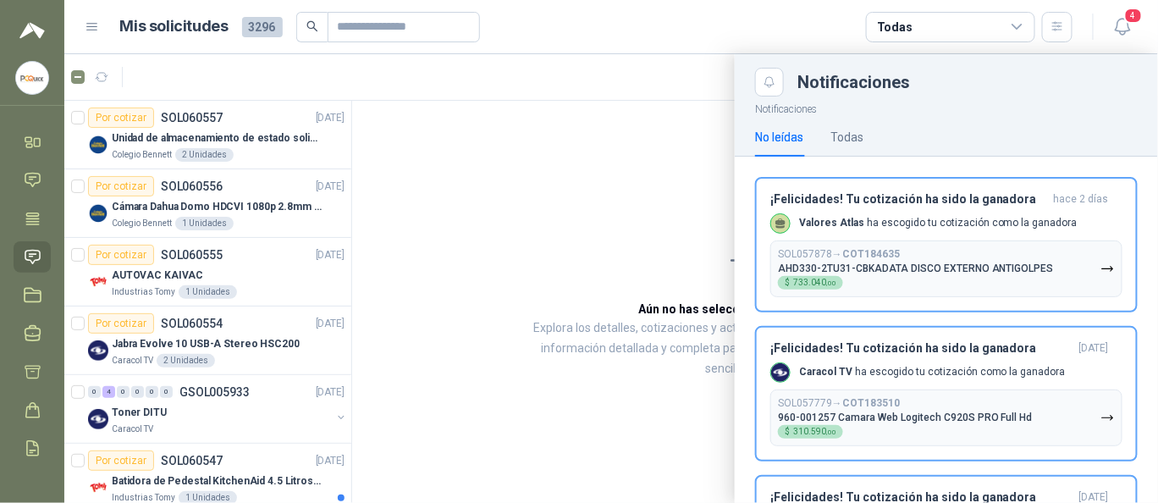
click at [192, 146] on div at bounding box center [611, 278] width 1094 height 449
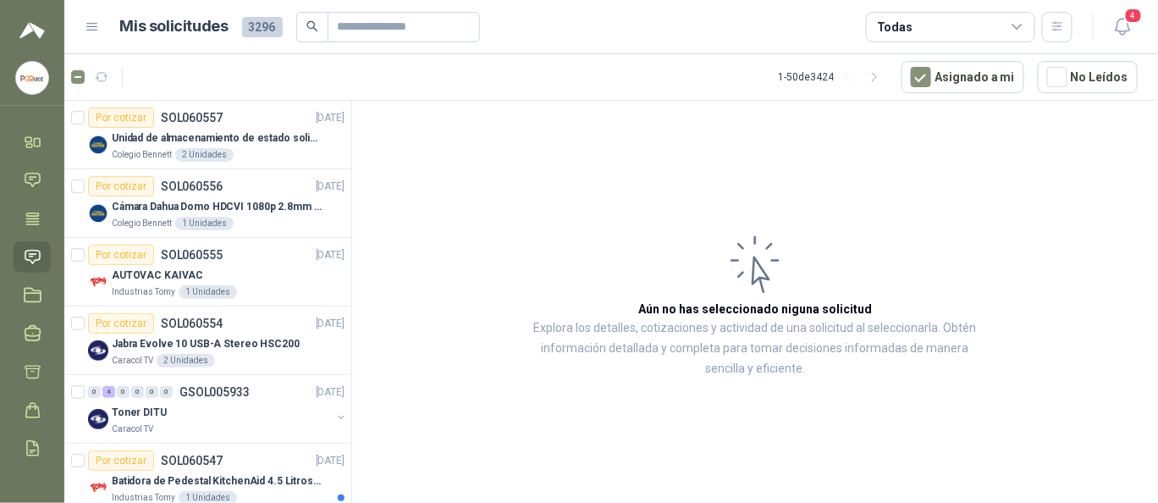
click at [192, 146] on div "Unidad de almacenamiento de estado solido Marca SK hynix [DATE] NVMe 256GB HFM2…" at bounding box center [228, 138] width 233 height 20
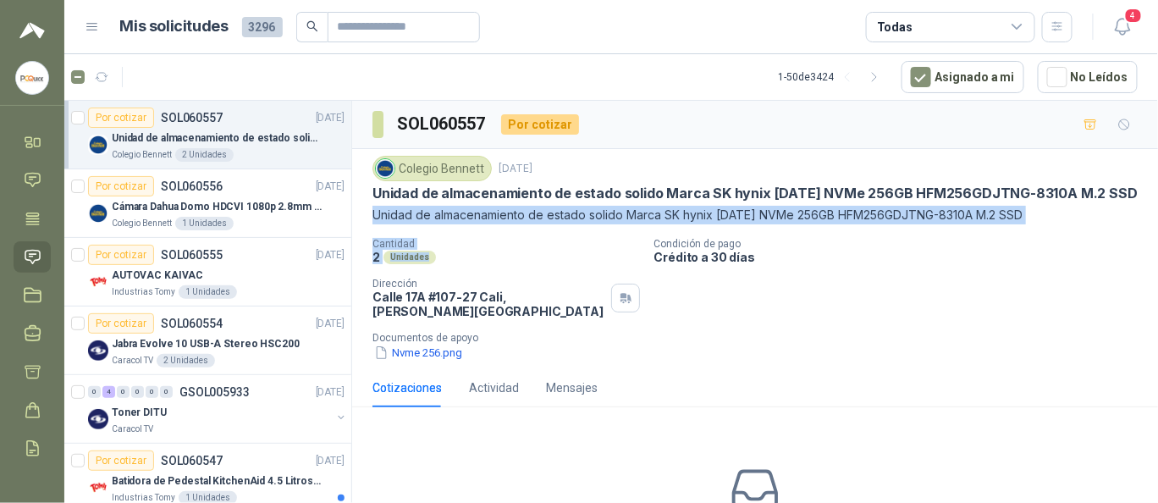
drag, startPoint x: 373, startPoint y: 209, endPoint x: 454, endPoint y: 258, distance: 95.0
click at [454, 258] on div "Colegio [PERSON_NAME] [DATE] Unidad de almacenamiento de estado solido Marca SK…" at bounding box center [756, 259] width 766 height 206
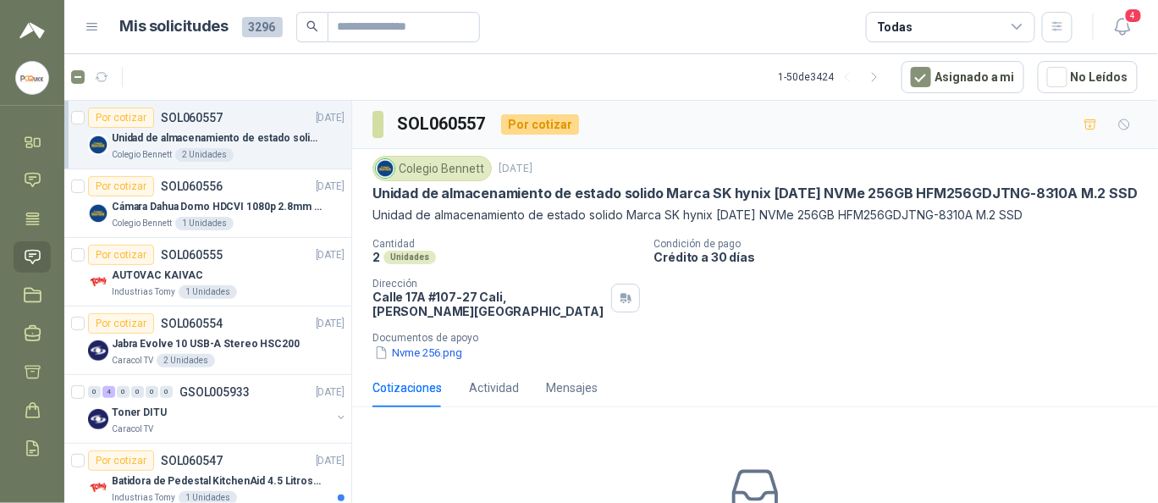
click at [619, 344] on div "Nvme 256.png" at bounding box center [762, 353] width 779 height 18
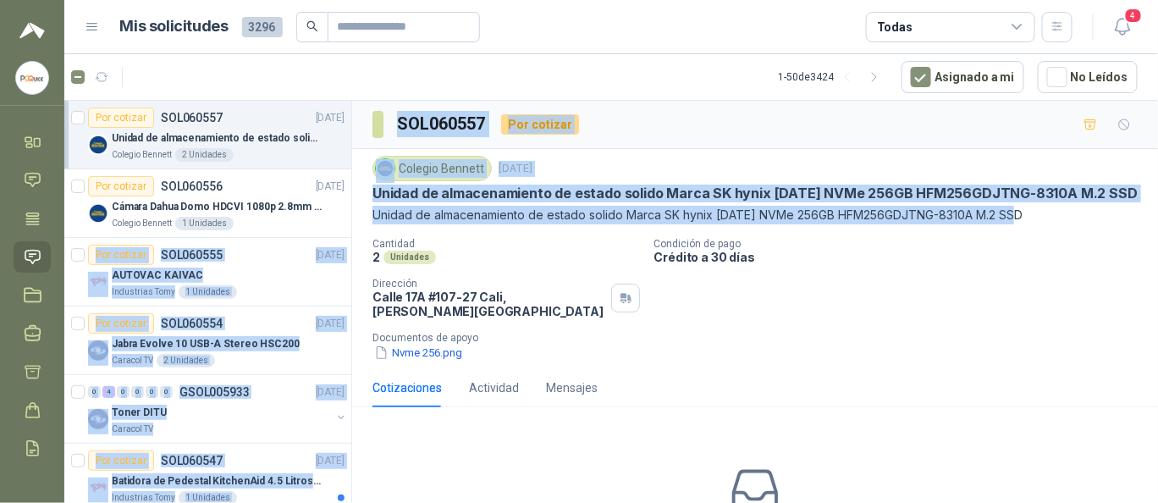
drag, startPoint x: 1021, startPoint y: 213, endPoint x: 345, endPoint y: 227, distance: 675.9
click at [345, 227] on div "Por cotizar SOL060557 [DATE] Unidad de almacenamiento de estado solido Marca SK…" at bounding box center [611, 304] width 1094 height 409
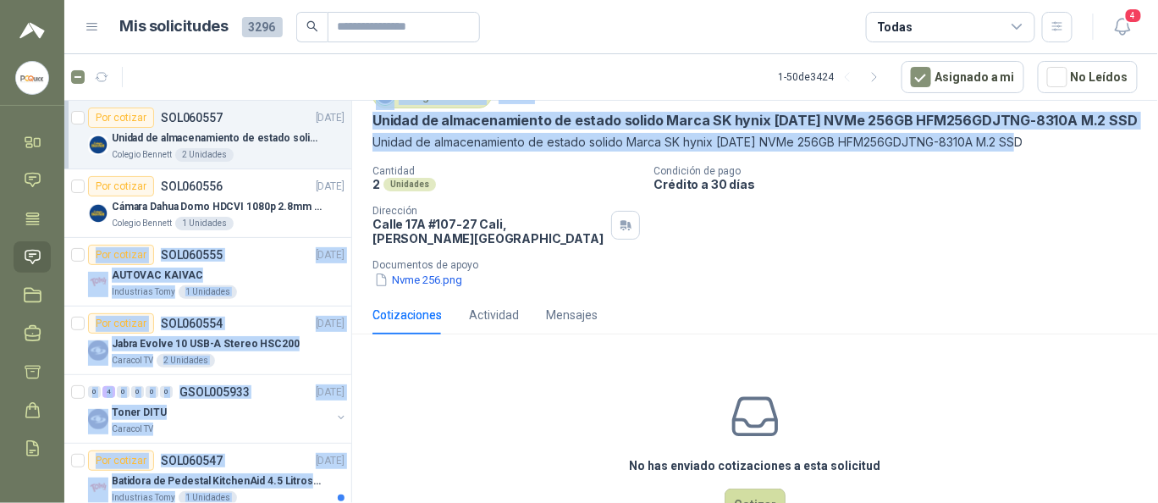
scroll to position [113, 0]
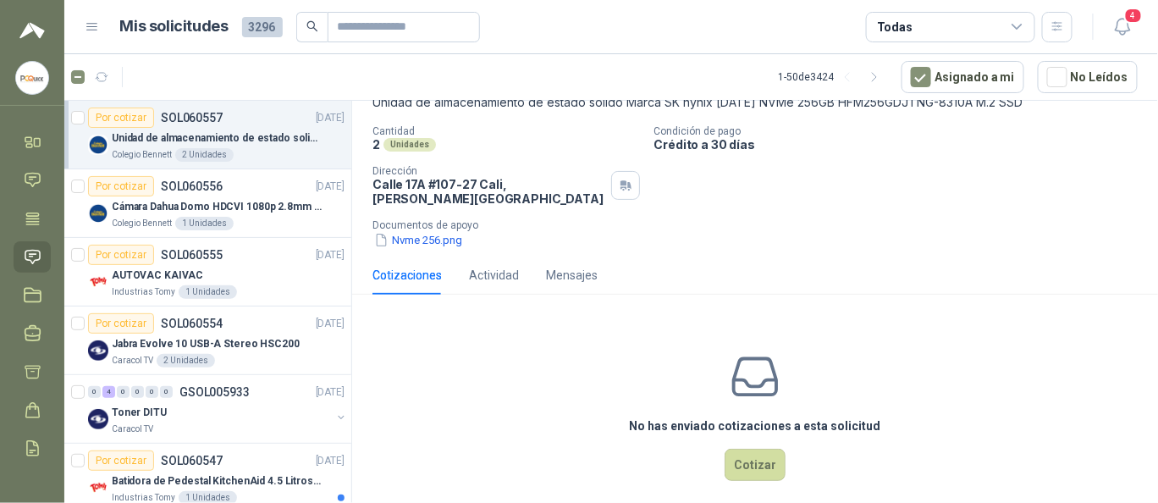
click at [484, 363] on div "No has enviado cotizaciones a esta solicitud Cotizar" at bounding box center [755, 416] width 806 height 216
click at [208, 347] on p "Jabra Evolve 10 USB-A Stereo HSC200" at bounding box center [206, 344] width 188 height 16
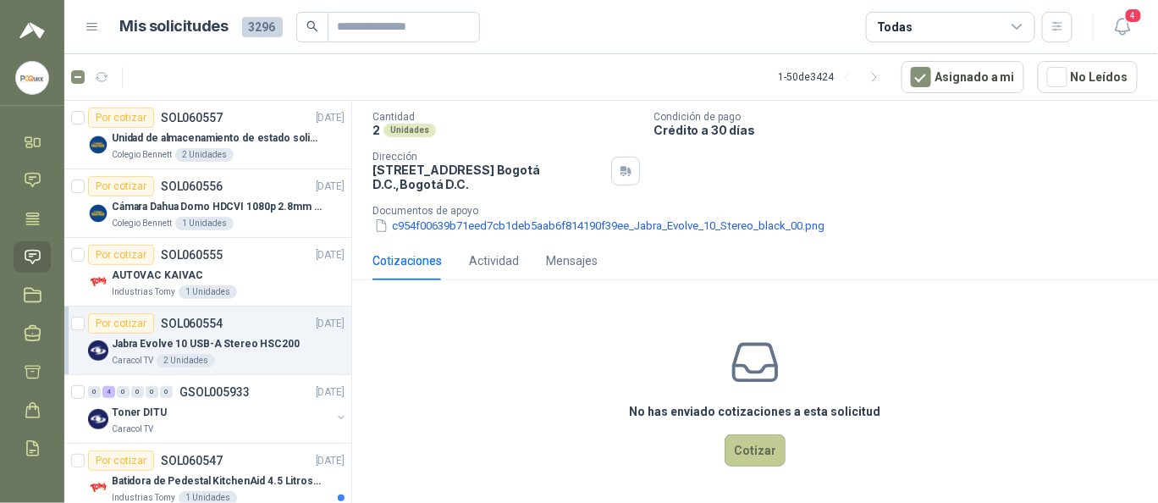
click at [755, 454] on button "Cotizar" at bounding box center [755, 450] width 61 height 32
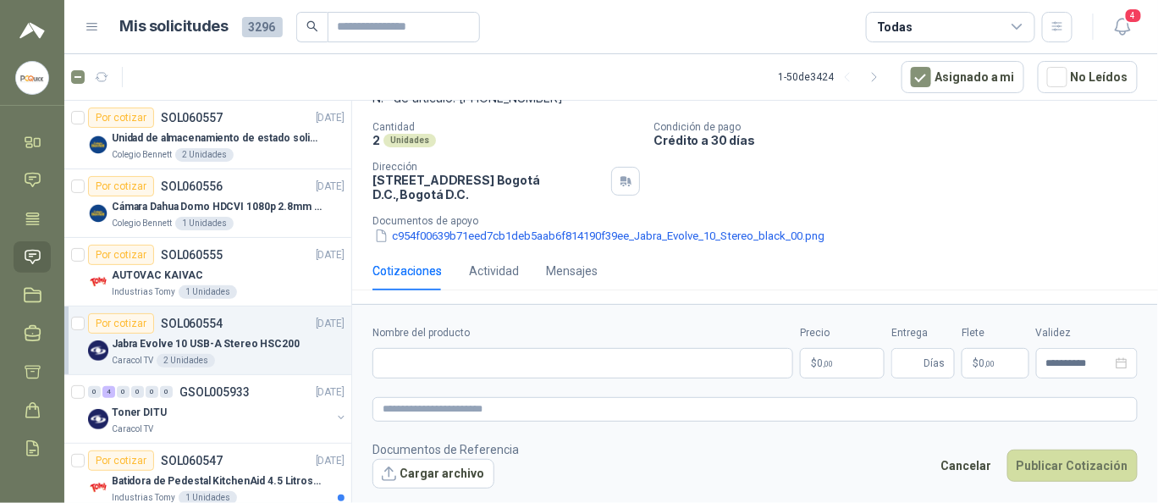
scroll to position [116, 0]
click at [537, 362] on input "Nombre del producto" at bounding box center [583, 363] width 421 height 30
paste input "**********"
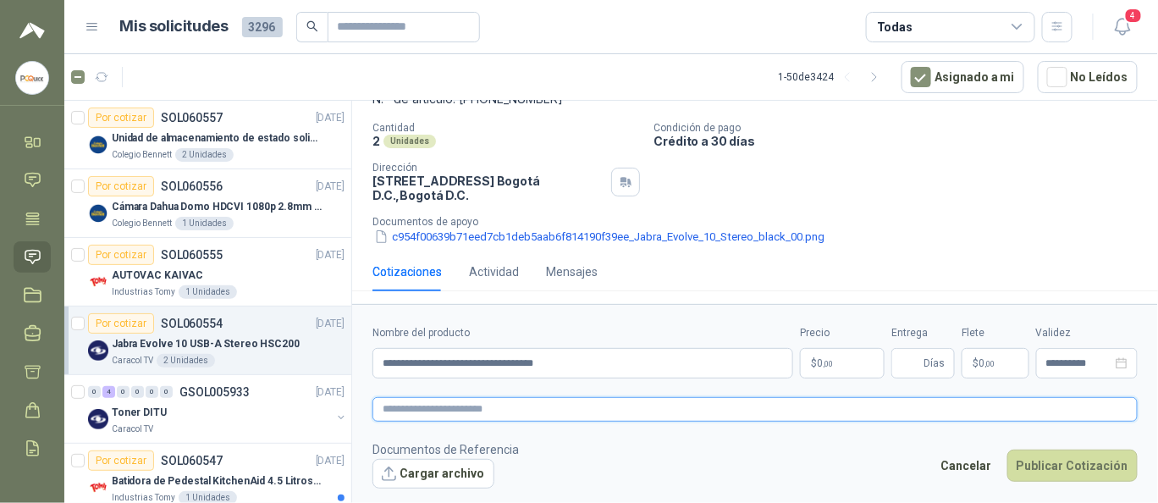
click at [548, 410] on textarea at bounding box center [756, 409] width 766 height 24
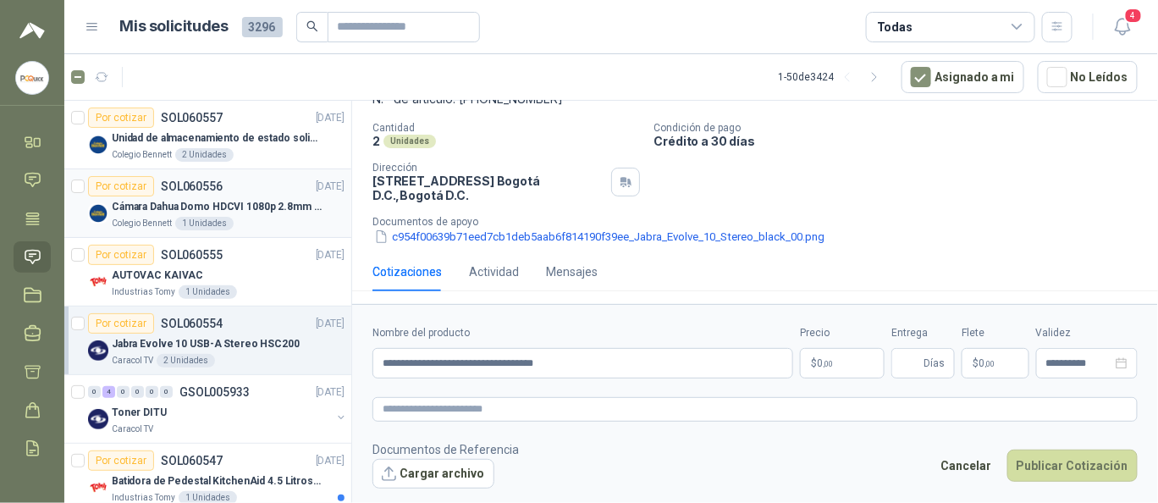
click at [228, 211] on p "Cámara Dahua Domo HDCVI 1080p 2.8mm IP67 Led IR 30m mts nocturnos" at bounding box center [217, 207] width 211 height 16
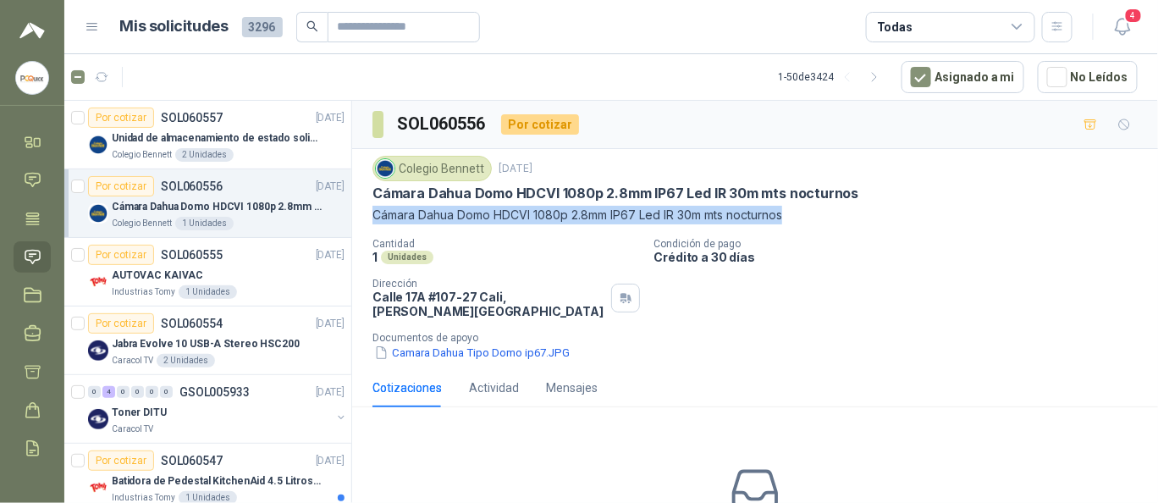
drag, startPoint x: 375, startPoint y: 215, endPoint x: 879, endPoint y: 215, distance: 503.8
click at [879, 215] on p "Cámara Dahua Domo HDCVI 1080p 2.8mm IP67 Led IR 30m mts nocturnos" at bounding box center [756, 215] width 766 height 19
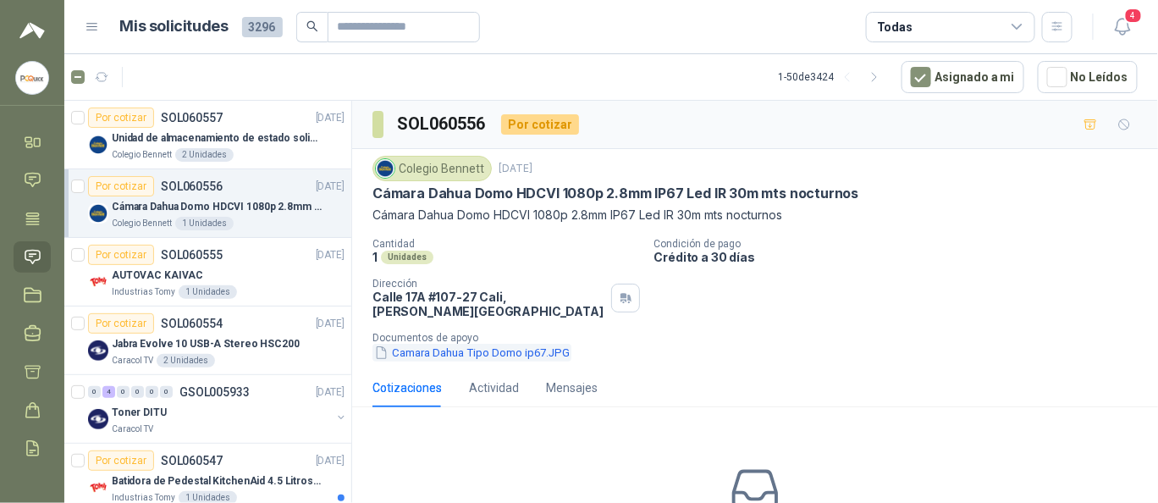
drag, startPoint x: 489, startPoint y: 198, endPoint x: 456, endPoint y: 344, distance: 149.2
click at [461, 349] on div "Colegio [PERSON_NAME] [DATE] Cámara Dahua Domo HDCVI 1080p 2.8mm IP67 Led IR 30…" at bounding box center [755, 258] width 806 height 219
click at [456, 344] on button "Camara Dahua Tipo Domo ip67.JPG" at bounding box center [472, 353] width 199 height 18
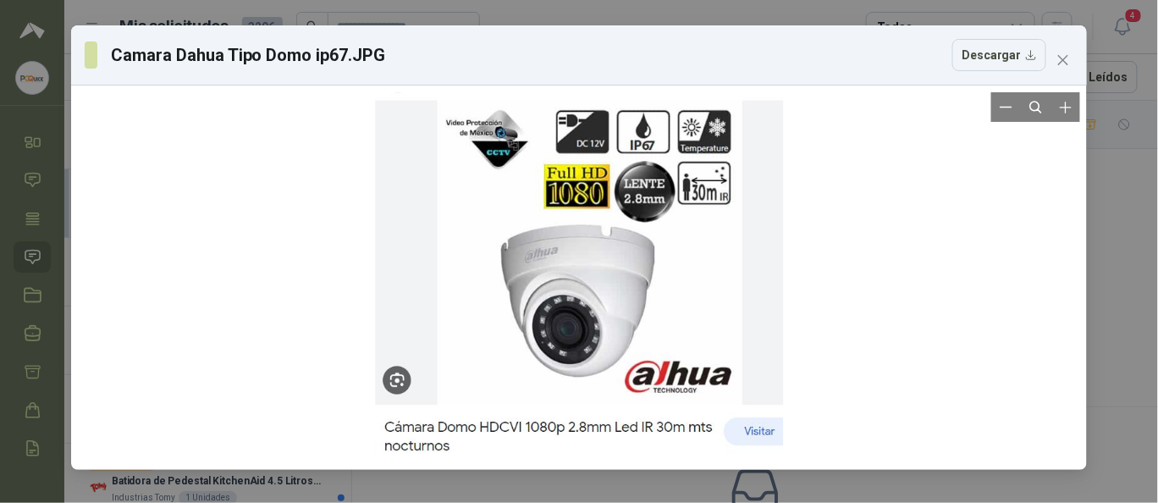
drag, startPoint x: 523, startPoint y: 371, endPoint x: 506, endPoint y: 255, distance: 117.2
click at [506, 255] on div at bounding box center [580, 277] width 408 height 371
drag, startPoint x: 506, startPoint y: 255, endPoint x: 500, endPoint y: 263, distance: 10.8
drag, startPoint x: 500, startPoint y: 263, endPoint x: 506, endPoint y: 272, distance: 10.8
click at [480, 262] on div at bounding box center [580, 277] width 408 height 371
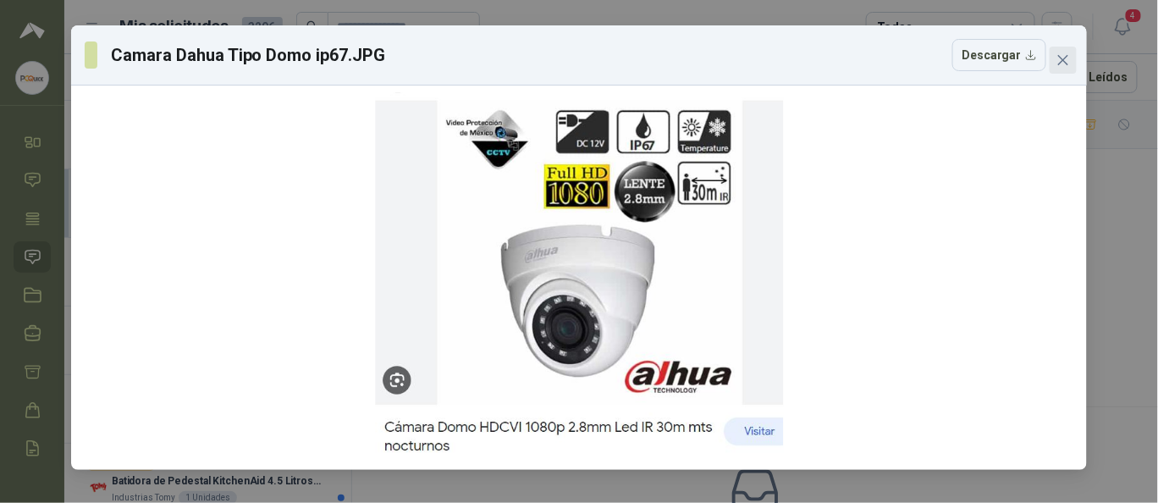
click at [1064, 69] on button "Close" at bounding box center [1063, 60] width 27 height 27
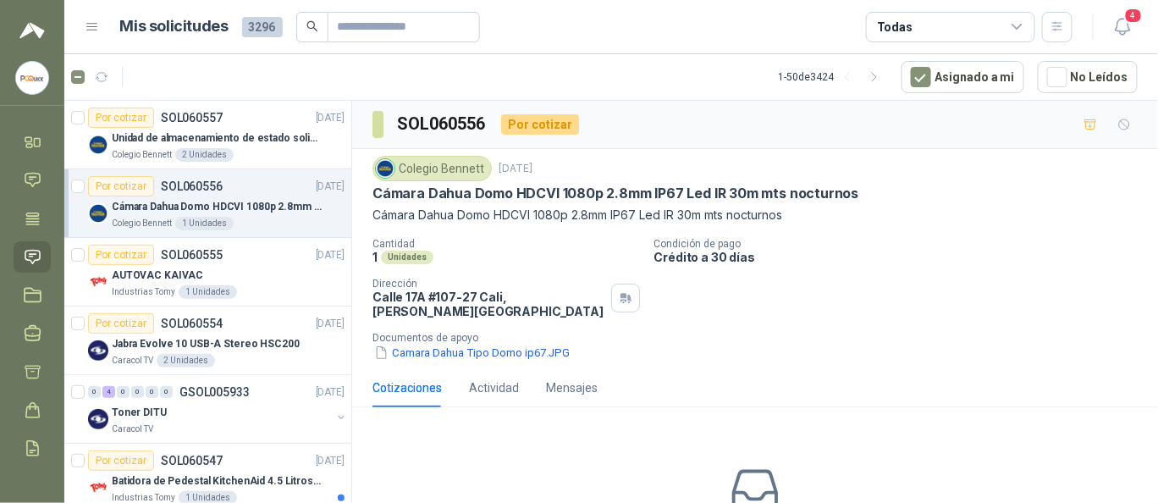
click at [928, 229] on div "Colegio [PERSON_NAME] [DATE] Cámara Dahua Domo HDCVI 1080p 2.8mm IP67 Led IR 30…" at bounding box center [756, 259] width 766 height 206
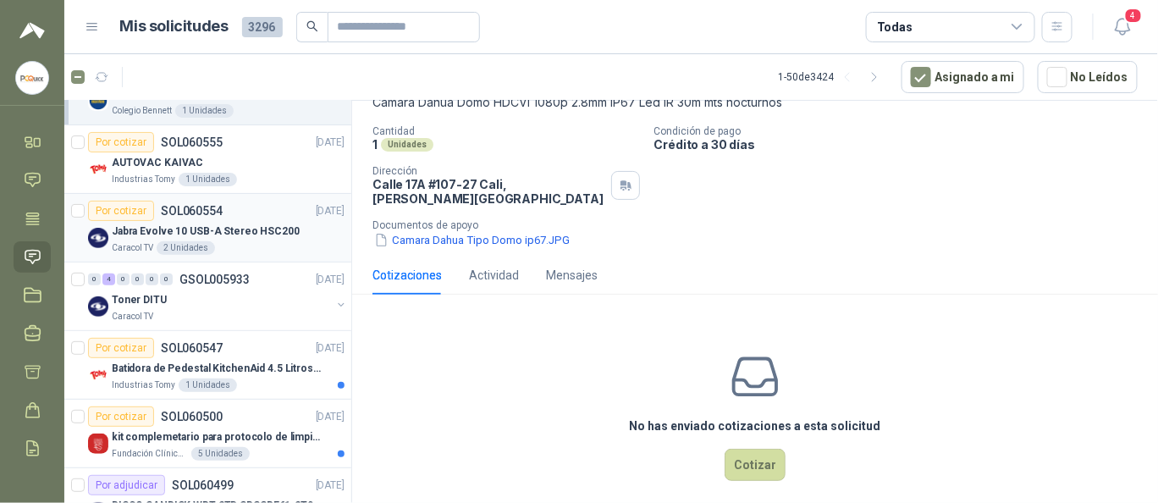
scroll to position [339, 0]
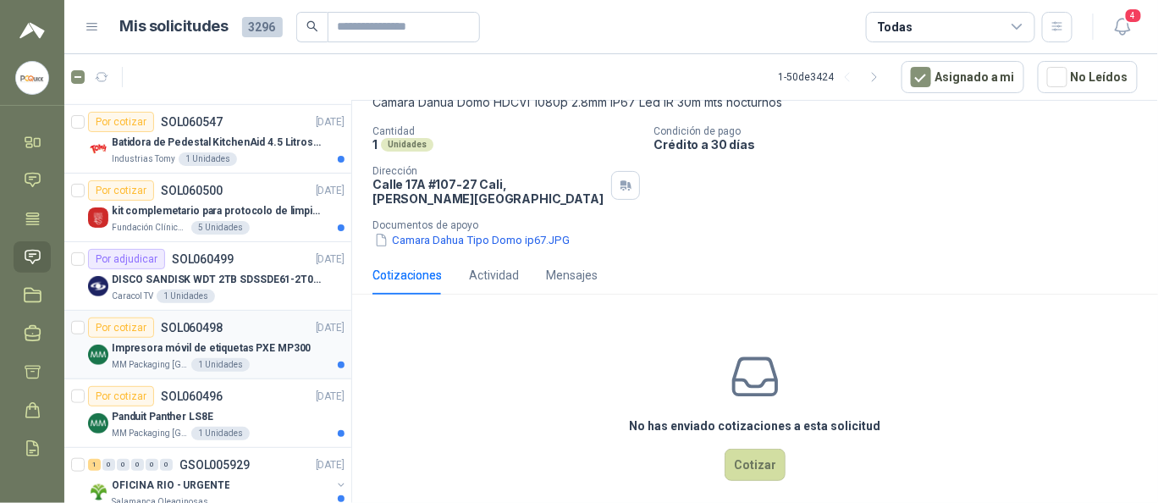
click at [252, 351] on p "Impresora móvil de etiquetas PXE MP300" at bounding box center [211, 348] width 199 height 16
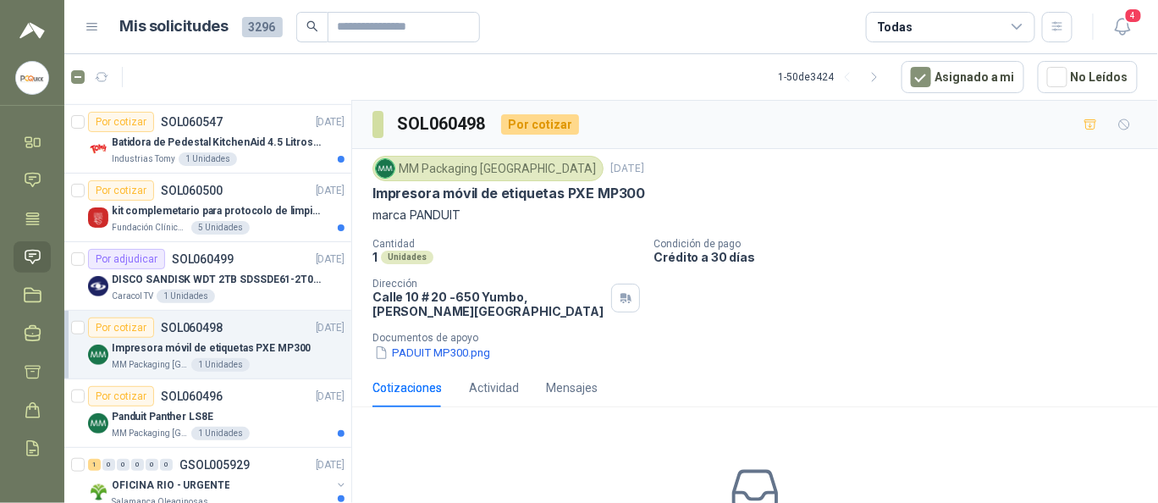
drag, startPoint x: 560, startPoint y: 189, endPoint x: 585, endPoint y: 186, distance: 25.5
click at [561, 188] on p "Impresora móvil de etiquetas PXE MP300" at bounding box center [509, 194] width 273 height 18
drag, startPoint x: 599, startPoint y: 186, endPoint x: 642, endPoint y: 189, distance: 43.3
click at [642, 189] on div "Impresora móvil de etiquetas PXE MP300" at bounding box center [756, 194] width 766 height 18
click at [649, 191] on div "Impresora móvil de etiquetas PXE MP300" at bounding box center [756, 194] width 766 height 18
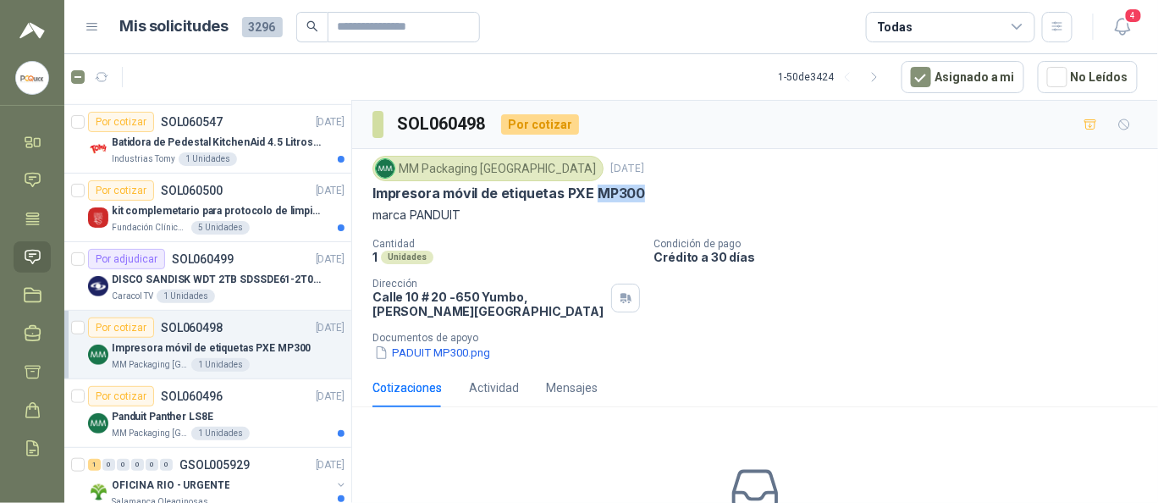
click at [632, 195] on p "Impresora móvil de etiquetas PXE MP300" at bounding box center [509, 194] width 273 height 18
click at [629, 195] on p "Impresora móvil de etiquetas PXE MP300" at bounding box center [509, 194] width 273 height 18
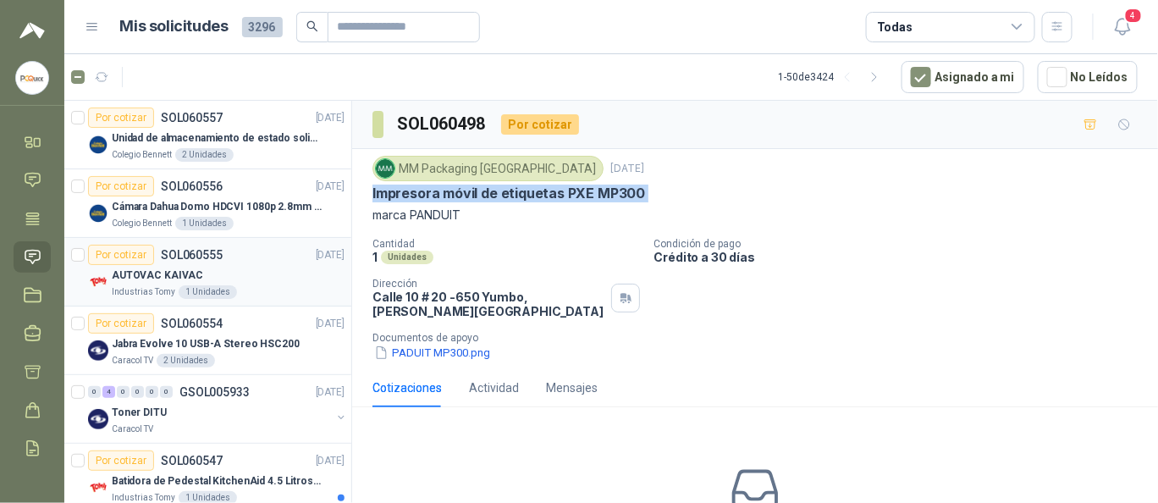
scroll to position [113, 0]
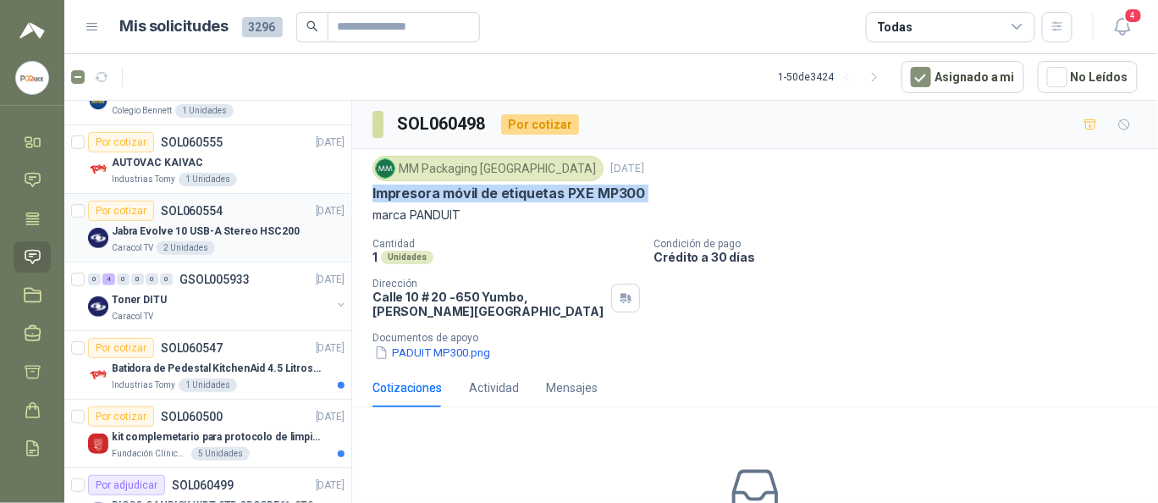
click at [223, 224] on p "Jabra Evolve 10 USB-A Stereo HSC200" at bounding box center [206, 232] width 188 height 16
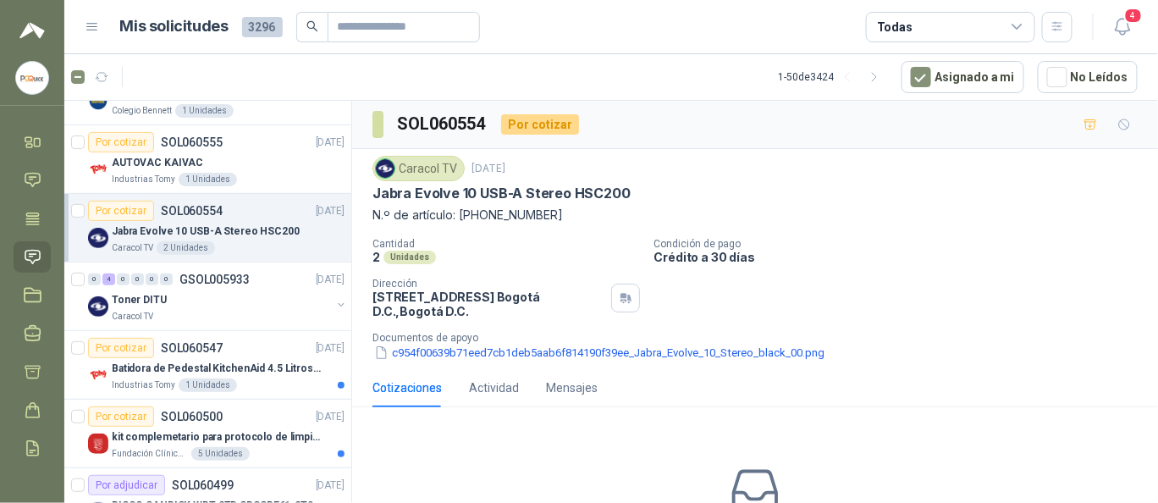
scroll to position [127, 0]
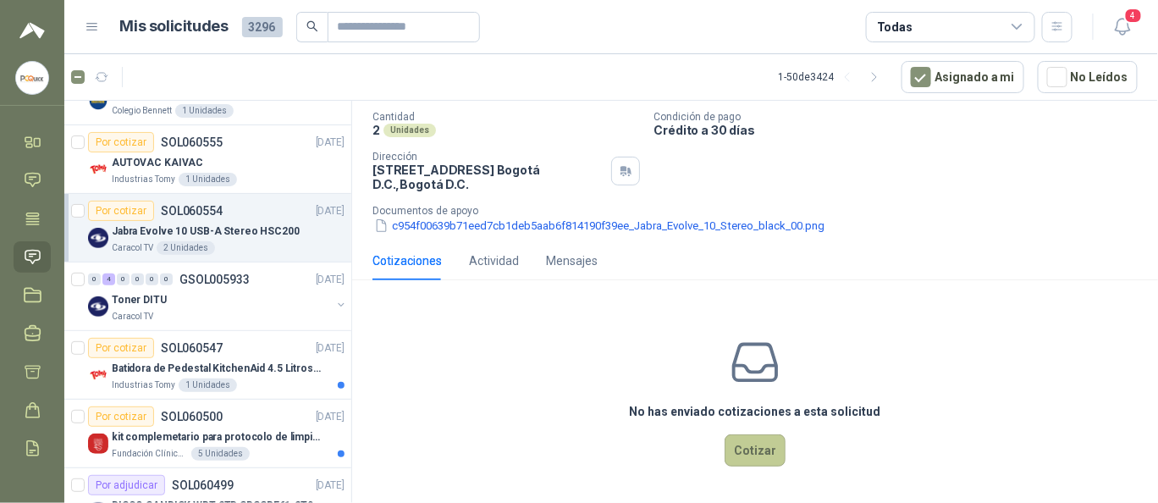
click at [749, 448] on button "Cotizar" at bounding box center [755, 450] width 61 height 32
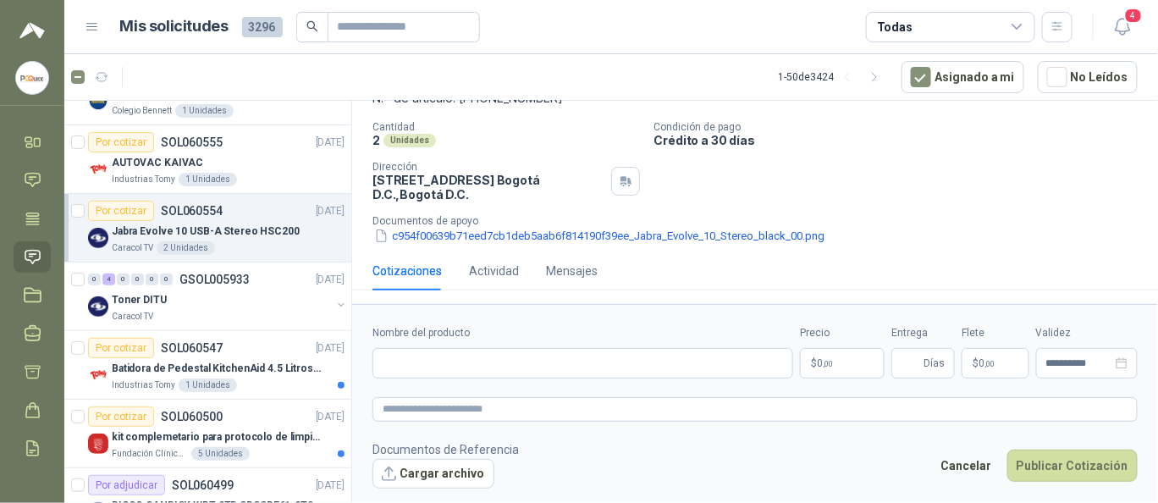
scroll to position [116, 0]
click at [561, 228] on button "c954f00639b71eed7cb1deb5aab6f814190f39ee_Jabra_Evolve_10_Stereo_black_00.png" at bounding box center [600, 237] width 454 height 18
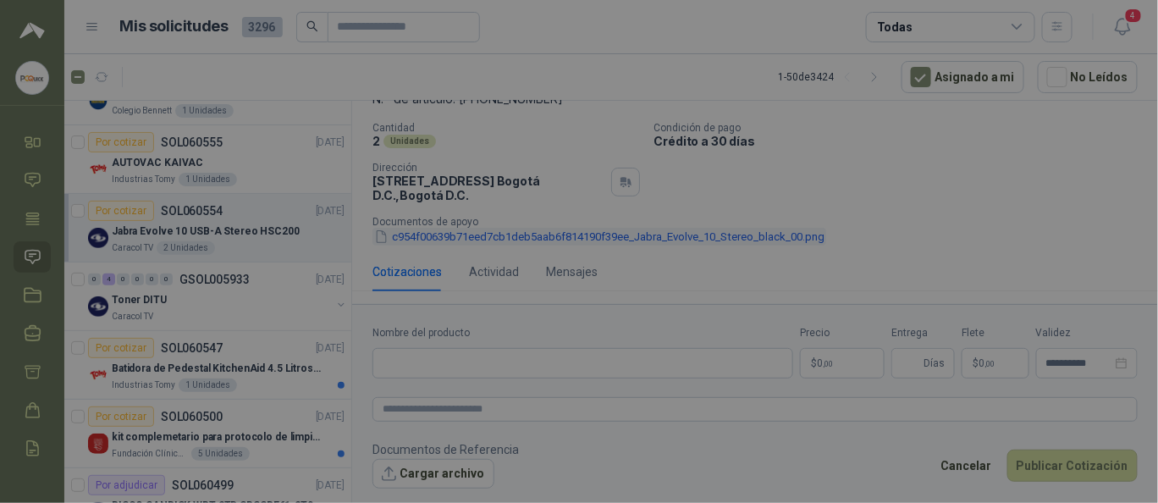
click at [561, 227] on div at bounding box center [579, 278] width 1016 height 384
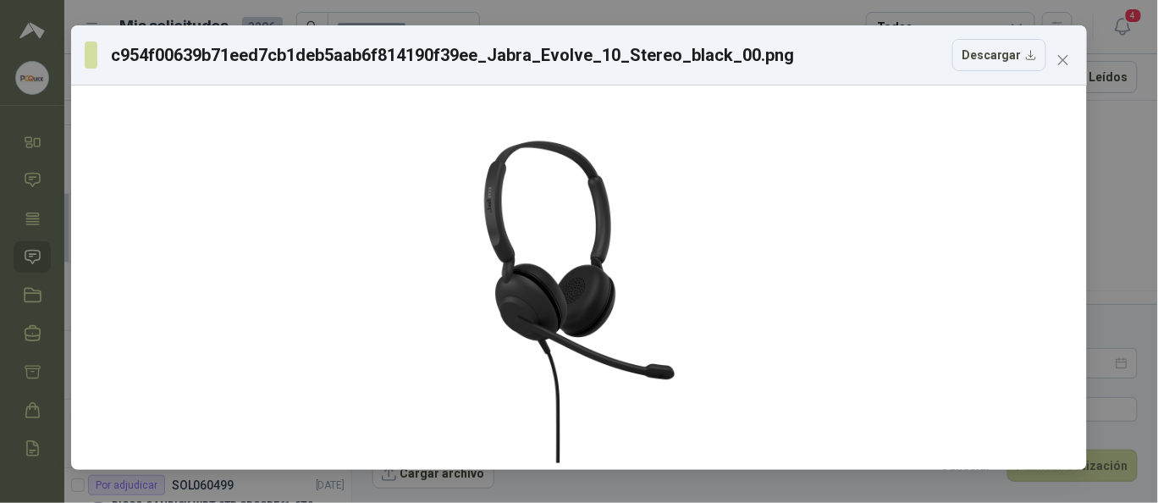
click at [1107, 224] on div "c954f00639b71eed7cb1deb5aab6f814190f39ee_Jabra_Evolve_10_Stereo_black_00.png De…" at bounding box center [579, 251] width 1158 height 503
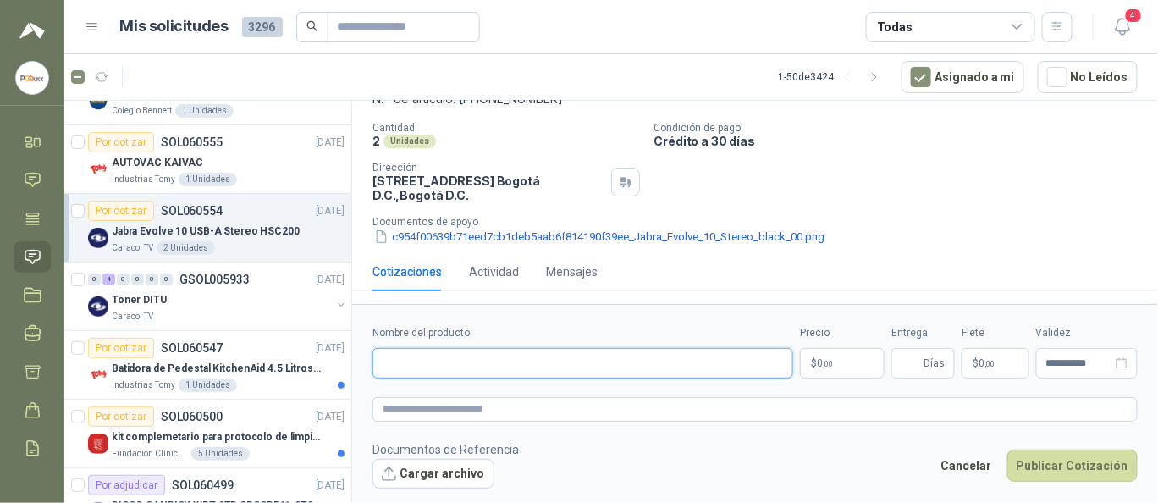
paste input "**********"
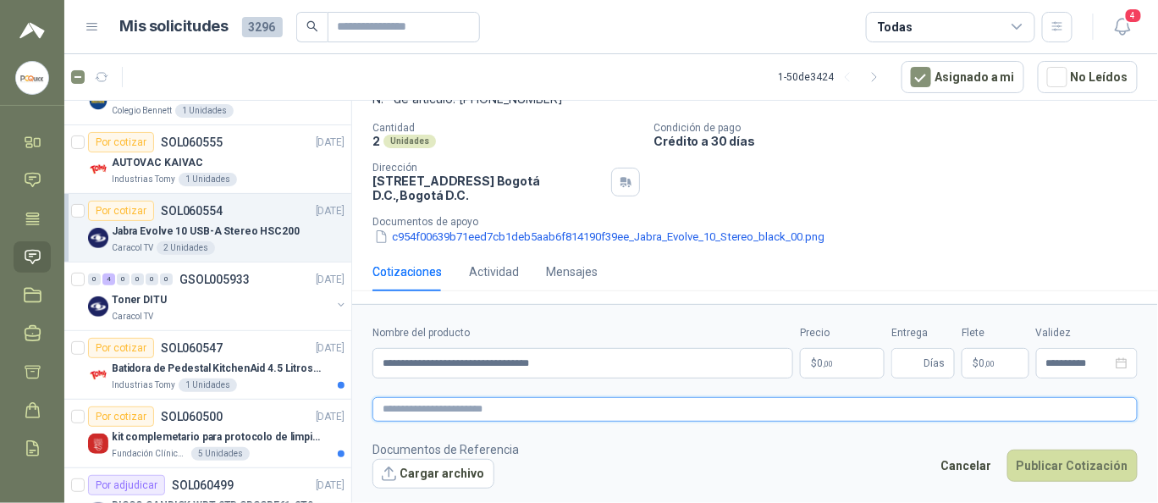
click at [448, 414] on textarea at bounding box center [756, 409] width 766 height 24
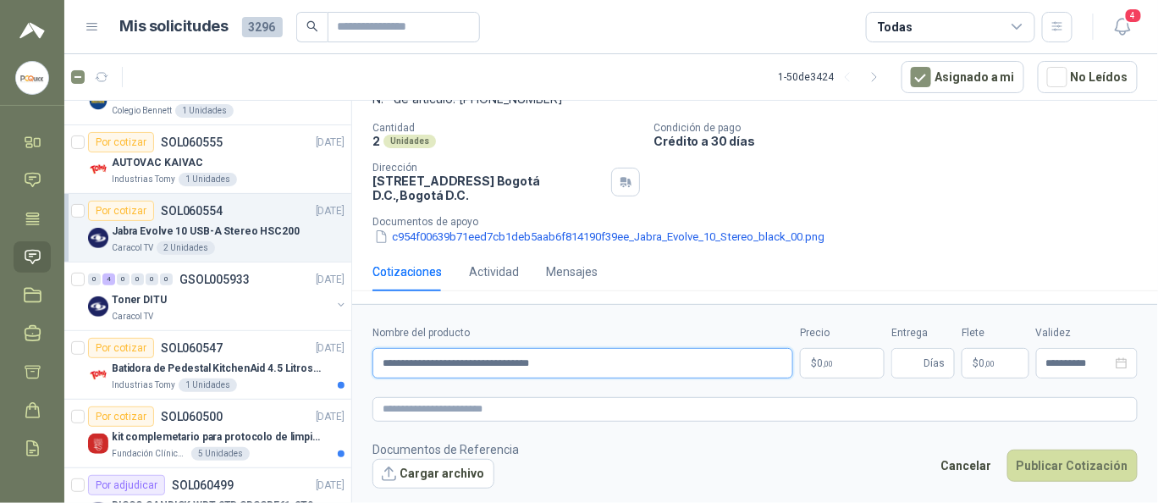
drag, startPoint x: 517, startPoint y: 358, endPoint x: 578, endPoint y: 351, distance: 61.4
click at [578, 351] on input "**********" at bounding box center [583, 363] width 421 height 30
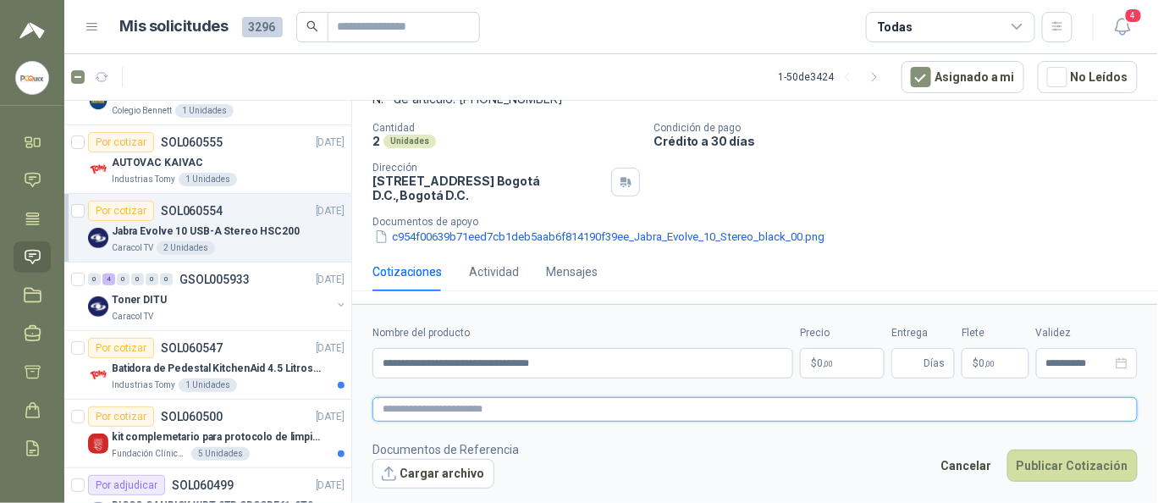
click at [478, 410] on textarea at bounding box center [756, 409] width 766 height 24
paste textarea "**********"
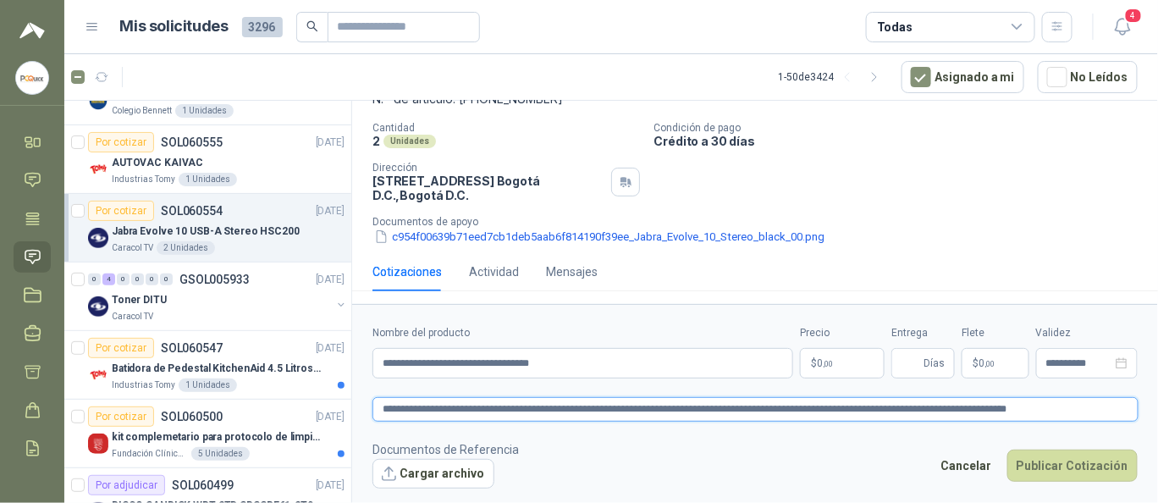
click at [386, 411] on textarea "**********" at bounding box center [756, 409] width 766 height 24
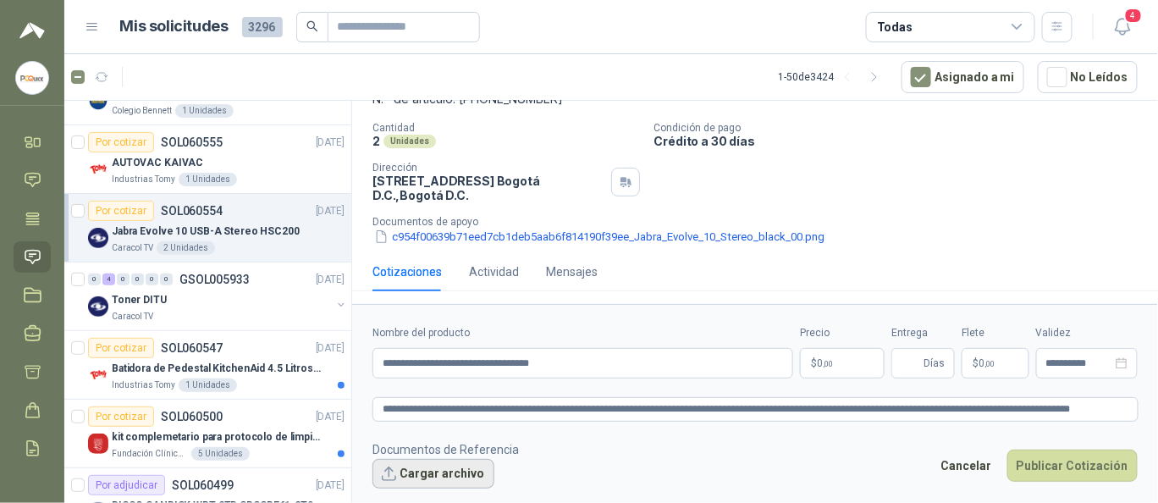
click at [450, 464] on button "Cargar archivo" at bounding box center [434, 474] width 122 height 30
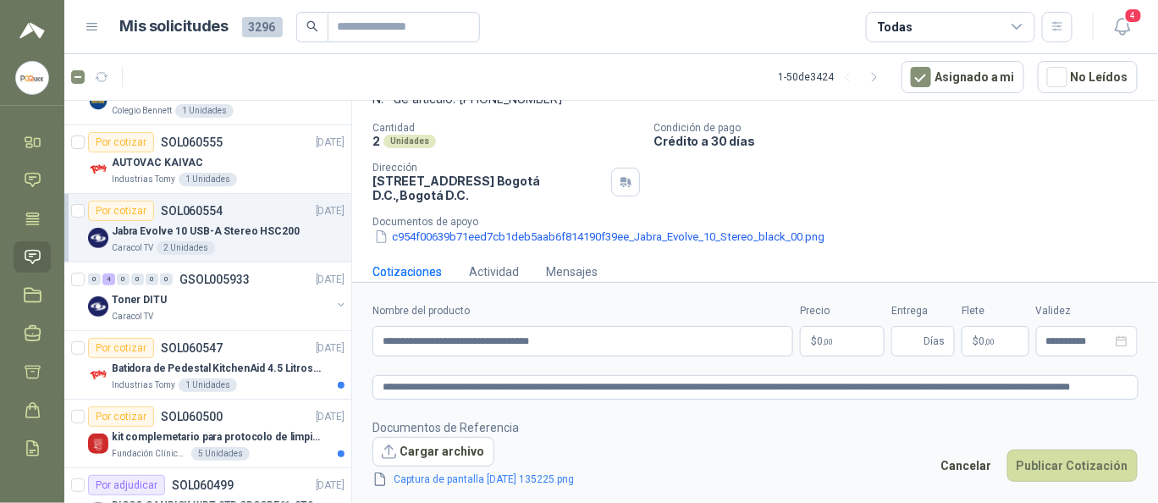
click at [860, 338] on body "[PERSON_NAME] PC QUICK Inicio Chat Tareas Solicitudes Licitaciones Negociacione…" at bounding box center [579, 251] width 1158 height 503
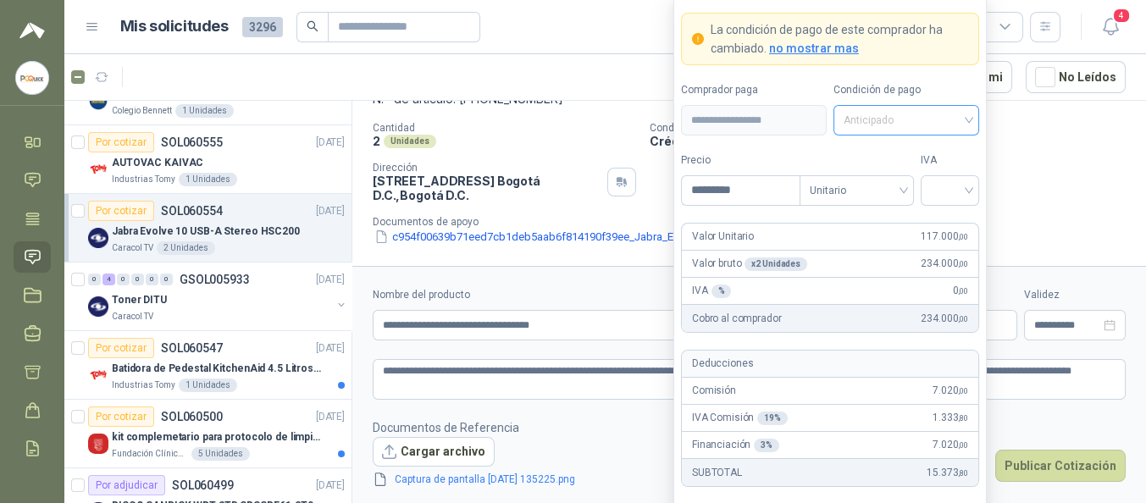
click at [921, 124] on span "Anticipado" at bounding box center [905, 120] width 125 height 25
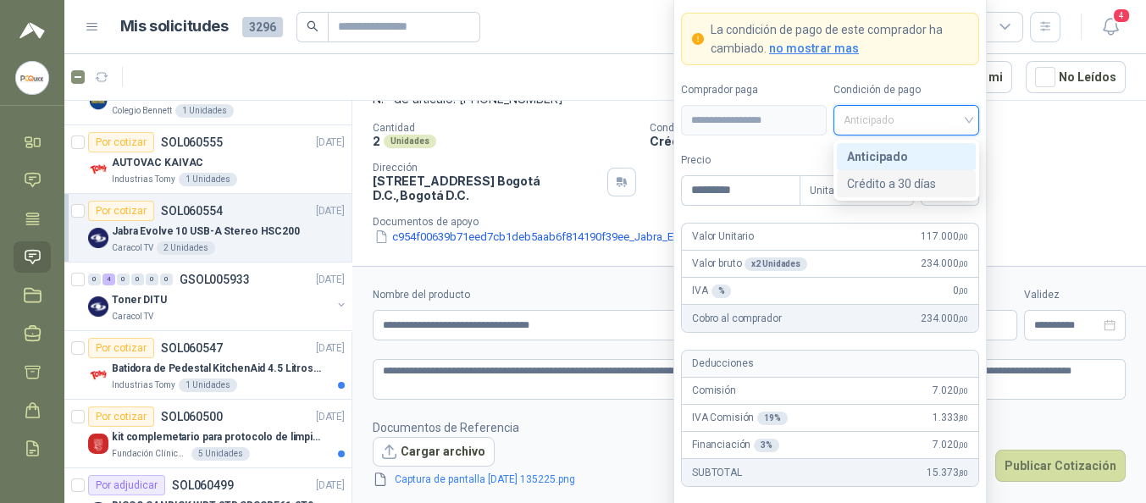
click at [903, 180] on div "Crédito a 30 días" at bounding box center [906, 183] width 119 height 19
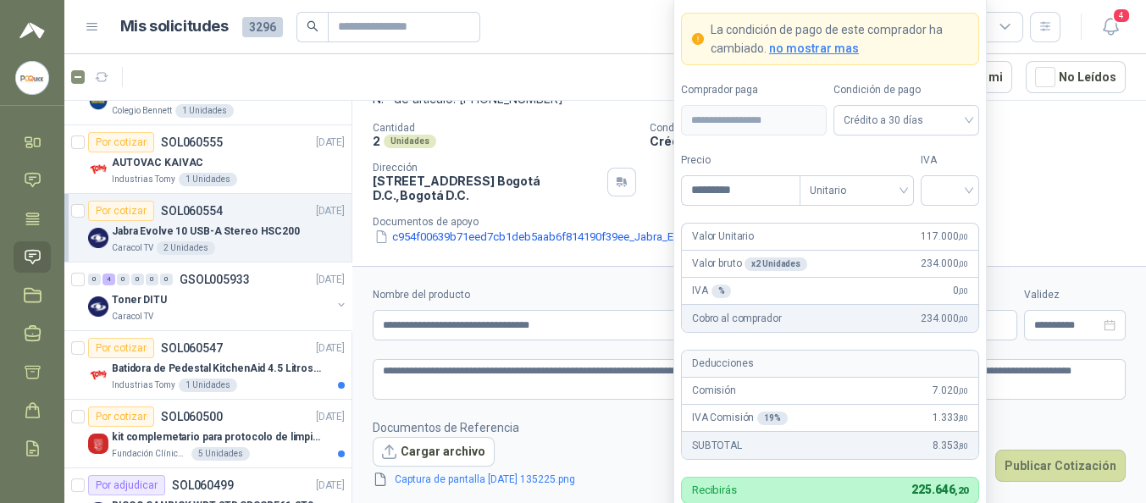
click at [936, 166] on label "IVA" at bounding box center [949, 160] width 58 height 16
click at [942, 196] on input "search" at bounding box center [950, 188] width 38 height 25
click at [954, 229] on div "19%" at bounding box center [949, 227] width 31 height 19
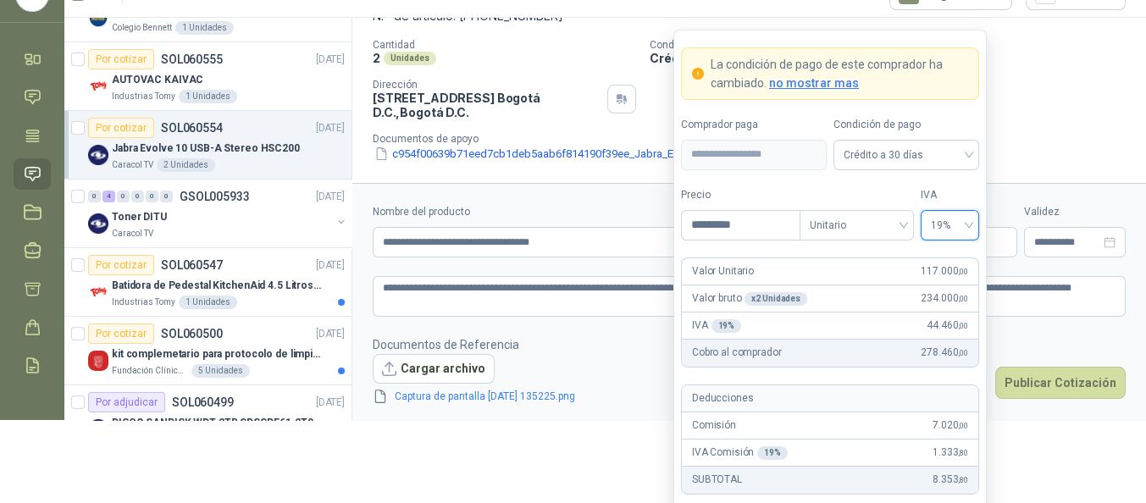
scroll to position [126, 0]
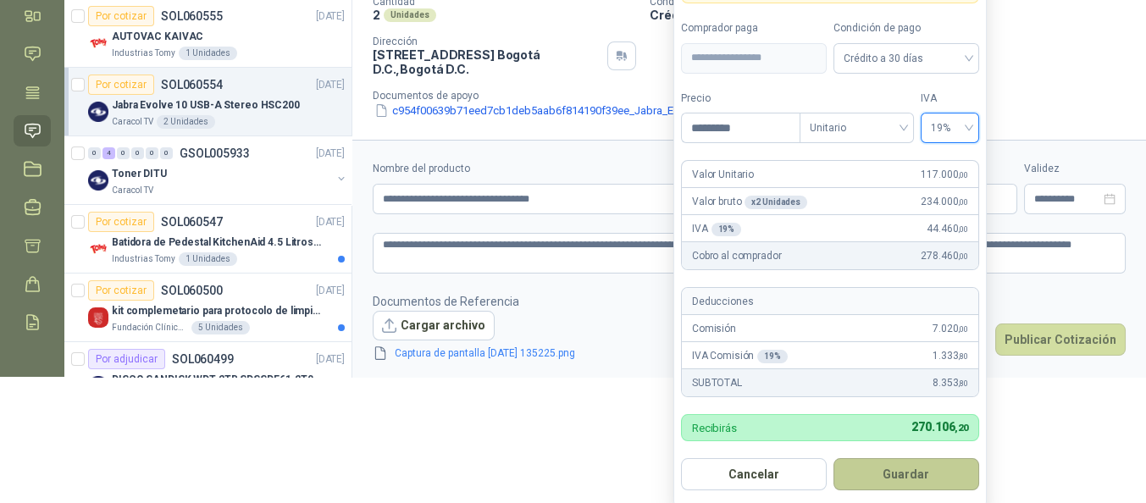
click at [900, 467] on button "Guardar" at bounding box center [906, 474] width 146 height 32
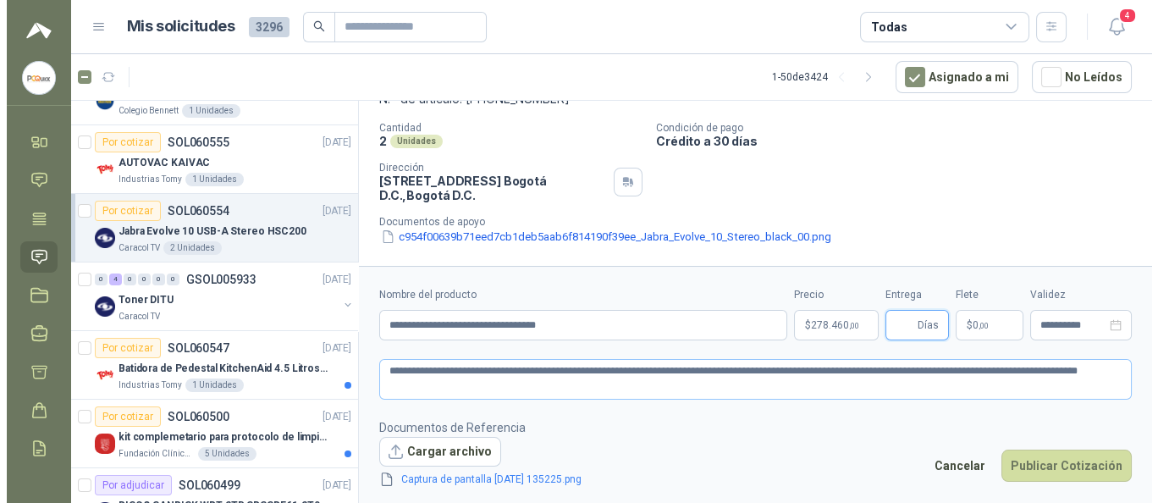
scroll to position [0, 0]
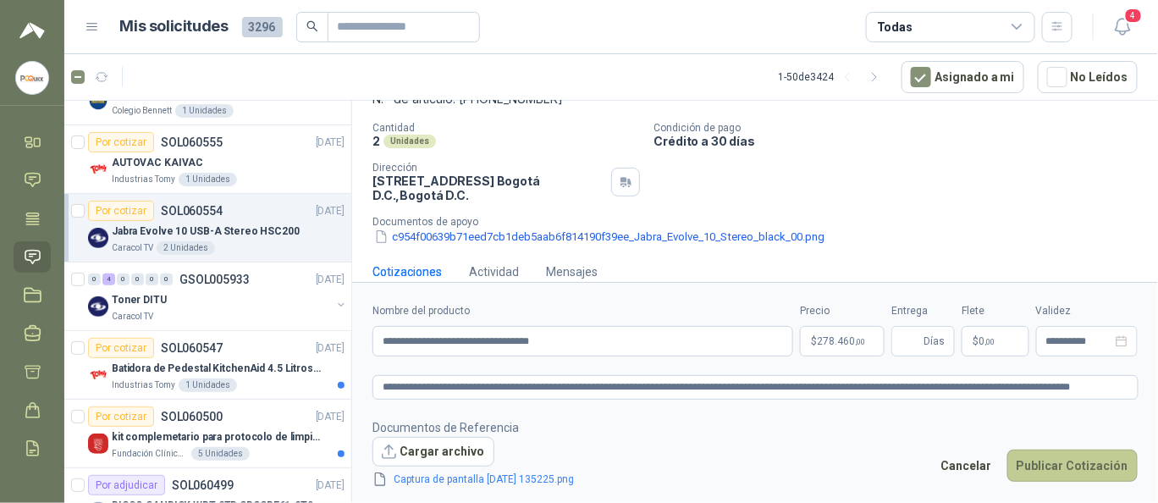
click at [1051, 475] on button "Publicar Cotización" at bounding box center [1073, 466] width 130 height 32
click at [1027, 456] on button "Publicar Cotización" at bounding box center [1073, 466] width 130 height 32
click at [1026, 456] on button "Publicar Cotización" at bounding box center [1073, 466] width 130 height 32
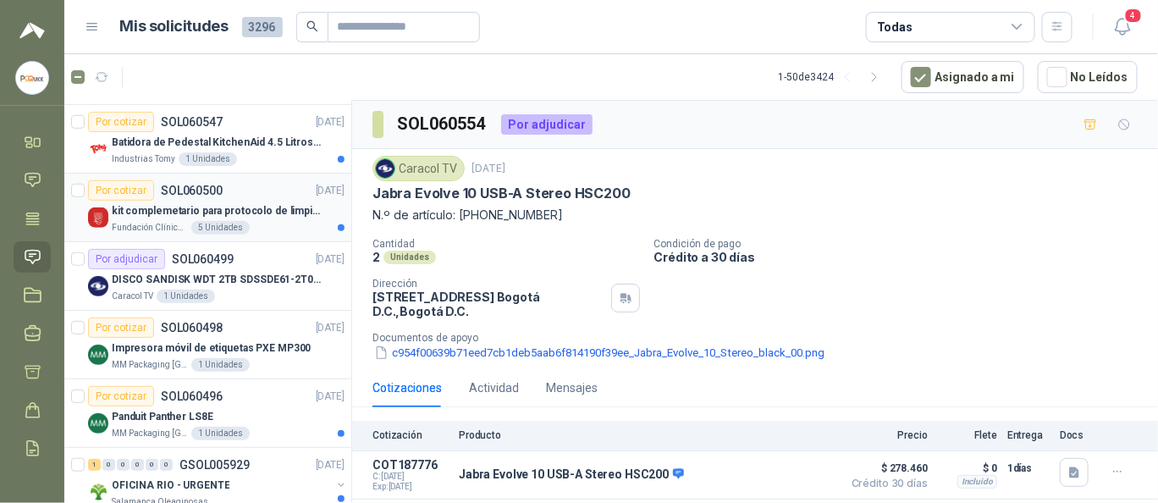
scroll to position [451, 0]
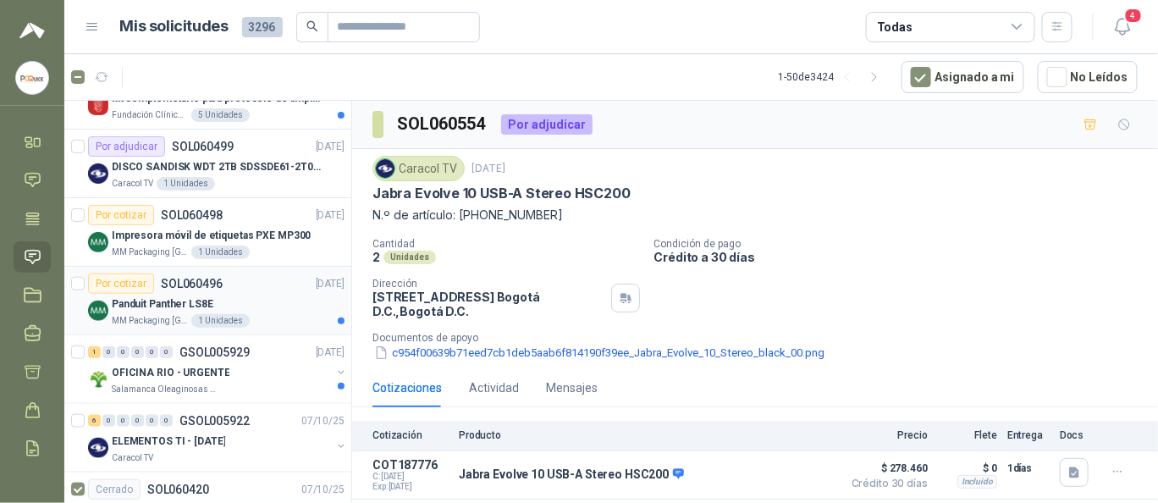
click at [260, 289] on div "Por cotizar SOL060496 [DATE]" at bounding box center [216, 284] width 257 height 20
